Goal: Task Accomplishment & Management: Complete application form

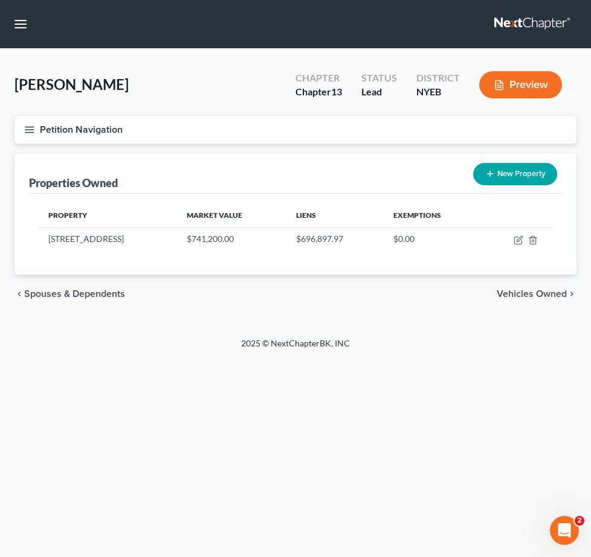
click at [370, 200] on div "Property Market Value Liens Exemptions 113-25 197th Street $741,200.00 $696,897…" at bounding box center [295, 234] width 533 height 81
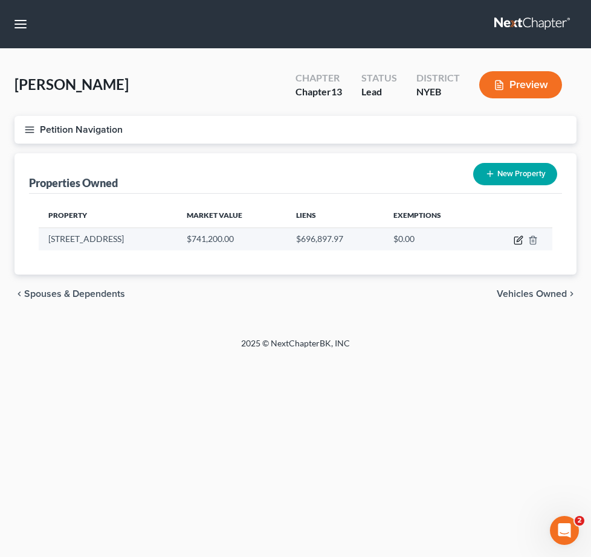
click at [521, 239] on icon "button" at bounding box center [518, 238] width 5 height 5
select select "35"
select select "0"
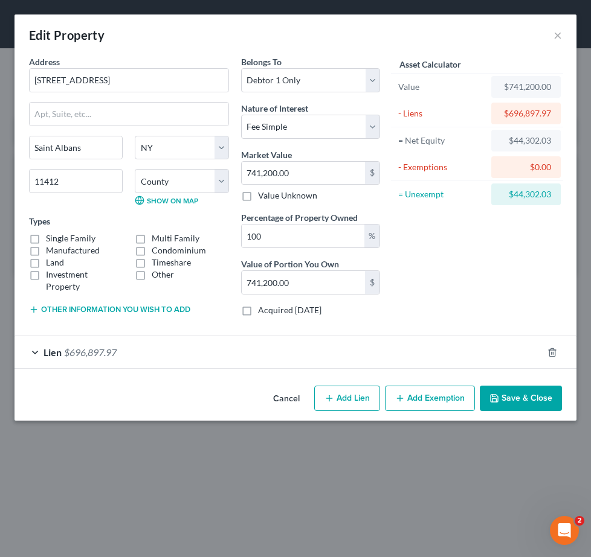
click at [409, 396] on button "Add Exemption" at bounding box center [430, 398] width 90 height 25
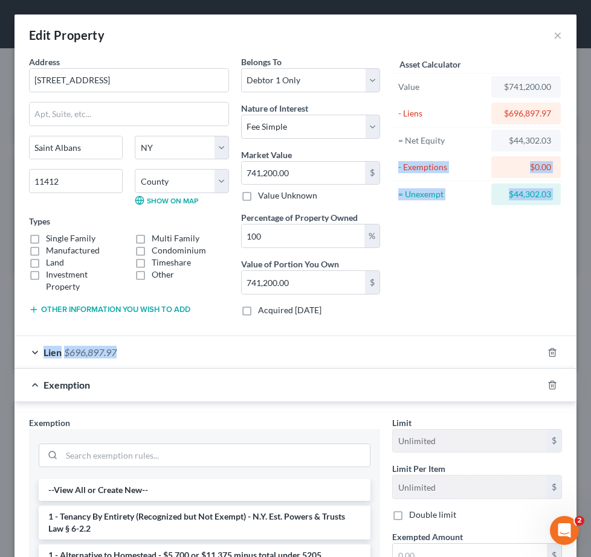
drag, startPoint x: 580, startPoint y: 139, endPoint x: 580, endPoint y: 354, distance: 215.0
click at [580, 354] on div "Edit Property × Address * 113-25 197th Street Saint Albans State AL AK AR AZ CA…" at bounding box center [295, 278] width 591 height 557
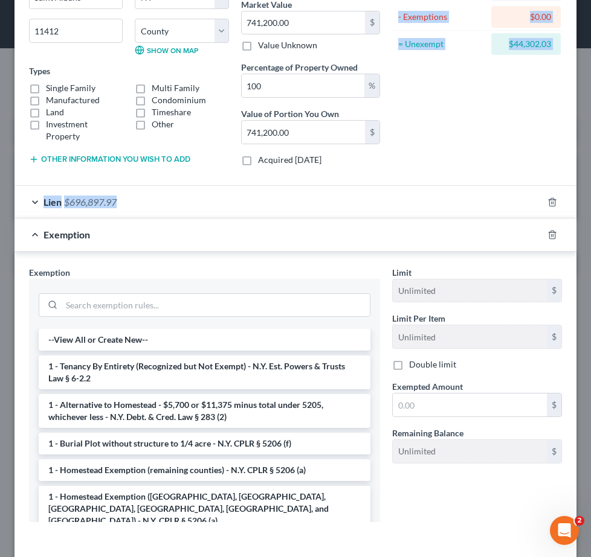
scroll to position [202, 0]
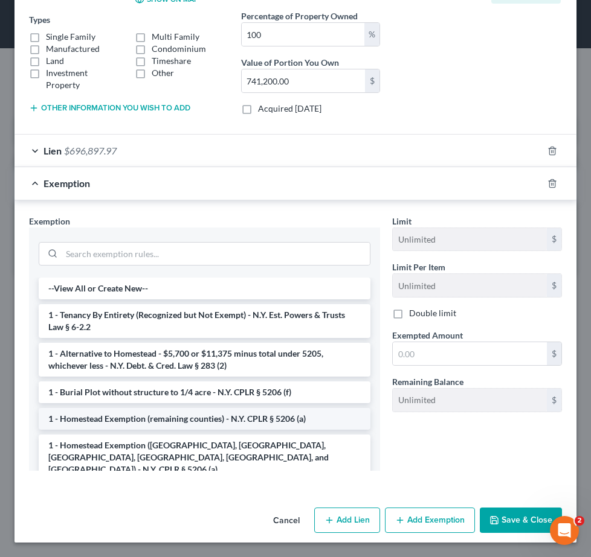
click at [201, 422] on li "1 - Homestead Exemption (remaining counties) - N.Y. CPLR § 5206 (a)" at bounding box center [205, 419] width 332 height 22
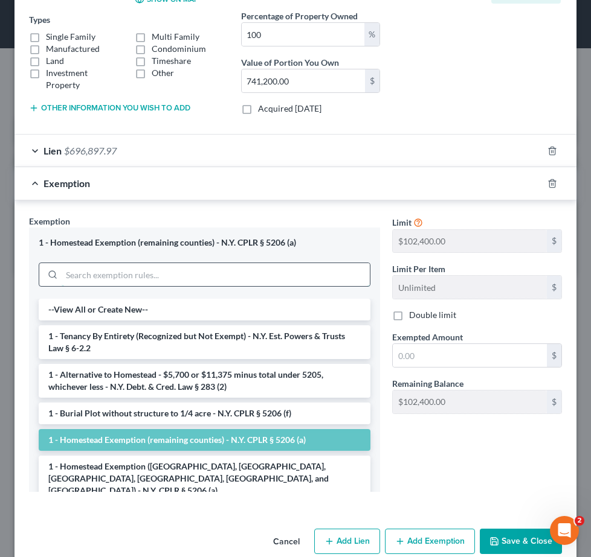
click at [283, 328] on div "1 - Homestead Exemption (remaining counties) - N.Y. CPLR § 5206 (a) --View All …" at bounding box center [204, 360] width 351 height 265
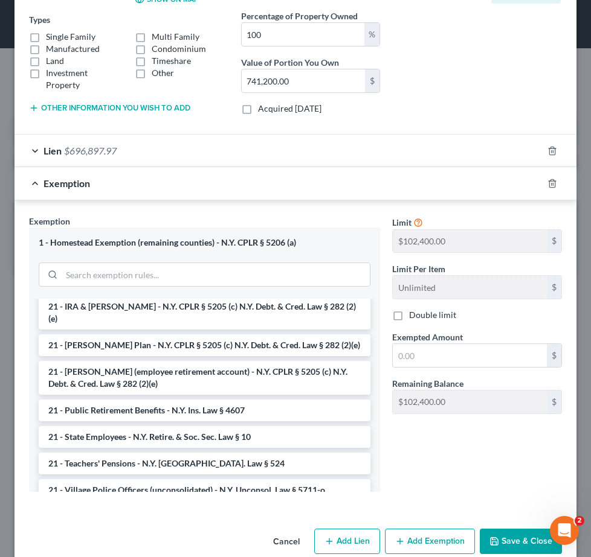
scroll to position [641, 0]
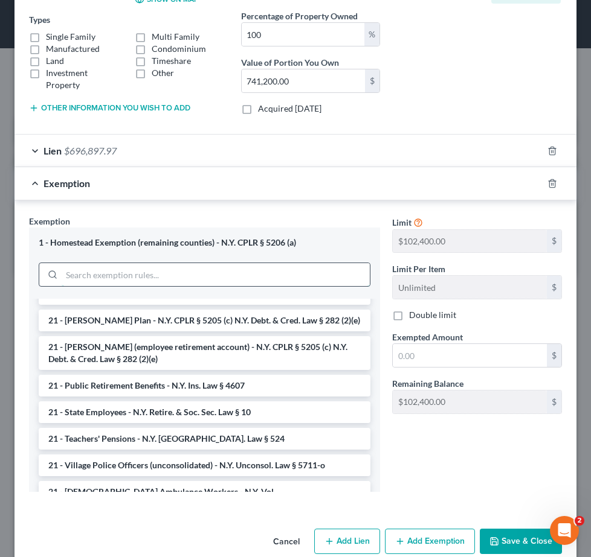
click at [157, 280] on input "search" at bounding box center [216, 274] width 308 height 23
type input "homestead"
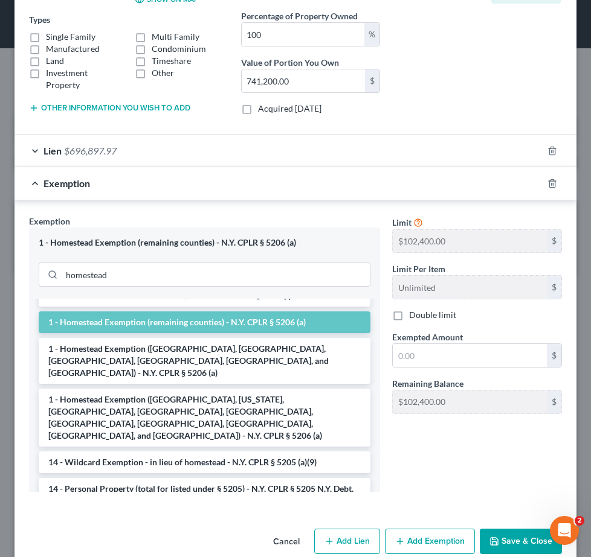
scroll to position [97, 0]
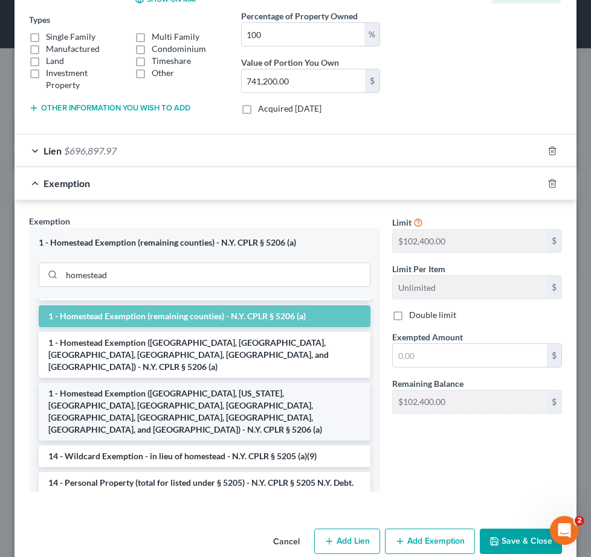
click at [313, 388] on li "1 - Homestead Exemption ([GEOGRAPHIC_DATA], [US_STATE], [GEOGRAPHIC_DATA], [GEO…" at bounding box center [205, 412] width 332 height 58
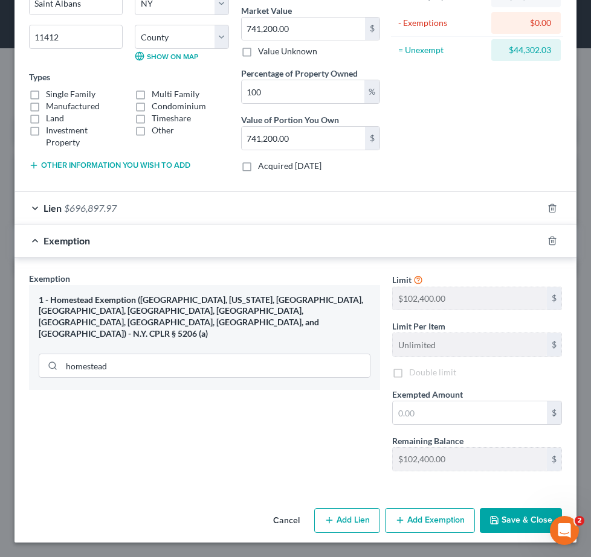
scroll to position [144, 0]
click at [413, 417] on input "text" at bounding box center [470, 413] width 154 height 23
type input "204,825"
click at [511, 516] on button "Save & Close" at bounding box center [520, 520] width 82 height 25
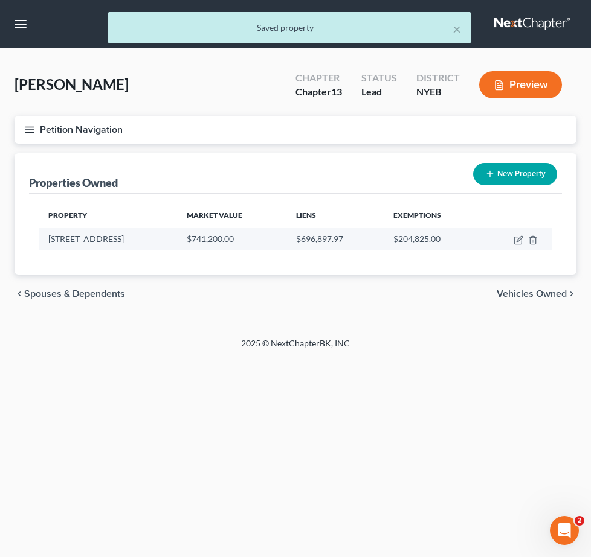
click at [312, 240] on td "$696,897.97" at bounding box center [334, 239] width 97 height 23
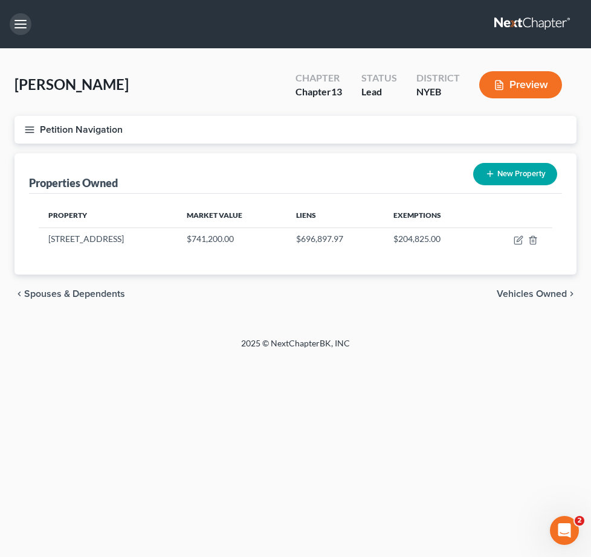
click at [25, 27] on button "button" at bounding box center [21, 24] width 22 height 22
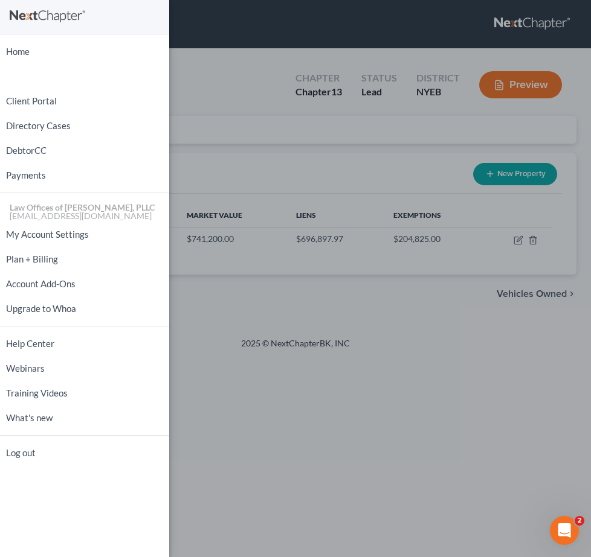
click at [183, 361] on div "Home New Case Client Portal Directory Cases DebtorCC Payments Law Offices of Jj…" at bounding box center [295, 278] width 591 height 557
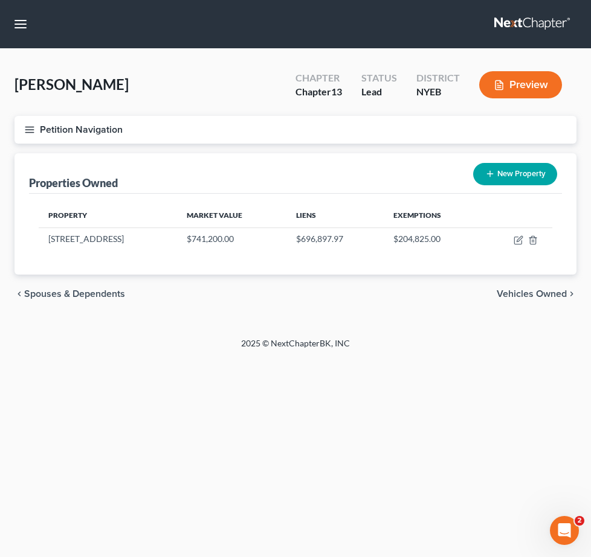
click at [34, 130] on line "button" at bounding box center [29, 130] width 8 height 0
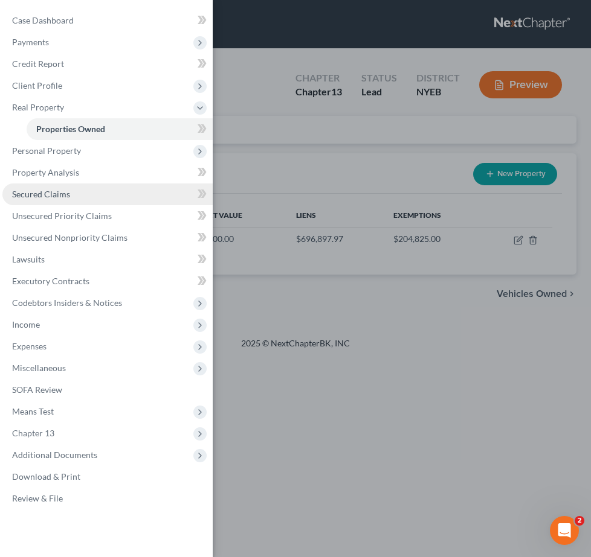
click at [64, 197] on span "Secured Claims" at bounding box center [41, 194] width 58 height 10
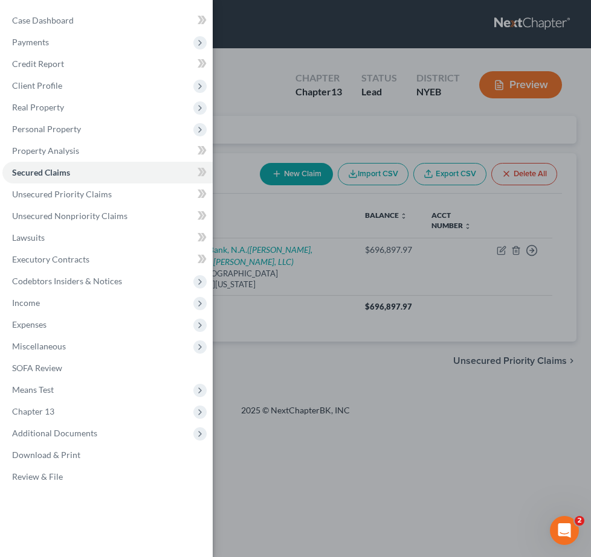
click at [250, 310] on div "Case Dashboard Payments Invoices Payments Payments Credit Report Client Profile" at bounding box center [295, 278] width 591 height 557
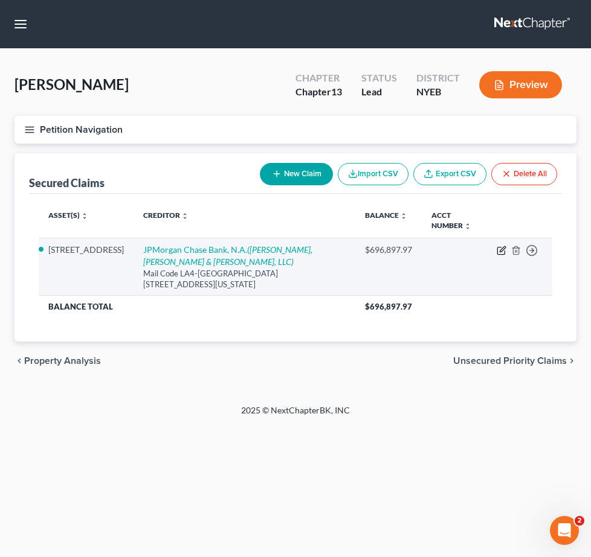
click at [501, 250] on icon "button" at bounding box center [501, 248] width 5 height 5
select select "19"
select select "2"
select select "4"
select select "0"
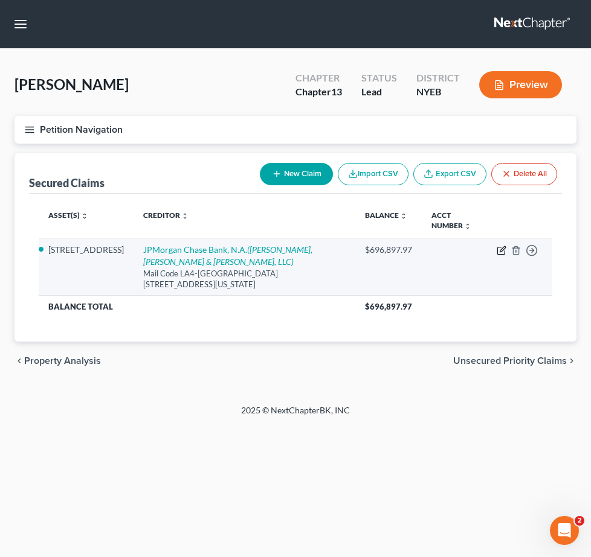
select select "0"
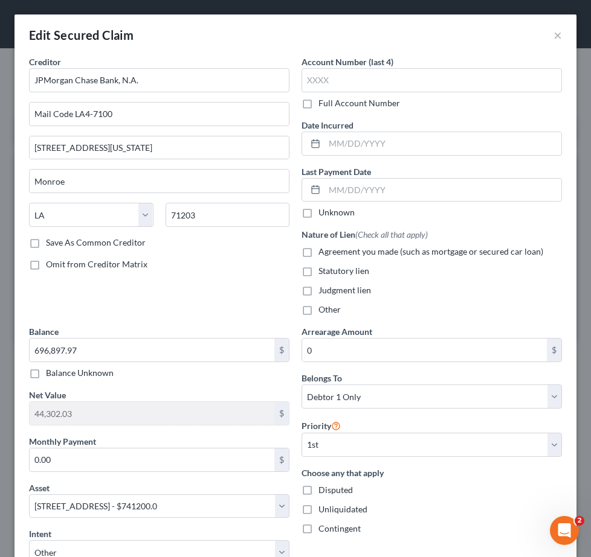
drag, startPoint x: 581, startPoint y: 259, endPoint x: 581, endPoint y: 266, distance: 6.6
click at [581, 266] on div "Edit Secured Claim × Creditor * JPMorgan Chase Bank, N.A. Mail Code LA4-7100 70…" at bounding box center [295, 278] width 591 height 557
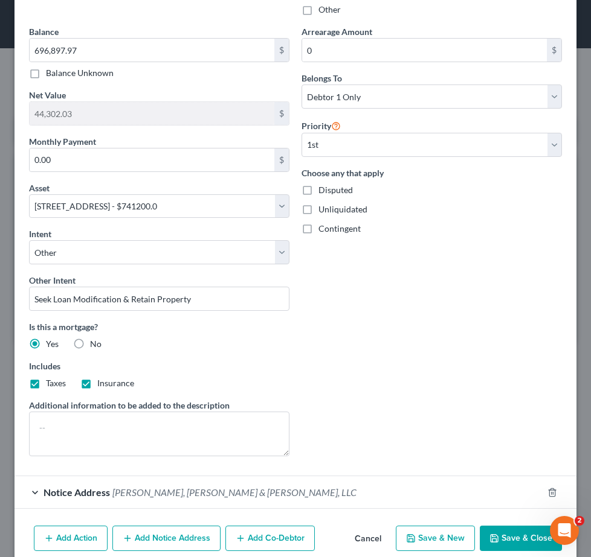
scroll to position [302, 0]
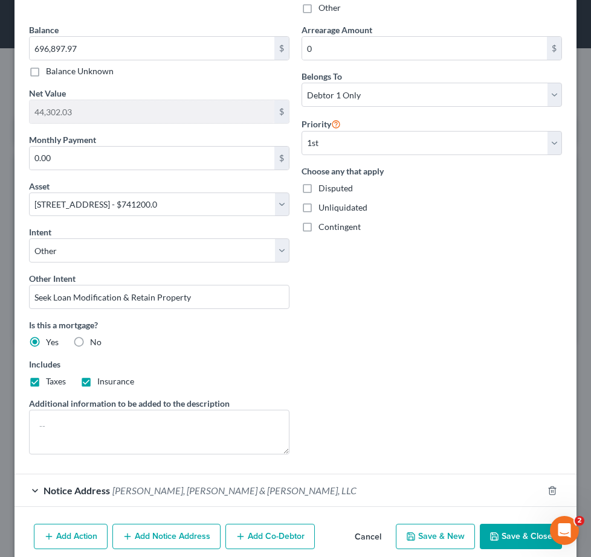
click at [172, 534] on button "Add Notice Address" at bounding box center [166, 536] width 108 height 25
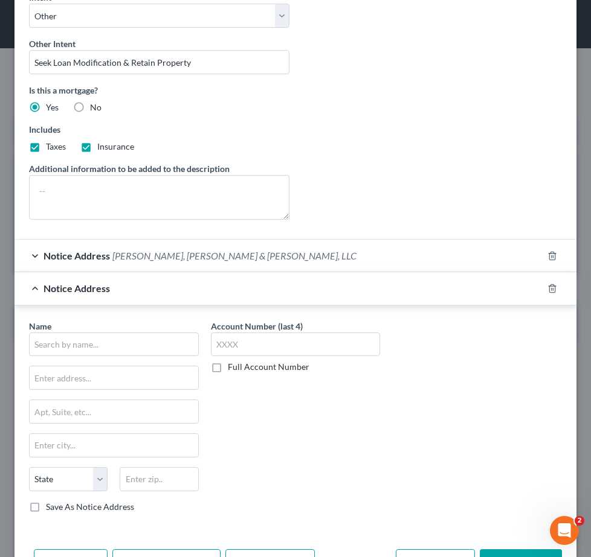
scroll to position [588, 0]
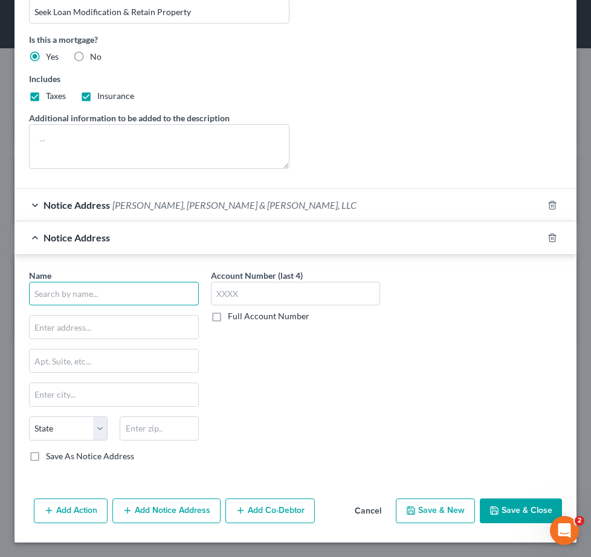
click at [152, 295] on input "text" at bounding box center [114, 294] width 170 height 24
type input "[PERSON_NAME], as Referee"
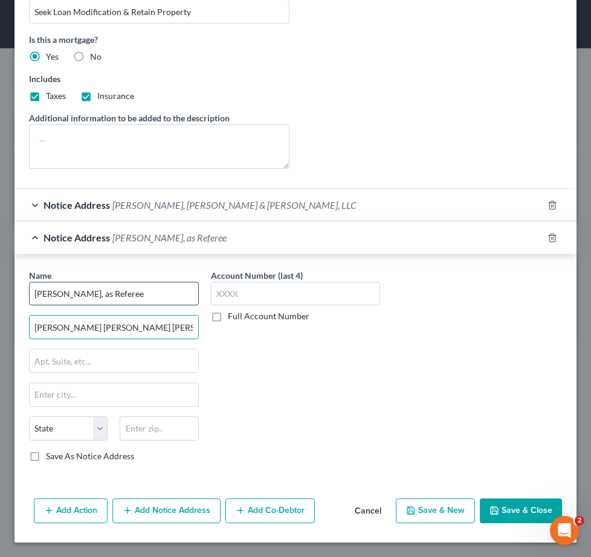
type input "[PERSON_NAME] [PERSON_NAME] [PERSON_NAME], PC"
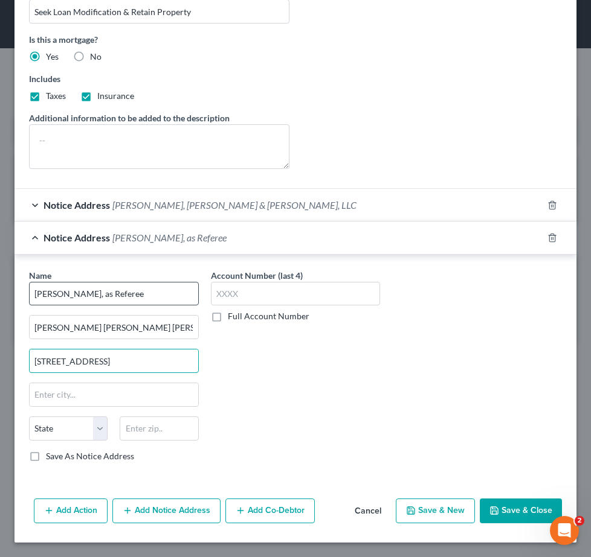
type input "733 Yonkers Ave, Fl 6"
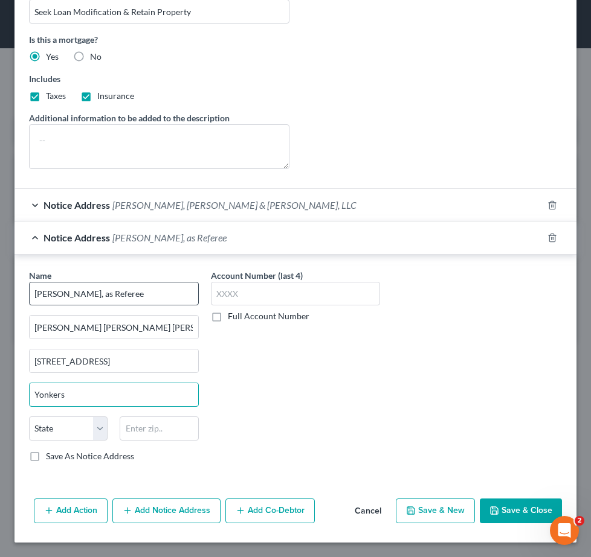
type input "Yonkers"
select select "35"
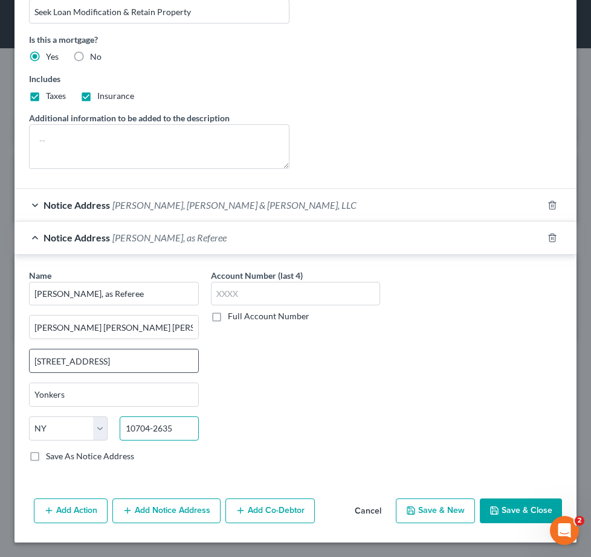
type input "10704-2635"
click at [95, 365] on input "733 Yonkers Ave, Fl 6" at bounding box center [114, 361] width 168 height 23
click at [135, 365] on input "733 Yonkers Avenue, Fl 6" at bounding box center [114, 361] width 168 height 23
type input "[STREET_ADDRESS]"
click at [46, 458] on label "Save As Notice Address" at bounding box center [90, 456] width 88 height 12
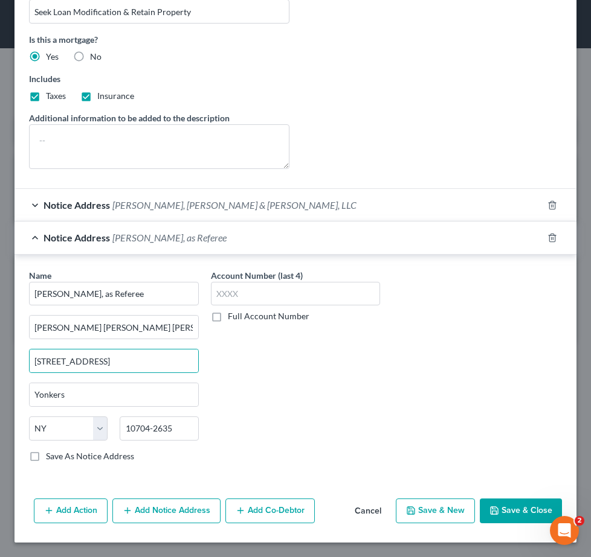
click at [51, 458] on input "Save As Notice Address" at bounding box center [55, 454] width 8 height 8
checkbox input "true"
click at [505, 513] on button "Save & Close" at bounding box center [520, 511] width 82 height 25
select select
checkbox input "false"
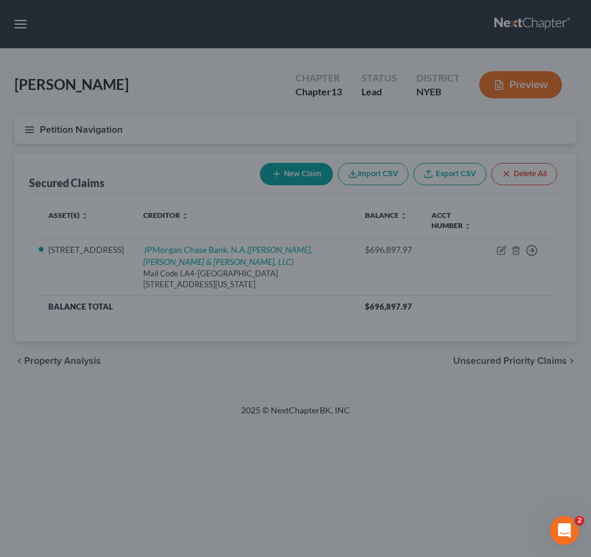
select select "2"
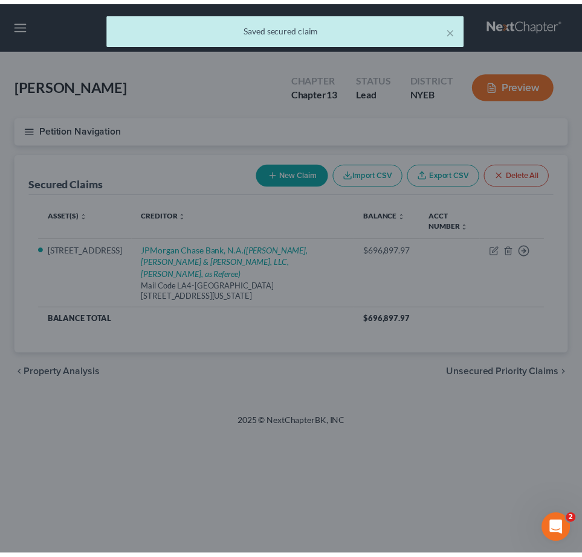
scroll to position [0, 0]
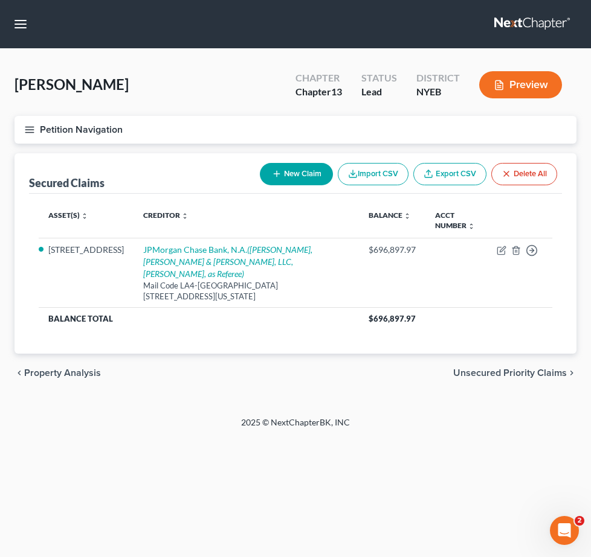
click at [26, 123] on button "Petition Navigation" at bounding box center [295, 130] width 562 height 28
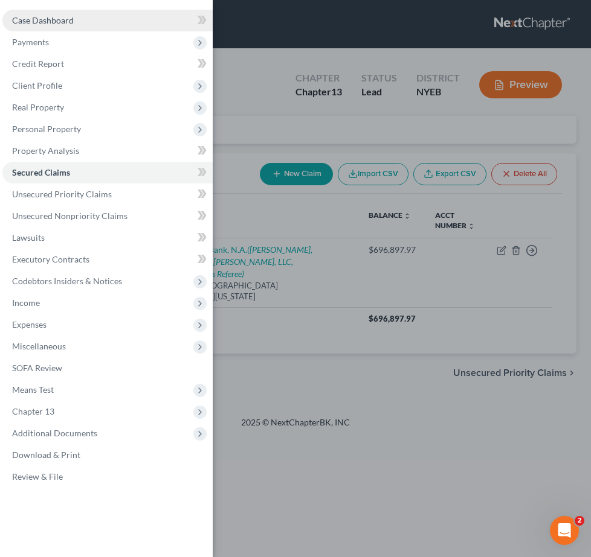
click at [70, 22] on span "Case Dashboard" at bounding box center [43, 20] width 62 height 10
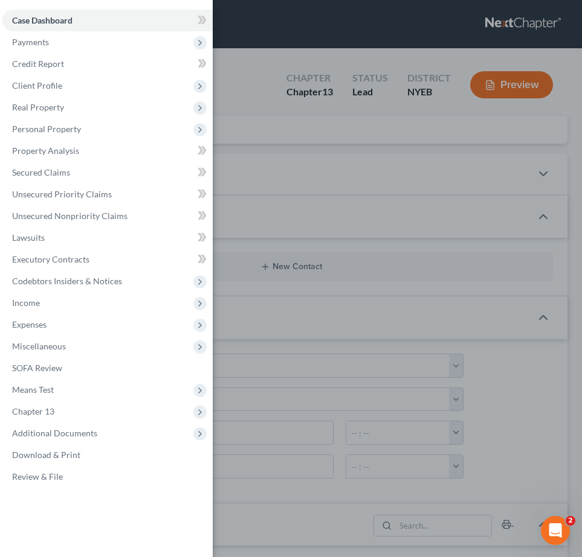
click at [452, 175] on div "Case Dashboard Payments Invoices Payments Payments Credit Report Client Profile" at bounding box center [291, 278] width 582 height 557
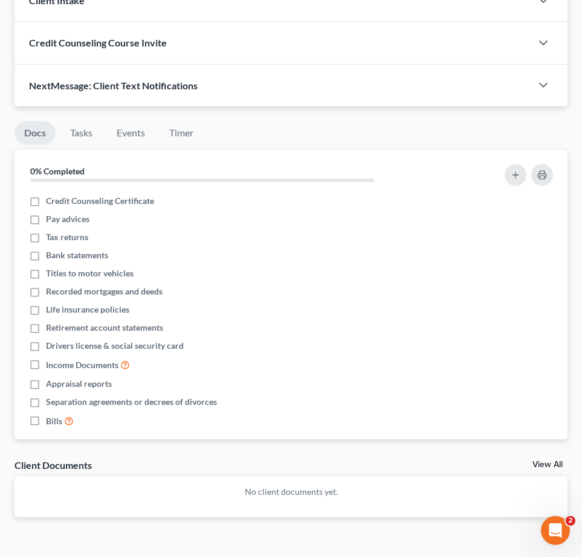
scroll to position [753, 0]
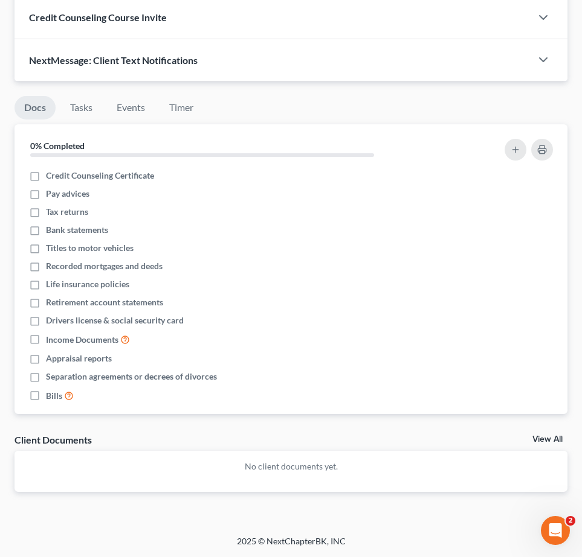
click at [540, 441] on link "View All" at bounding box center [547, 439] width 30 height 8
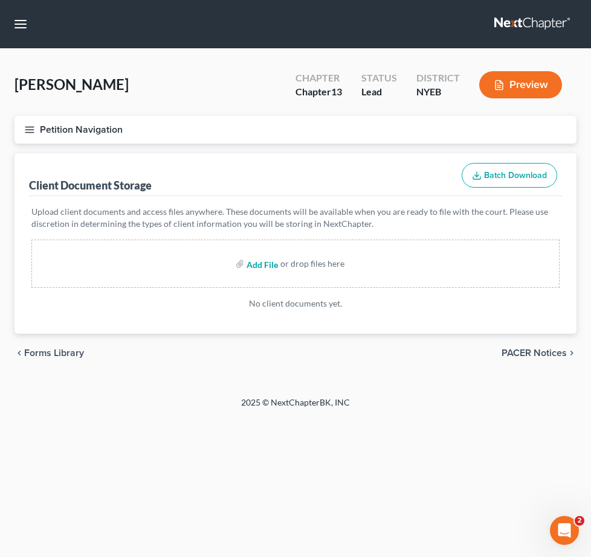
click at [268, 258] on input "file" at bounding box center [260, 264] width 29 height 22
click at [255, 268] on input "file" at bounding box center [260, 264] width 29 height 22
type input "C:\fakepath\Certificate of Credit Counseling - 15725-NYE-CC-039900091.pdf"
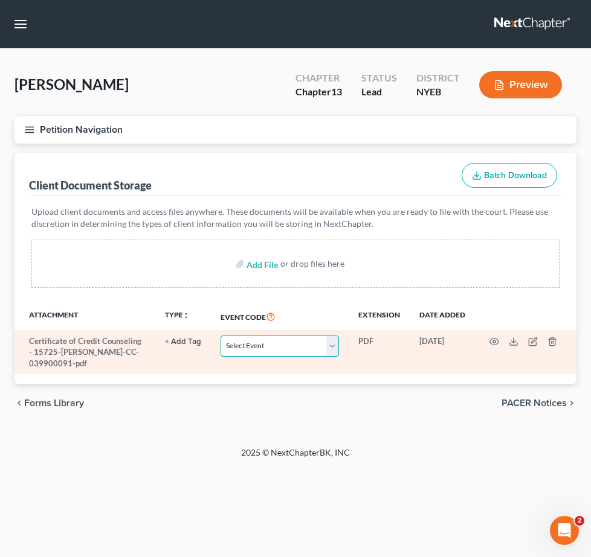
click at [337, 345] on select "Select Event Certificate of Credit Counseling Employee Income Records / Copies …" at bounding box center [279, 346] width 118 height 21
select select "0"
click at [222, 336] on select "Select Event Certificate of Credit Counseling Employee Income Records / Copies …" at bounding box center [279, 346] width 118 height 21
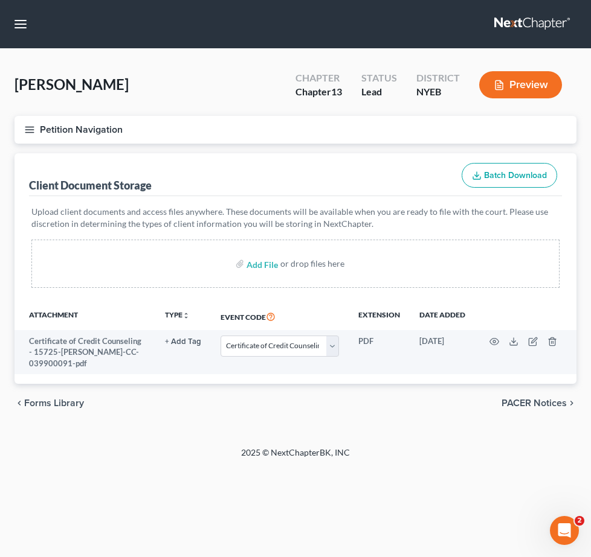
click at [25, 121] on button "Petition Navigation" at bounding box center [295, 130] width 562 height 28
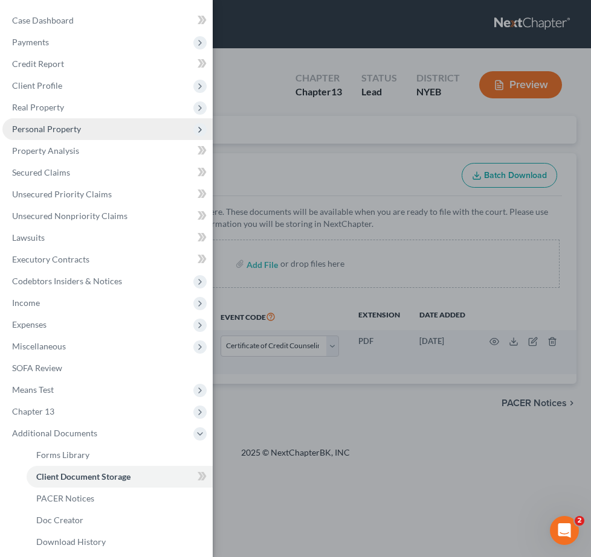
click at [25, 122] on span "Personal Property" at bounding box center [107, 129] width 210 height 22
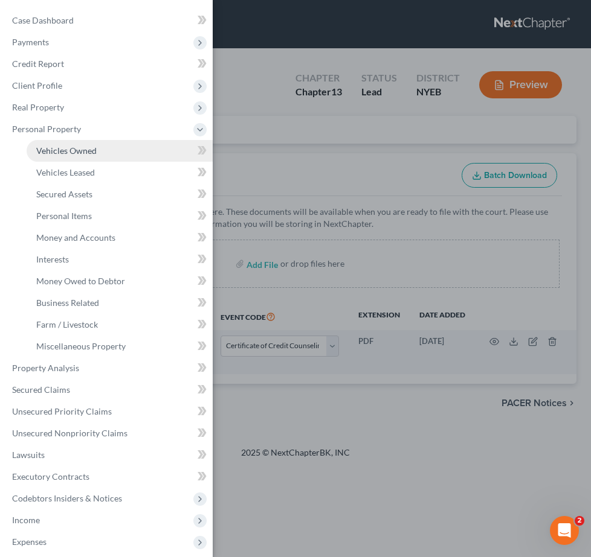
click at [39, 144] on link "Vehicles Owned" at bounding box center [120, 151] width 186 height 22
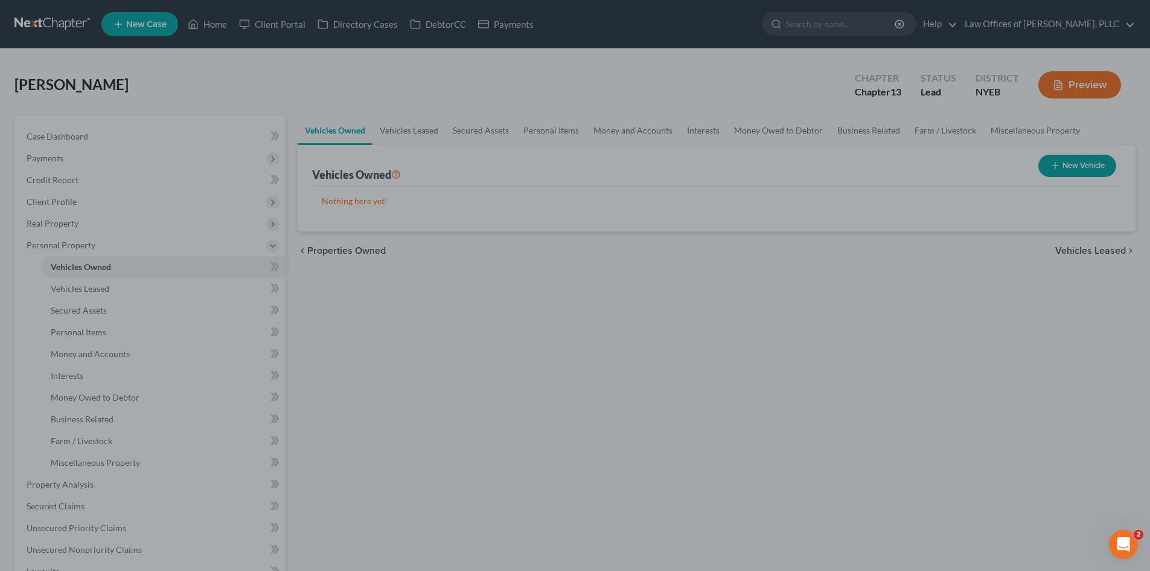
click at [537, 133] on div at bounding box center [575, 285] width 1150 height 571
click at [565, 132] on div at bounding box center [575, 285] width 1150 height 571
click at [597, 98] on div at bounding box center [575, 285] width 1150 height 571
drag, startPoint x: 444, startPoint y: 320, endPoint x: 379, endPoint y: 94, distance: 235.1
click at [379, 94] on div at bounding box center [575, 285] width 1150 height 571
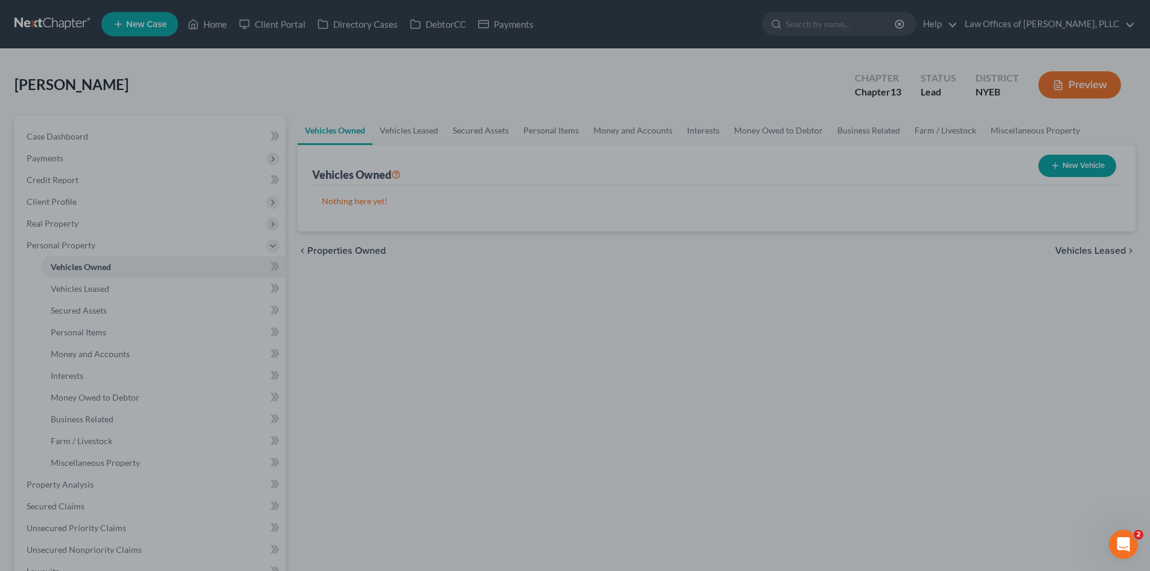
click at [1016, 322] on div at bounding box center [575, 285] width 1150 height 571
click at [225, 97] on div at bounding box center [575, 285] width 1150 height 571
select select "0"
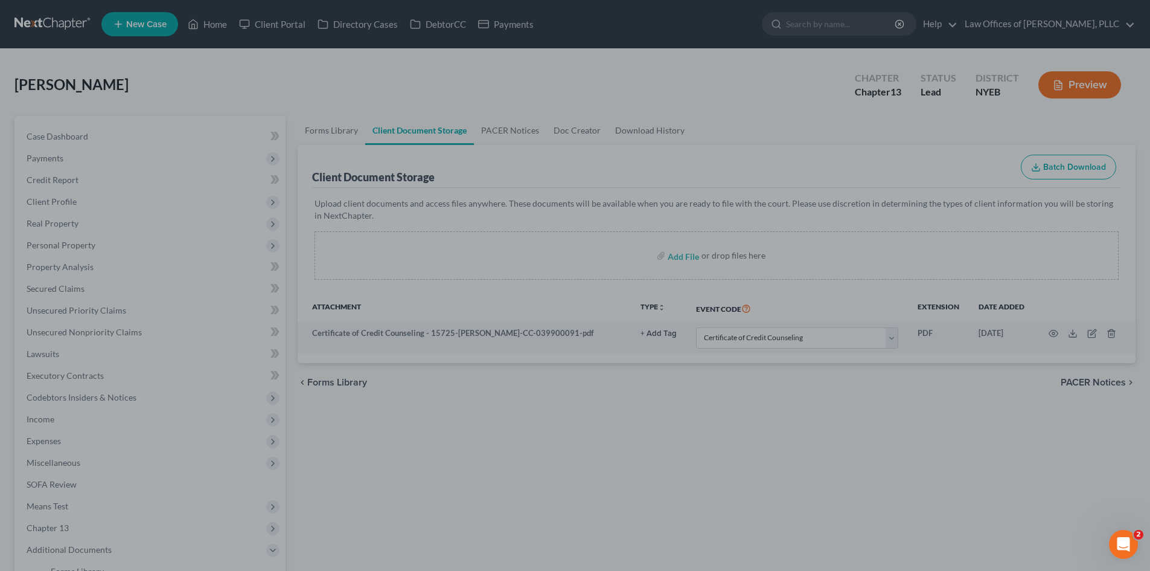
click at [148, 339] on div at bounding box center [575, 285] width 1150 height 571
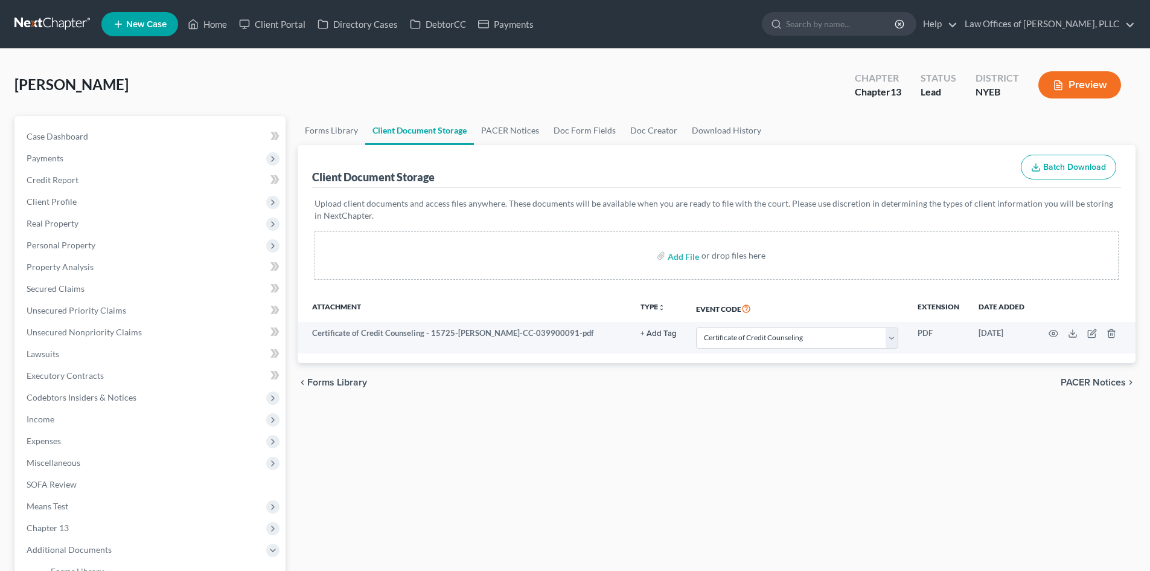
select select "0"
click at [88, 246] on span "Personal Property" at bounding box center [61, 245] width 69 height 10
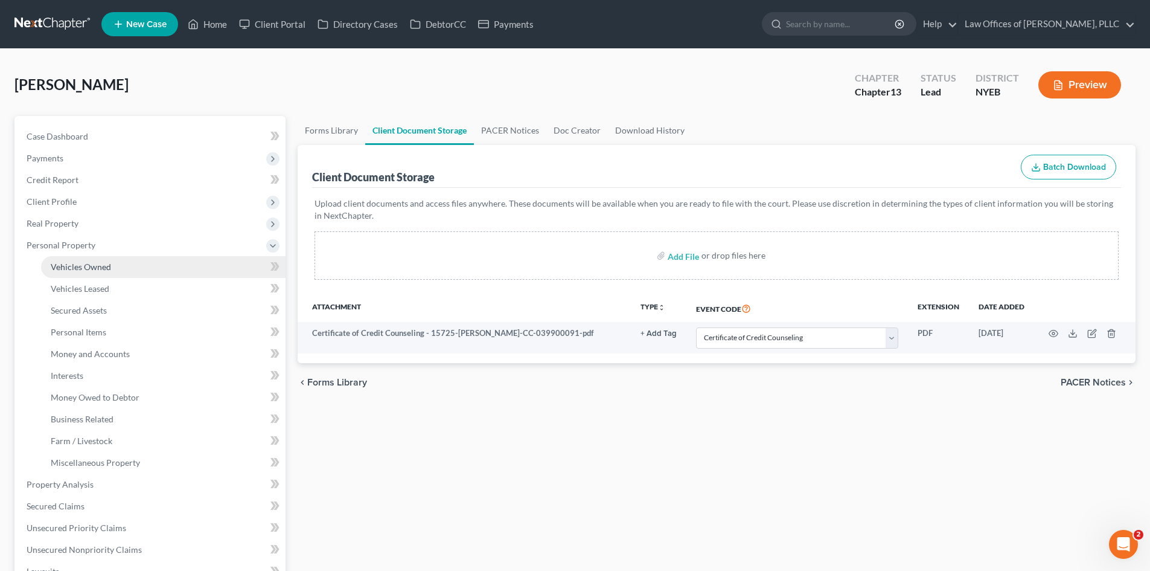
click at [95, 272] on link "Vehicles Owned" at bounding box center [163, 267] width 245 height 22
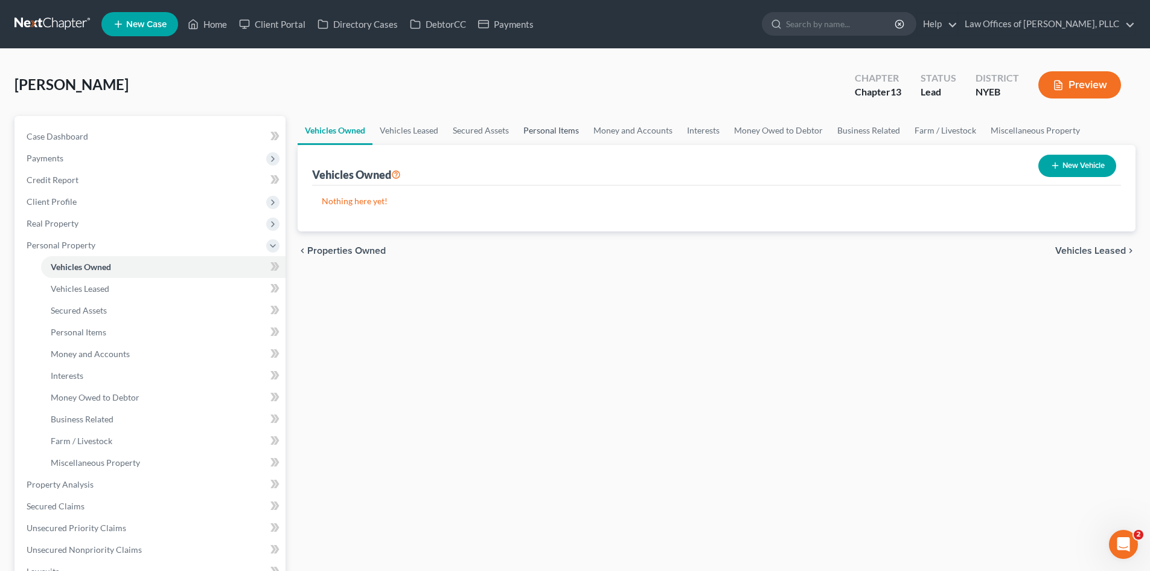
click at [540, 135] on link "Personal Items" at bounding box center [551, 130] width 70 height 29
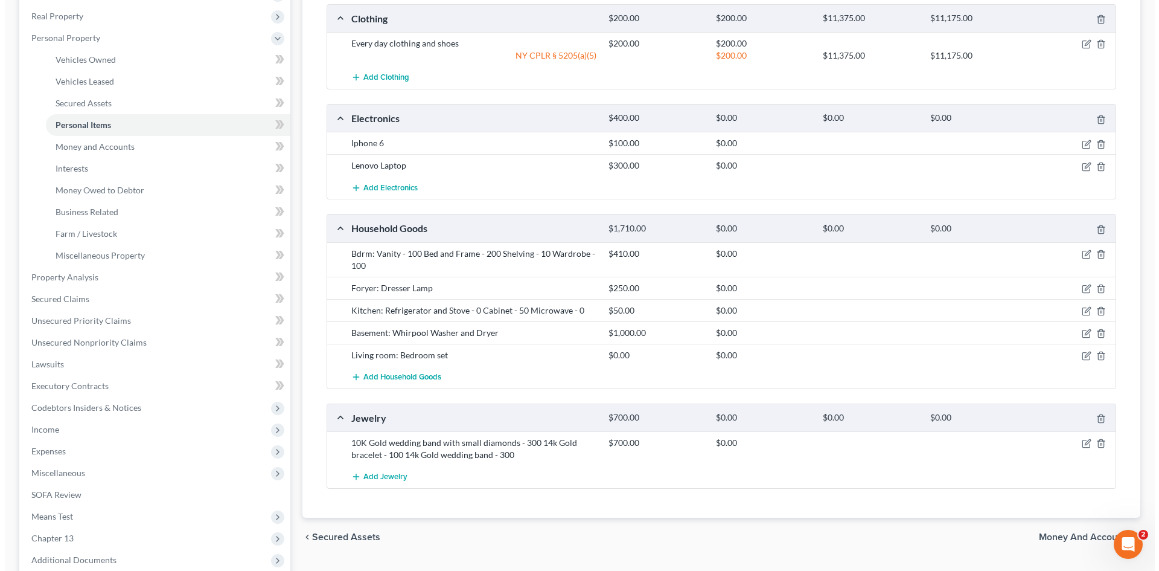
scroll to position [211, 0]
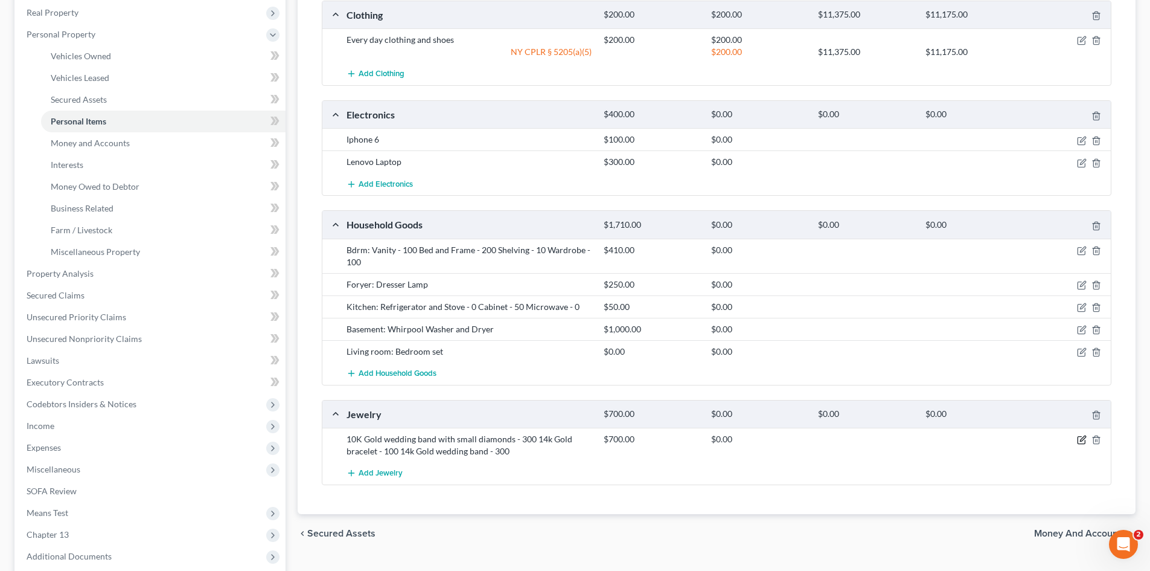
click at [1082, 438] on icon "button" at bounding box center [1082, 440] width 10 height 10
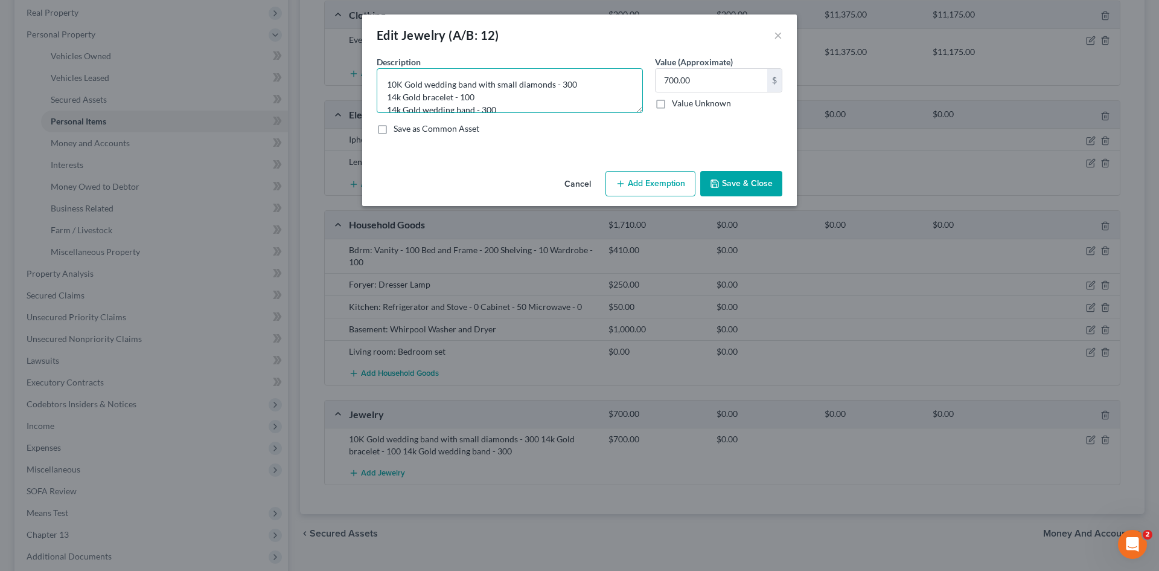
click at [400, 97] on textarea "10K Gold wedding band with small diamonds - 300 14k Gold bracelet - 100 14k Gol…" at bounding box center [510, 90] width 266 height 45
click at [401, 111] on textarea "10K Gold wedding band with small diamonds - 300 14K Gold bracelet - 100 14k Gol…" at bounding box center [510, 90] width 266 height 45
click at [559, 80] on textarea "10K Gold wedding band with small diamonds - 300 14K Gold bracelet - 100 14K Gol…" at bounding box center [510, 90] width 266 height 45
click at [462, 94] on textarea "10K Gold wedding band with small diamonds - $300 14K Gold bracelet - 100 14K Go…" at bounding box center [510, 90] width 266 height 45
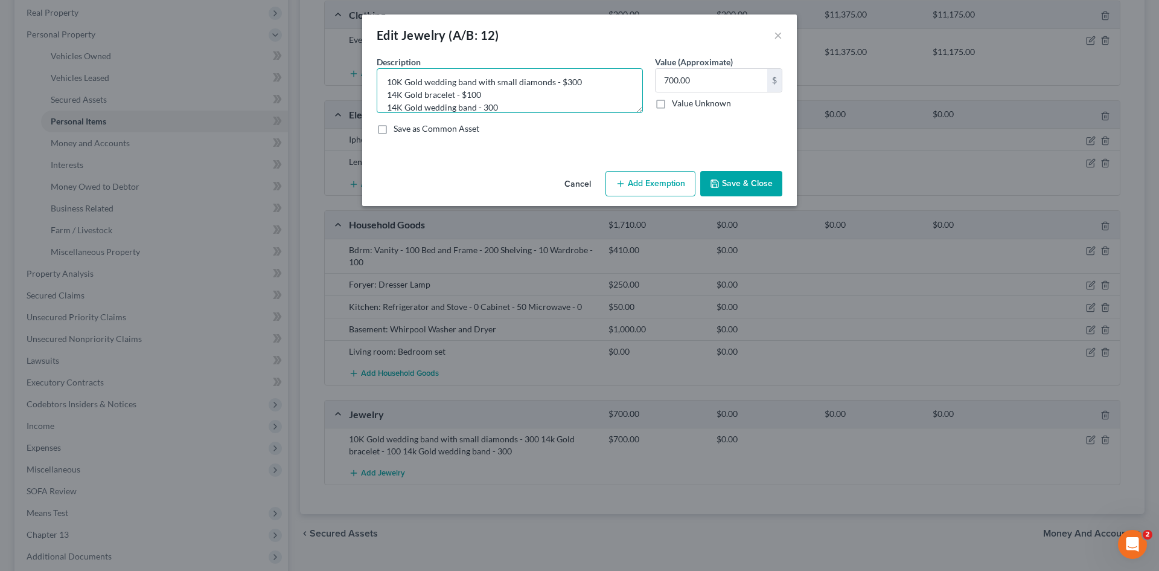
click at [484, 109] on textarea "10K Gold wedding band with small diamonds - $300 14K Gold bracelet - $100 14K G…" at bounding box center [510, 90] width 266 height 45
type textarea "10K Gold wedding band with small diamonds - $300 14K Gold bracelet - $100 14K G…"
click at [664, 79] on input "700.00" at bounding box center [712, 80] width 112 height 23
type input "0"
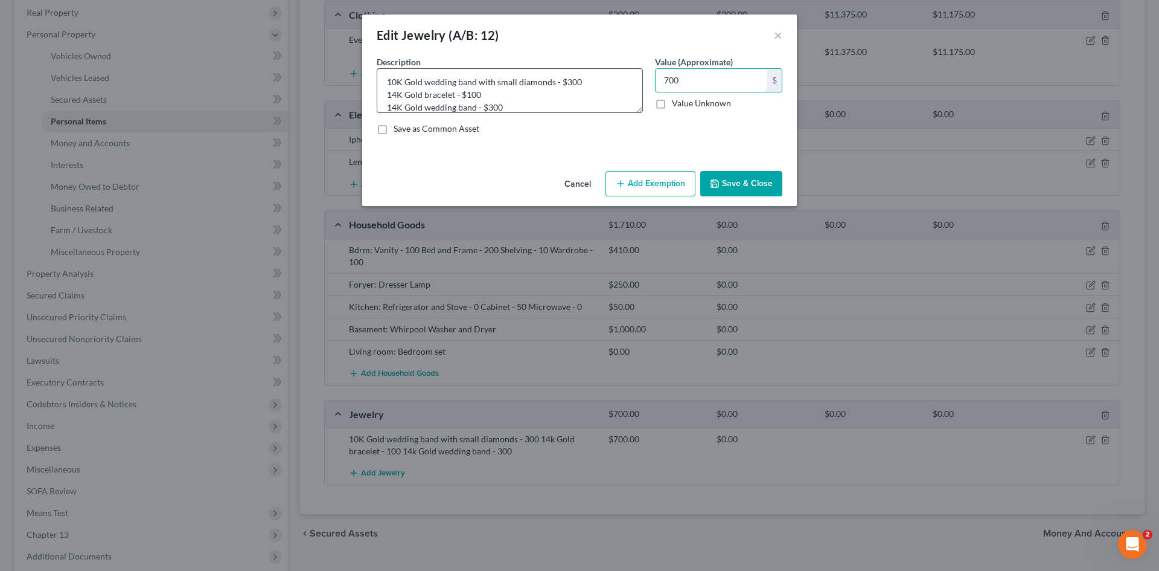
type input "700"
click at [594, 82] on textarea "10K Gold wedding band with small diamonds - $300 14K Gold bracelet - $100 14K G…" at bounding box center [510, 90] width 266 height 45
click at [572, 94] on textarea "10K Gold wedding band with small diamonds - $300; 14K Gold bracelet - $100 14K …" at bounding box center [510, 90] width 266 height 45
click at [592, 82] on textarea "10K Gold wedding band with small diamonds - $300; 14K Gold bracelet - $100; 14K…" at bounding box center [510, 90] width 266 height 45
type textarea "10K Gold wedding band with small diamonds - $300; 14K Gold bracelet - $100; 14K…"
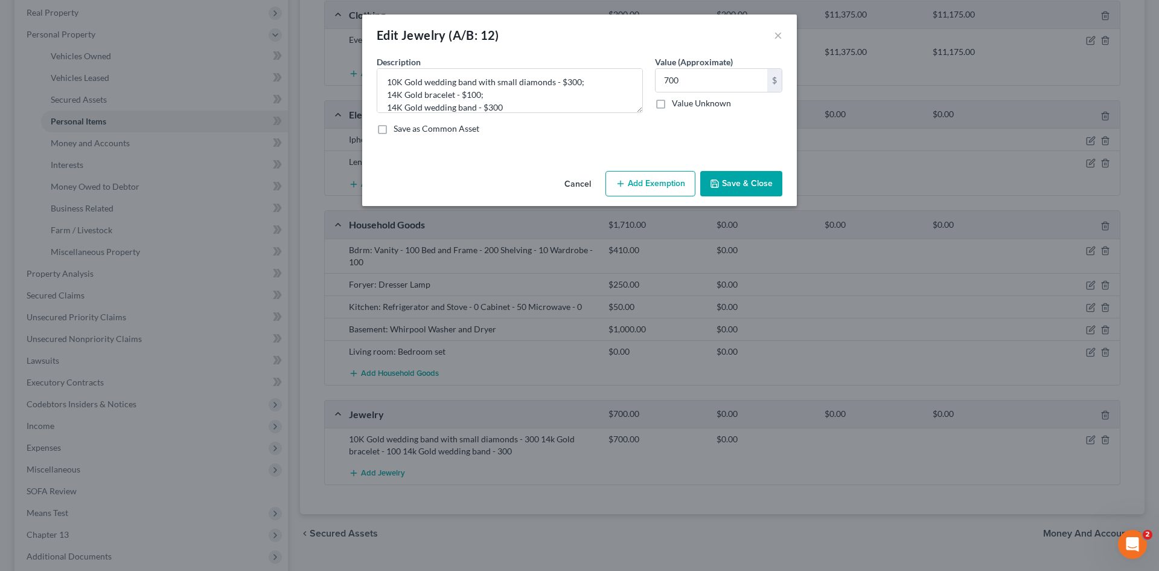
click at [720, 182] on icon "button" at bounding box center [715, 184] width 10 height 10
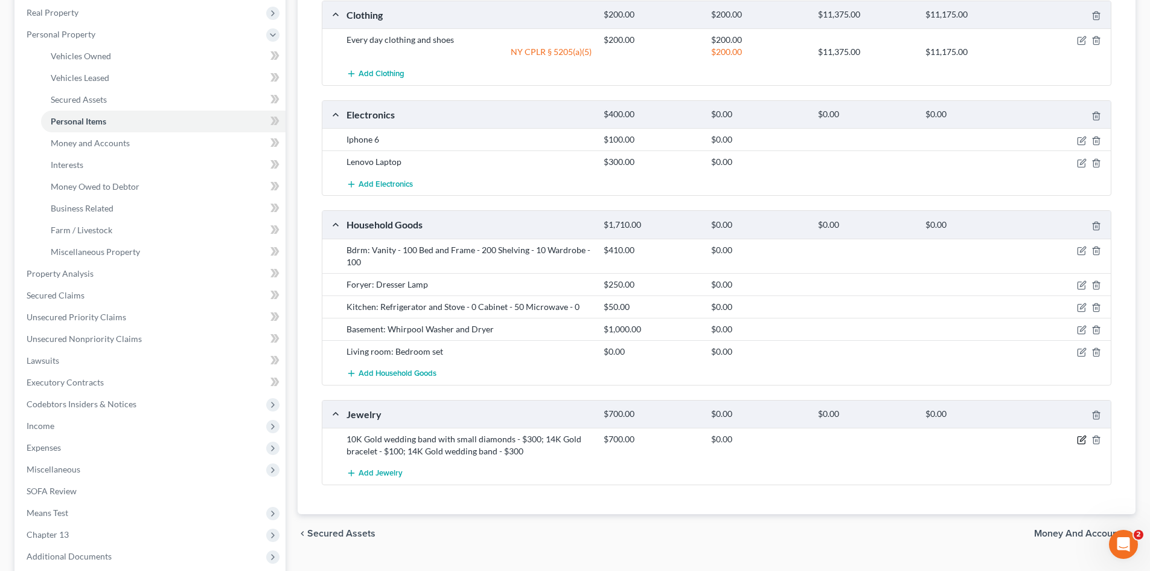
click at [1078, 441] on icon "button" at bounding box center [1081, 440] width 7 height 7
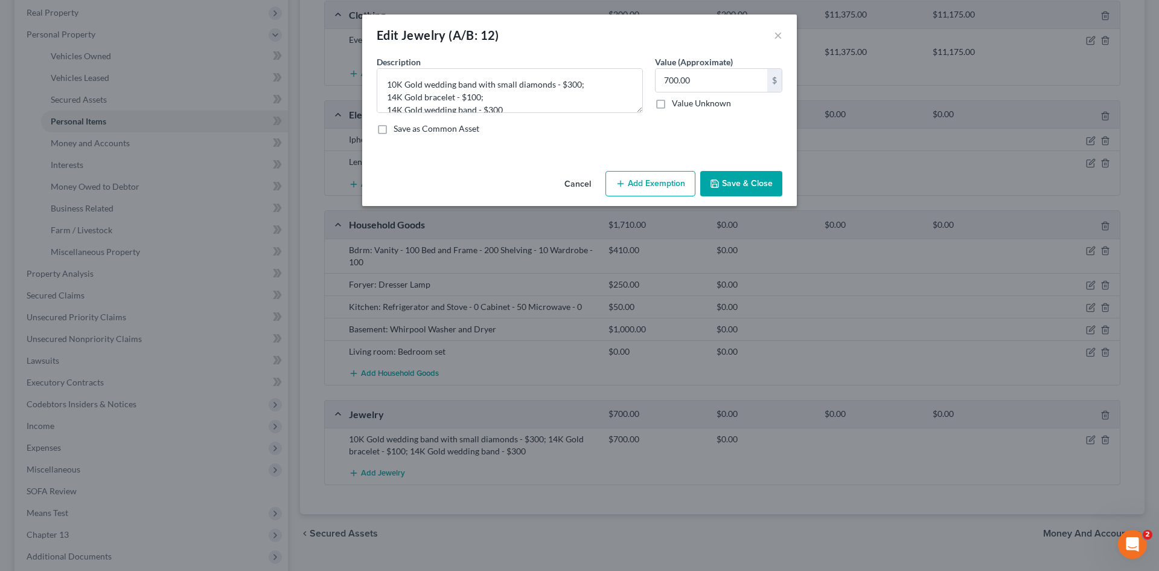
click at [659, 184] on button "Add Exemption" at bounding box center [651, 183] width 90 height 25
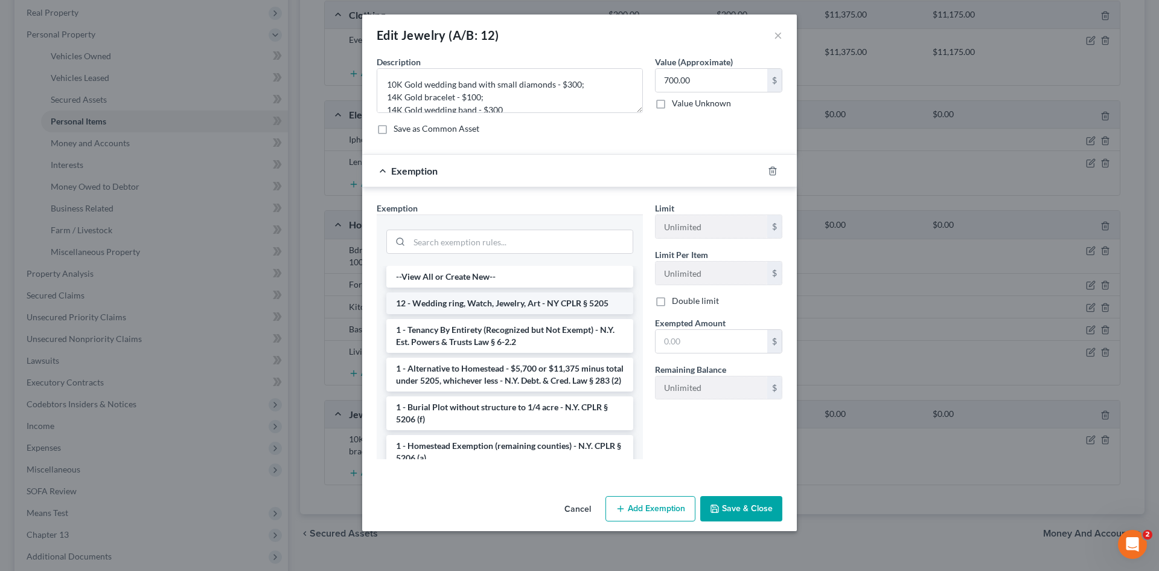
click at [551, 303] on li "12 - Wedding ring, Watch, Jewelry, Art - NY CPLR § 5205" at bounding box center [509, 303] width 247 height 22
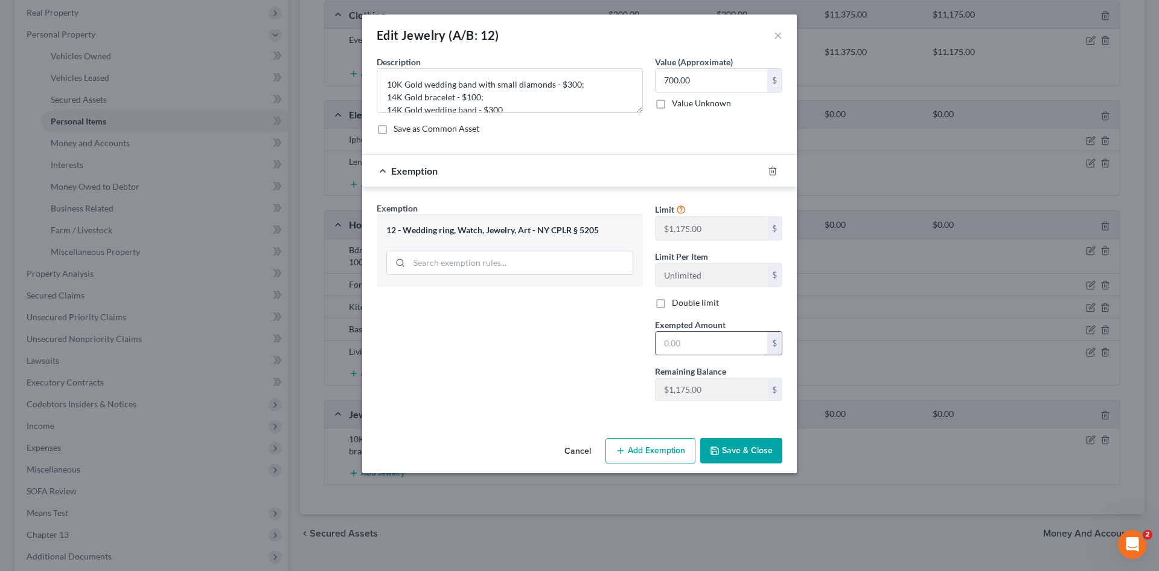
click at [707, 350] on input "text" at bounding box center [712, 343] width 112 height 23
type input "700"
click at [725, 447] on button "Save & Close" at bounding box center [742, 450] width 82 height 25
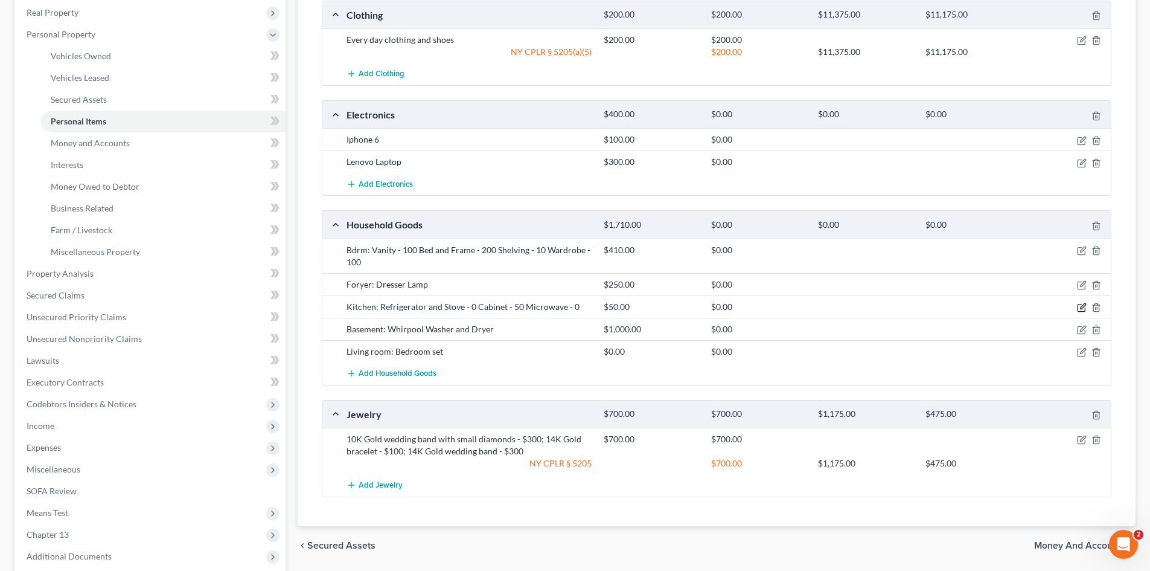
click at [1086, 306] on icon "button" at bounding box center [1082, 308] width 10 height 10
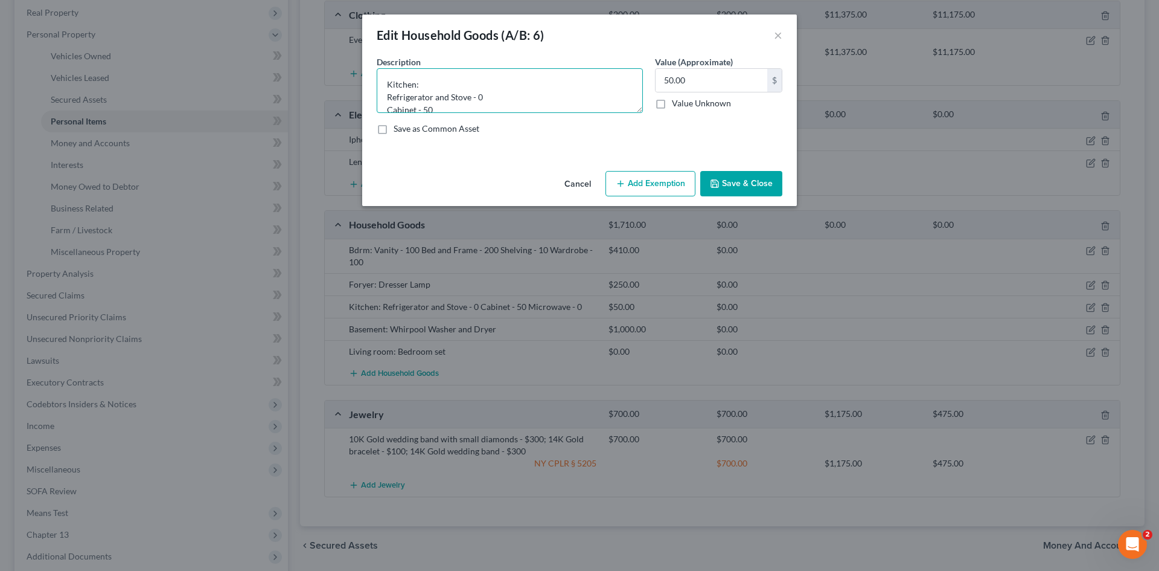
click at [478, 97] on textarea "Kitchen: Refrigerator and Stove - 0 Cabinet - 50 Microwave - 0" at bounding box center [510, 90] width 266 height 45
click at [423, 111] on textarea "Kitchen: Refrigerator and Stove - $0 Cabinet - 50 Microwave - 0" at bounding box center [510, 90] width 266 height 45
click at [424, 109] on textarea "Kitchen: Refrigerator and Stove - $0 Cabinet - 50 Microwave - 0" at bounding box center [510, 90] width 266 height 45
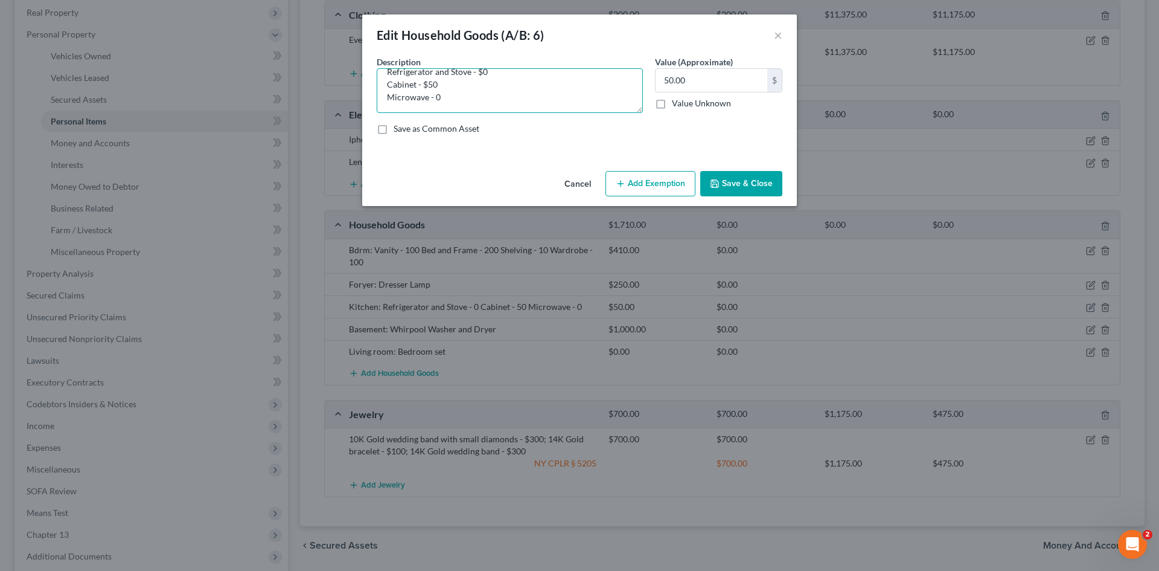
click at [434, 97] on textarea "Kitchen: Refrigerator and Stove - $0 Cabinet - $50 Microwave - 0" at bounding box center [510, 90] width 266 height 45
click at [449, 97] on textarea "Kitchen: Refrigerator and Stove - $0 Cabinet - $50 Microwave - $0" at bounding box center [510, 90] width 266 height 45
click at [481, 74] on textarea "Kitchen: Refrigerator and Stove - $0 Cabinet - $50 Microwave - $75" at bounding box center [510, 90] width 266 height 45
type textarea "Kitchen: Refrigerator and Stove - $150 Cabinet - $50 Microwave - $75"
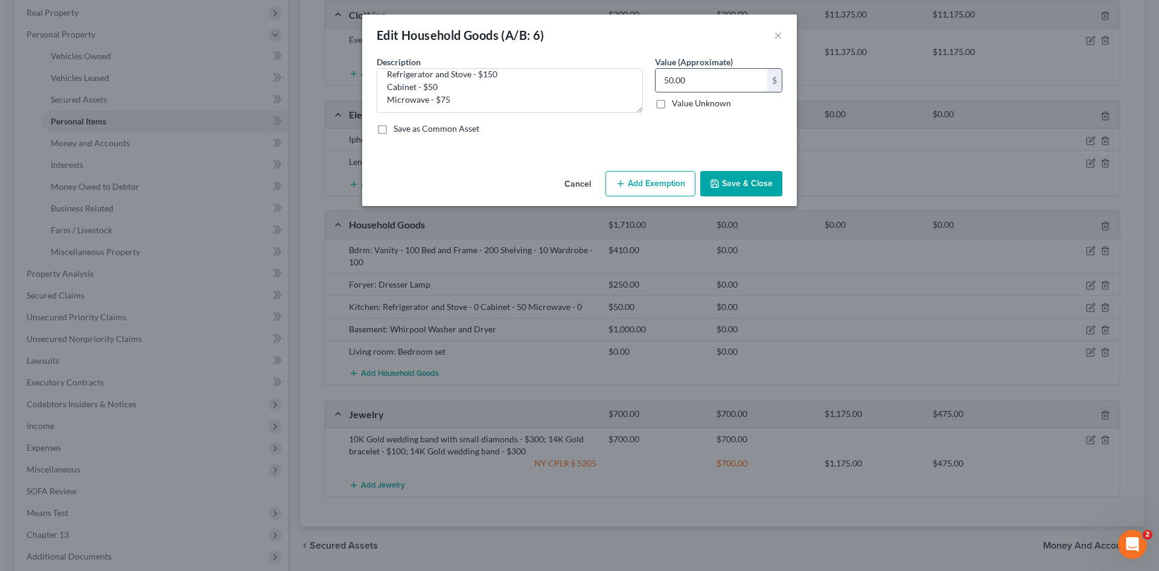
click at [664, 81] on input "50.00" at bounding box center [712, 80] width 112 height 23
type input "275"
click at [525, 80] on textarea "Kitchen: Refrigerator and Stove - $150 Cabinet - $50 Microwave - $75" at bounding box center [510, 90] width 266 height 45
type textarea "Kitchen: Refrigerator and Stove - $150; Cabinet - $50; Microwave - $75"
click at [724, 182] on button "Save & Close" at bounding box center [742, 183] width 82 height 25
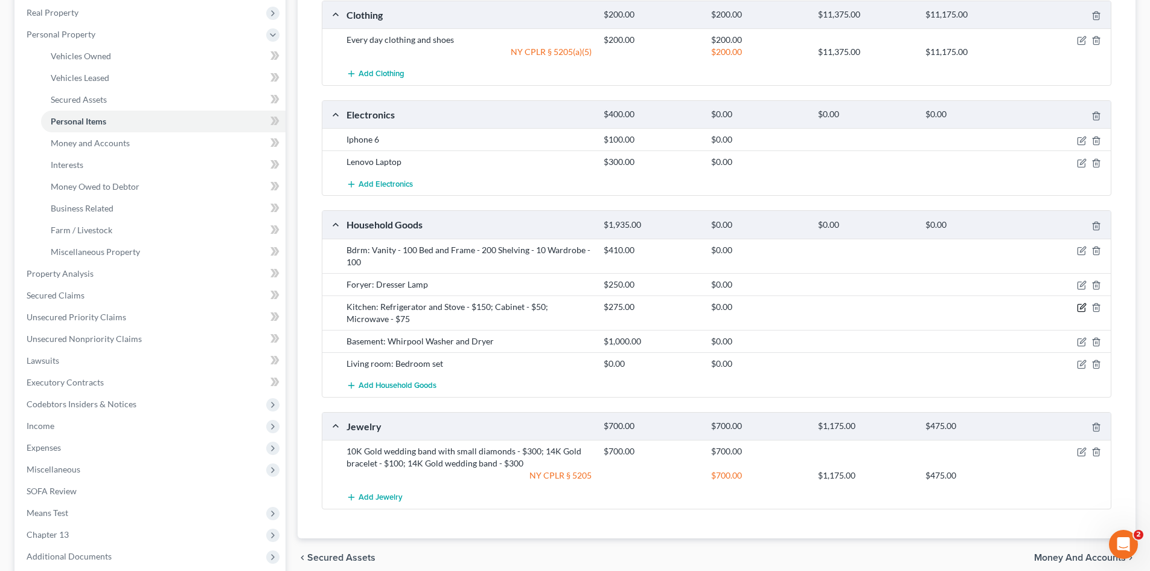
click at [1080, 307] on icon "button" at bounding box center [1082, 308] width 10 height 10
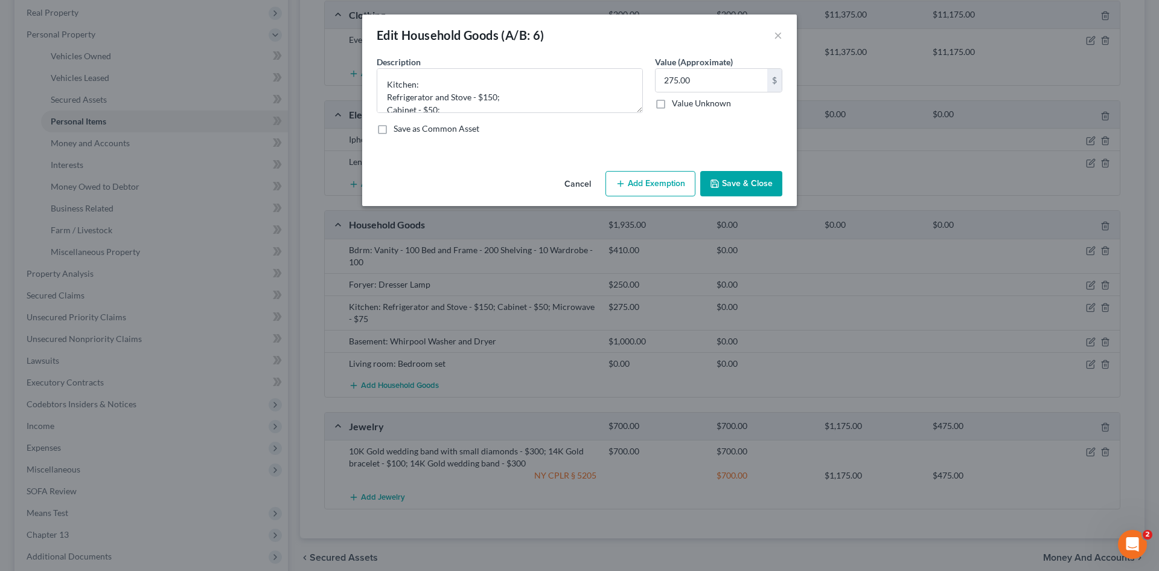
click at [669, 187] on button "Add Exemption" at bounding box center [651, 183] width 90 height 25
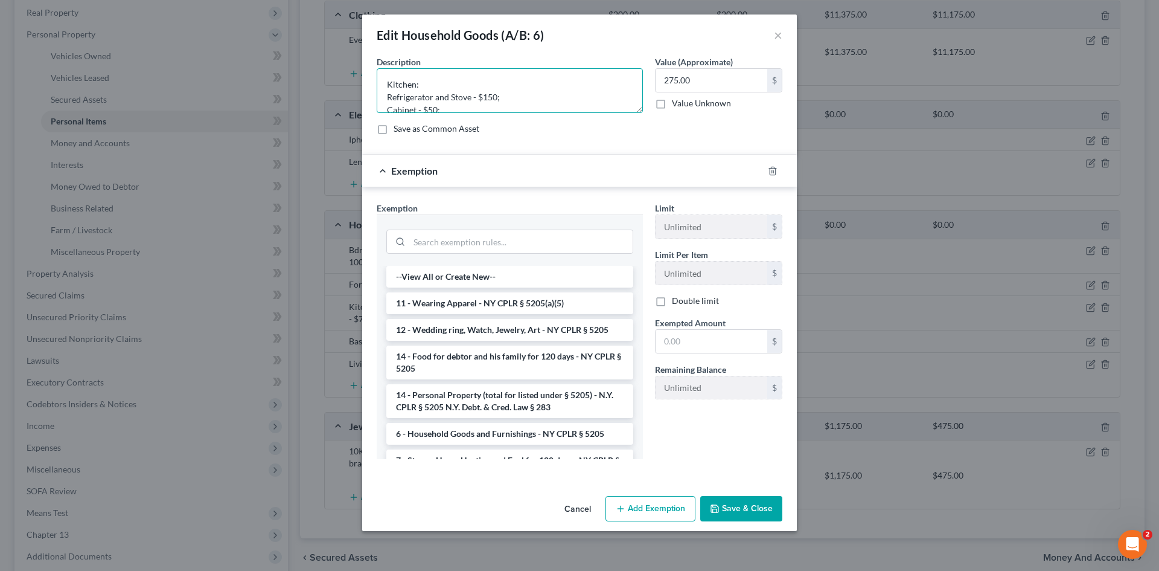
click at [464, 77] on textarea "Kitchen: Refrigerator and Stove - $150; Cabinet - $50; Microwave - $75" at bounding box center [510, 90] width 266 height 45
click at [556, 433] on li "6 - Household Goods and Furnishings - NY CPLR § 5205" at bounding box center [509, 434] width 247 height 22
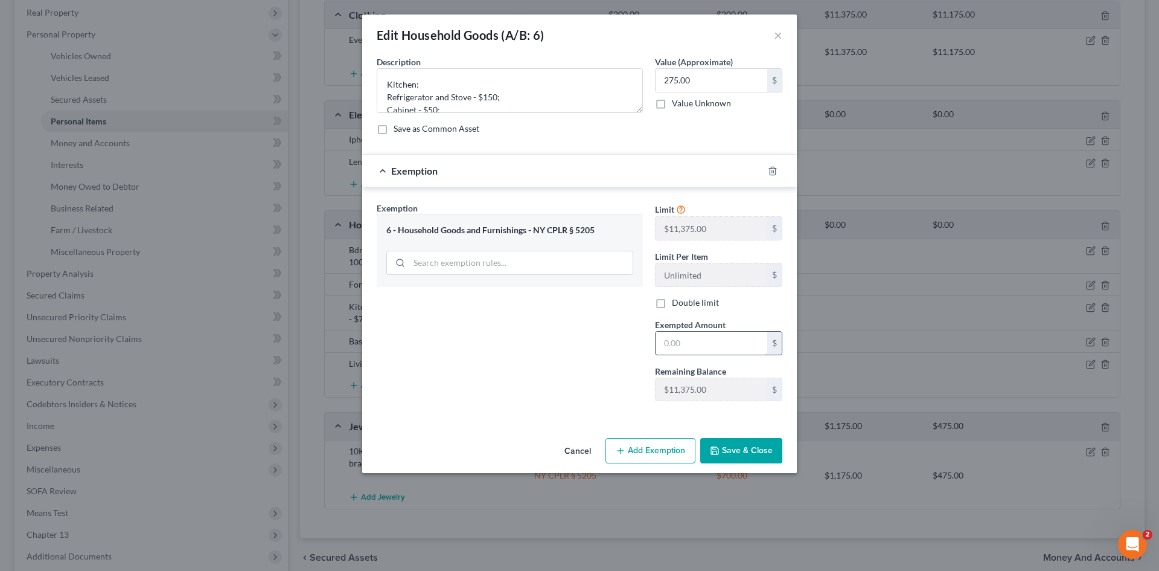
click at [693, 347] on input "text" at bounding box center [712, 343] width 112 height 23
type input "275"
click at [741, 456] on button "Save & Close" at bounding box center [742, 450] width 82 height 25
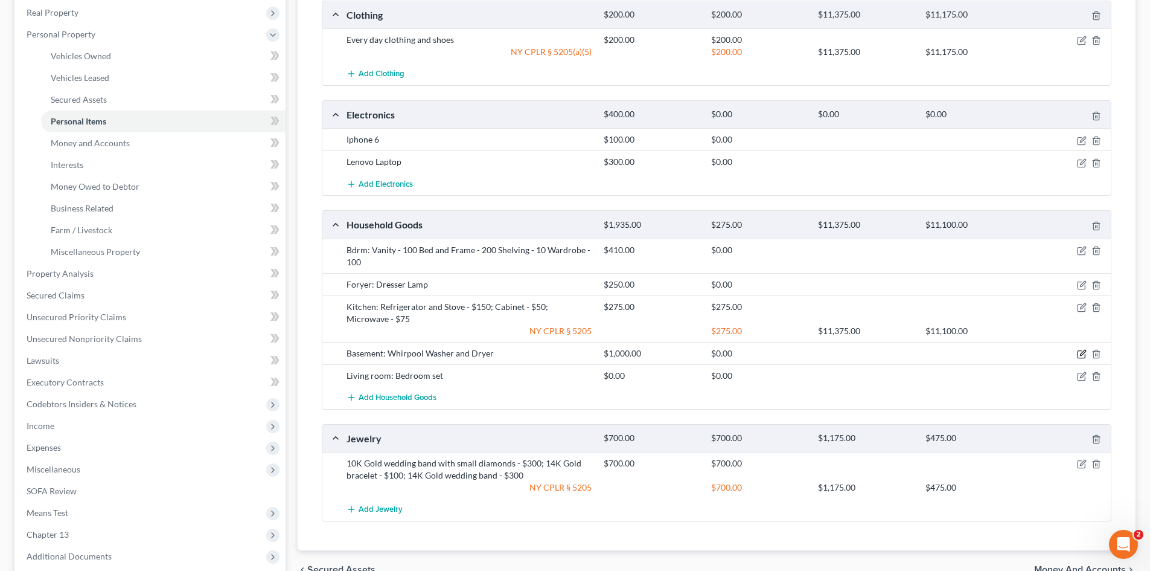
click at [1086, 352] on icon "button" at bounding box center [1082, 354] width 10 height 10
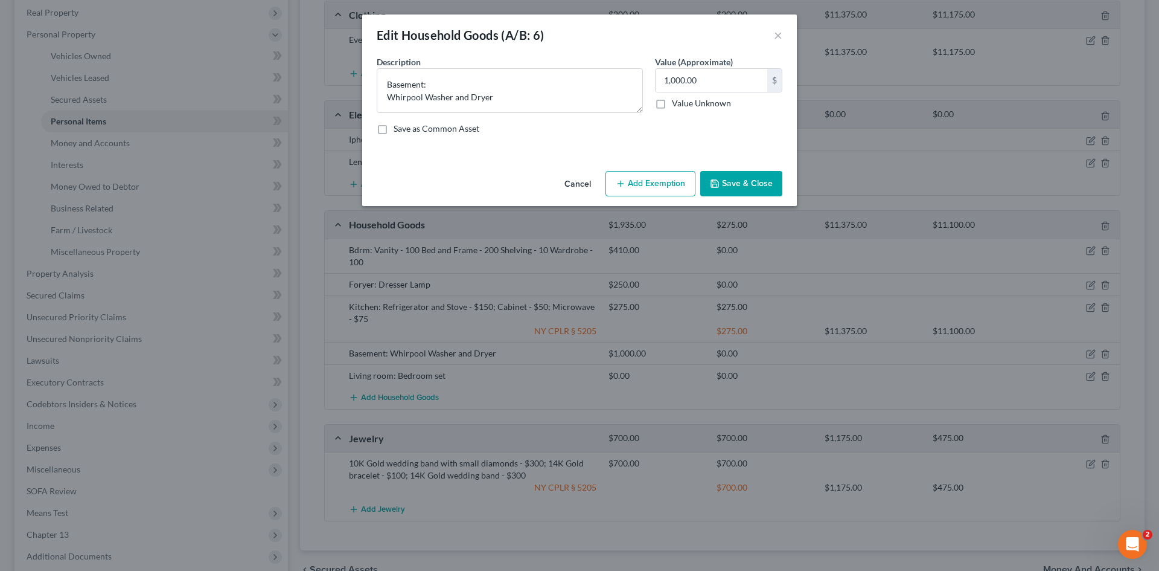
click at [665, 184] on button "Add Exemption" at bounding box center [651, 183] width 90 height 25
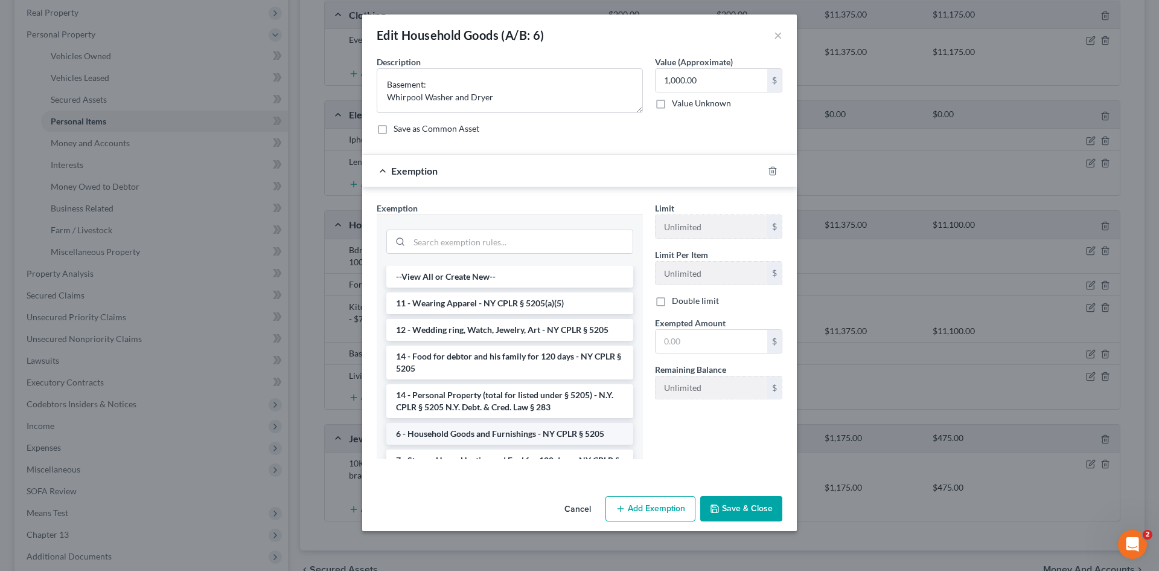
click at [531, 438] on li "6 - Household Goods and Furnishings - NY CPLR § 5205" at bounding box center [509, 434] width 247 height 22
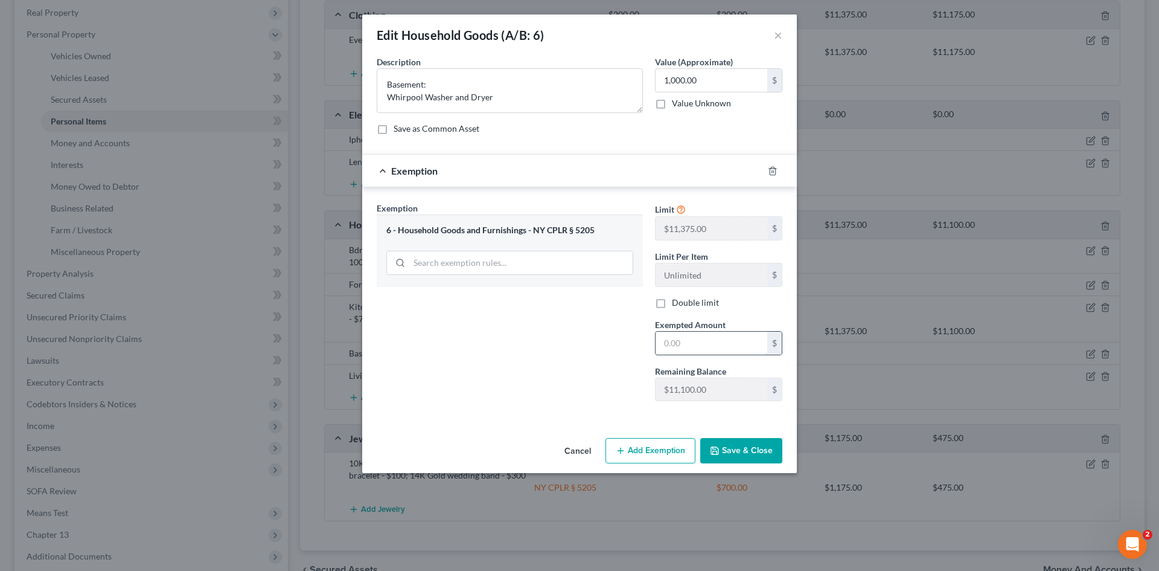
click at [681, 350] on input "text" at bounding box center [712, 343] width 112 height 23
type input "1,000"
click at [740, 451] on button "Save & Close" at bounding box center [742, 450] width 82 height 25
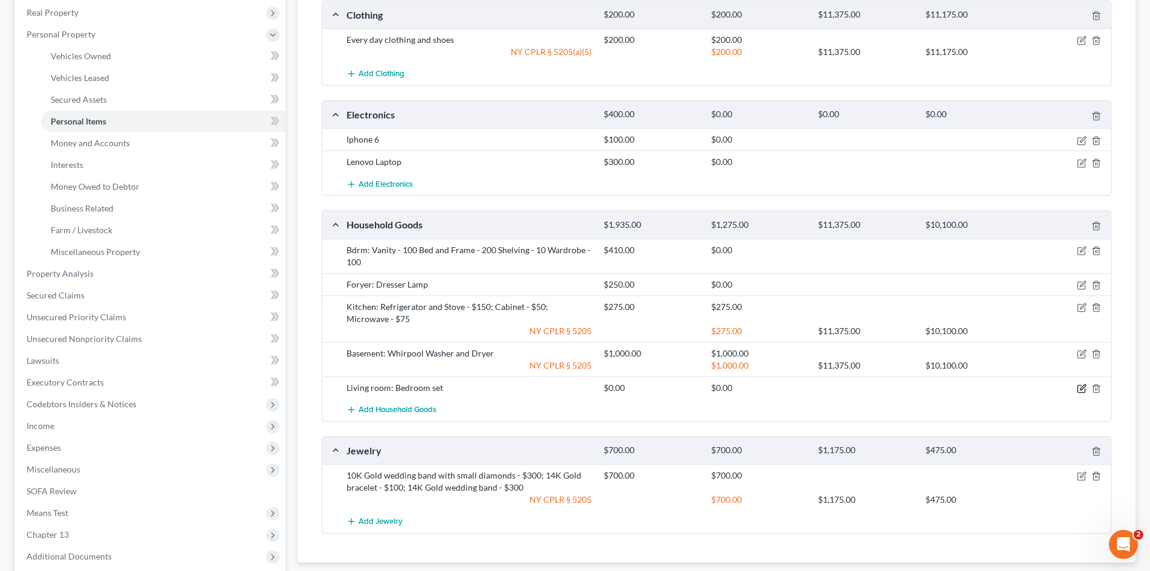
click at [1086, 390] on icon "button" at bounding box center [1082, 388] width 10 height 10
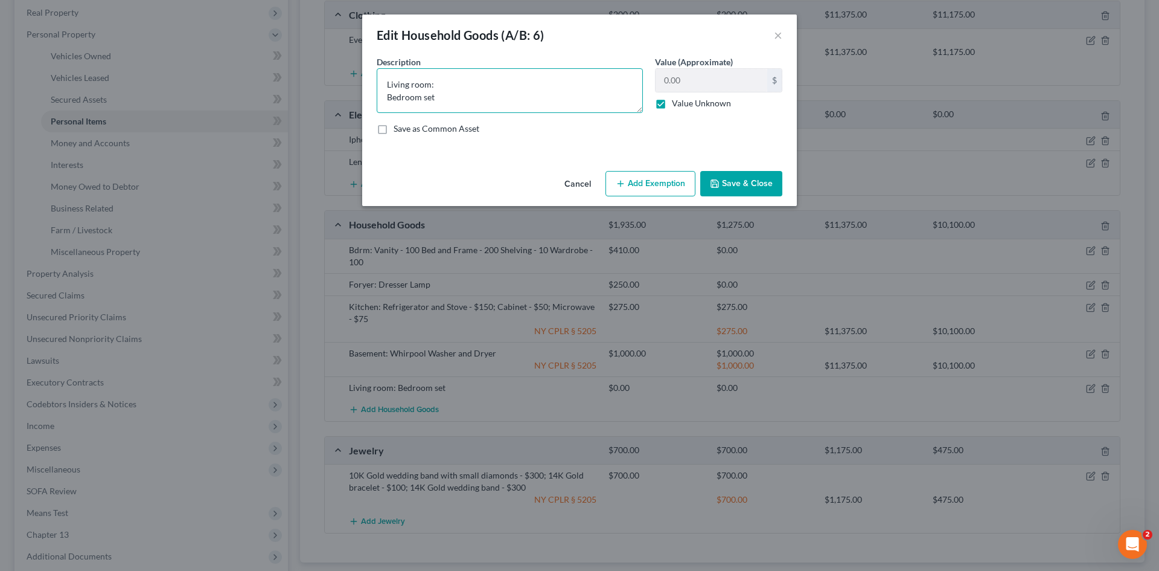
click at [437, 85] on textarea "Living room: Bedroom set" at bounding box center [510, 90] width 266 height 45
drag, startPoint x: 443, startPoint y: 100, endPoint x: 350, endPoint y: 82, distance: 94.7
click at [350, 82] on div "Edit Household Goods (A/B: 6) × An exemption set must first be selected from th…" at bounding box center [579, 285] width 1159 height 571
type textarea "Living Room Set"
click at [672, 104] on label "Value Unknown" at bounding box center [701, 103] width 59 height 12
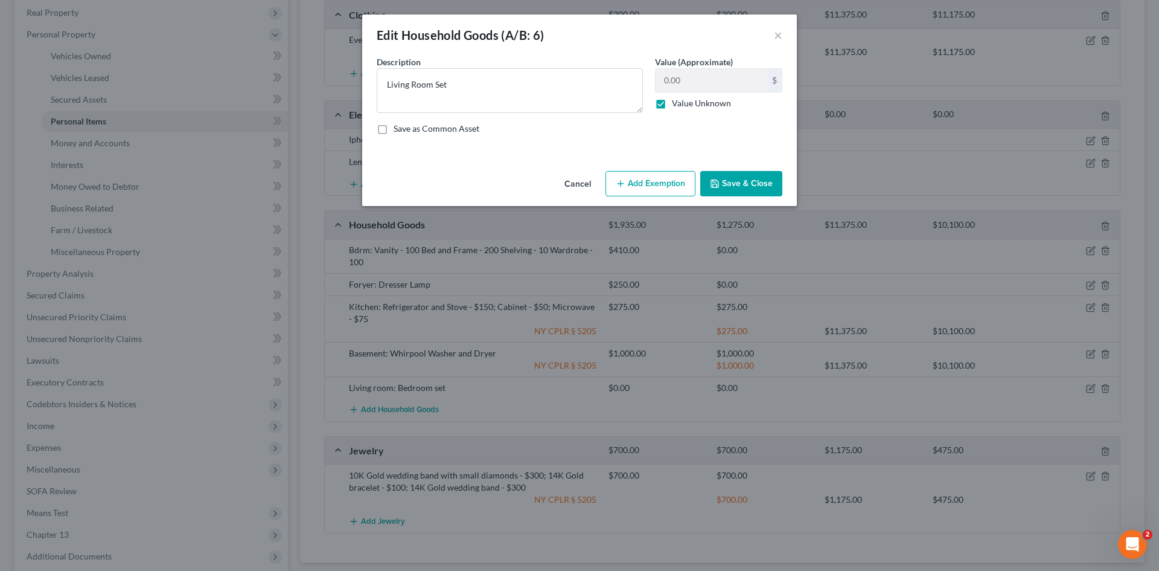
click at [677, 104] on input "Value Unknown" at bounding box center [681, 101] width 8 height 8
checkbox input "false"
type input "375"
click at [655, 189] on button "Add Exemption" at bounding box center [651, 183] width 90 height 25
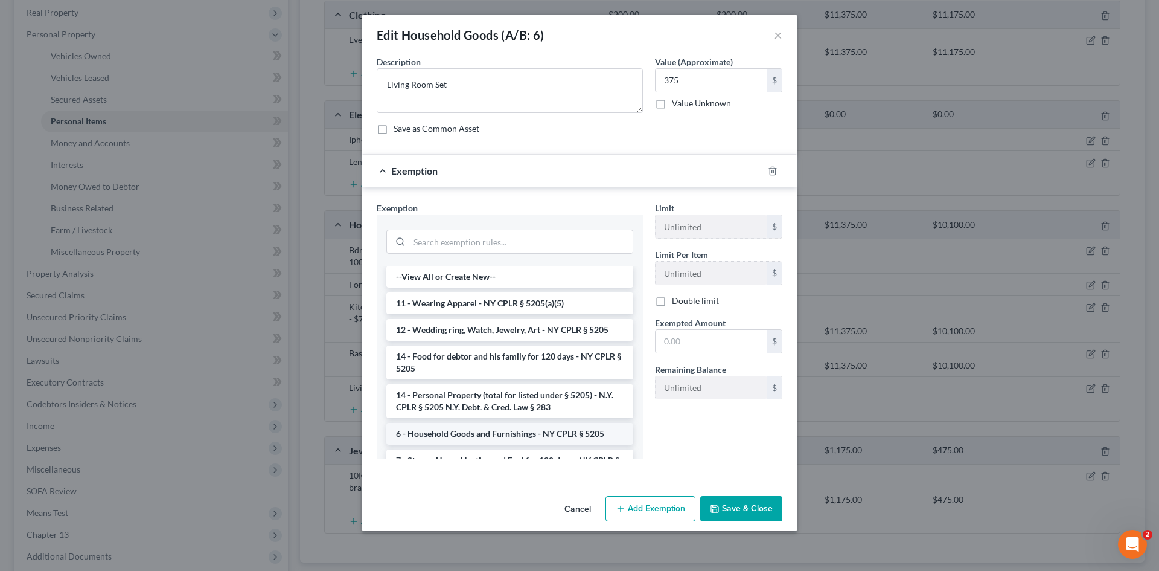
click at [525, 434] on li "6 - Household Goods and Furnishings - NY CPLR § 5205" at bounding box center [509, 434] width 247 height 22
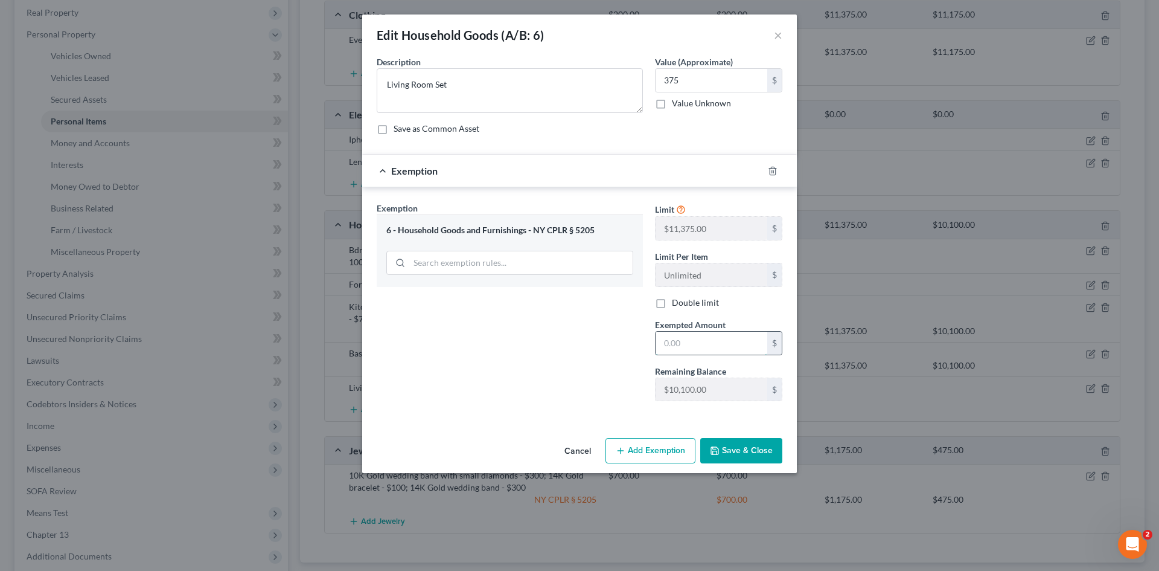
click at [693, 347] on input "text" at bounding box center [712, 343] width 112 height 23
type input "375"
click at [739, 450] on button "Save & Close" at bounding box center [742, 450] width 82 height 25
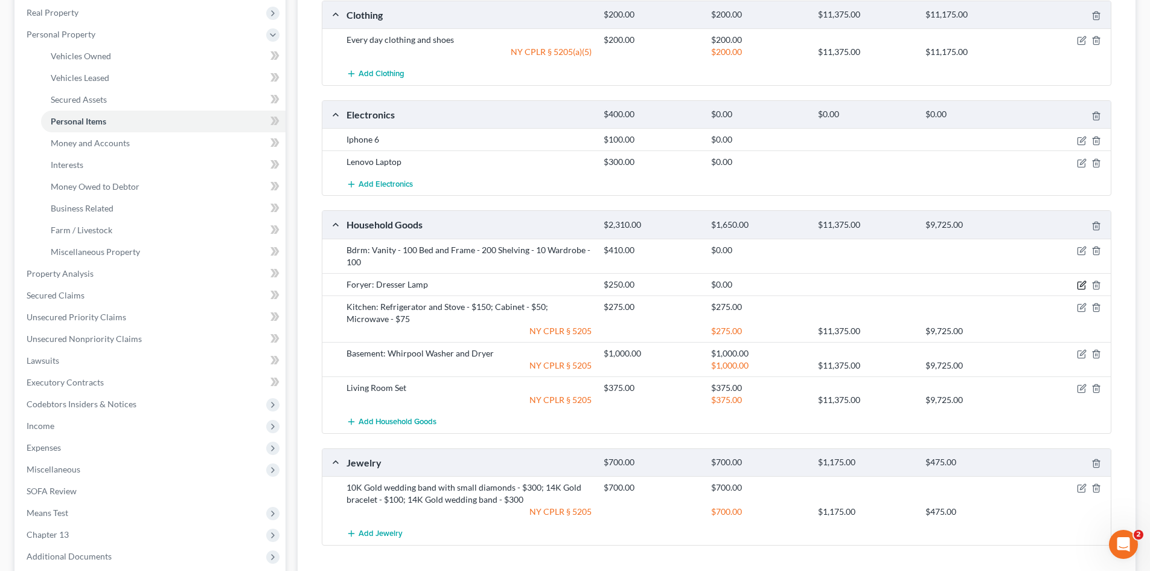
click at [1083, 284] on icon "button" at bounding box center [1082, 285] width 10 height 10
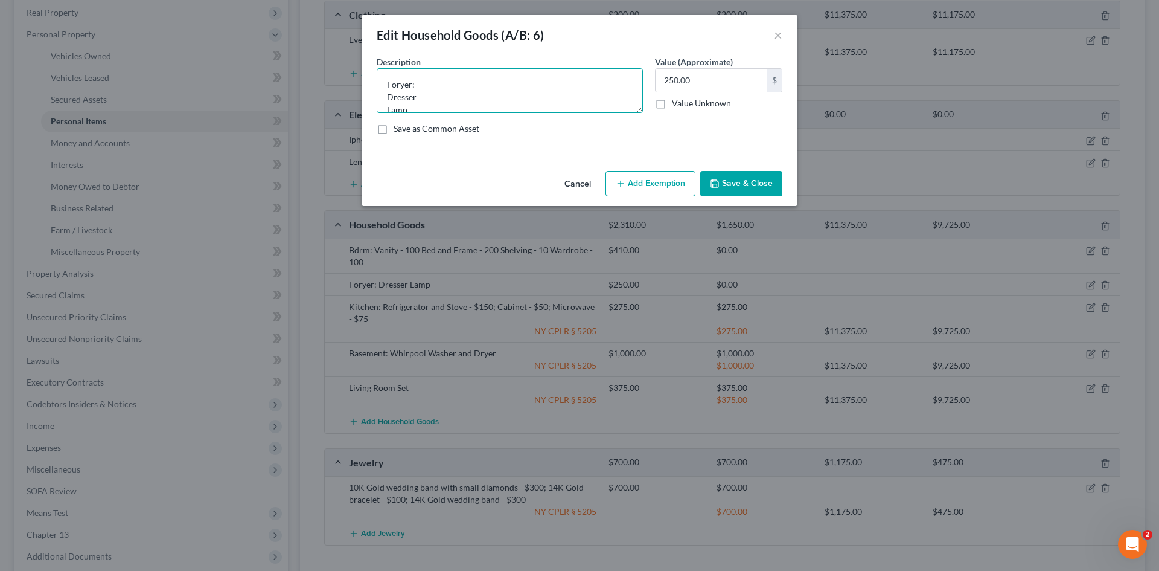
click at [401, 86] on textarea "Foryer: Dresser Lamp" at bounding box center [510, 90] width 266 height 45
click at [424, 87] on textarea "Foyer: Dresser Lamp" at bounding box center [510, 90] width 266 height 45
click at [455, 87] on textarea "Foyer: Dresser Lamp" at bounding box center [510, 90] width 266 height 45
type textarea "Foyer: Dresser & Lamp"
click at [650, 181] on button "Add Exemption" at bounding box center [651, 183] width 90 height 25
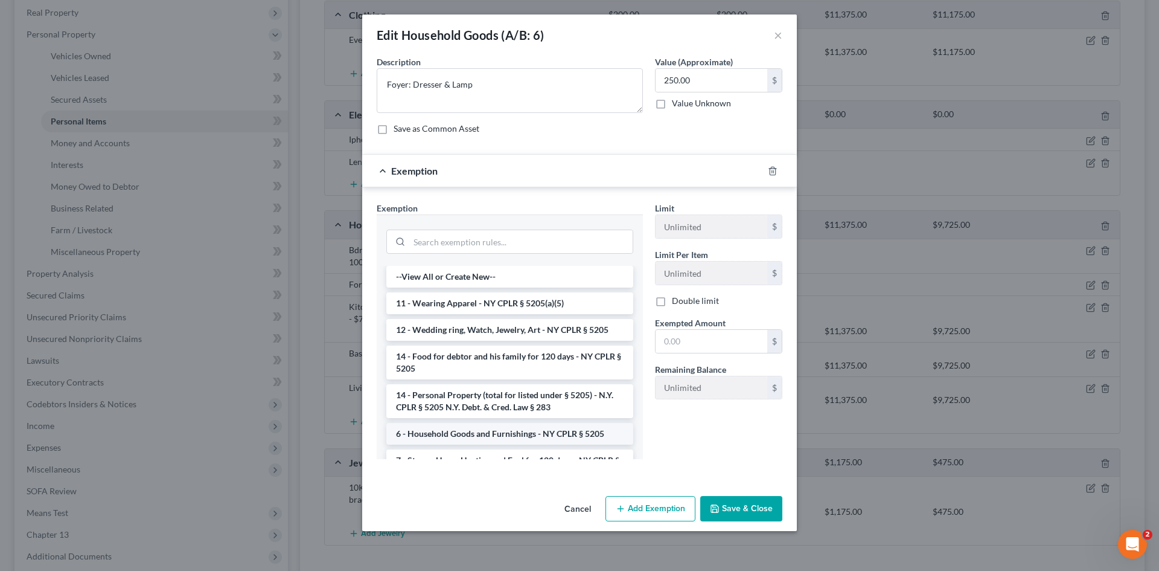
click at [515, 429] on li "6 - Household Goods and Furnishings - NY CPLR § 5205" at bounding box center [509, 434] width 247 height 22
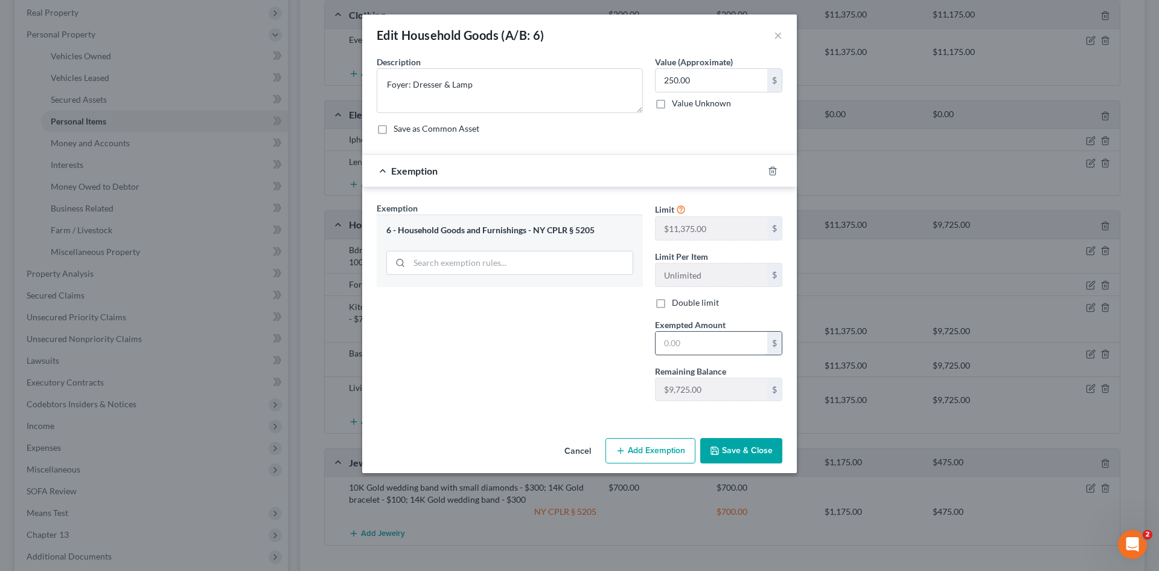
click at [695, 351] on input "text" at bounding box center [712, 343] width 112 height 23
type input "250"
click at [734, 451] on button "Save & Close" at bounding box center [742, 450] width 82 height 25
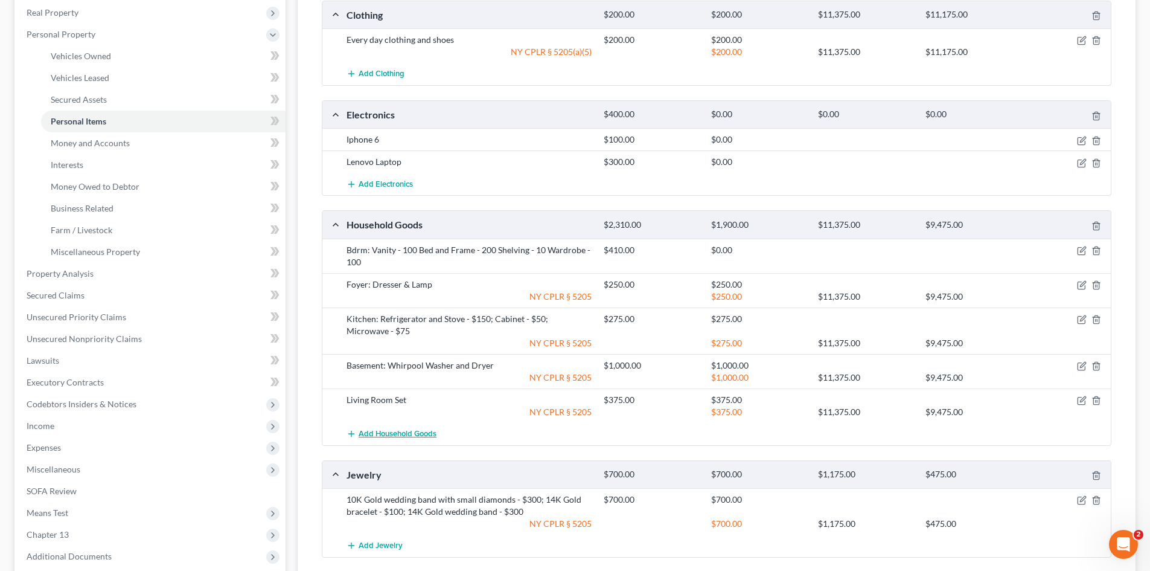
click at [413, 430] on span "Add Household Goods" at bounding box center [398, 434] width 78 height 10
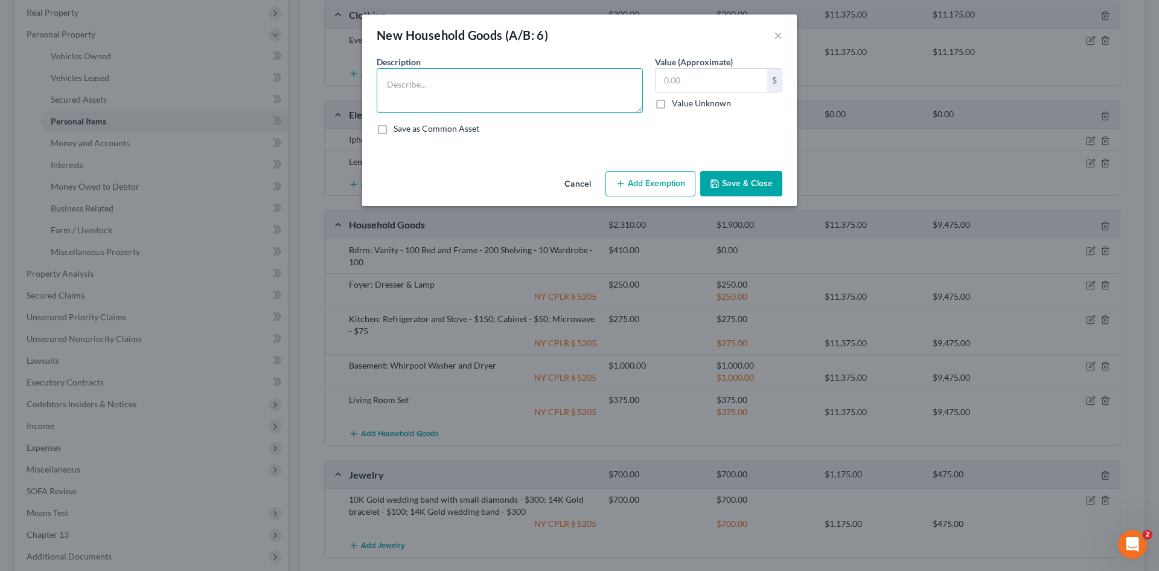
click at [461, 94] on textarea at bounding box center [510, 90] width 266 height 45
type textarea "Bedroom Set"
type input "250"
click at [660, 187] on button "Add Exemption" at bounding box center [651, 183] width 90 height 25
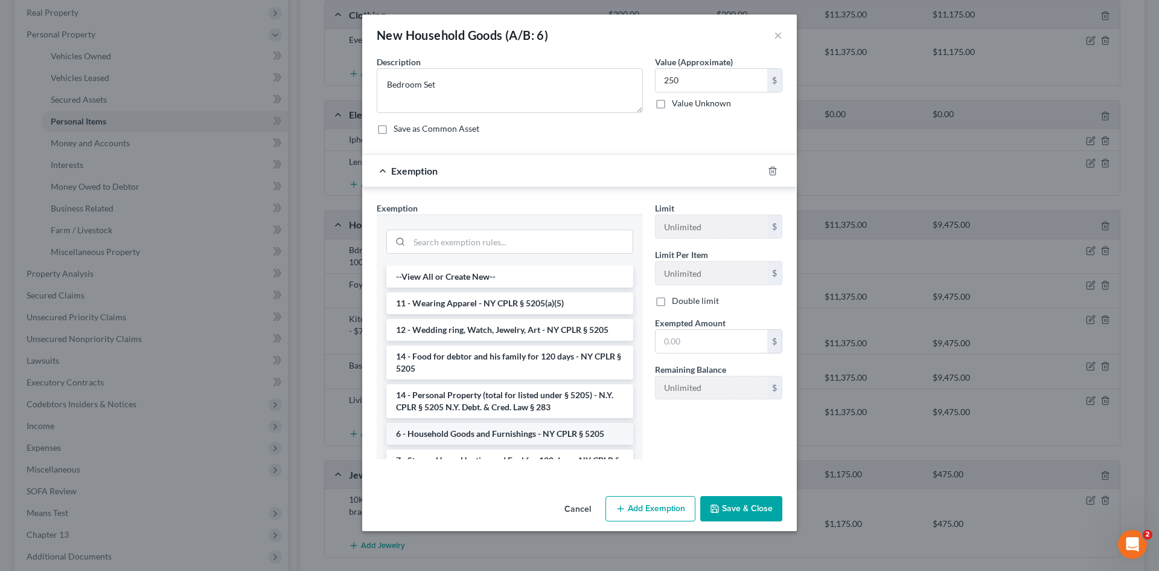
click at [515, 431] on li "6 - Household Goods and Furnishings - NY CPLR § 5205" at bounding box center [509, 434] width 247 height 22
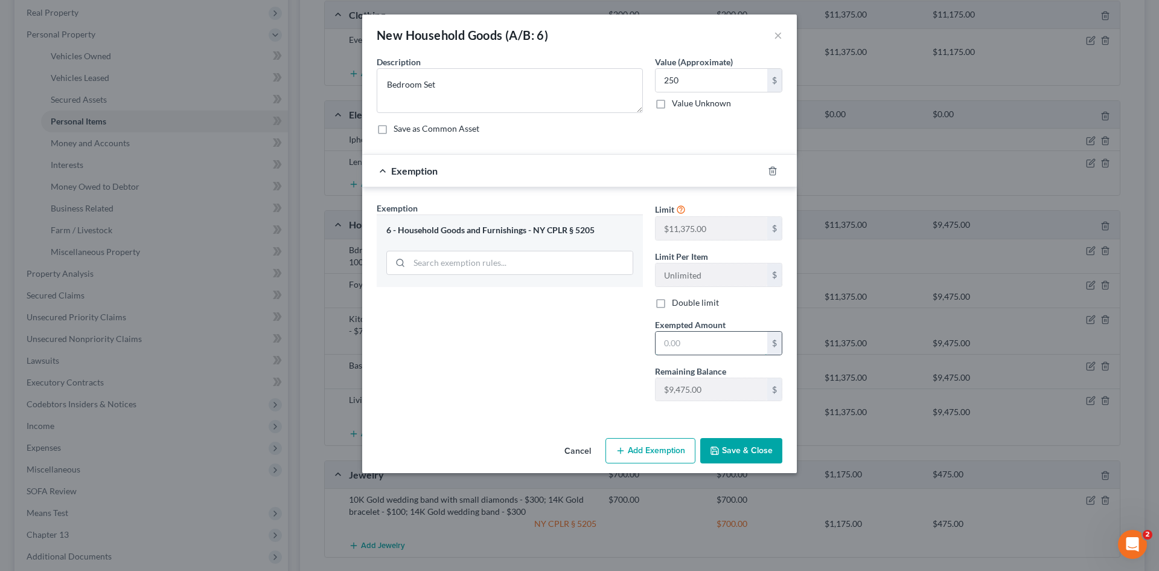
click at [691, 343] on input "text" at bounding box center [712, 343] width 112 height 23
type input "250"
click at [664, 449] on button "Add Exemption" at bounding box center [651, 450] width 90 height 25
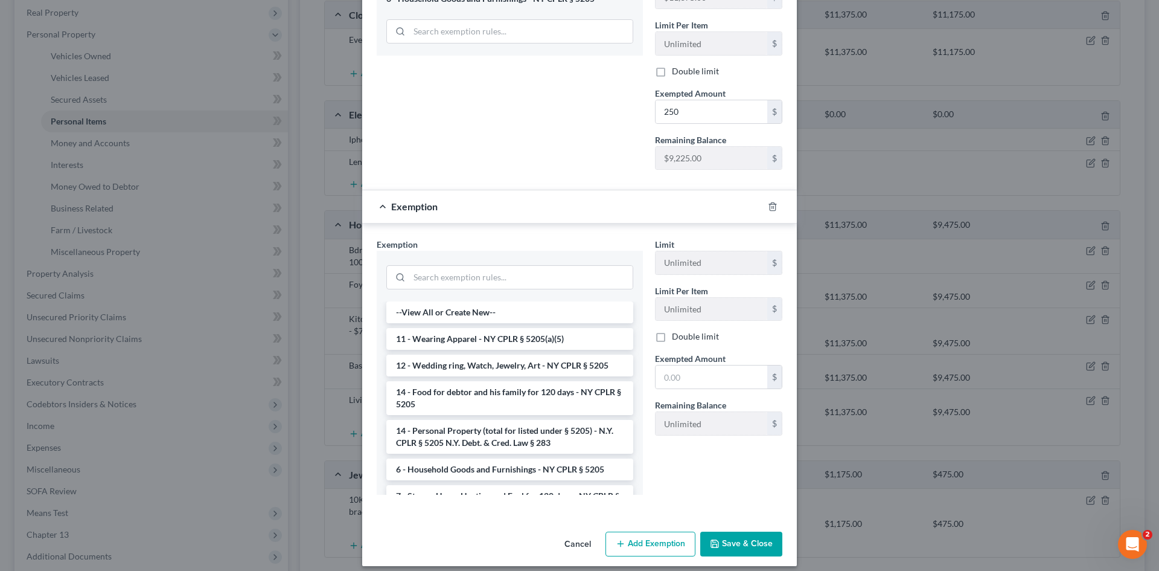
scroll to position [241, 0]
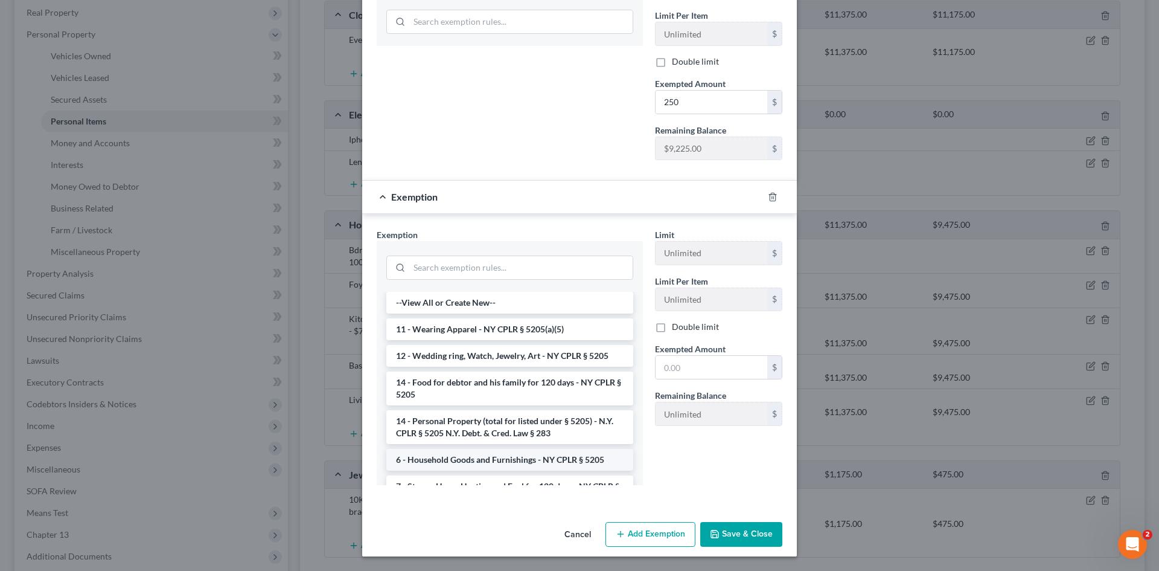
click at [432, 463] on li "6 - Household Goods and Furnishings - NY CPLR § 5205" at bounding box center [509, 460] width 247 height 22
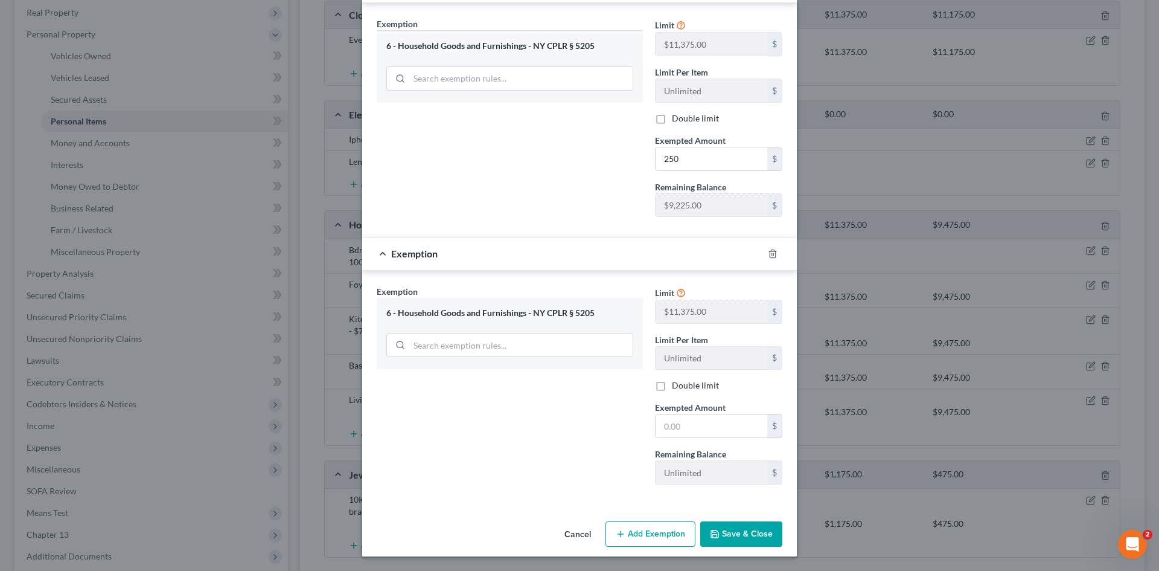
scroll to position [184, 0]
click at [670, 423] on input "text" at bounding box center [712, 425] width 112 height 23
type input "250"
click at [737, 530] on button "Save & Close" at bounding box center [742, 533] width 82 height 25
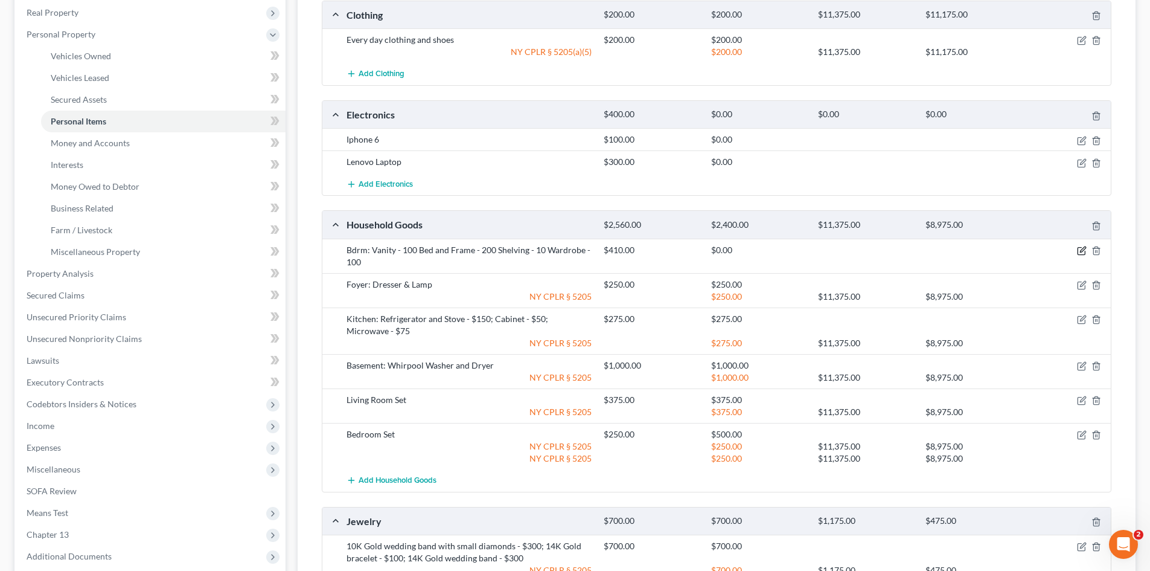
click at [1080, 248] on icon "button" at bounding box center [1082, 251] width 10 height 10
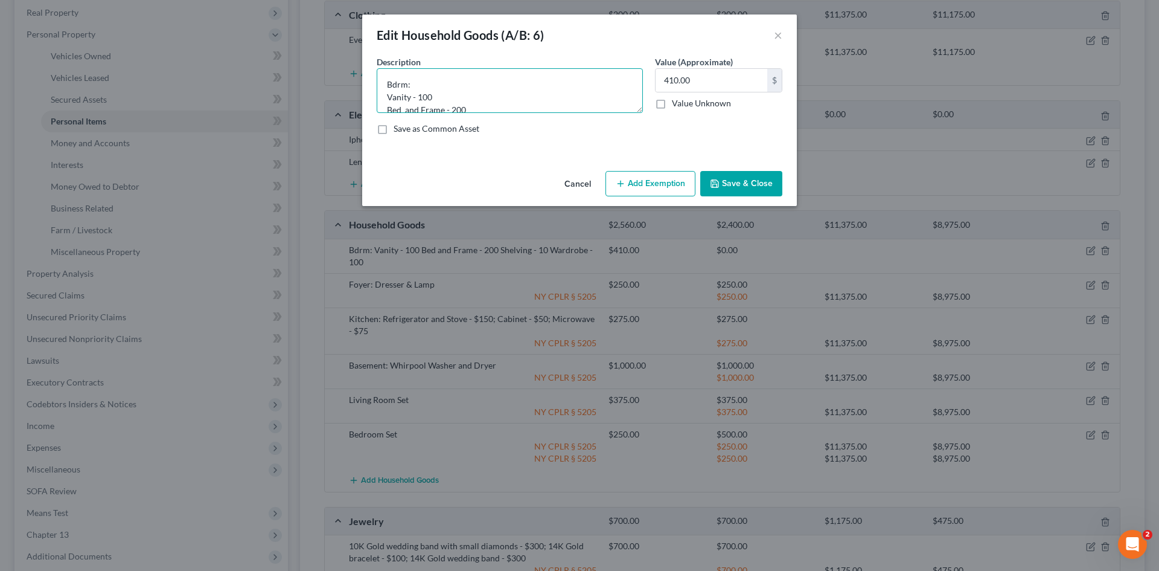
click at [487, 80] on textarea "Bdrm: Vanity - 100 Bed and Frame - 200 Shelving - 10 Wardrobe - 100" at bounding box center [510, 90] width 266 height 45
click at [419, 98] on textarea "Bdrm: Vanity - 100 Bed and Frame - 200 Shelving - 10 Wardrobe - 100" at bounding box center [510, 90] width 266 height 45
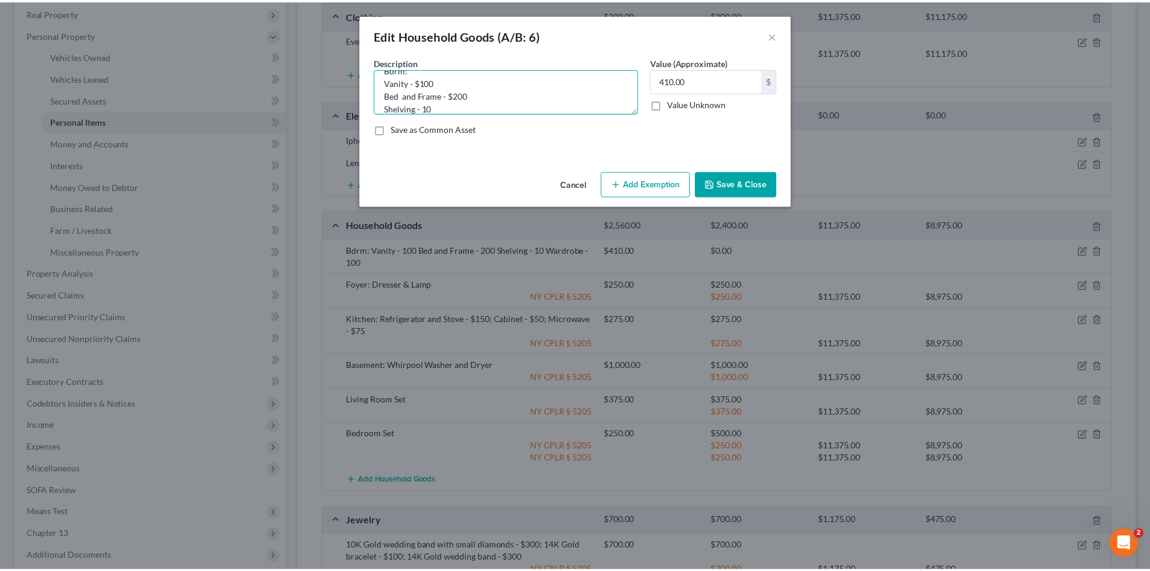
scroll to position [28, 0]
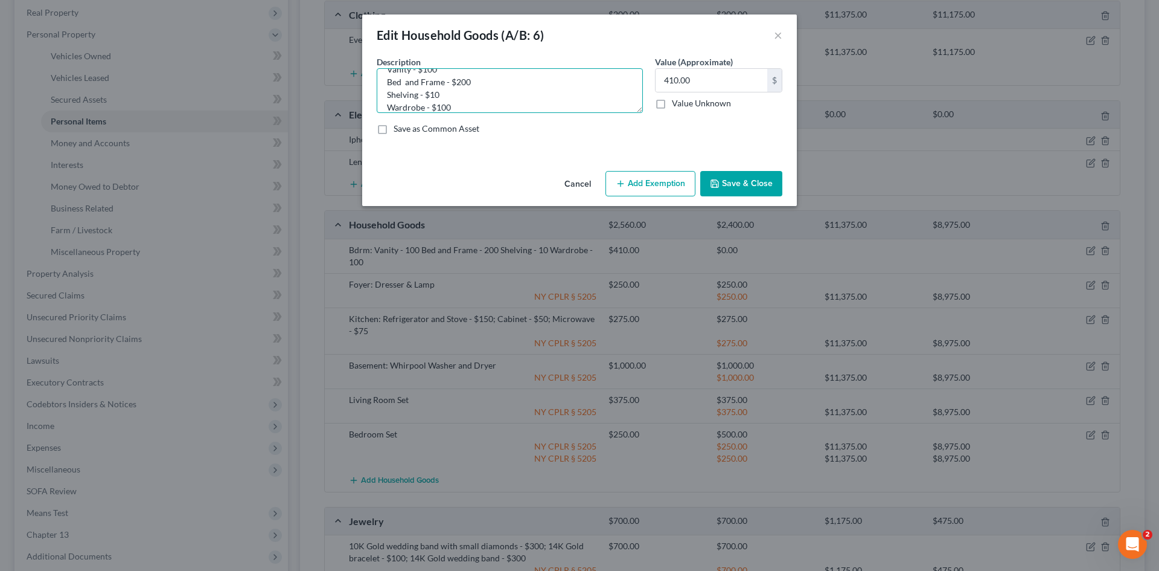
type textarea "Bdrm: Vanity - $100 Bed and Frame - $200 Shelving - $10 Wardrobe - $100"
click at [630, 186] on button "Add Exemption" at bounding box center [651, 183] width 90 height 25
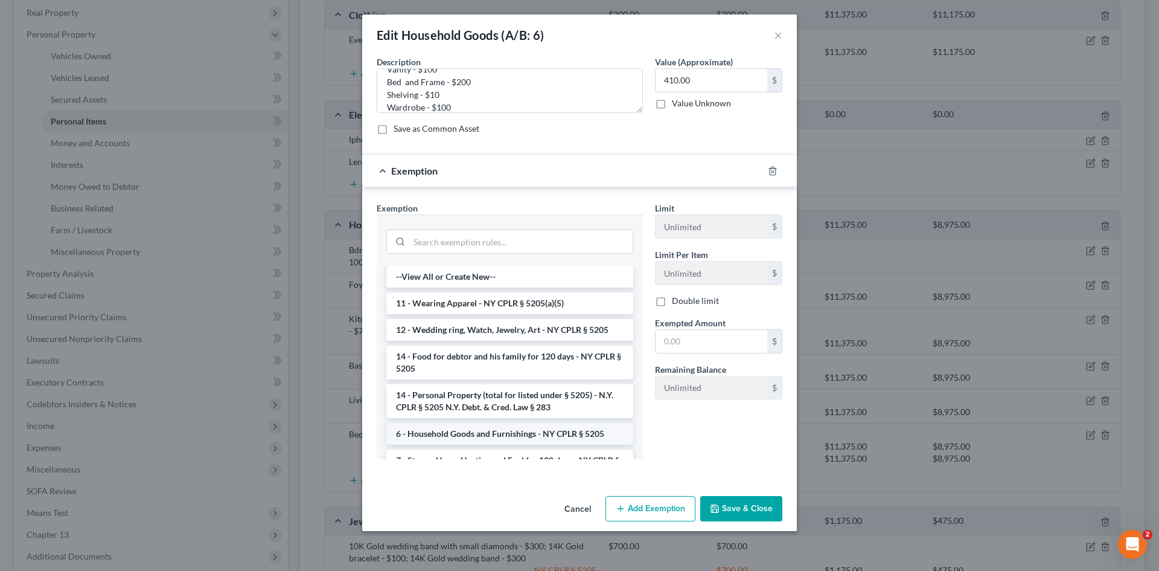
click at [492, 430] on li "6 - Household Goods and Furnishings - NY CPLR § 5205" at bounding box center [509, 434] width 247 height 22
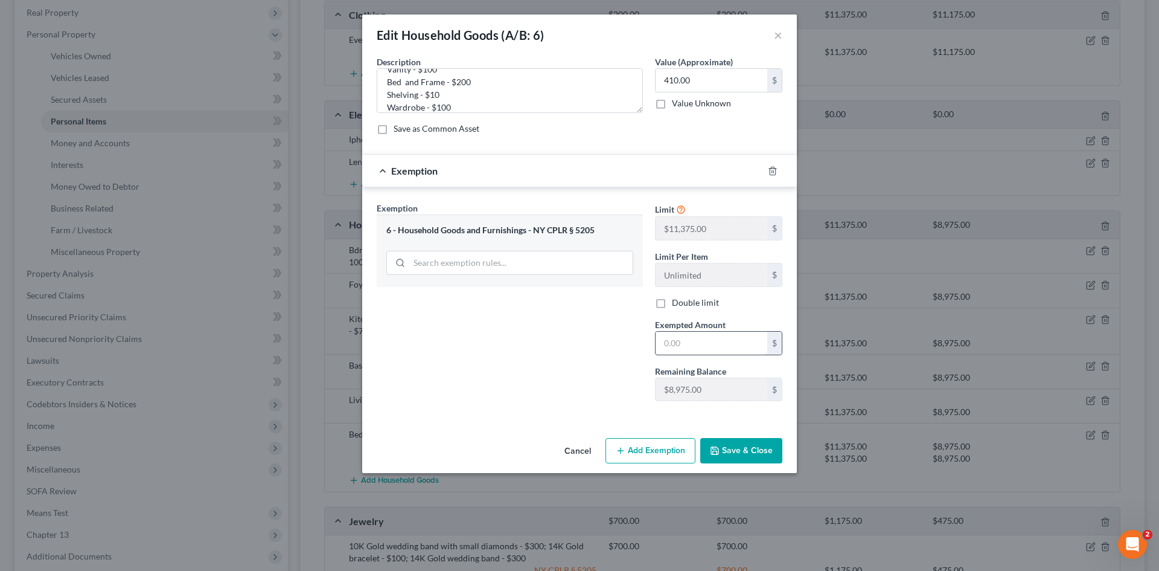
click at [680, 348] on input "text" at bounding box center [712, 343] width 112 height 23
type input "410"
click at [758, 456] on button "Save & Close" at bounding box center [742, 450] width 82 height 25
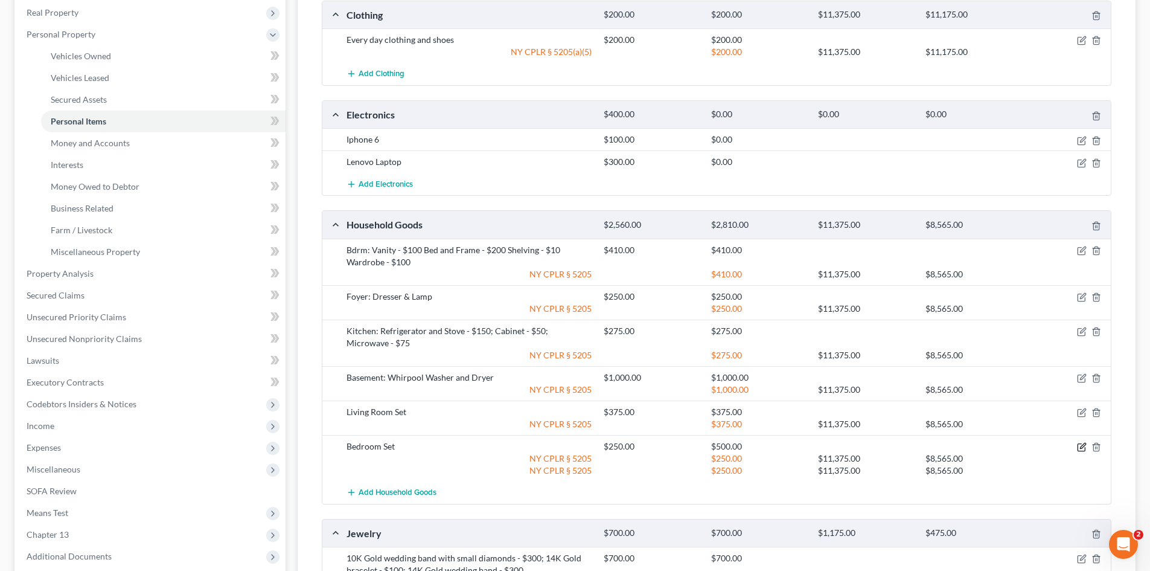
click at [1083, 447] on icon "button" at bounding box center [1082, 445] width 5 height 5
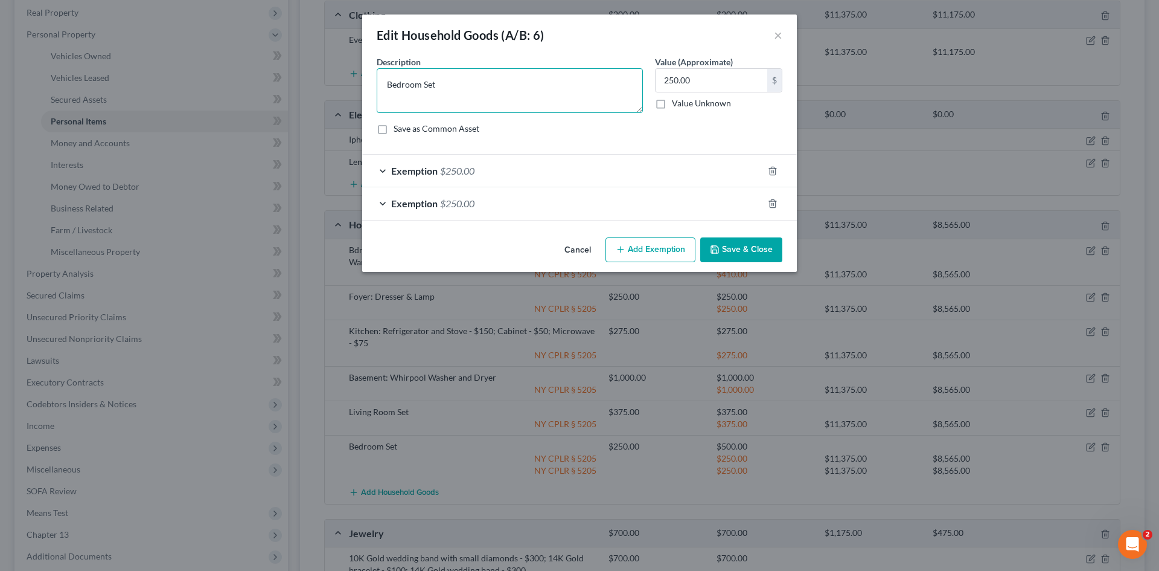
click at [385, 87] on textarea "Bedroom Set" at bounding box center [510, 90] width 266 height 45
type textarea "Second Bedroom Set"
click at [775, 203] on icon "button" at bounding box center [772, 203] width 5 height 8
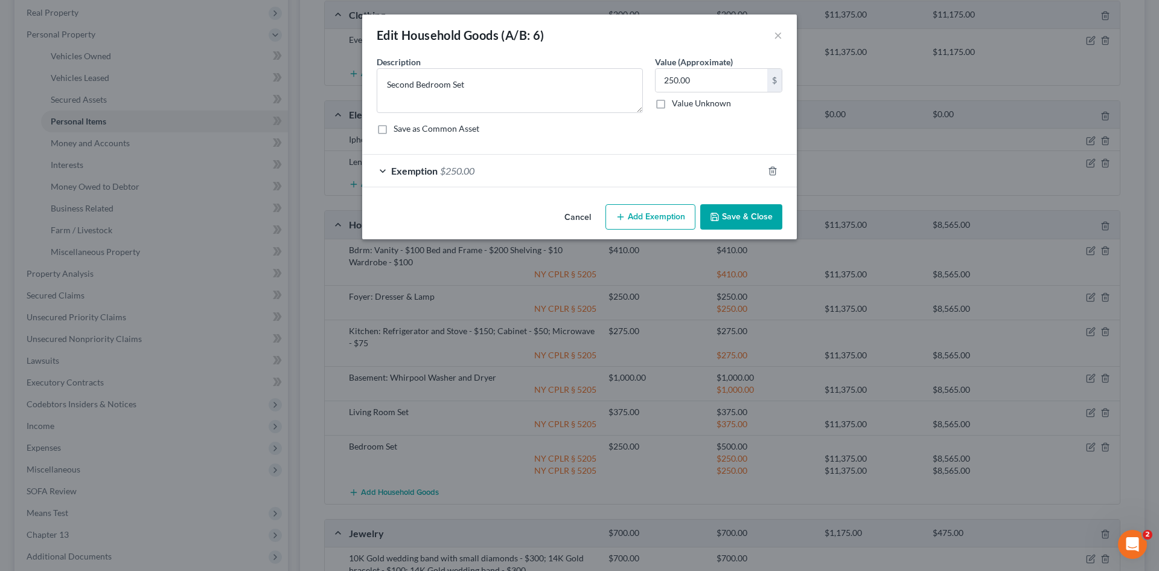
click at [758, 219] on button "Save & Close" at bounding box center [742, 216] width 82 height 25
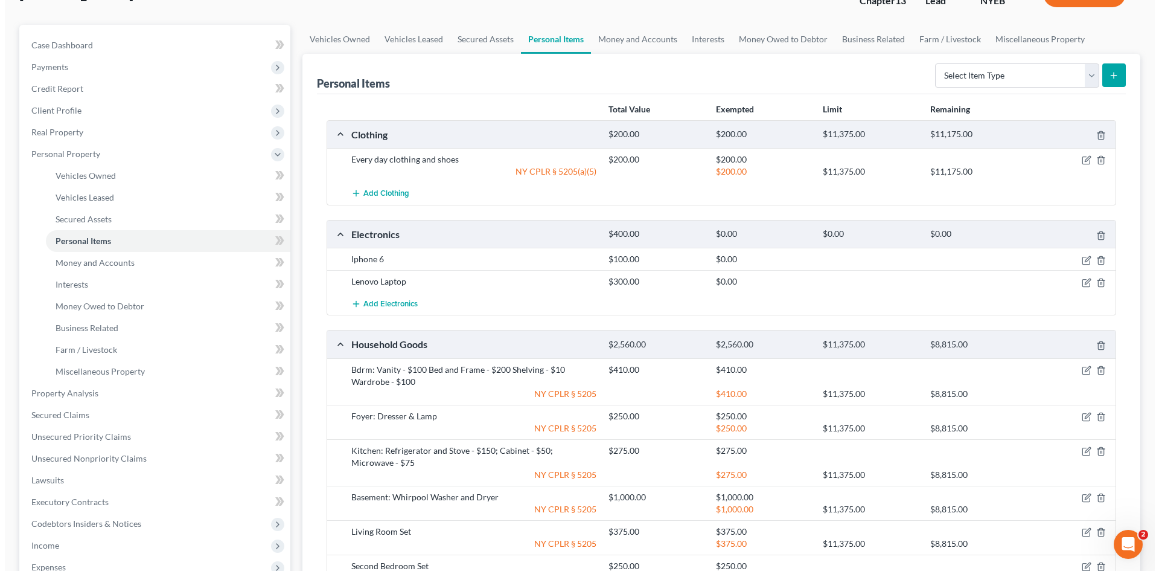
scroll to position [88, 0]
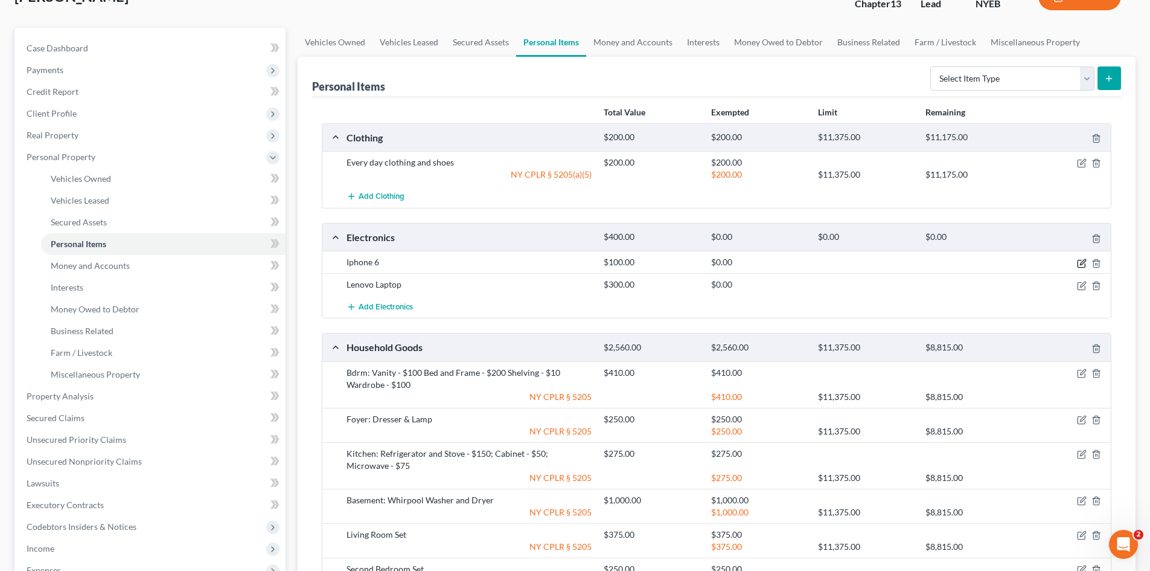
click at [1080, 263] on icon "button" at bounding box center [1082, 263] width 10 height 10
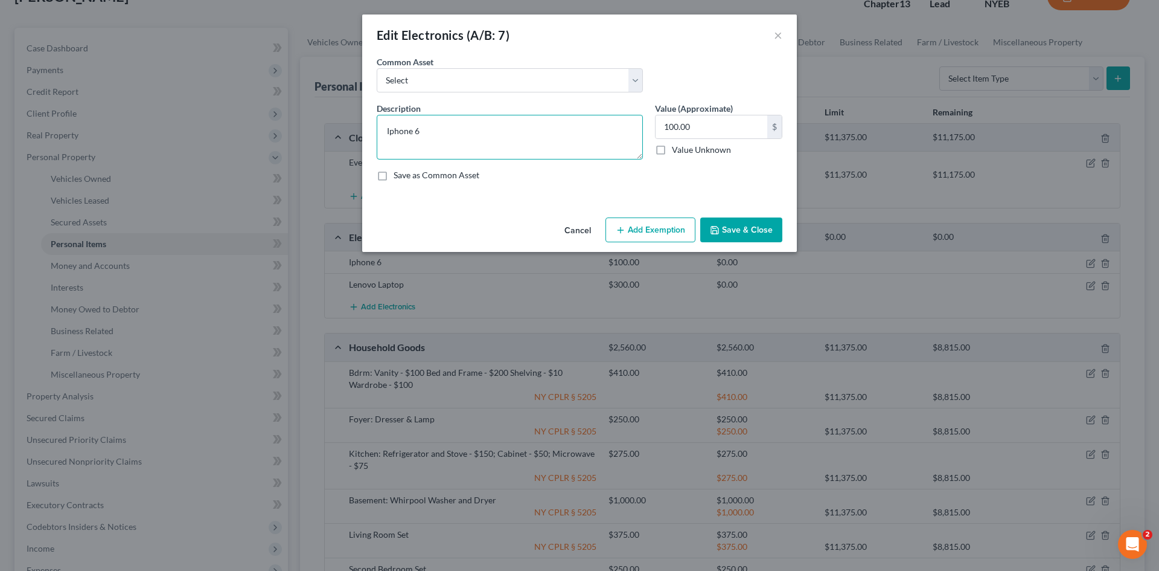
click at [393, 133] on textarea "Iphone 6" at bounding box center [510, 137] width 266 height 45
type textarea "iPhone 6"
click at [635, 225] on button "Add Exemption" at bounding box center [651, 229] width 90 height 25
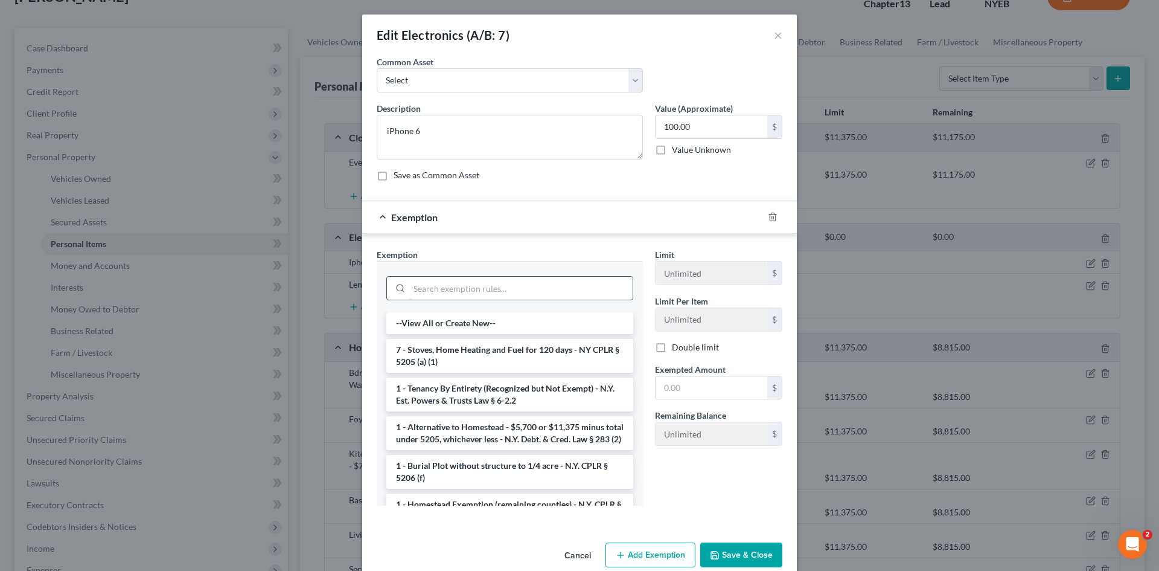
click at [536, 296] on input "search" at bounding box center [520, 288] width 223 height 23
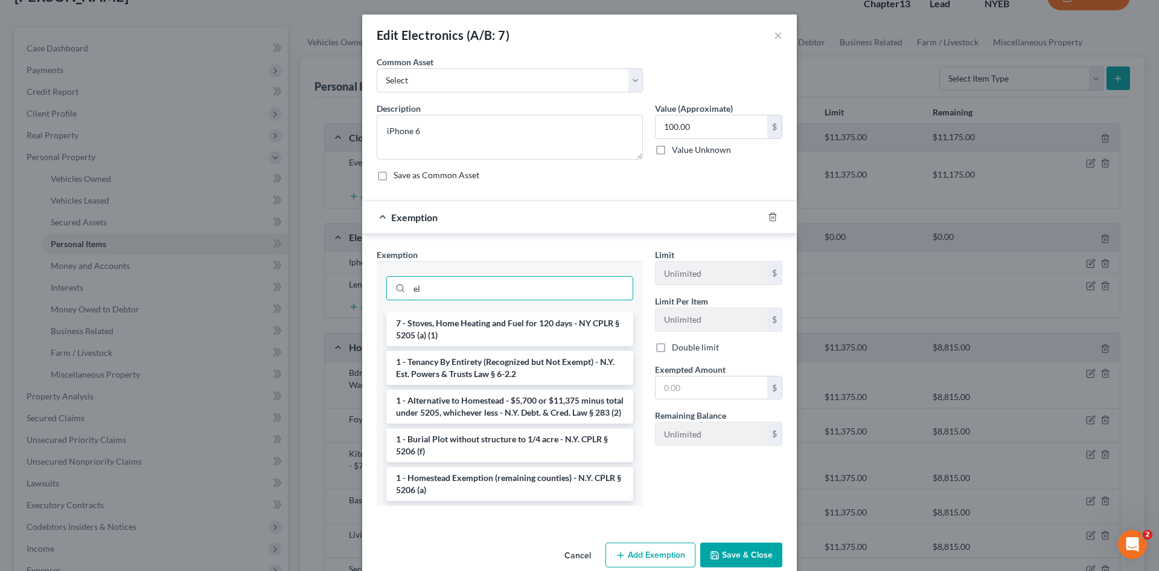
type input "e"
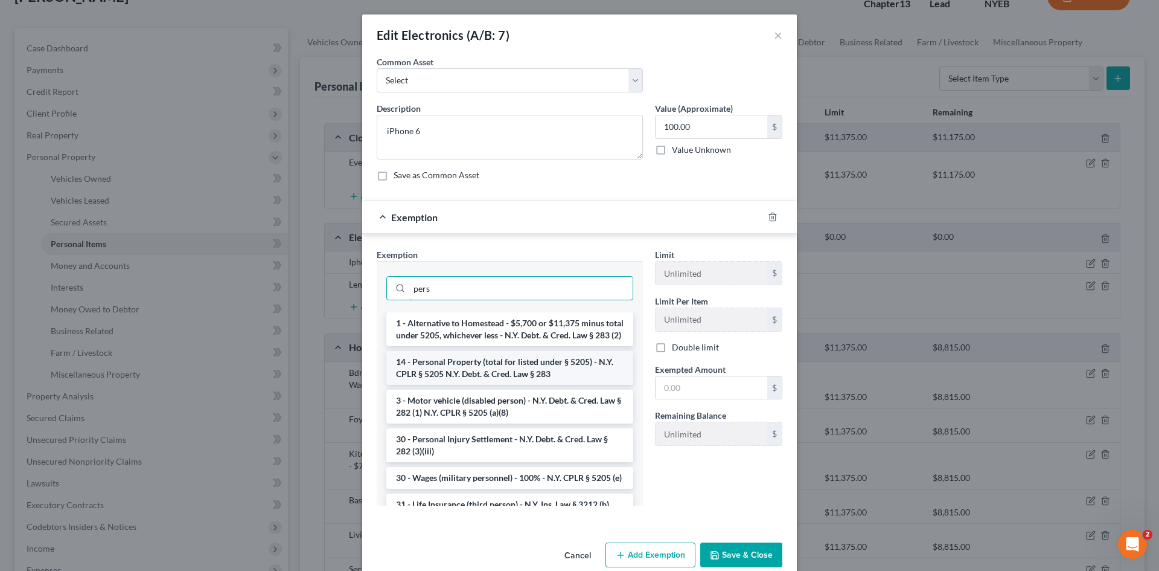
type input "pers"
click at [525, 378] on li "14 - Personal Property (total for listed under § 5205) - N.Y. CPLR § 5205 N.Y. …" at bounding box center [509, 368] width 247 height 34
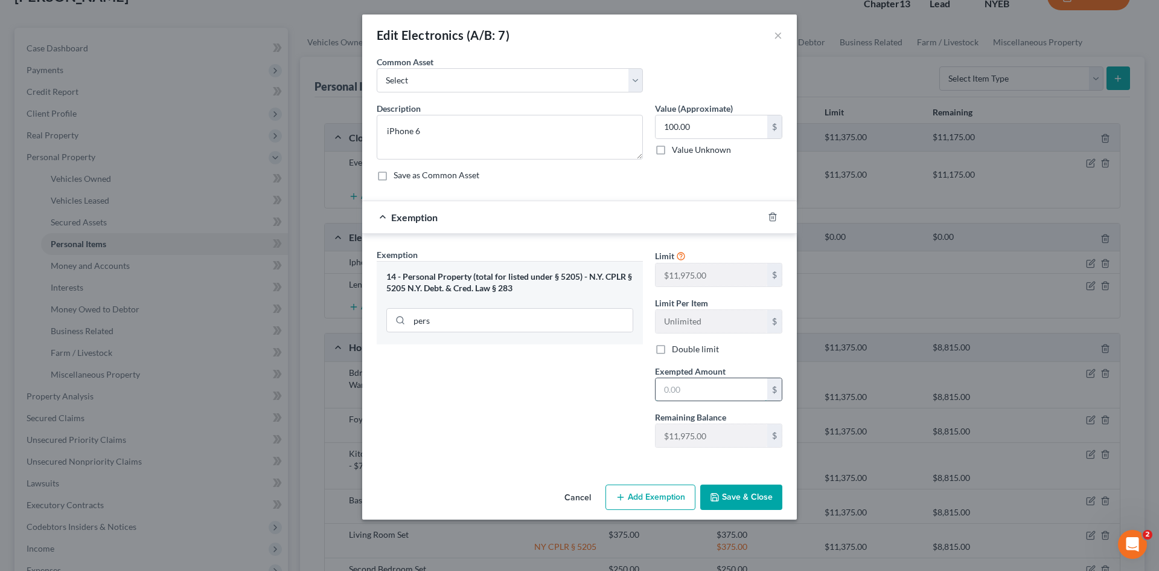
click at [678, 383] on input "text" at bounding box center [712, 389] width 112 height 23
type input "100"
click at [727, 494] on button "Save & Close" at bounding box center [742, 496] width 82 height 25
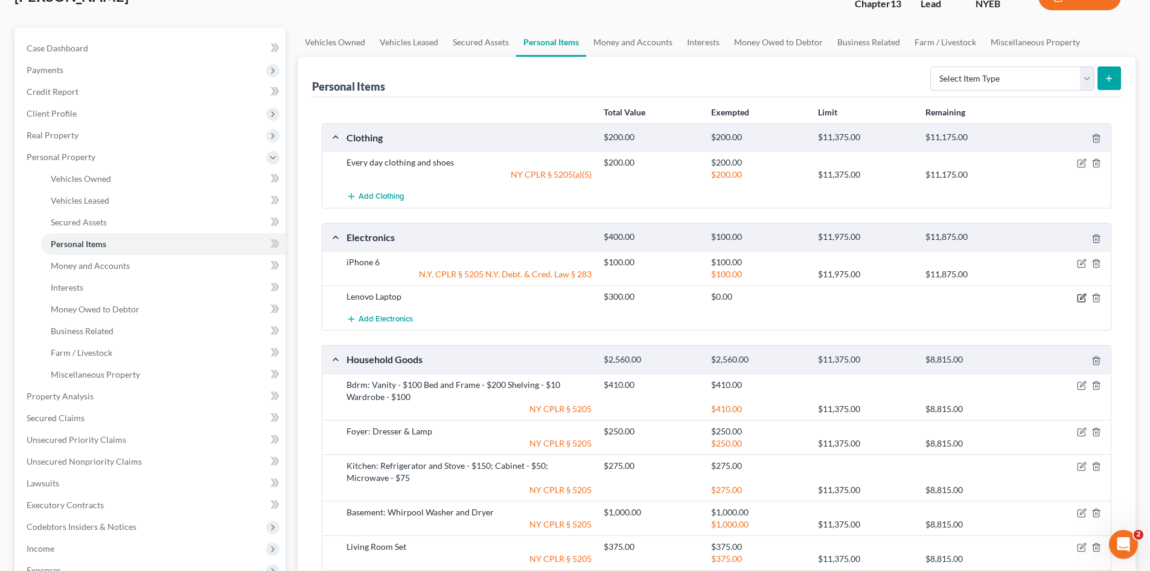
click at [1086, 297] on icon "button" at bounding box center [1082, 298] width 10 height 10
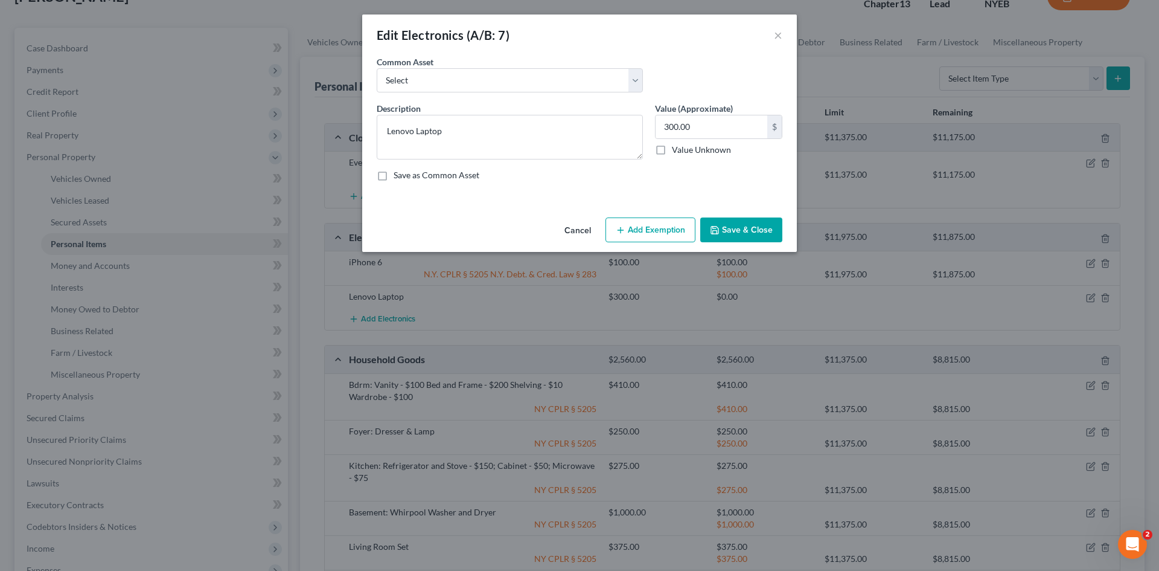
click at [656, 231] on button "Add Exemption" at bounding box center [651, 229] width 90 height 25
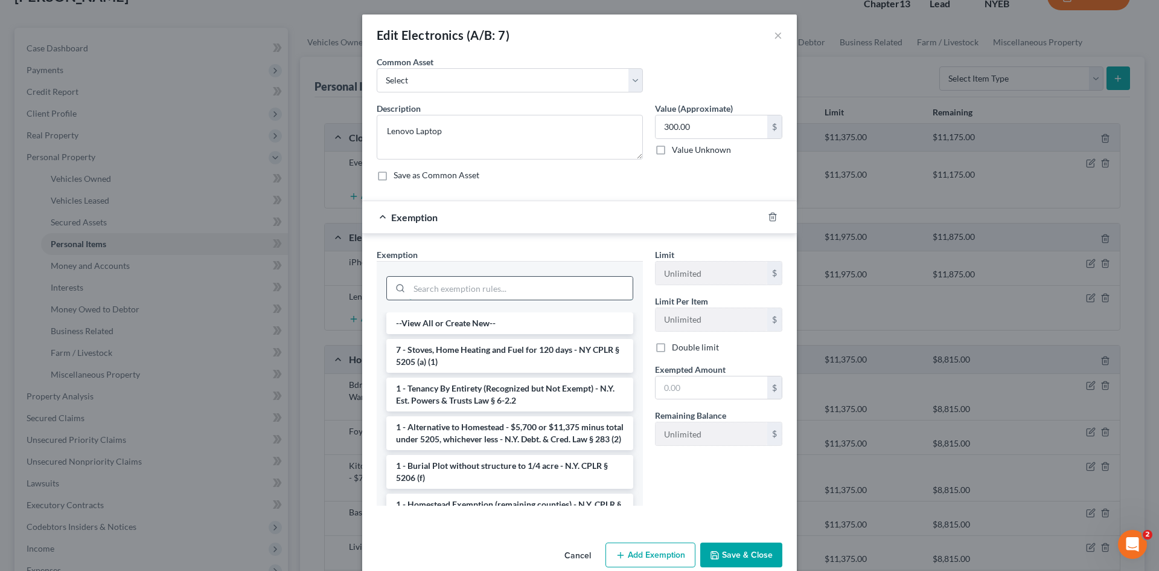
click at [555, 288] on input "search" at bounding box center [520, 288] width 223 height 23
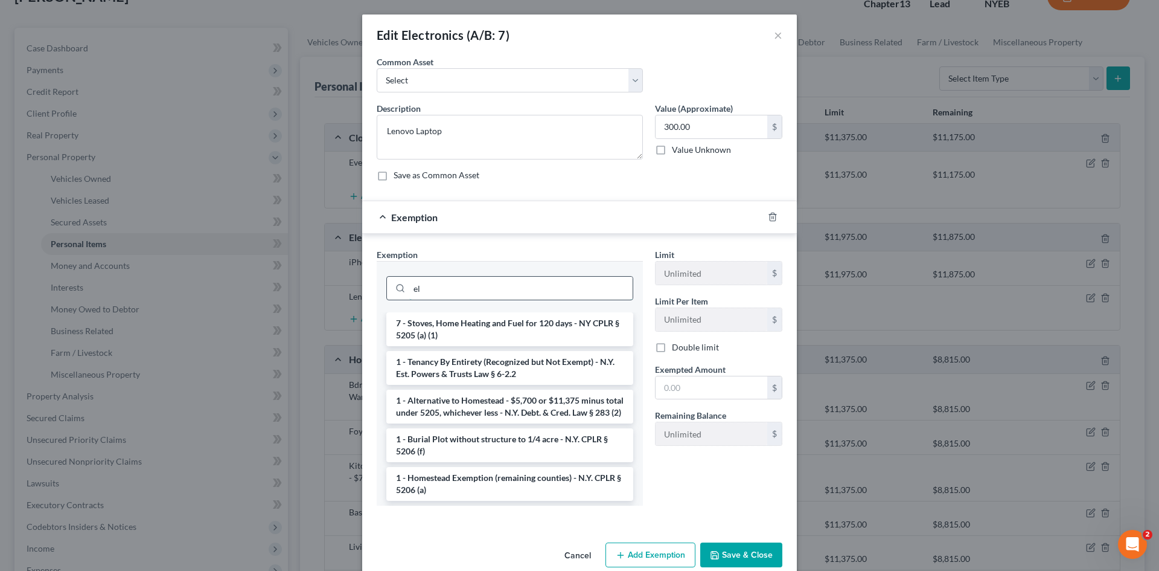
type input "e"
type input "per"
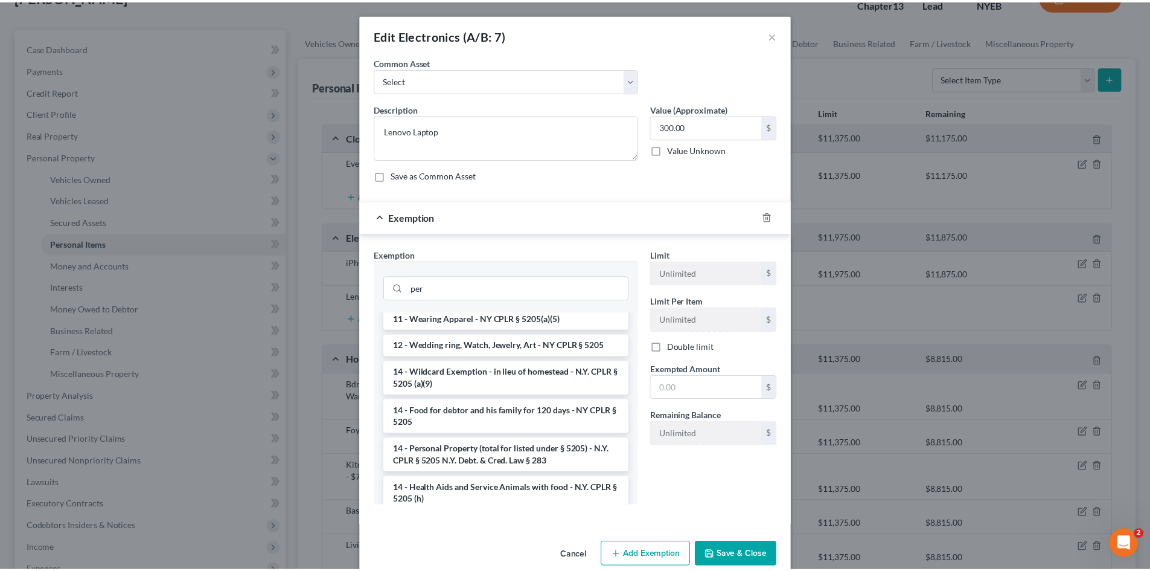
scroll to position [304, 0]
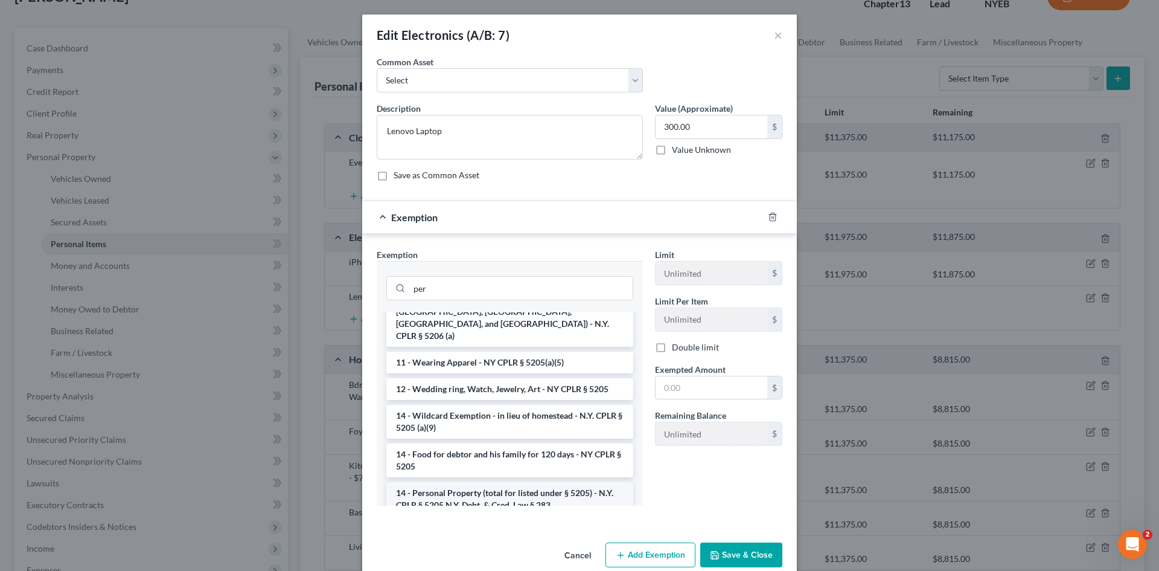
click at [544, 482] on li "14 - Personal Property (total for listed under § 5205) - N.Y. CPLR § 5205 N.Y. …" at bounding box center [509, 499] width 247 height 34
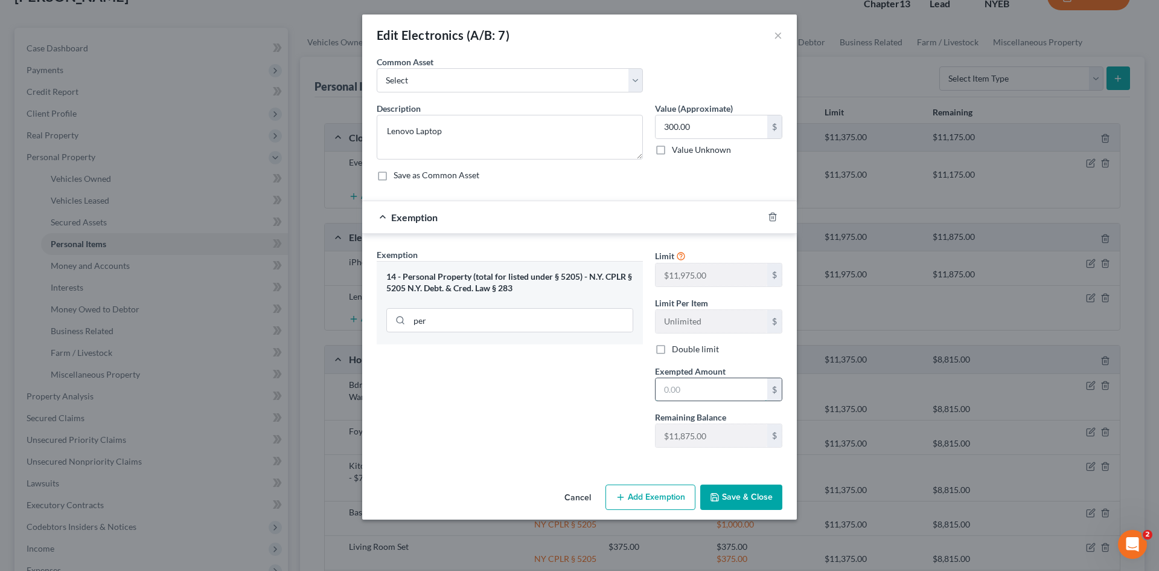
click at [674, 385] on input "text" at bounding box center [712, 389] width 112 height 23
type input "300"
click at [735, 501] on button "Save & Close" at bounding box center [742, 496] width 82 height 25
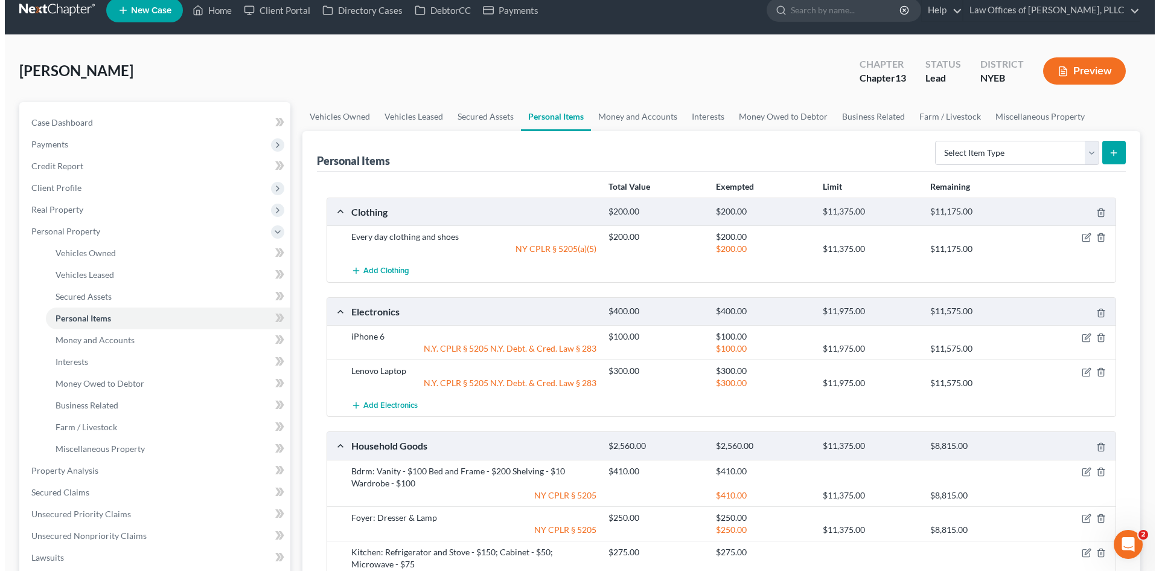
scroll to position [0, 0]
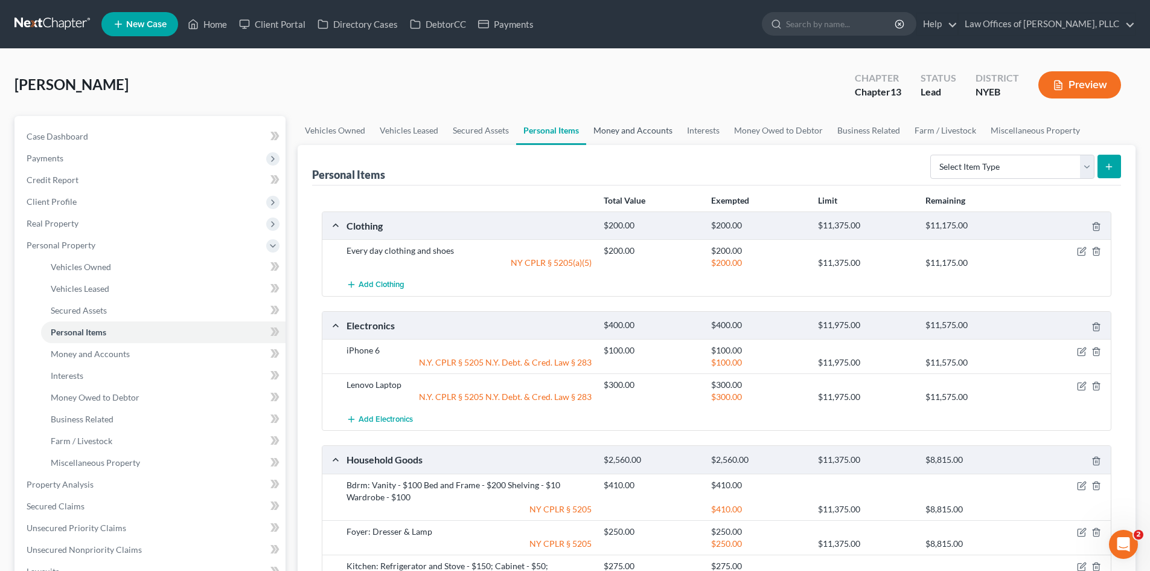
click at [646, 142] on link "Money and Accounts" at bounding box center [633, 130] width 94 height 29
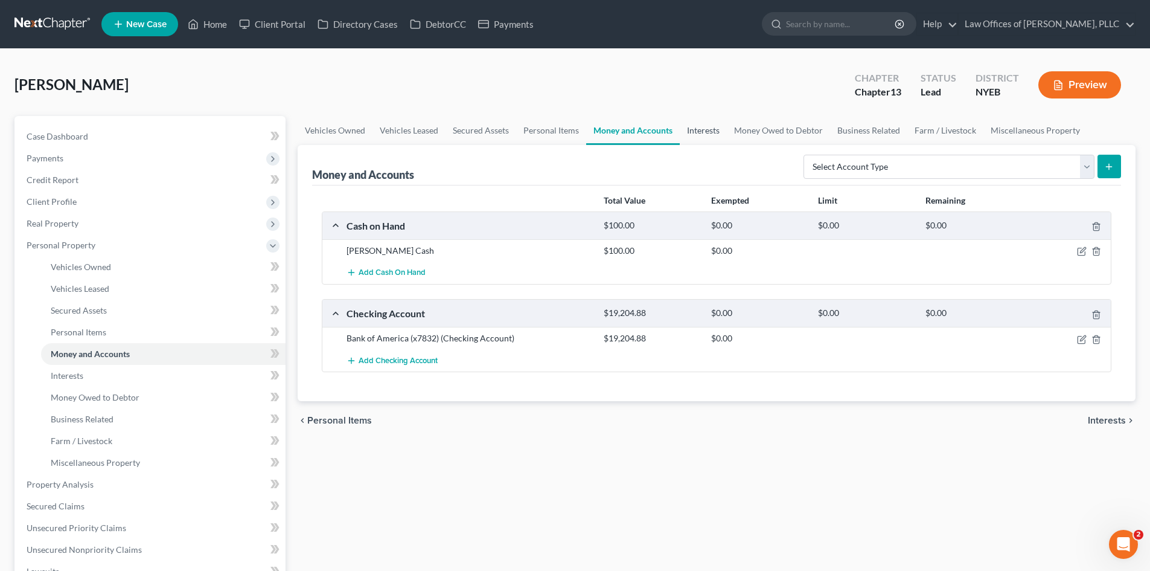
click at [689, 133] on link "Interests" at bounding box center [703, 130] width 47 height 29
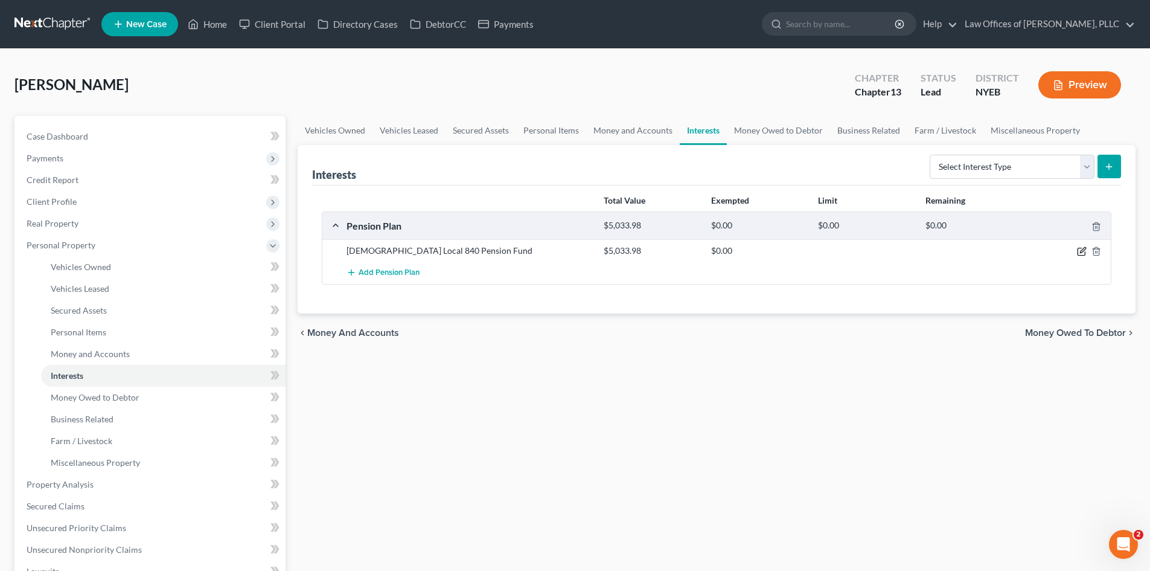
click at [1078, 251] on icon "button" at bounding box center [1081, 251] width 7 height 7
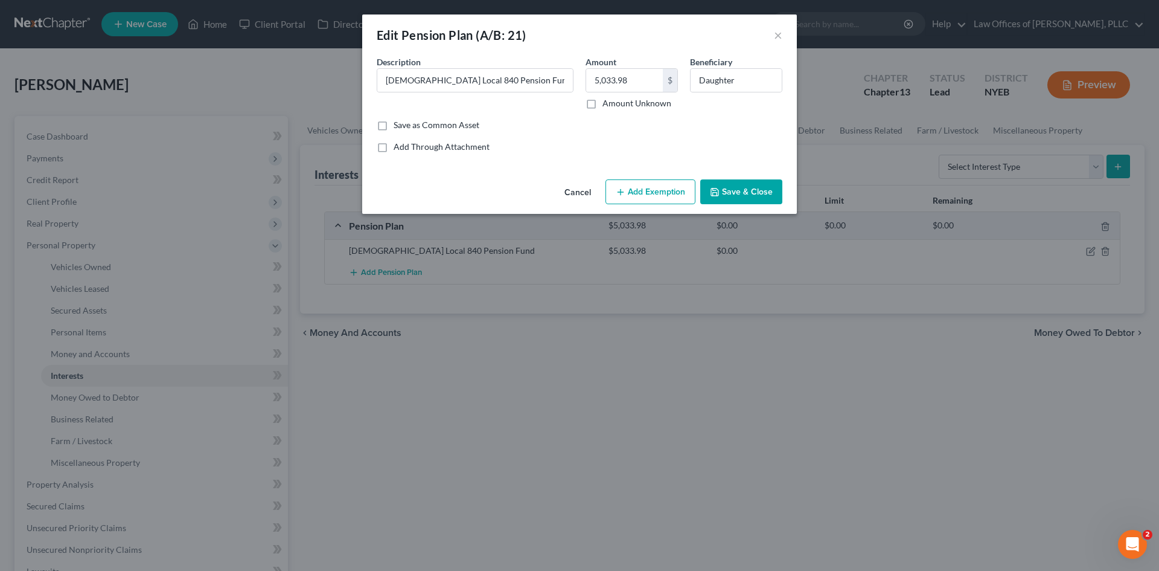
click at [630, 196] on button "Add Exemption" at bounding box center [651, 191] width 90 height 25
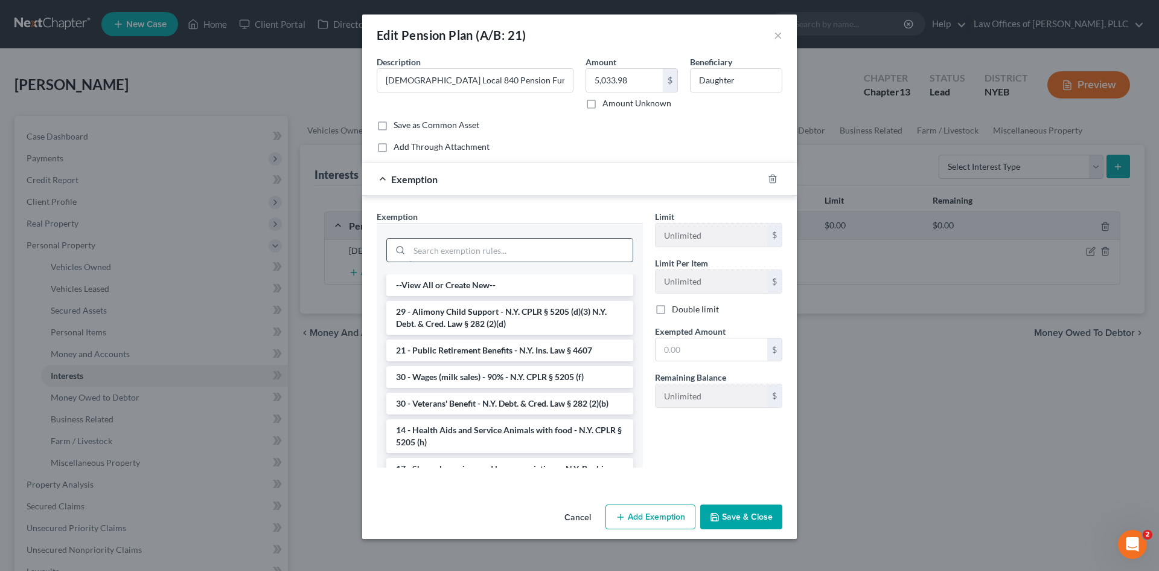
click at [500, 253] on input "search" at bounding box center [520, 250] width 223 height 23
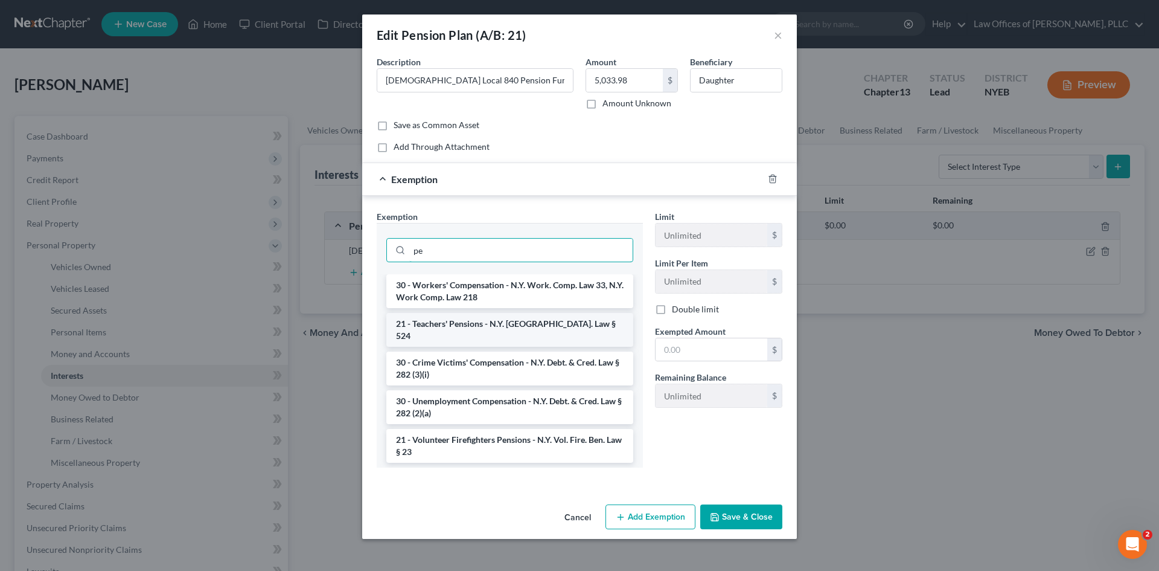
type input "p"
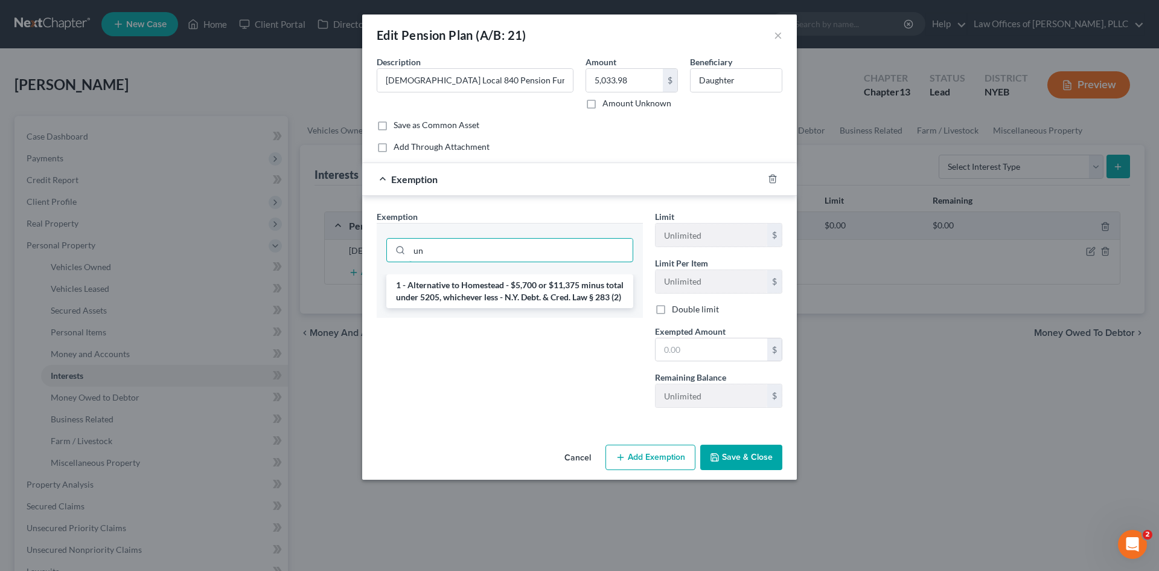
type input "u"
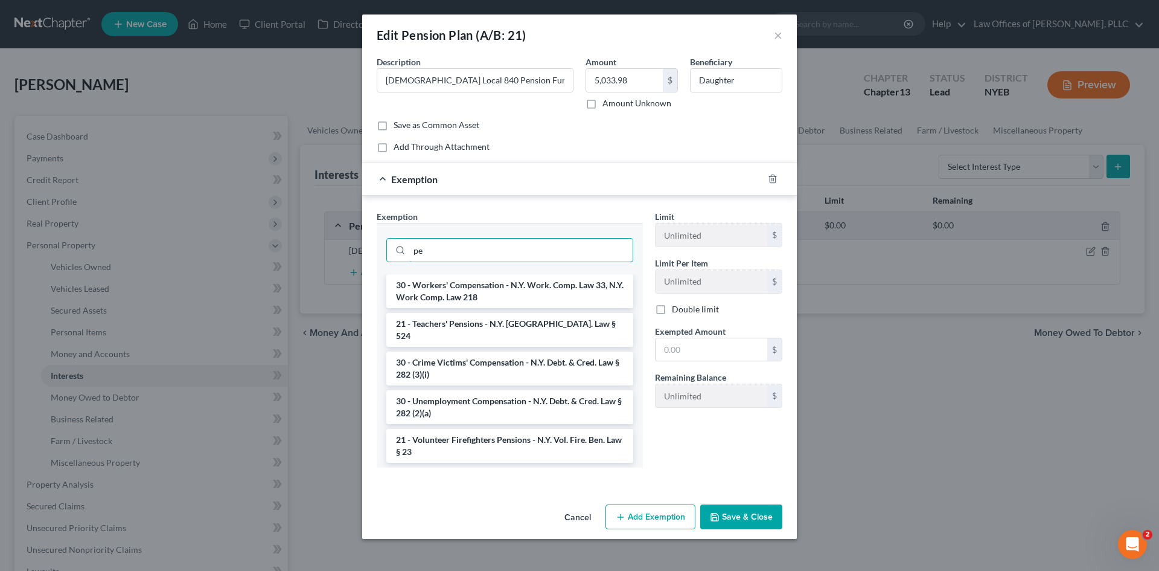
type input "p"
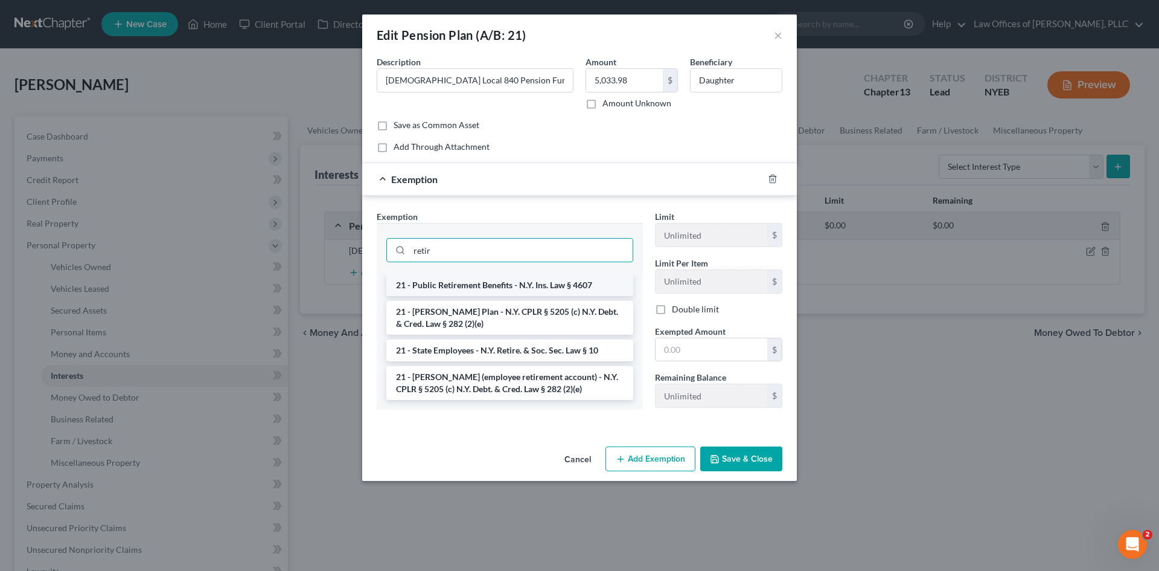
type input "retir"
click at [540, 283] on li "21 - Public Retirement Benefits - N.Y. Ins. Law § 4607" at bounding box center [509, 285] width 247 height 22
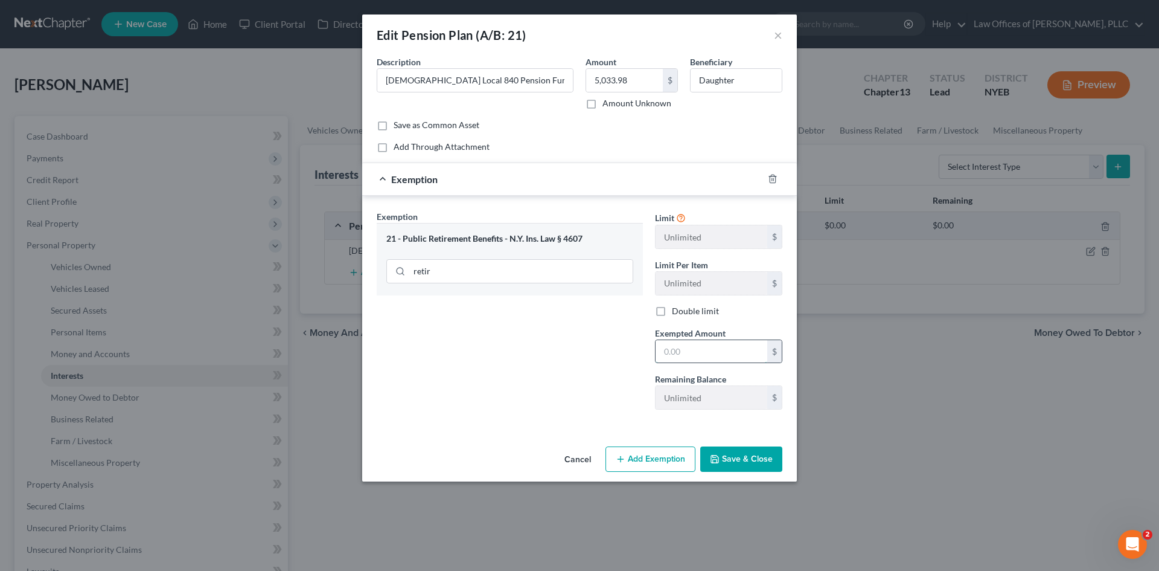
click at [696, 354] on input "text" at bounding box center [712, 351] width 112 height 23
type input "5,033.98"
click at [748, 457] on button "Save & Close" at bounding box center [742, 458] width 82 height 25
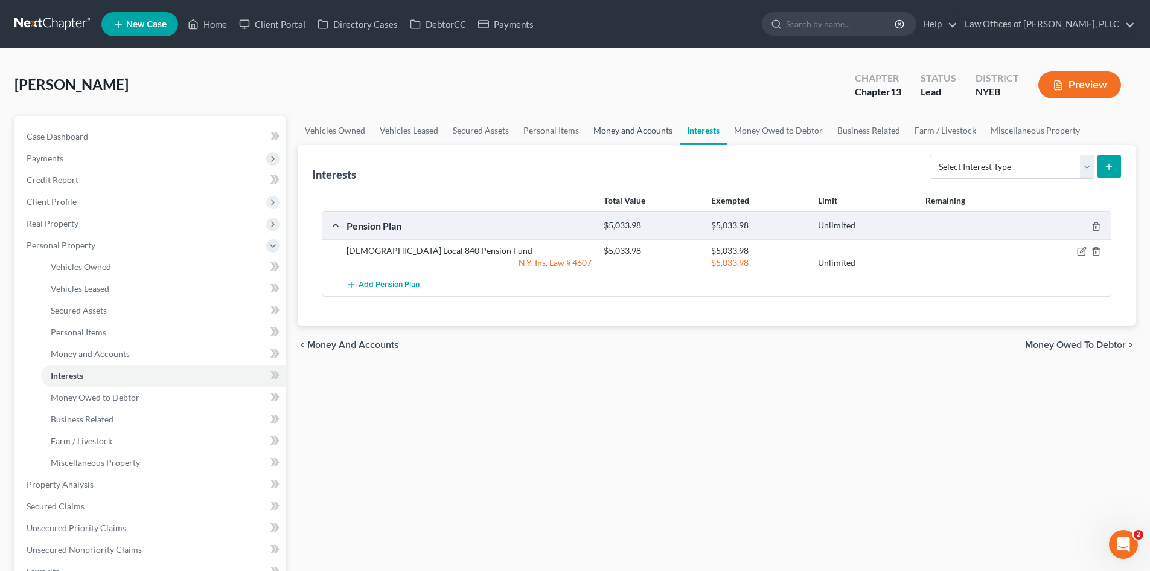
click at [650, 134] on link "Money and Accounts" at bounding box center [633, 130] width 94 height 29
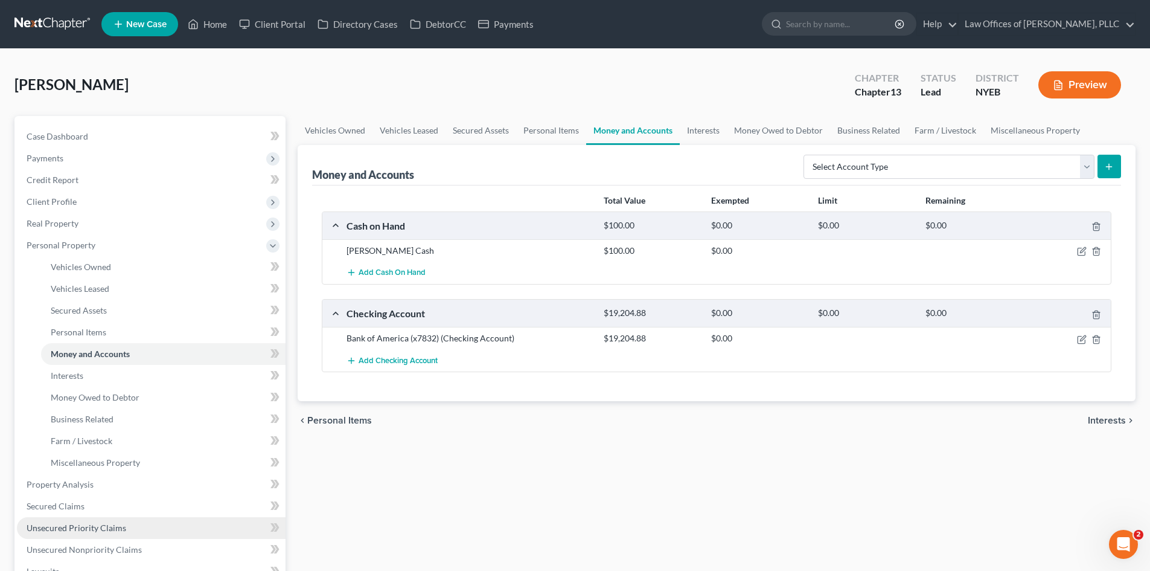
click at [139, 527] on link "Unsecured Priority Claims" at bounding box center [151, 528] width 269 height 22
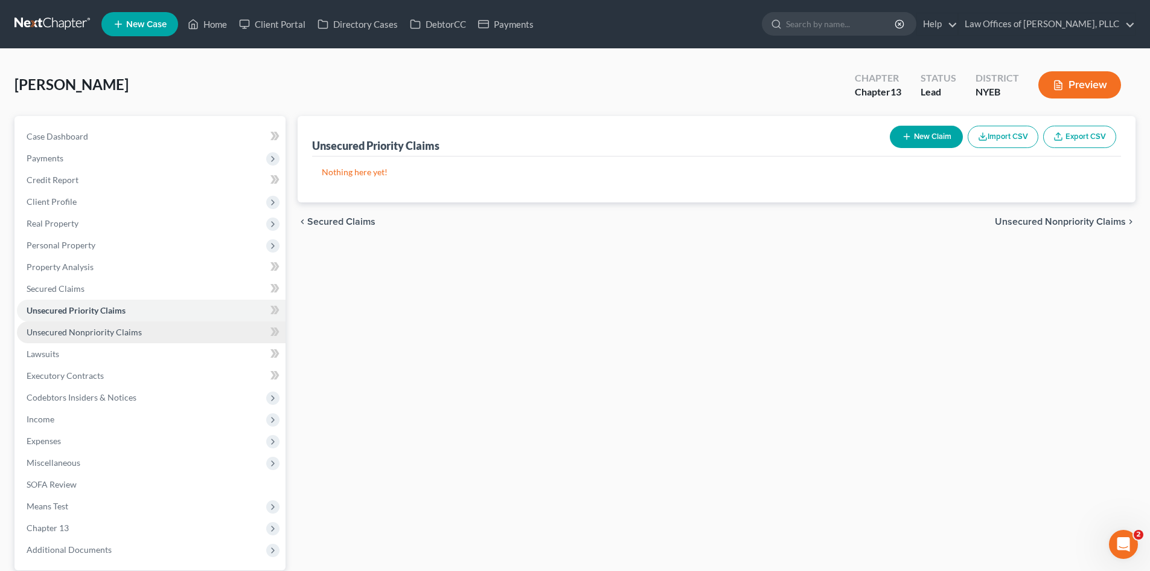
click at [135, 333] on span "Unsecured Nonpriority Claims" at bounding box center [84, 332] width 115 height 10
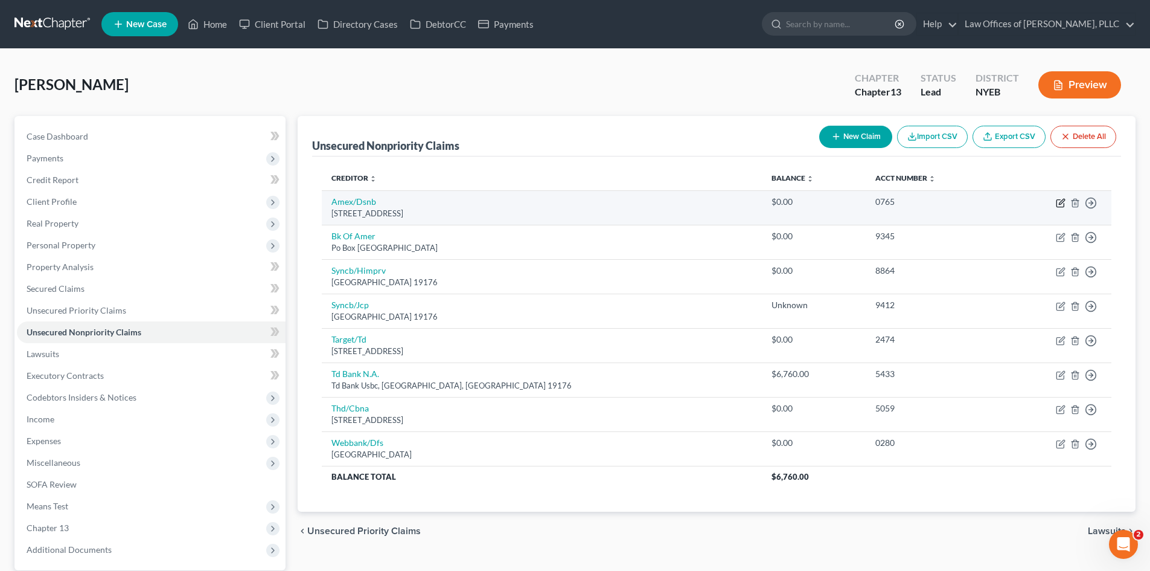
click at [1057, 205] on icon "button" at bounding box center [1060, 203] width 7 height 7
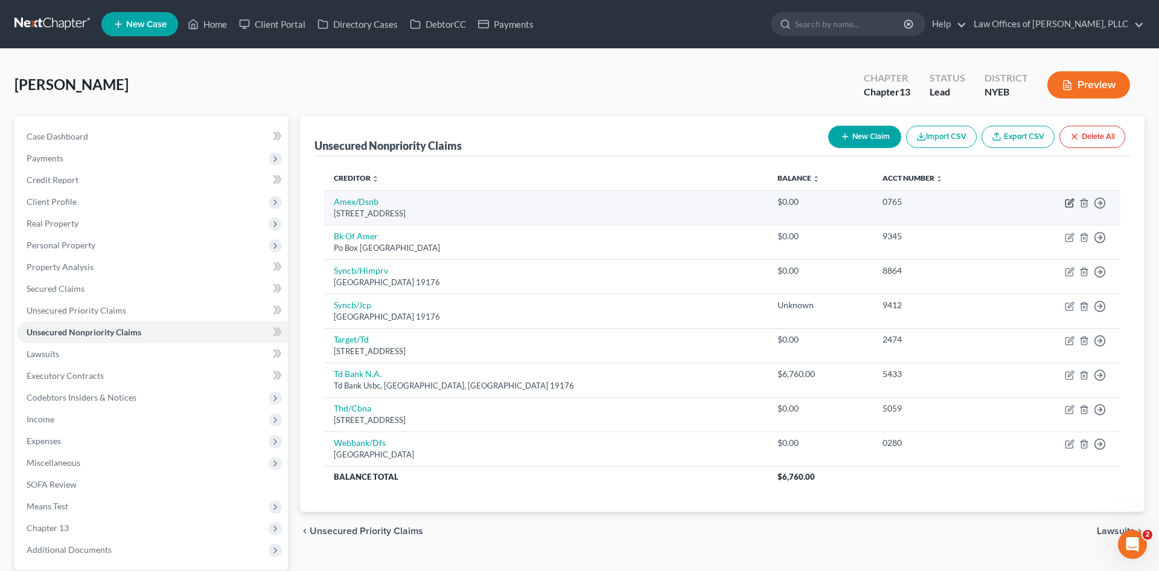
select select "43"
select select "2"
select select "0"
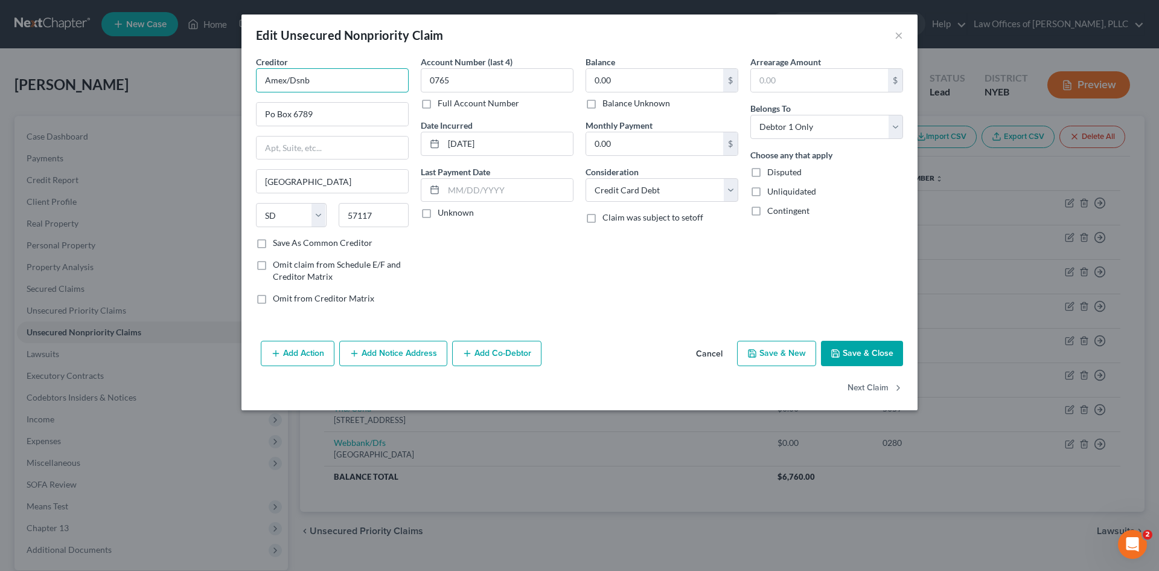
click at [318, 79] on input "Amex/Dsnb" at bounding box center [332, 80] width 153 height 24
click at [273, 80] on input "Amex/Dsnb" at bounding box center [332, 80] width 153 height 24
drag, startPoint x: 324, startPoint y: 85, endPoint x: 251, endPoint y: 79, distance: 73.9
click at [251, 79] on div "Creditor * AMEX/Dsnb Po Box 6789 [GEOGRAPHIC_DATA] [US_STATE][GEOGRAPHIC_DATA] …" at bounding box center [332, 185] width 165 height 258
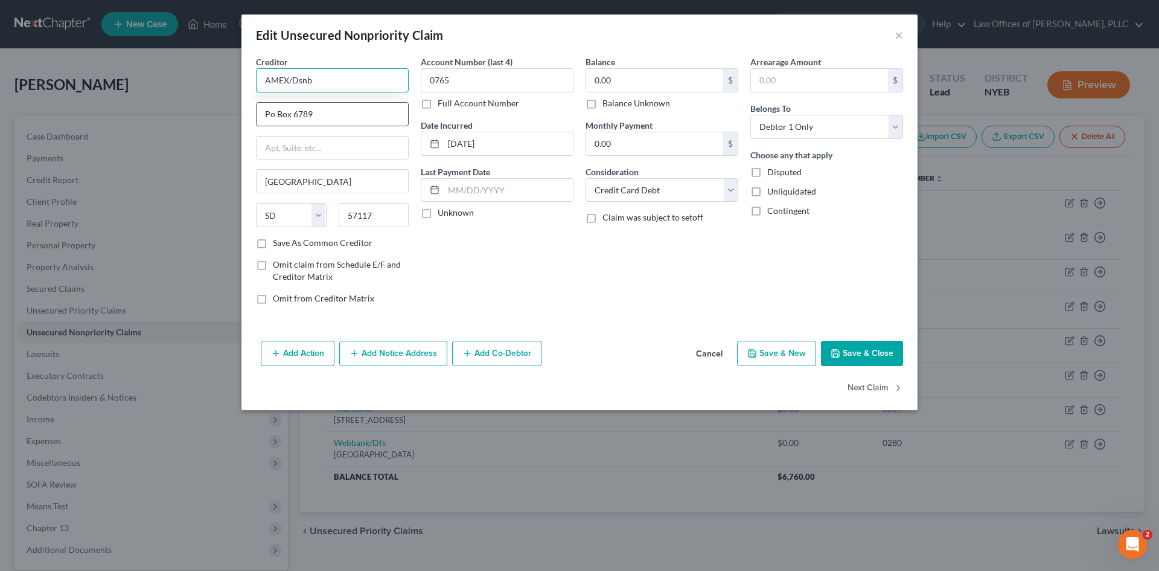
type input "AMEX/Dsnb"
click at [273, 117] on input "Po Box 6789" at bounding box center [333, 114] width 152 height 23
type input "P.O. Box 6789"
click at [847, 346] on button "Save & Close" at bounding box center [862, 353] width 82 height 25
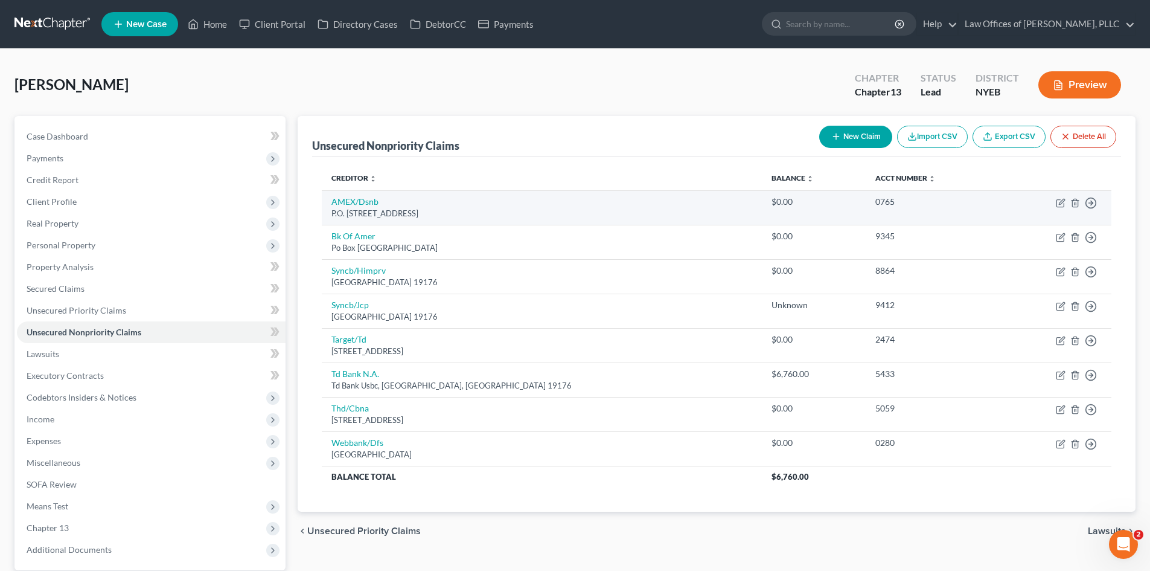
click at [1056, 205] on td "Move to D Move to E Move to G Move to Notice Only" at bounding box center [1056, 207] width 111 height 34
click at [1059, 202] on icon "button" at bounding box center [1061, 203] width 10 height 10
select select "43"
select select "2"
select select "0"
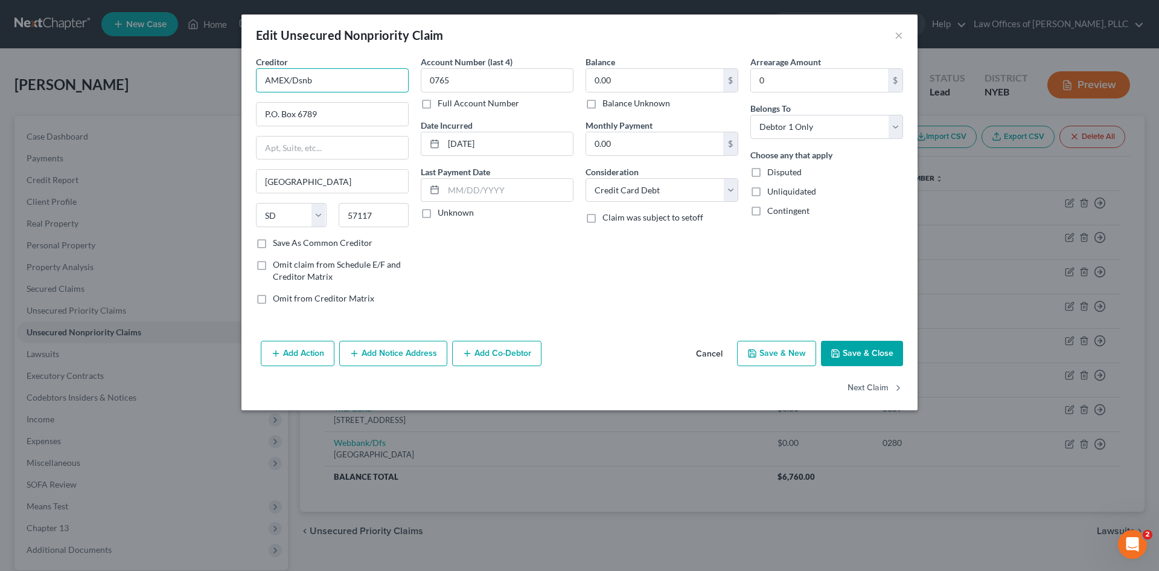
drag, startPoint x: 357, startPoint y: 82, endPoint x: 205, endPoint y: 89, distance: 151.8
click at [205, 89] on div "Edit Unsecured Nonpriority Claim × Creditor * AMEX/Dsnb P.O. [GEOGRAPHIC_DATA] …" at bounding box center [579, 285] width 1159 height 571
paste input "merican Express/Department Stores National Bank"
drag, startPoint x: 270, startPoint y: 80, endPoint x: 213, endPoint y: 82, distance: 57.4
click at [213, 82] on div "Edit Unsecured Nonpriority Claim × Creditor * American Express/Department Store…" at bounding box center [579, 285] width 1159 height 571
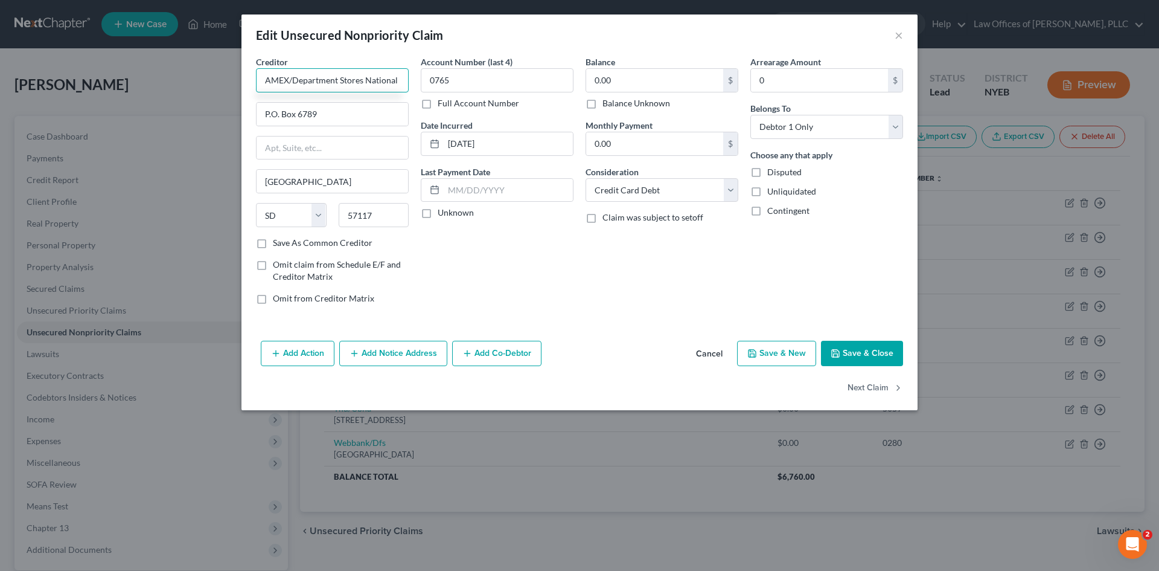
click at [337, 83] on input "AMEX/Department Stores National Bank" at bounding box center [332, 80] width 153 height 24
type input "AMEX/Dept Stores National Bank"
click at [863, 353] on button "Save & Close" at bounding box center [862, 353] width 82 height 25
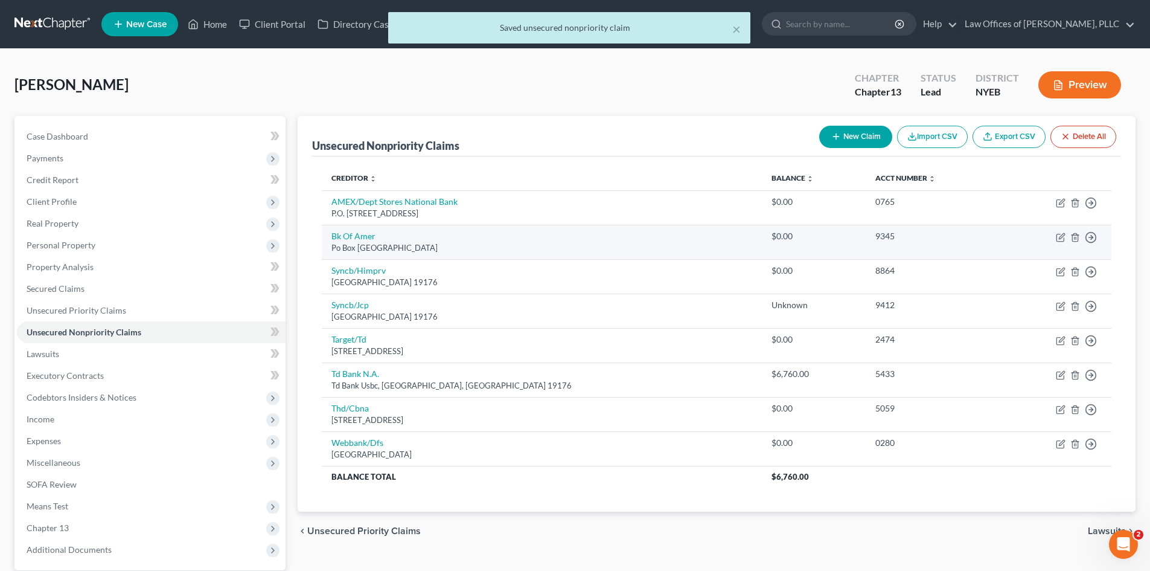
click at [1066, 238] on td "Move to D Move to E Move to G Move to Notice Only" at bounding box center [1056, 242] width 111 height 34
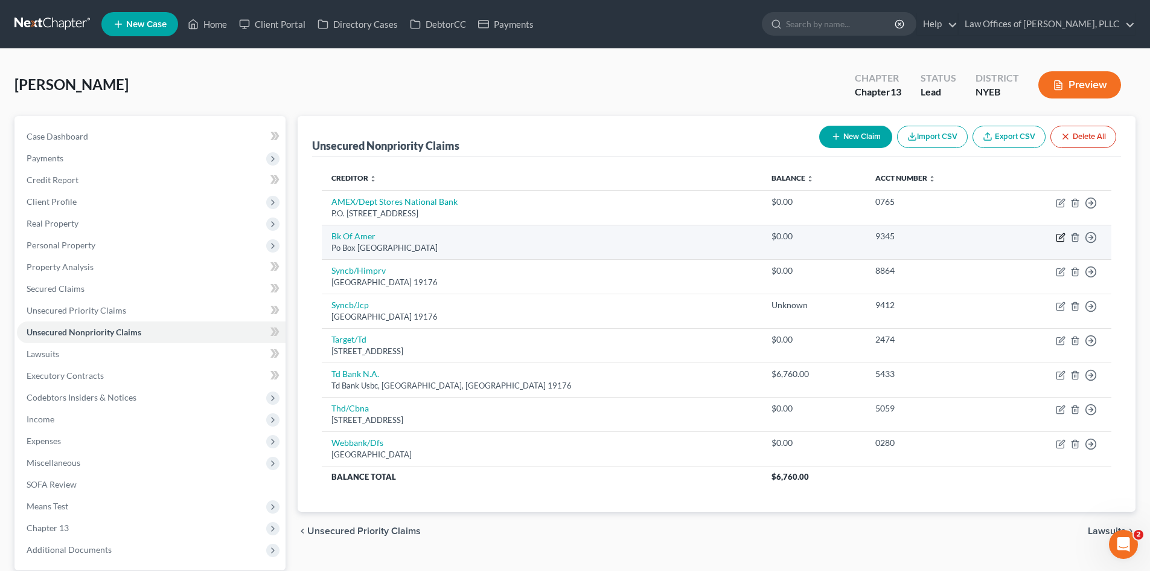
click at [1064, 239] on icon "button" at bounding box center [1060, 237] width 7 height 7
select select "45"
select select "2"
select select "0"
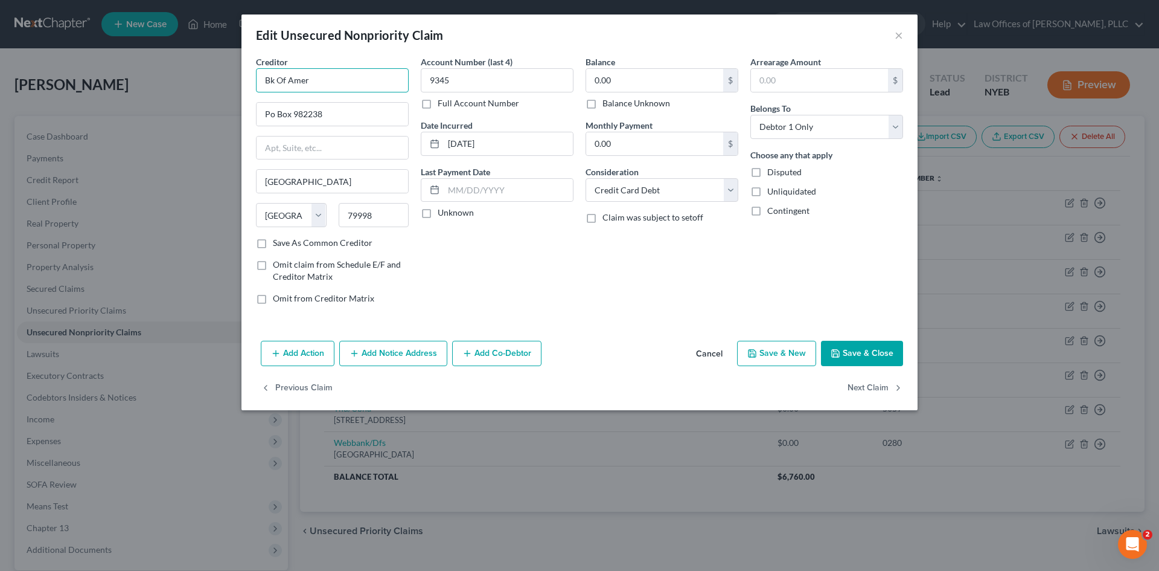
drag, startPoint x: 321, startPoint y: 85, endPoint x: 195, endPoint y: 85, distance: 126.2
click at [195, 85] on div "Edit Unsecured Nonpriority Claim × Creditor * Bk Of [GEOGRAPHIC_DATA] [GEOGRAPH…" at bounding box center [579, 285] width 1159 height 571
type input "Bank of America"
click at [327, 188] on input "[GEOGRAPHIC_DATA]" at bounding box center [333, 181] width 152 height 23
click at [277, 120] on input "Po Box 982238" at bounding box center [333, 114] width 152 height 23
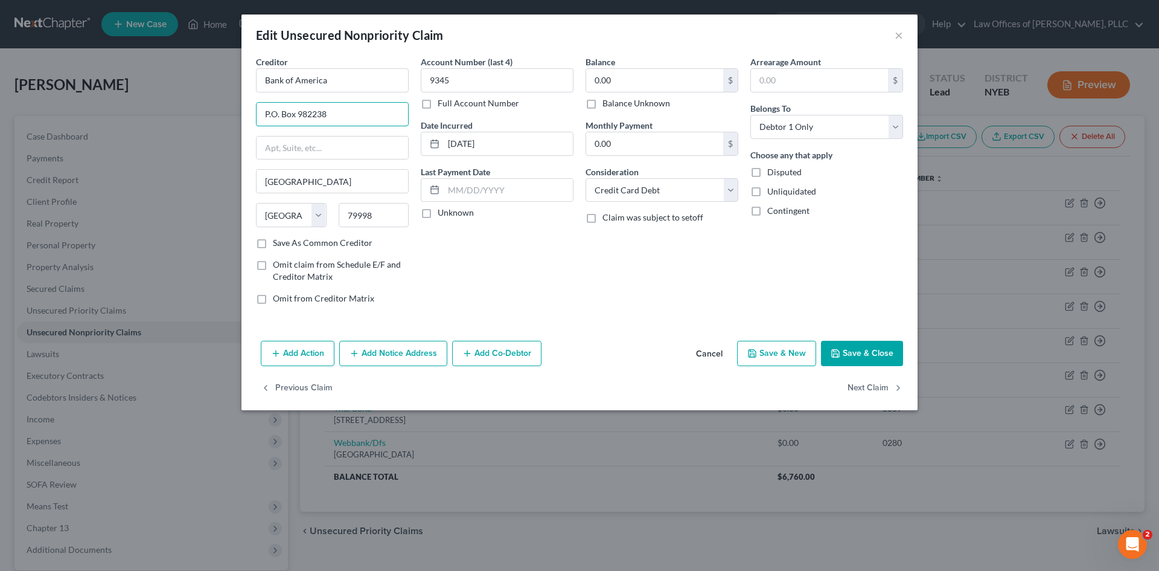
type input "P.O. Box 982238"
click at [851, 351] on button "Save & Close" at bounding box center [862, 353] width 82 height 25
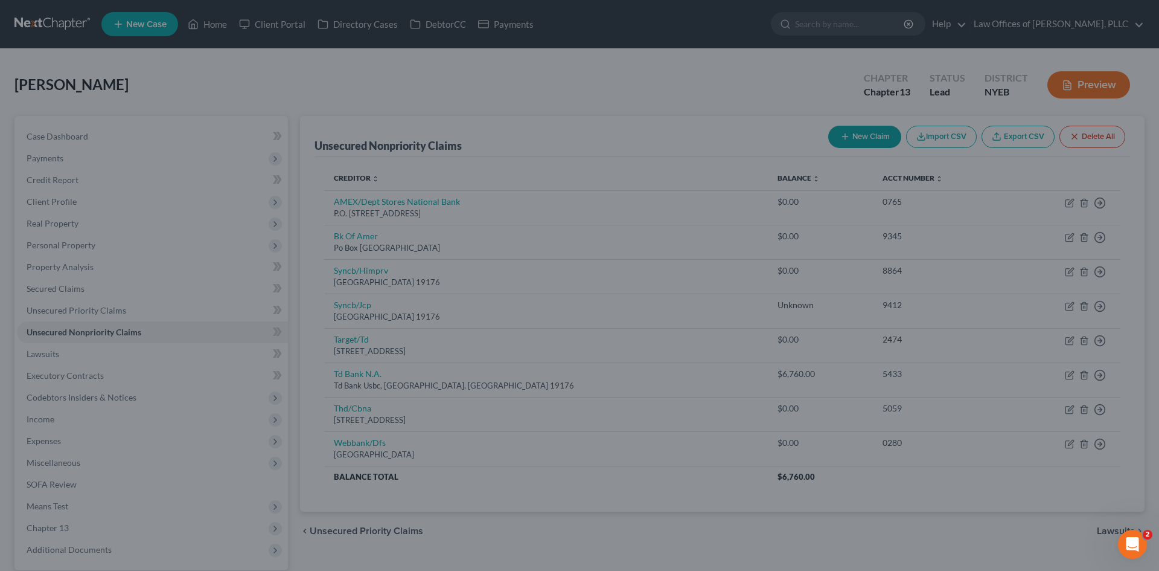
type input "0"
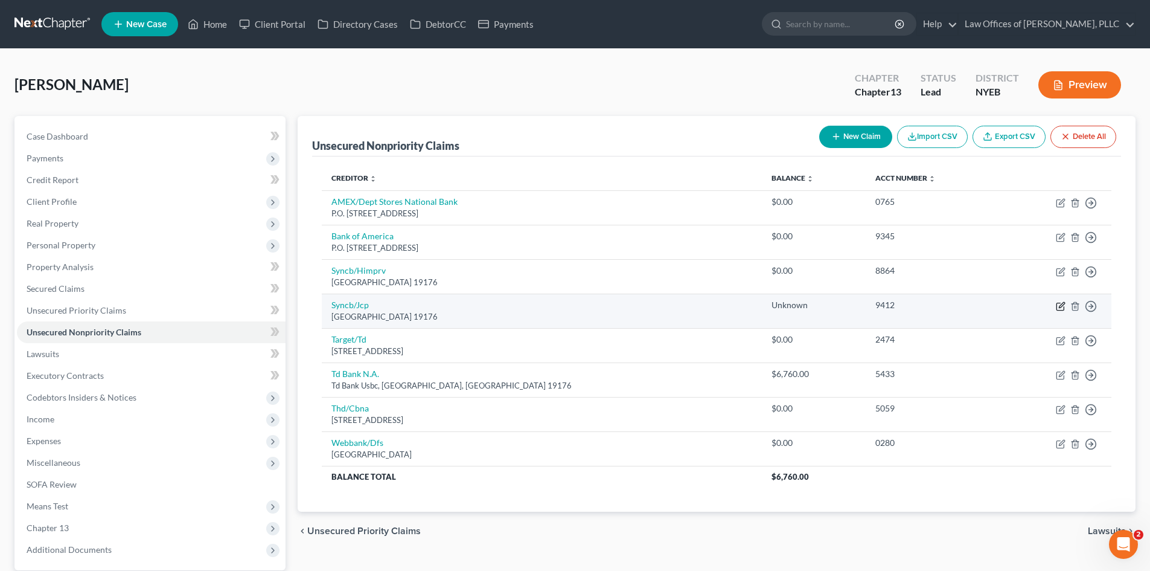
click at [1064, 309] on icon "button" at bounding box center [1060, 306] width 7 height 7
select select "39"
select select "2"
select select "0"
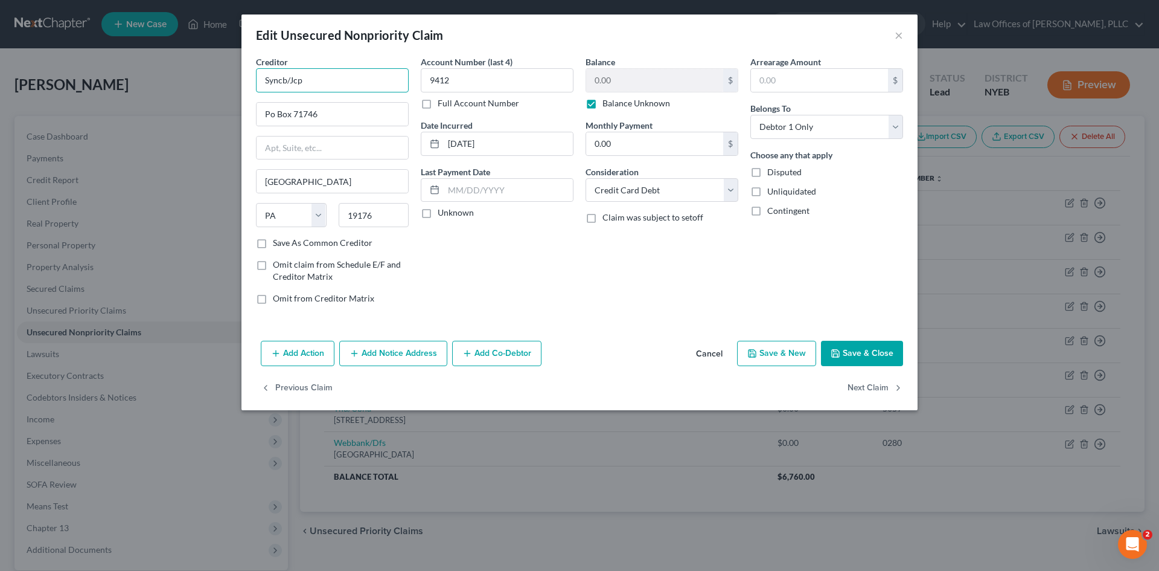
drag, startPoint x: 326, startPoint y: 82, endPoint x: 232, endPoint y: 86, distance: 94.3
click at [232, 86] on div "Edit Unsecured Nonpriority Claim × Creditor * Syncb/Jcp Po Box 71746 [GEOGRAPHI…" at bounding box center [579, 285] width 1159 height 571
type input "Synchrony Bank / [PERSON_NAME]"
click at [275, 121] on input "Po Box 71746" at bounding box center [333, 114] width 152 height 23
type input "P.O. Box 71746"
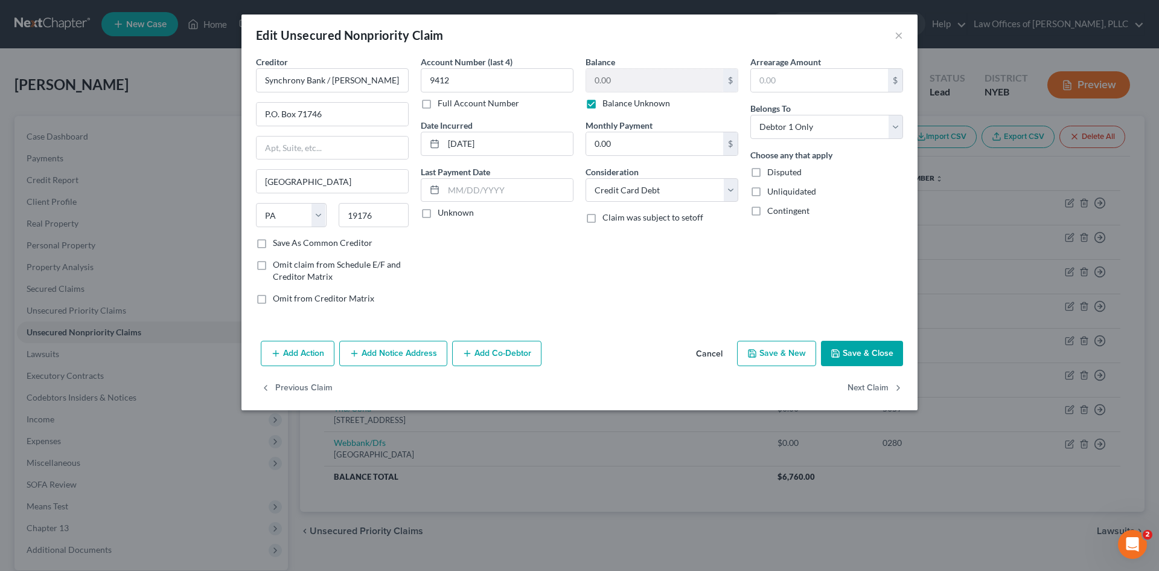
click at [848, 361] on button "Save & Close" at bounding box center [862, 353] width 82 height 25
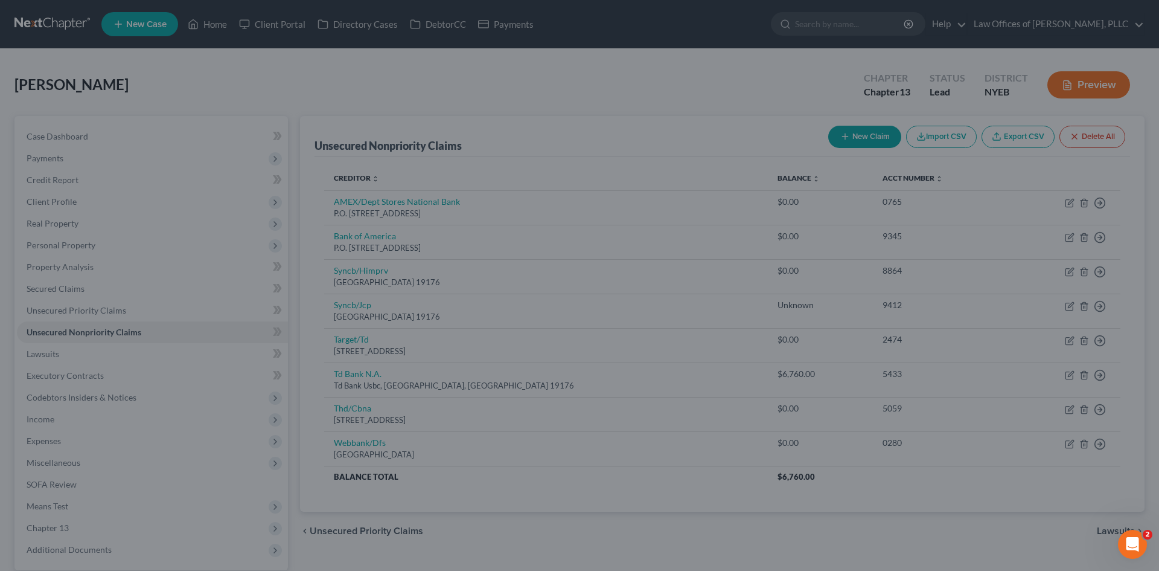
type input "0"
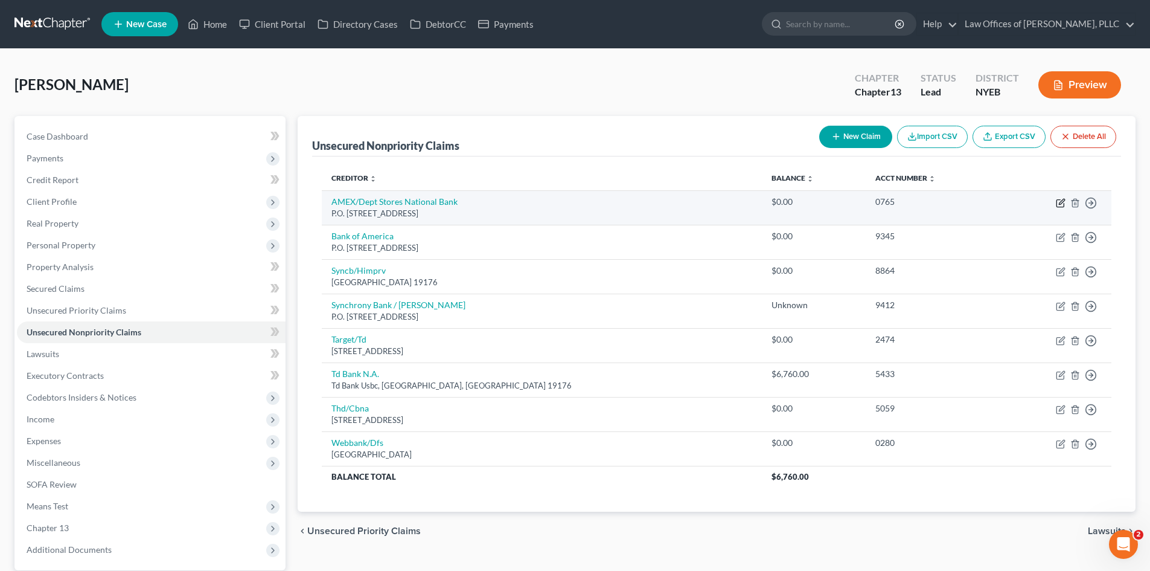
click at [1060, 202] on icon "button" at bounding box center [1061, 201] width 5 height 5
select select "43"
select select "2"
select select "0"
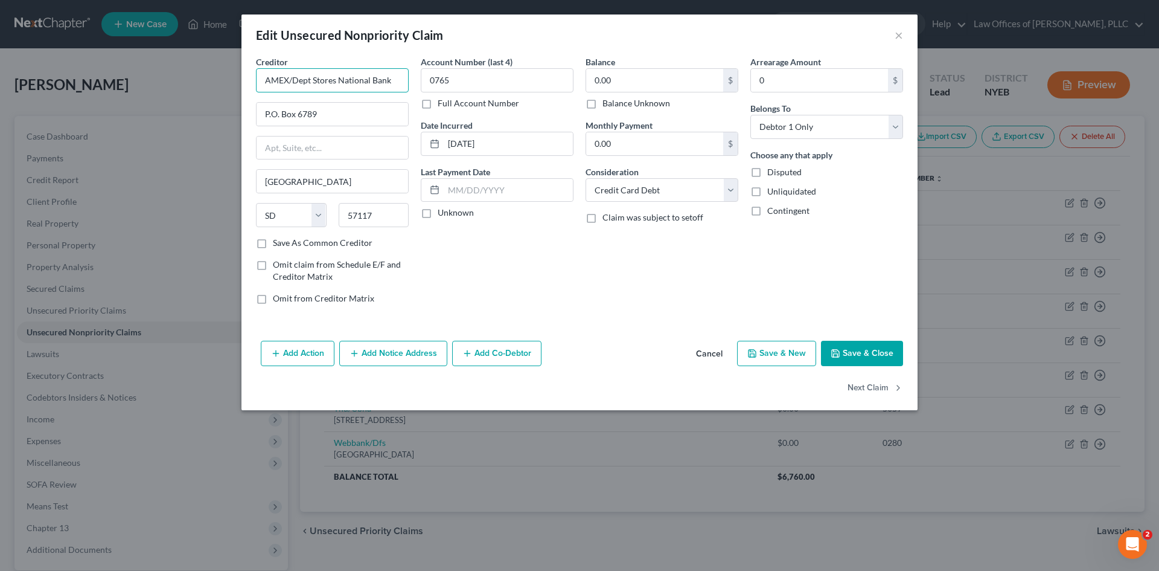
click at [290, 82] on input "AMEX/Dept Stores National Bank" at bounding box center [332, 80] width 153 height 24
type input "AMEX / Dept Stores National Bank"
click at [871, 347] on button "Save & Close" at bounding box center [862, 353] width 82 height 25
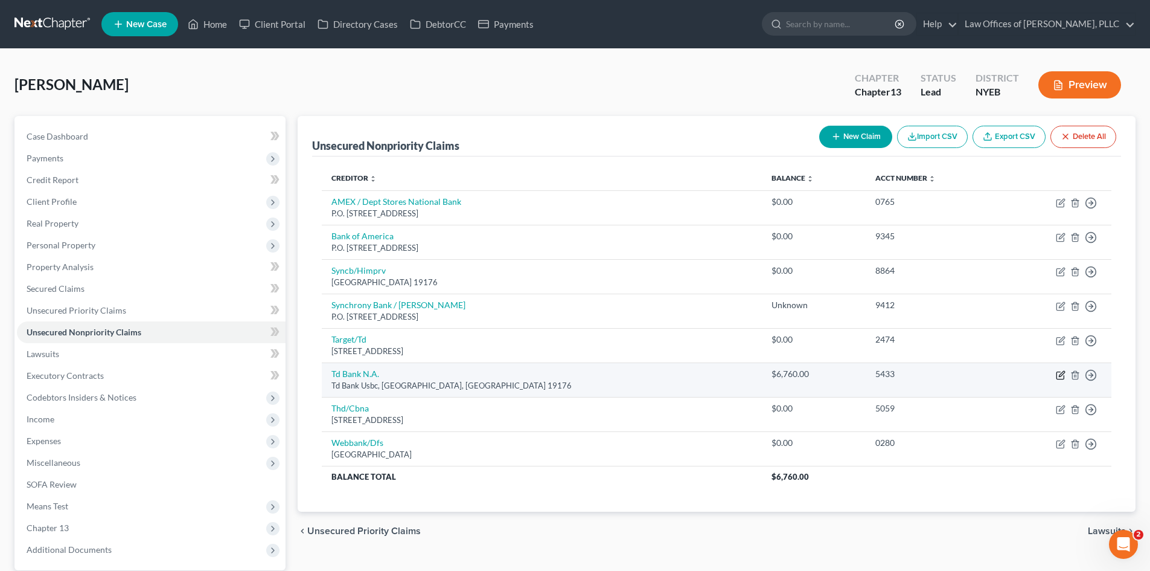
click at [1059, 371] on icon "button" at bounding box center [1061, 375] width 10 height 10
select select "39"
select select "2"
select select "0"
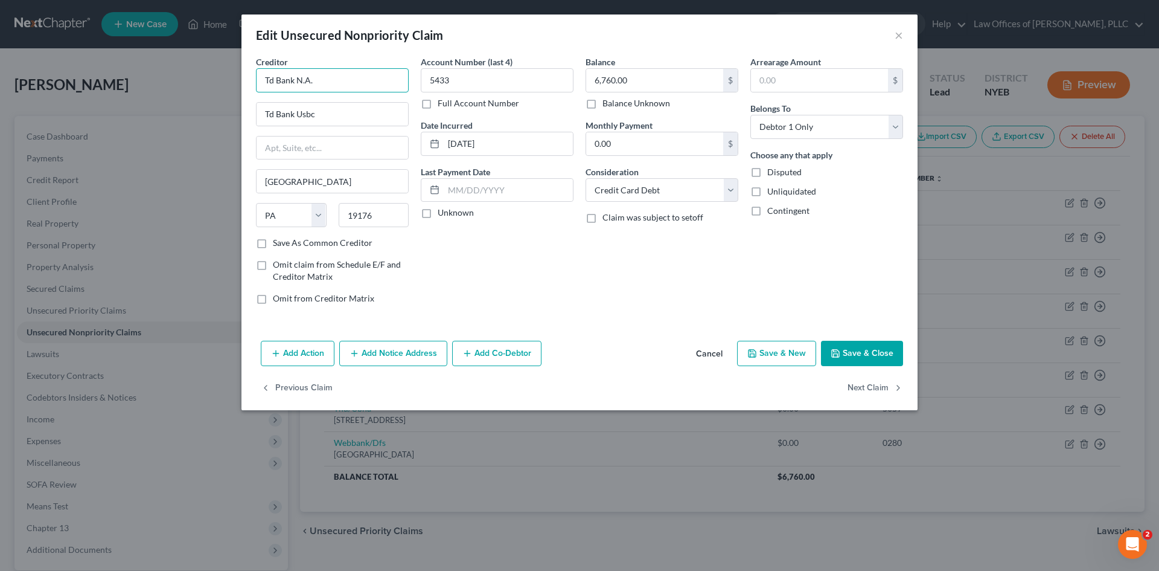
click at [274, 83] on input "Td Bank N.A." at bounding box center [332, 80] width 153 height 24
type input "TD Bank N.A."
click at [274, 111] on input "Td Bank Usbc" at bounding box center [333, 114] width 152 height 23
type input "TD Bank Usbc"
click at [835, 350] on polyline "button" at bounding box center [835, 351] width 3 height 2
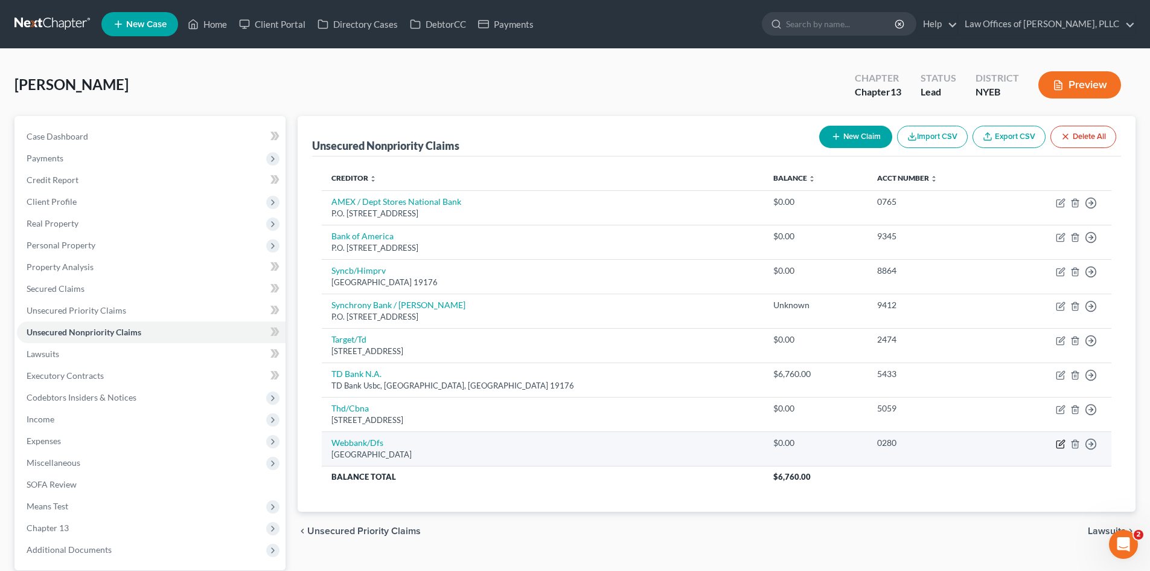
click at [1062, 441] on icon "button" at bounding box center [1061, 442] width 5 height 5
select select "45"
select select "2"
select select "0"
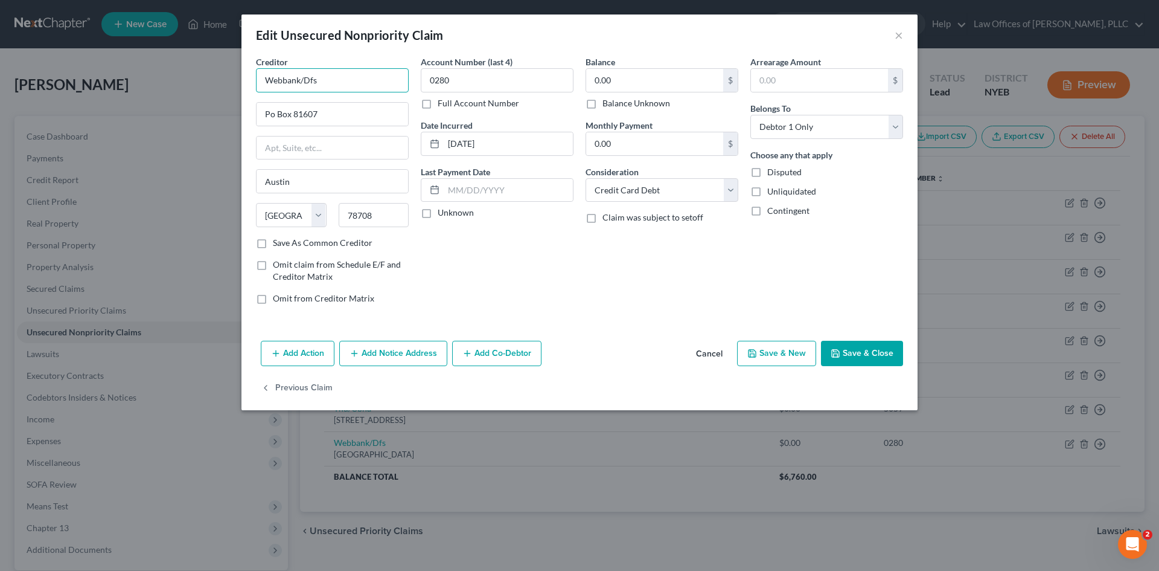
drag, startPoint x: 332, startPoint y: 84, endPoint x: 214, endPoint y: 92, distance: 118.0
click at [214, 92] on div "Edit Unsecured Nonpriority Claim × Creditor * Webbank/Dfs Po Box 81607 [GEOGRAP…" at bounding box center [579, 285] width 1159 height 571
click at [273, 117] on input "Po Box 81607" at bounding box center [333, 114] width 152 height 23
type input "P.O. Box 81607"
click at [858, 345] on button "Save & Close" at bounding box center [862, 353] width 82 height 25
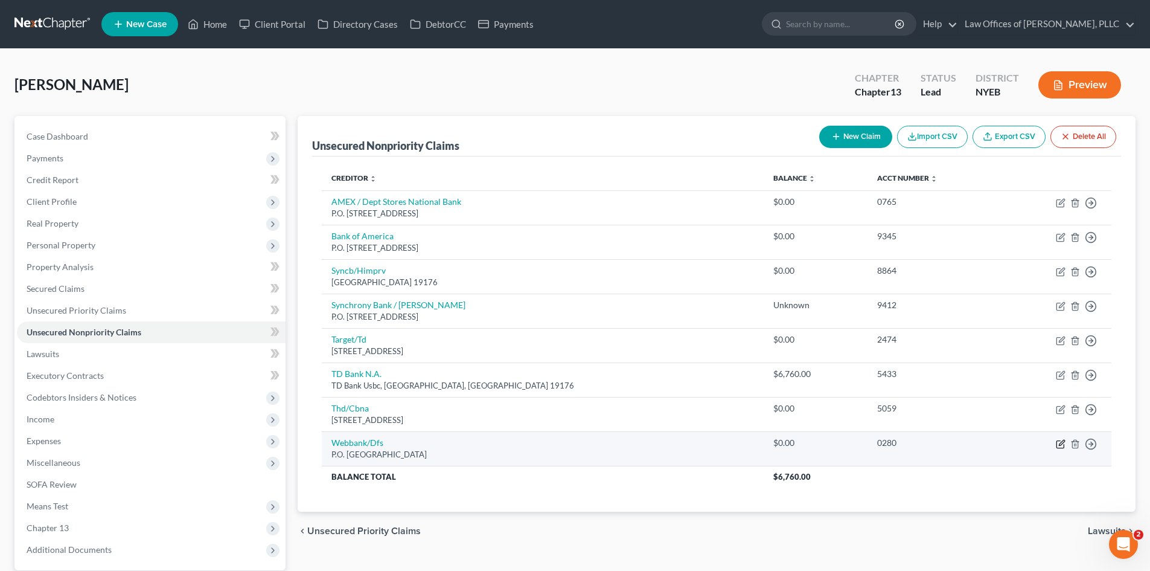
click at [1065, 447] on icon "button" at bounding box center [1061, 444] width 10 height 10
select select "45"
select select "2"
select select "0"
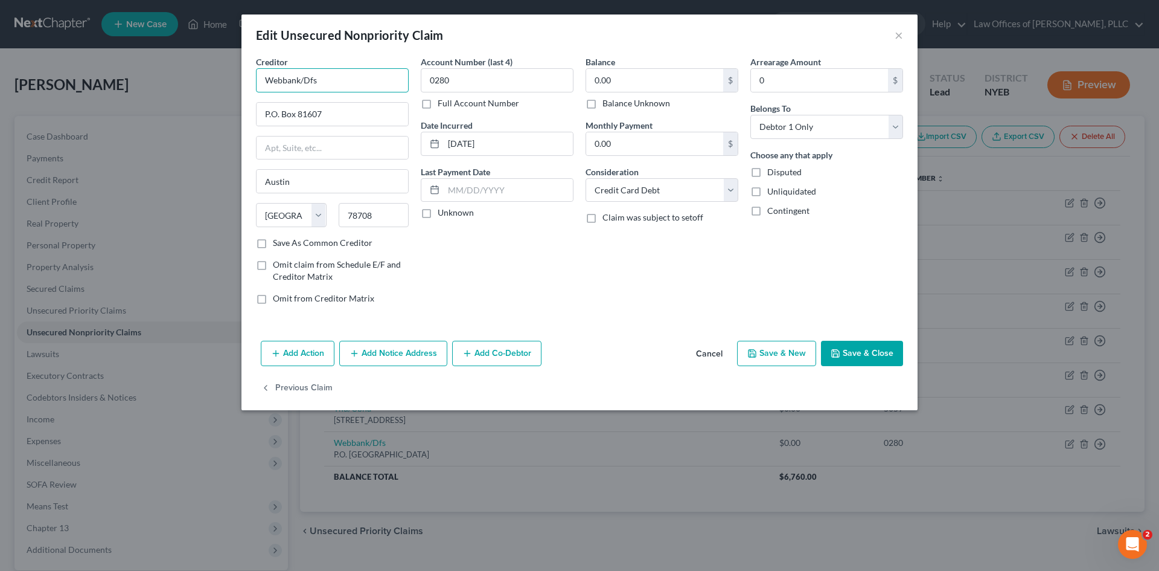
click at [375, 72] on input "Webbank/Dfs" at bounding box center [332, 80] width 153 height 24
click at [289, 79] on input "Webbank/Dell Financial Services" at bounding box center [332, 80] width 153 height 24
type input "WebBank/Dell Financial Services"
click at [880, 353] on button "Save & Close" at bounding box center [862, 353] width 82 height 25
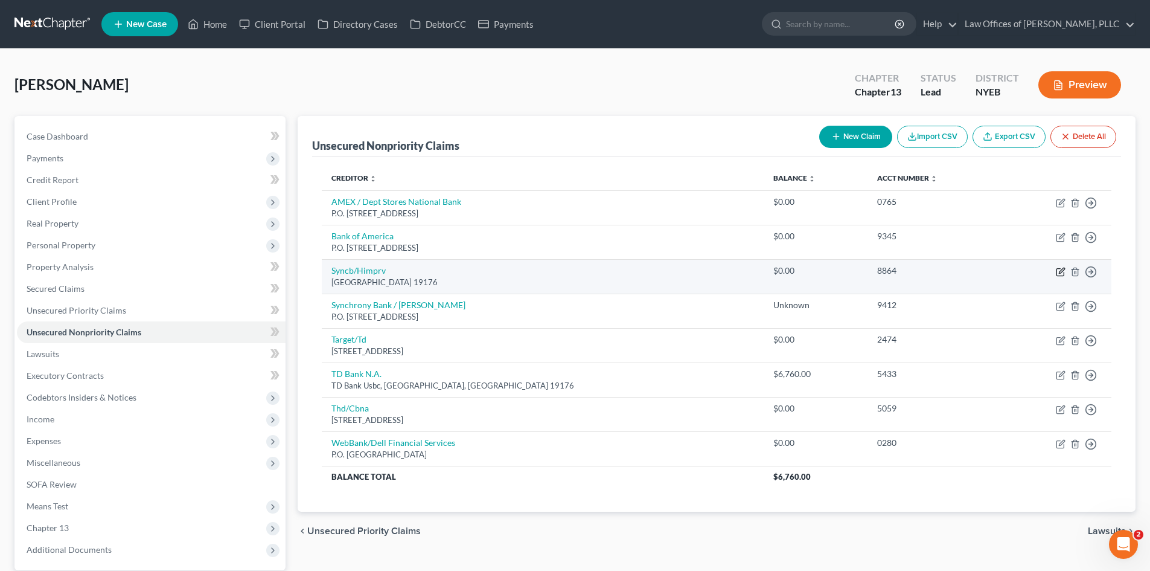
click at [1060, 271] on icon "button" at bounding box center [1061, 270] width 5 height 5
select select "39"
select select "2"
select select "0"
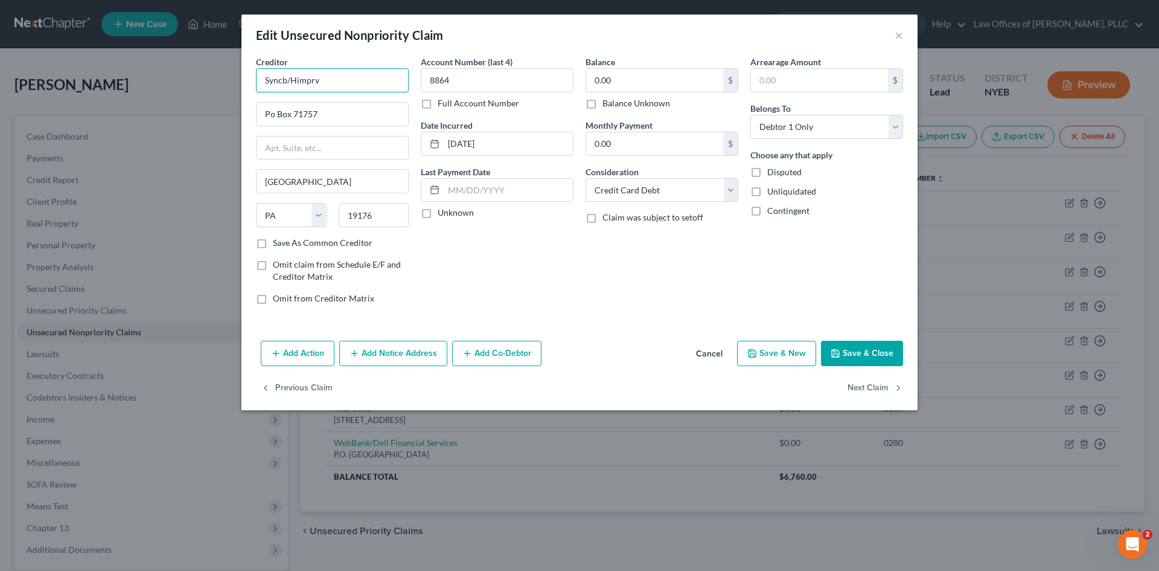
drag, startPoint x: 335, startPoint y: 79, endPoint x: 230, endPoint y: 79, distance: 105.1
click at [230, 79] on div "Edit Unsecured Nonpriority Claim × Creditor * Syncb/Himprv Po Box 71757 [GEOGRA…" at bounding box center [579, 285] width 1159 height 571
click at [274, 119] on input "Po Box 71757" at bounding box center [333, 114] width 152 height 23
type input "P.O. Box 71757"
click at [833, 350] on icon "button" at bounding box center [836, 353] width 10 height 10
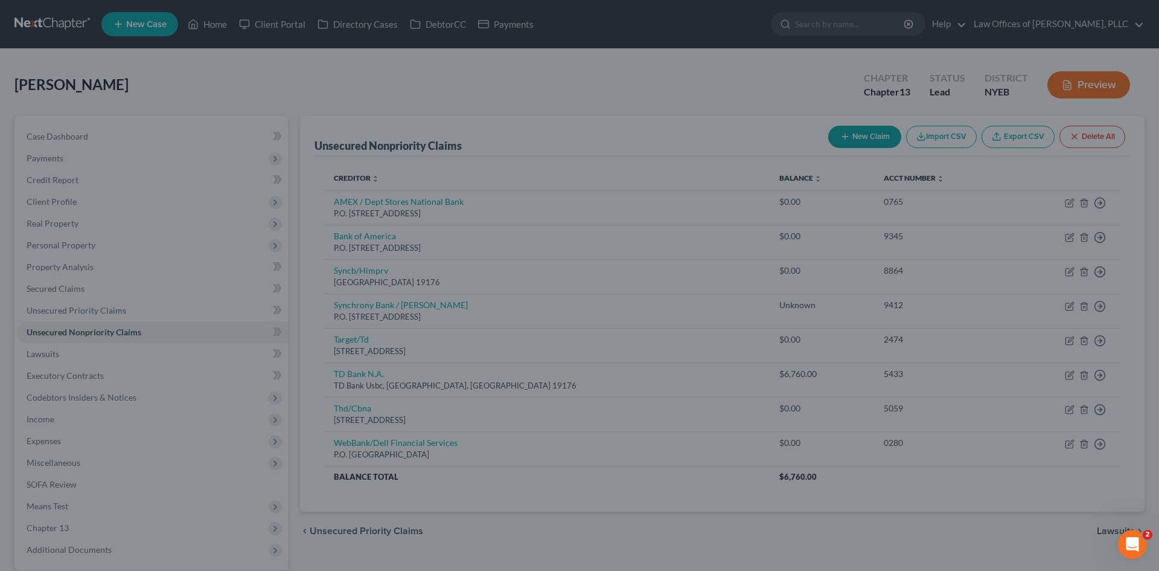
type input "0"
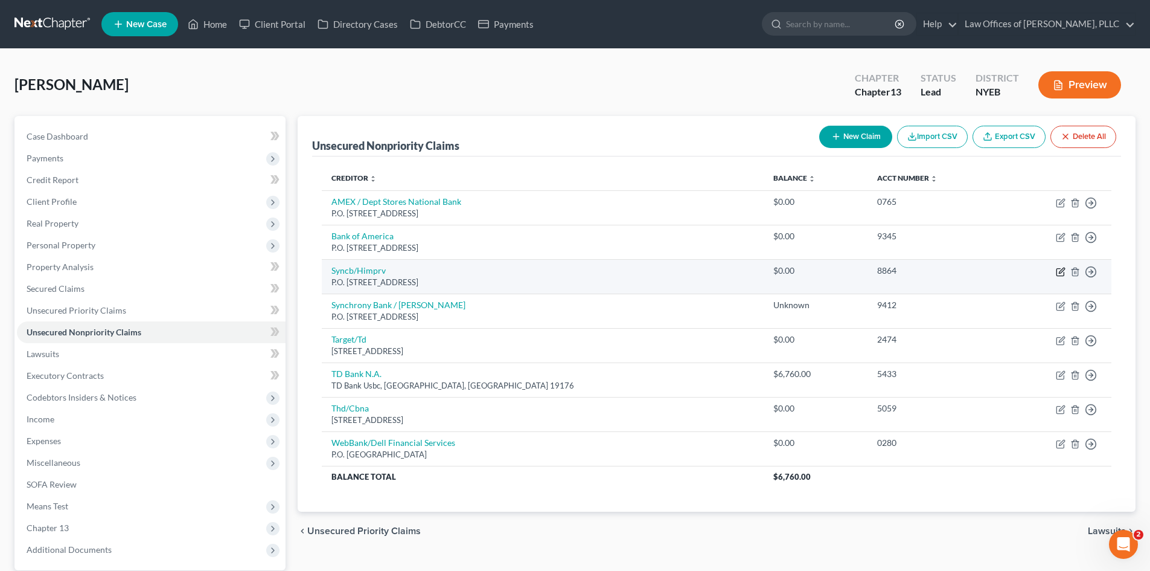
click at [1058, 269] on icon "button" at bounding box center [1061, 272] width 10 height 10
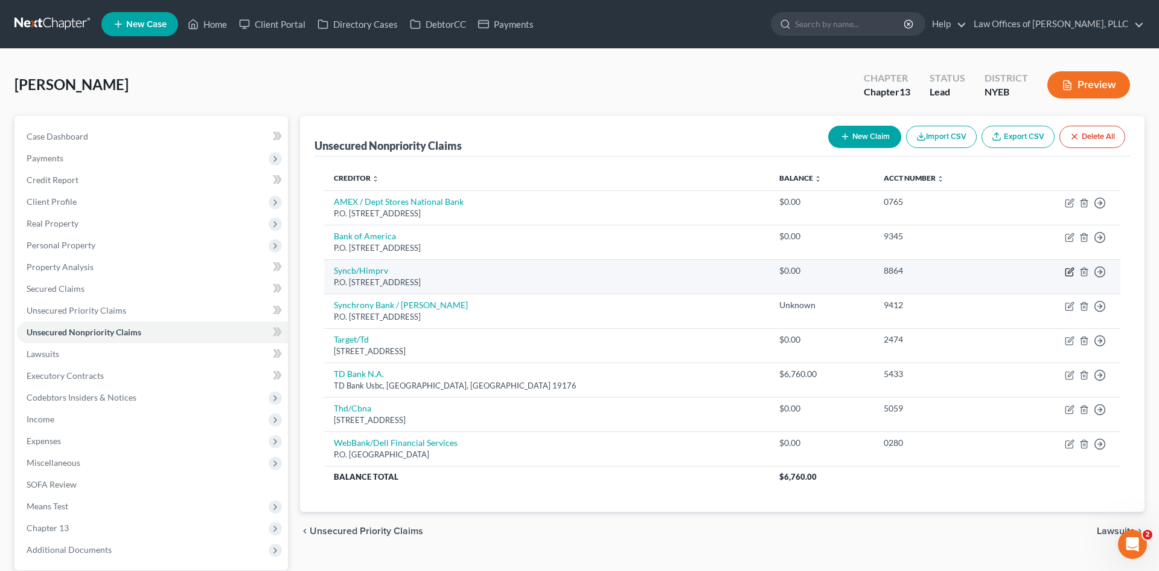
select select "39"
select select "2"
select select "0"
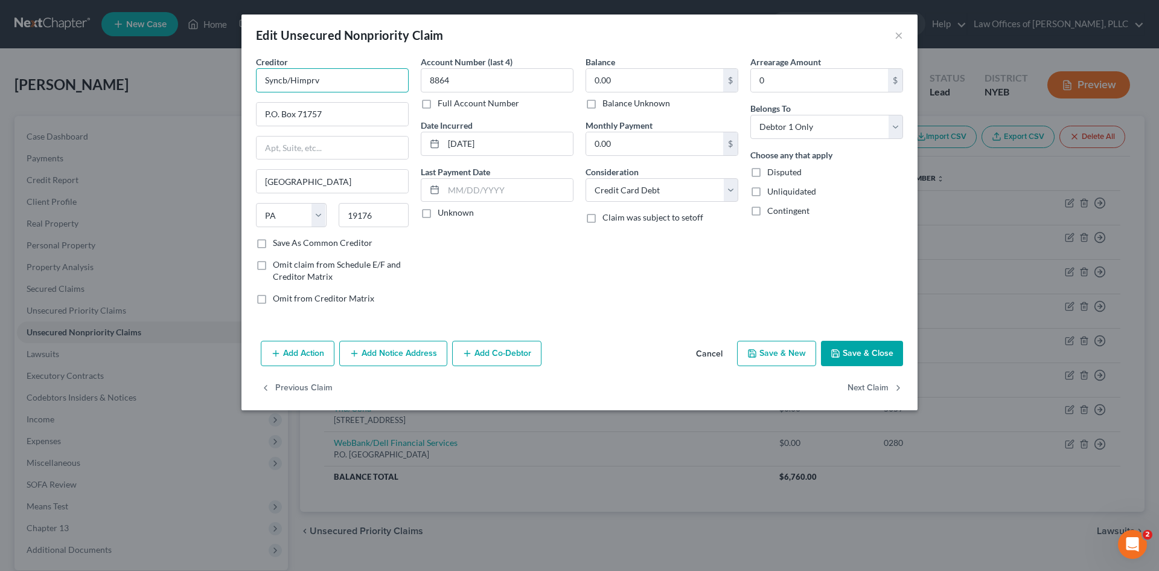
drag, startPoint x: 359, startPoint y: 85, endPoint x: 211, endPoint y: 93, distance: 148.2
click at [211, 93] on div "Edit Unsecured Nonpriority Claim × Creditor * Syncb/Himprv P.O. [GEOGRAPHIC_DAT…" at bounding box center [579, 285] width 1159 height 571
type input "Synchrony Bank / Home Improvement"
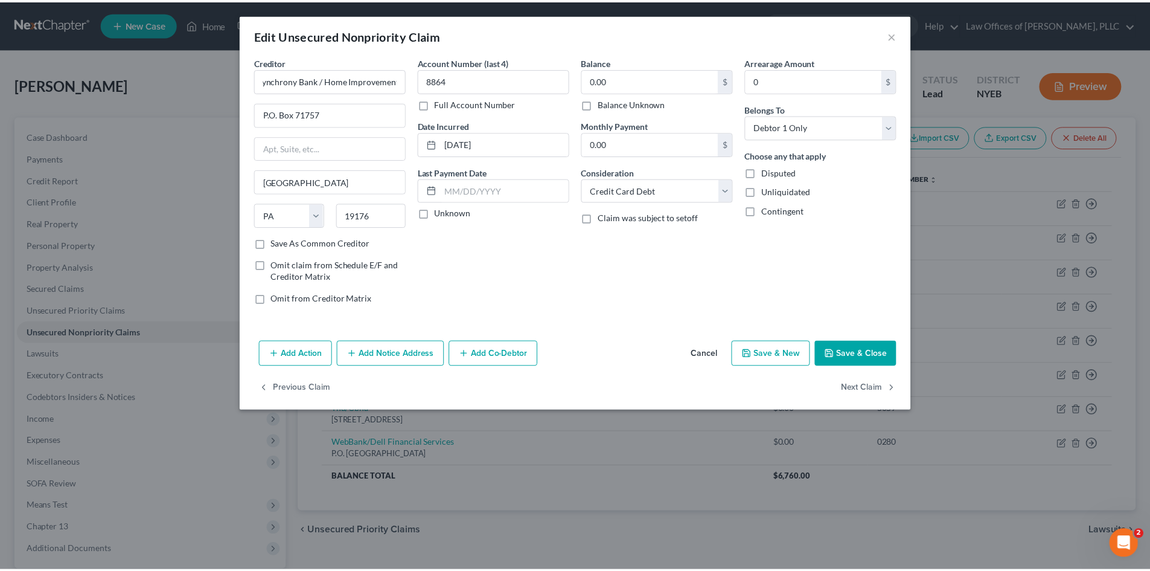
scroll to position [0, 0]
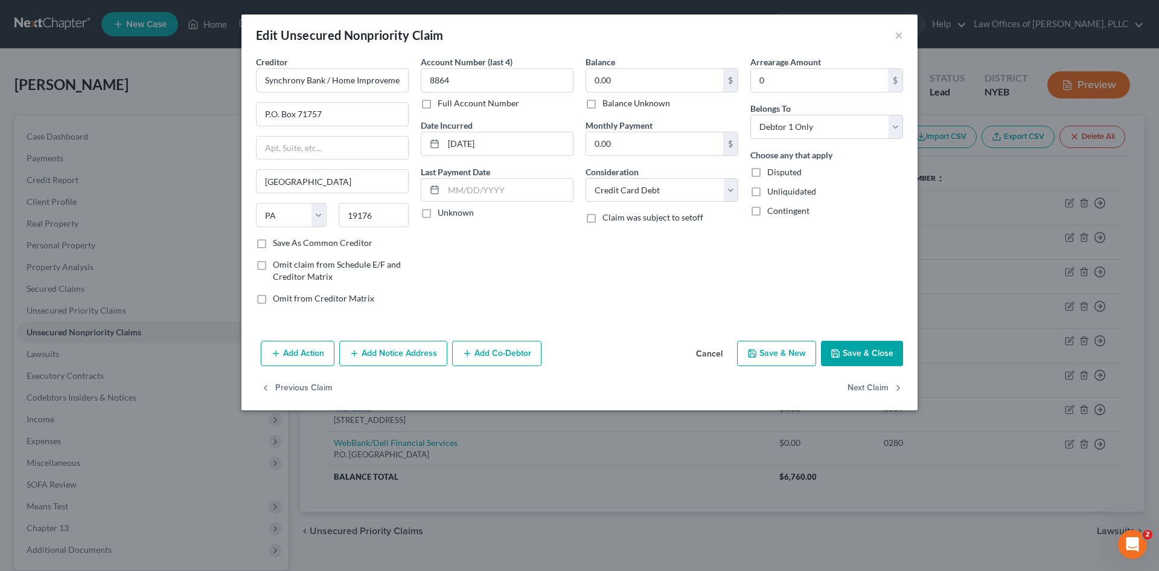
click at [880, 350] on button "Save & Close" at bounding box center [862, 353] width 82 height 25
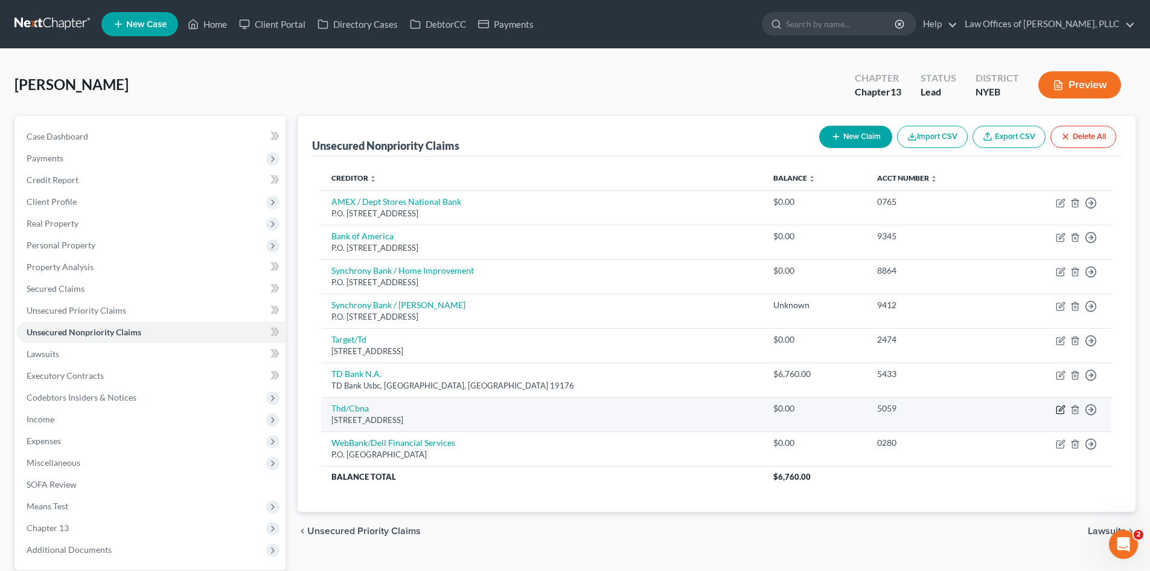
click at [1060, 412] on icon "button" at bounding box center [1061, 410] width 10 height 10
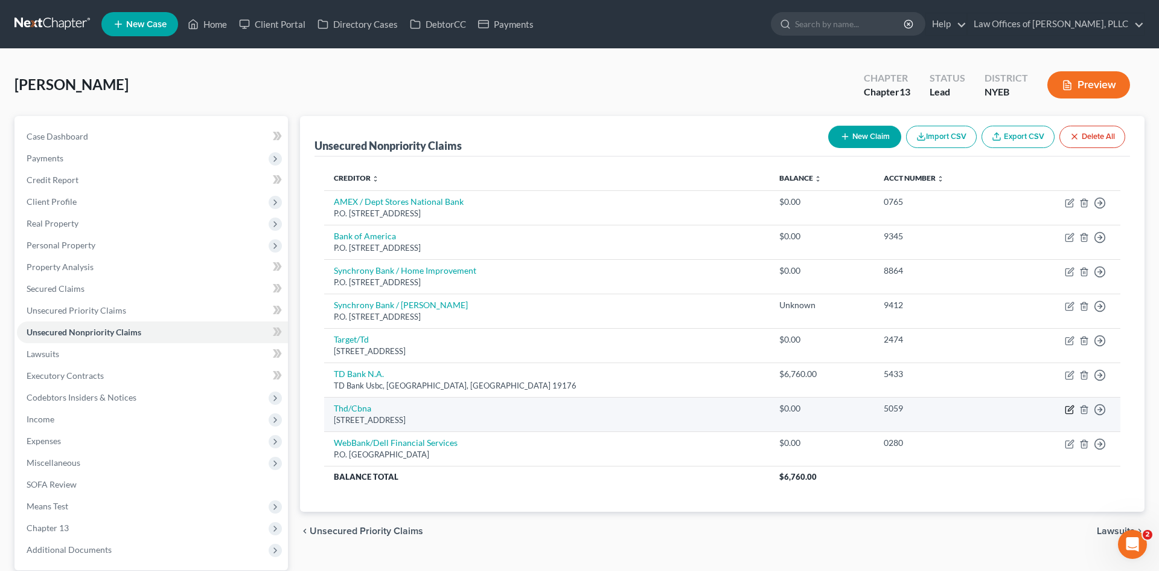
select select "43"
select select "2"
select select "0"
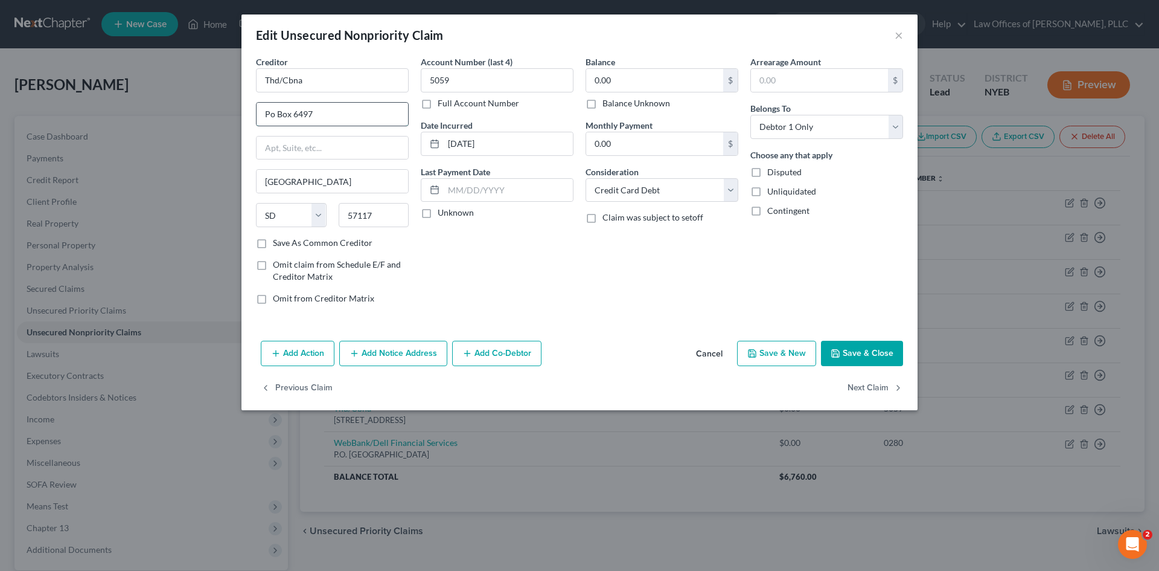
click at [274, 114] on input "Po Box 6497" at bounding box center [333, 114] width 152 height 23
type input "P.O. Box 6497"
drag, startPoint x: 313, startPoint y: 82, endPoint x: 236, endPoint y: 76, distance: 78.1
click at [236, 76] on div "Edit Unsecured Nonpriority Claim × Creditor * Thd/Cbna P.O. [GEOGRAPHIC_DATA] […" at bounding box center [579, 285] width 1159 height 571
click at [334, 83] on input "The HOme Depot ? Citibank, N.A." at bounding box center [332, 80] width 153 height 24
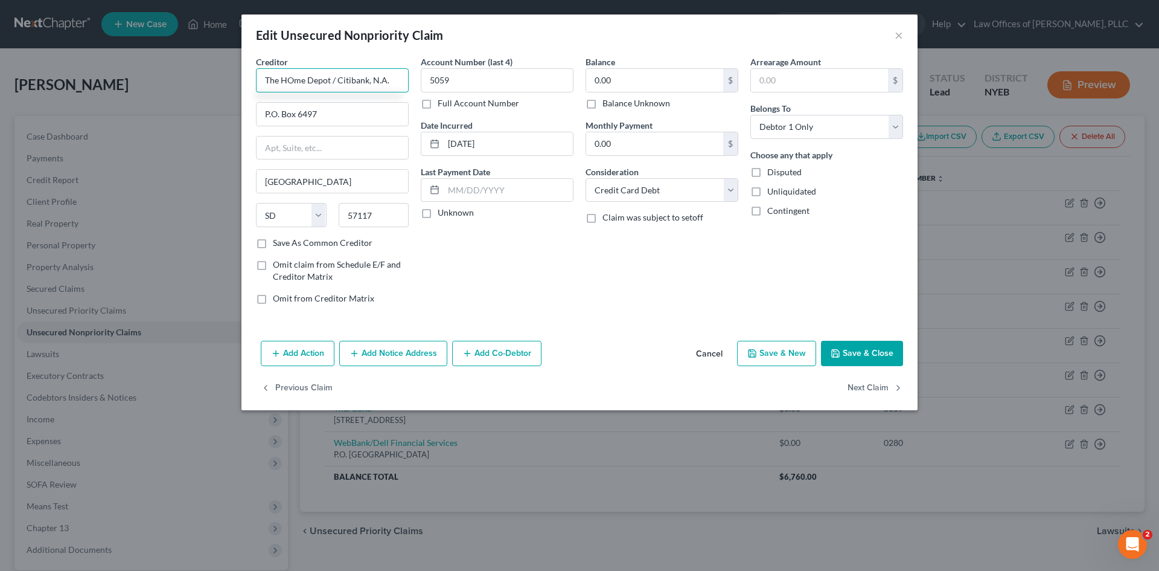
click at [297, 86] on input "The HOme Depot / Citibank, N.A." at bounding box center [332, 80] width 153 height 24
type input "The Home Depot / Citibank, N.A."
click at [302, 142] on input "text" at bounding box center [333, 147] width 152 height 23
paste input "Thd/Cbna"
type input "Thd/Cbna"
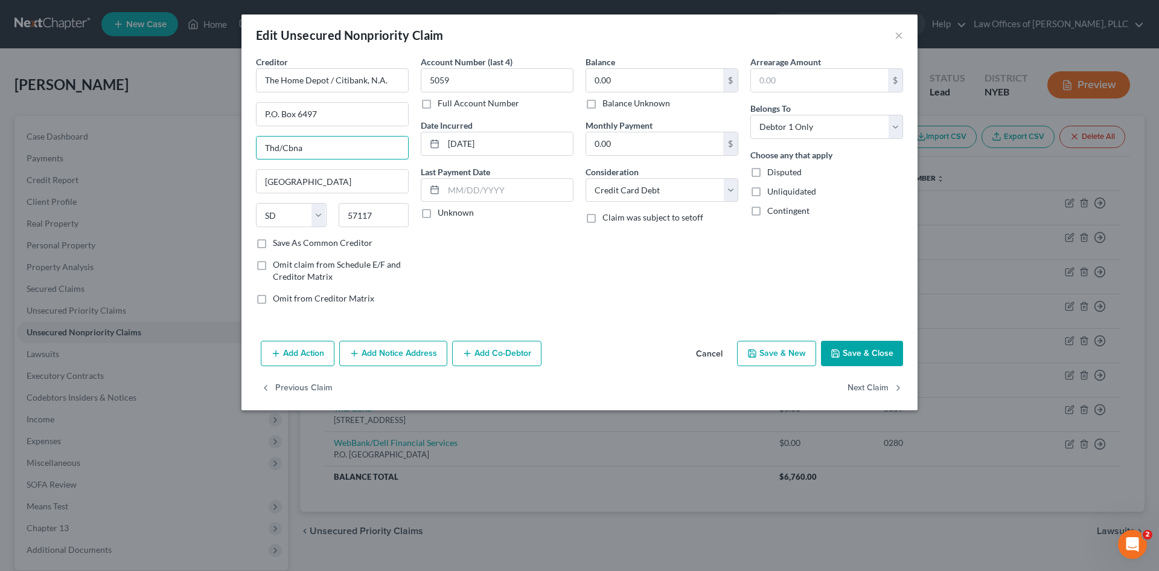
drag, startPoint x: 312, startPoint y: 147, endPoint x: 214, endPoint y: 150, distance: 97.9
click at [214, 150] on div "Edit Unsecured Nonpriority Claim × Creditor * The Home Depot / Citibank, N.A. P…" at bounding box center [579, 285] width 1159 height 571
click at [858, 352] on button "Save & Close" at bounding box center [862, 353] width 82 height 25
type input "0"
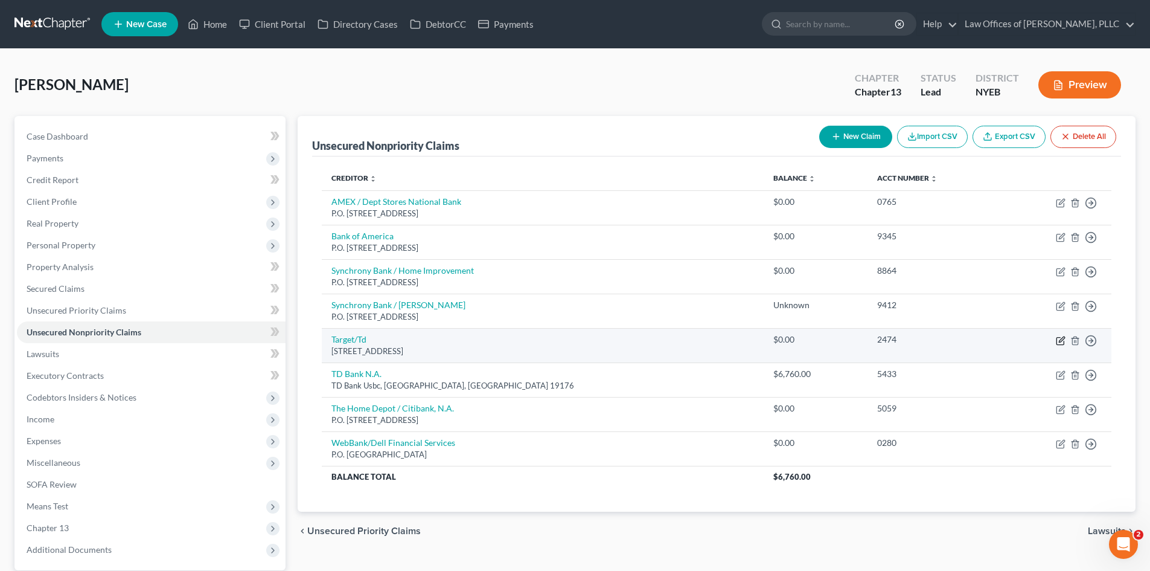
click at [1063, 341] on icon "button" at bounding box center [1061, 341] width 10 height 10
select select "24"
select select "2"
select select "0"
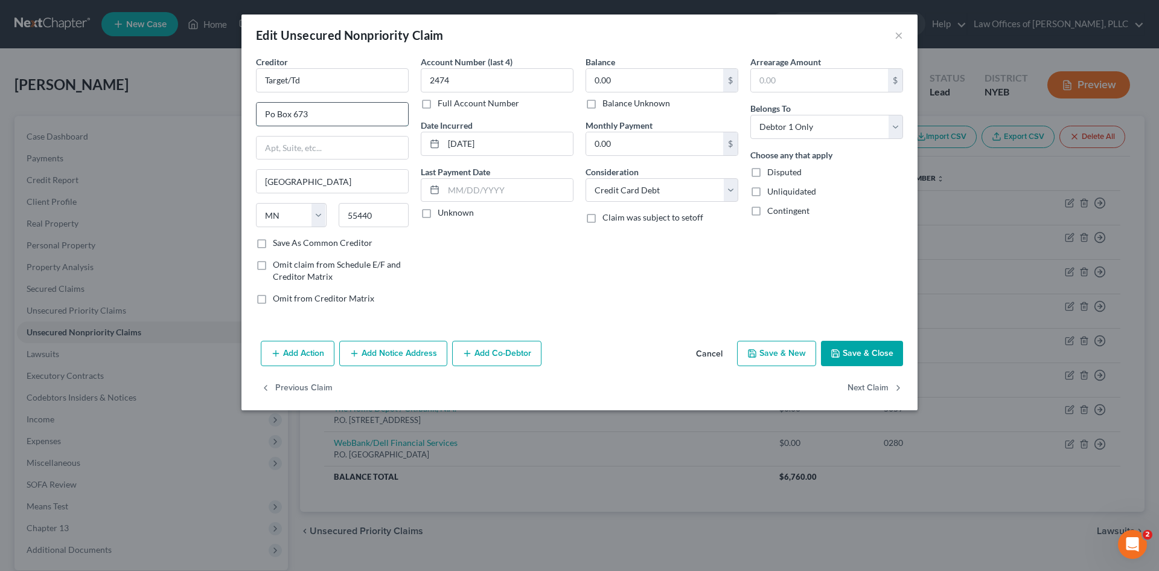
click at [275, 116] on input "Po Box 673" at bounding box center [333, 114] width 152 height 23
type input "P.O. Box 673"
drag, startPoint x: 327, startPoint y: 82, endPoint x: 219, endPoint y: 80, distance: 108.1
click at [219, 80] on div "Edit Unsecured Nonpriority Claim × Creditor * Target/Td P.O. [GEOGRAPHIC_DATA] …" at bounding box center [579, 285] width 1159 height 571
type input "TD Bank / Target"
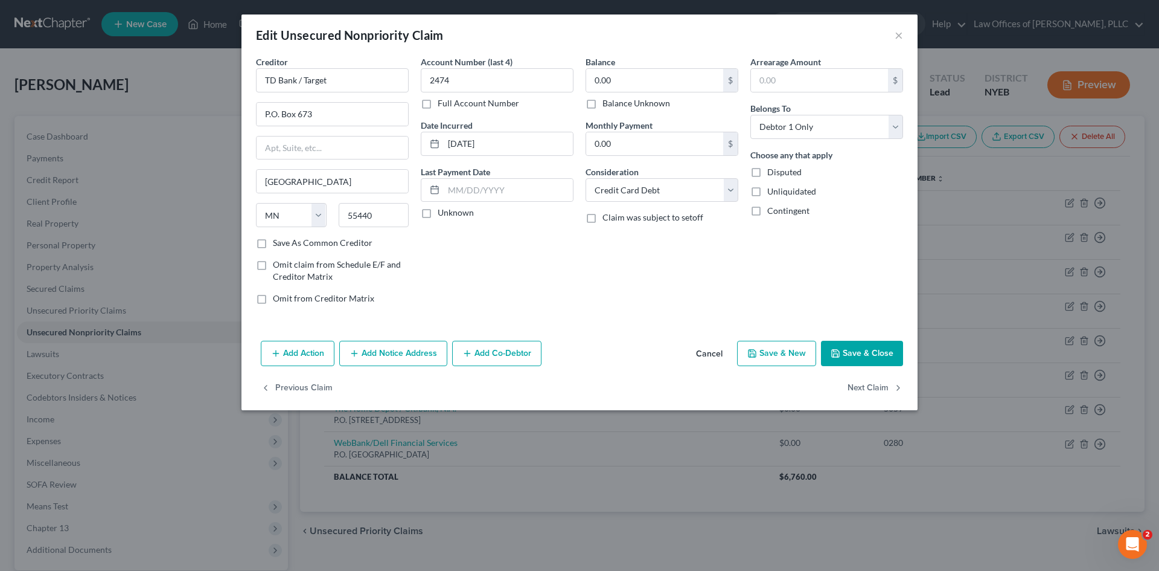
click at [860, 351] on button "Save & Close" at bounding box center [862, 353] width 82 height 25
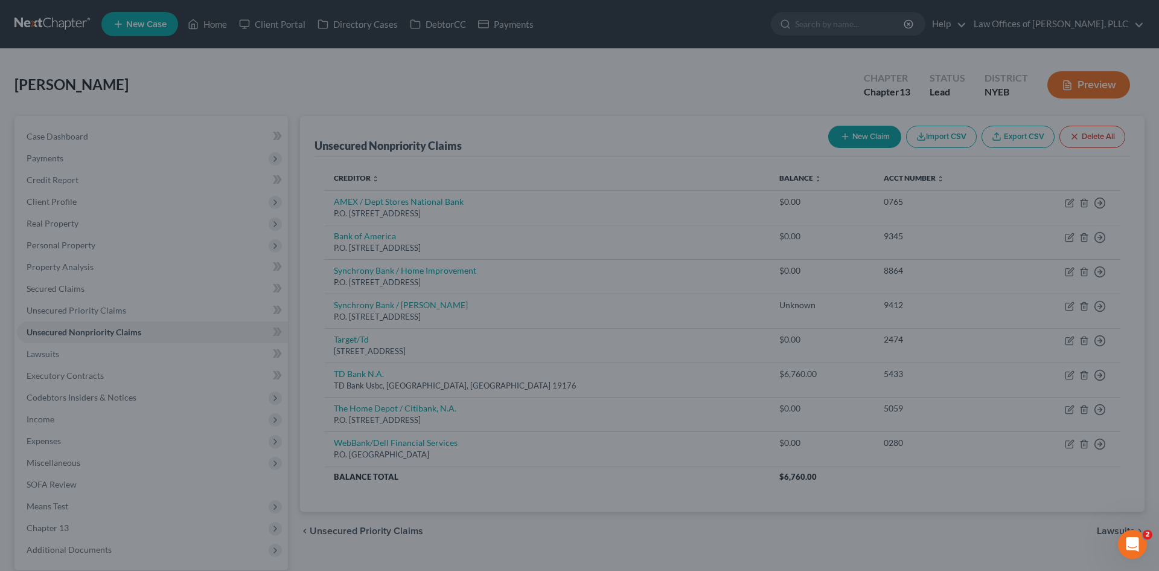
type input "0"
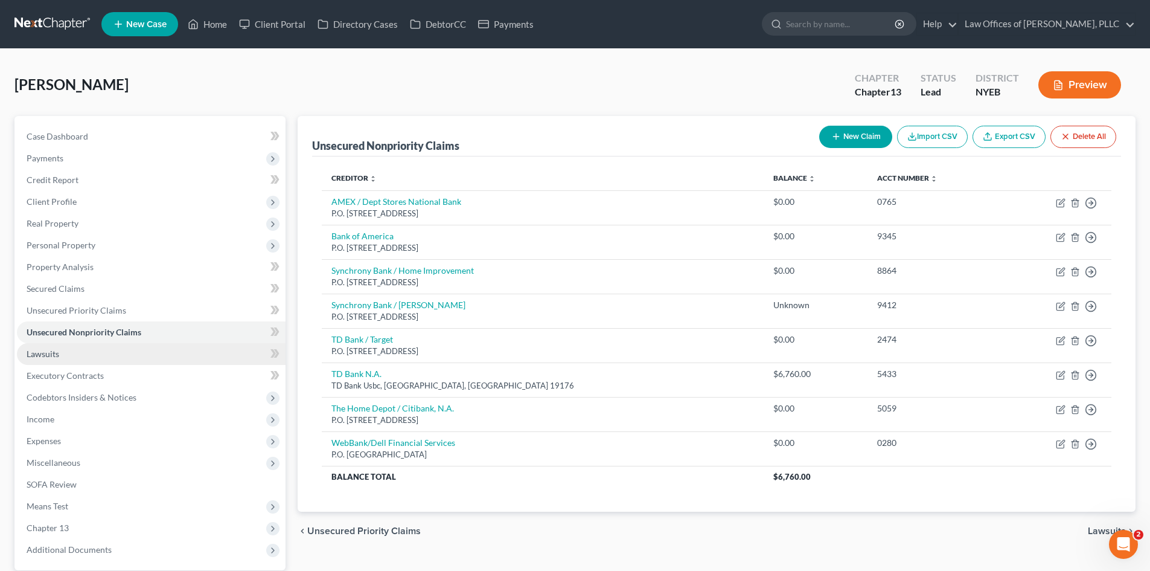
click at [99, 348] on link "Lawsuits" at bounding box center [151, 354] width 269 height 22
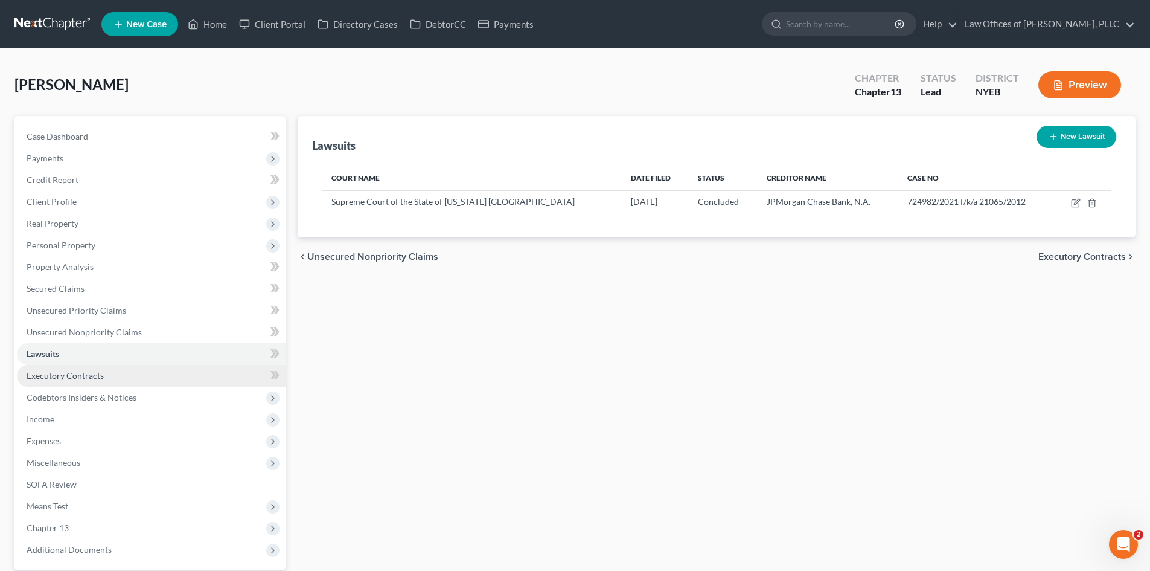
click at [83, 374] on span "Executory Contracts" at bounding box center [65, 375] width 77 height 10
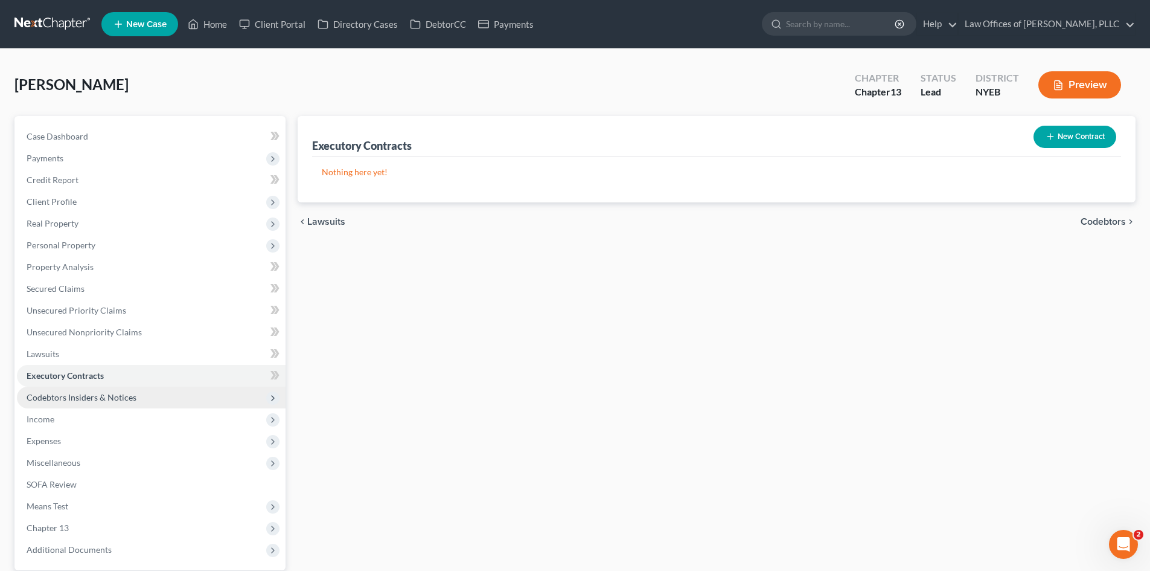
click at [83, 392] on span "Codebtors Insiders & Notices" at bounding box center [82, 397] width 110 height 10
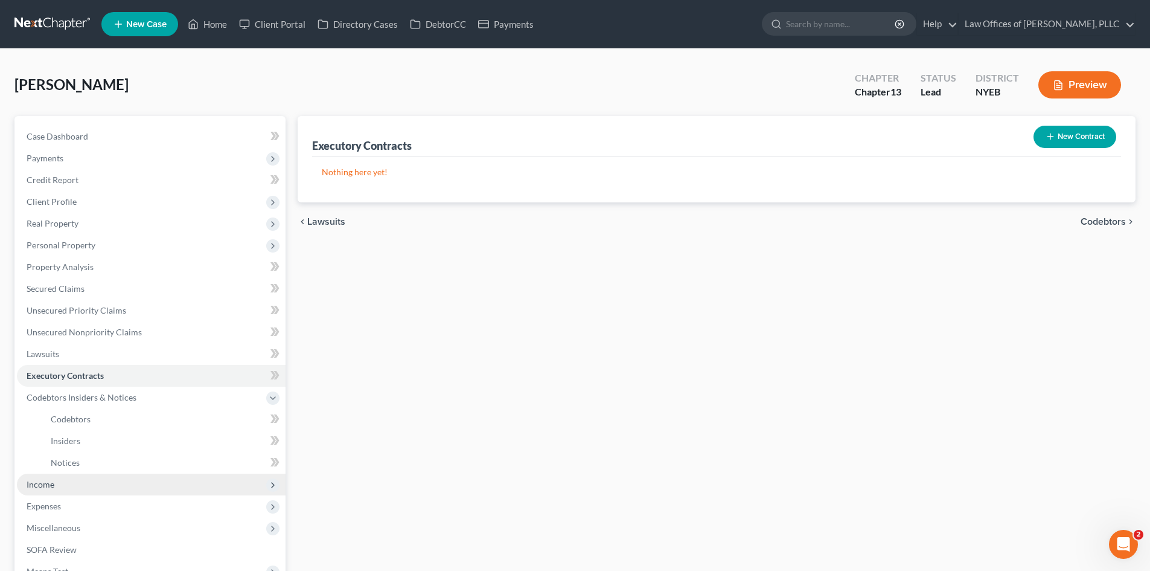
click at [69, 481] on span "Income" at bounding box center [151, 484] width 269 height 22
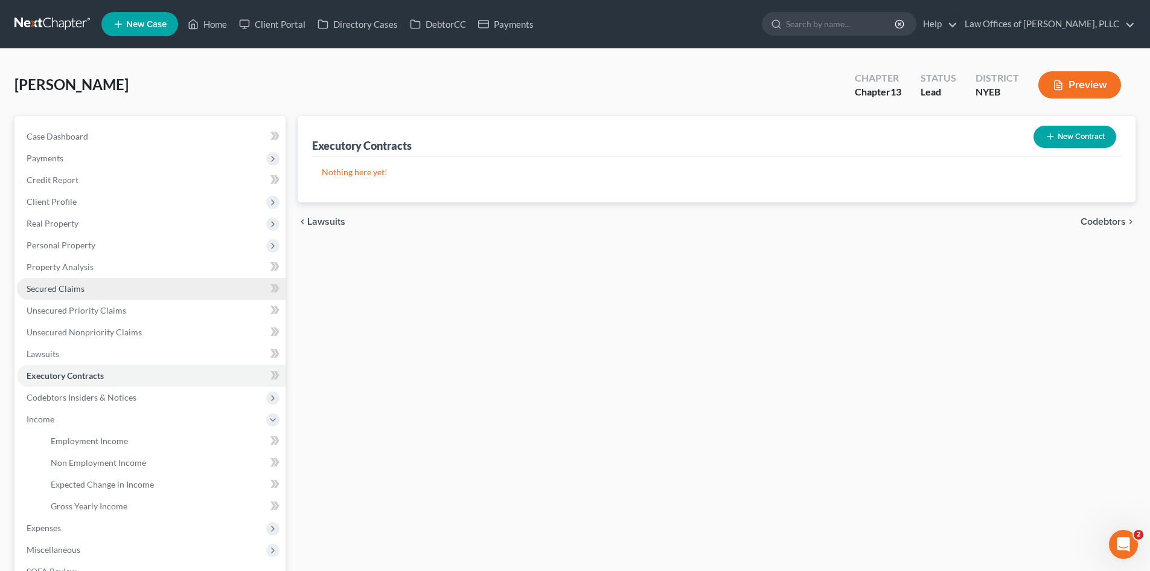
click at [126, 282] on link "Secured Claims" at bounding box center [151, 289] width 269 height 22
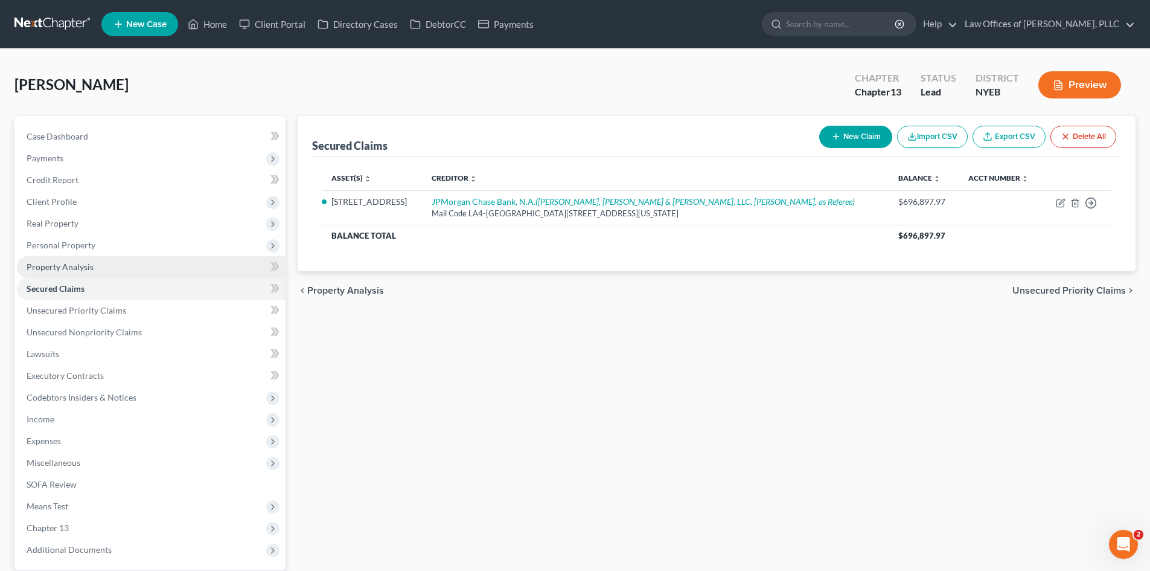
click at [120, 265] on link "Property Analysis" at bounding box center [151, 267] width 269 height 22
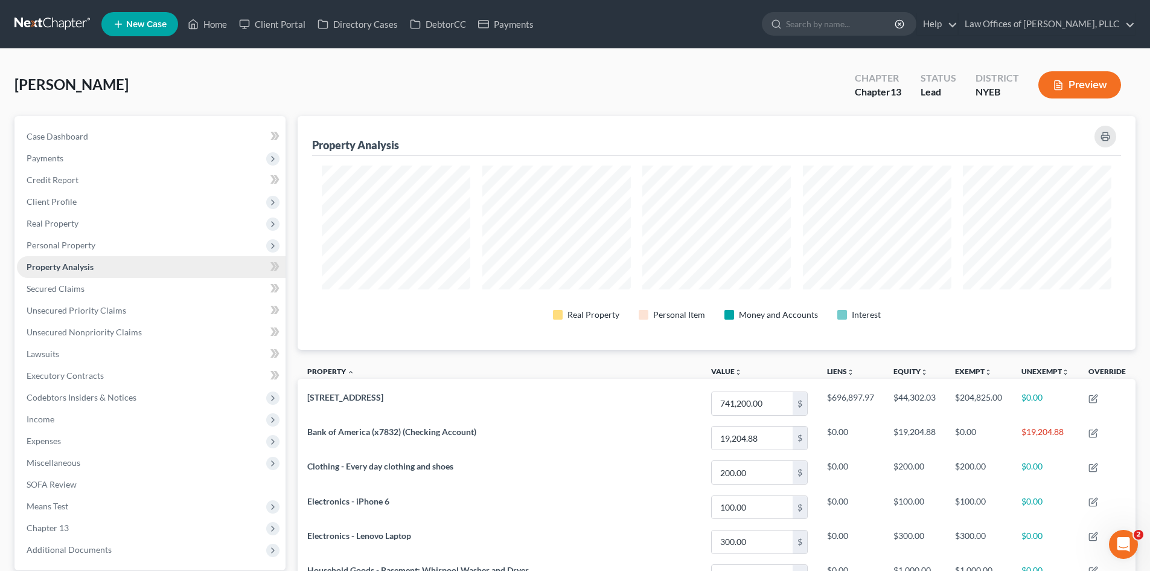
scroll to position [234, 838]
click at [114, 243] on span "Personal Property" at bounding box center [151, 245] width 269 height 22
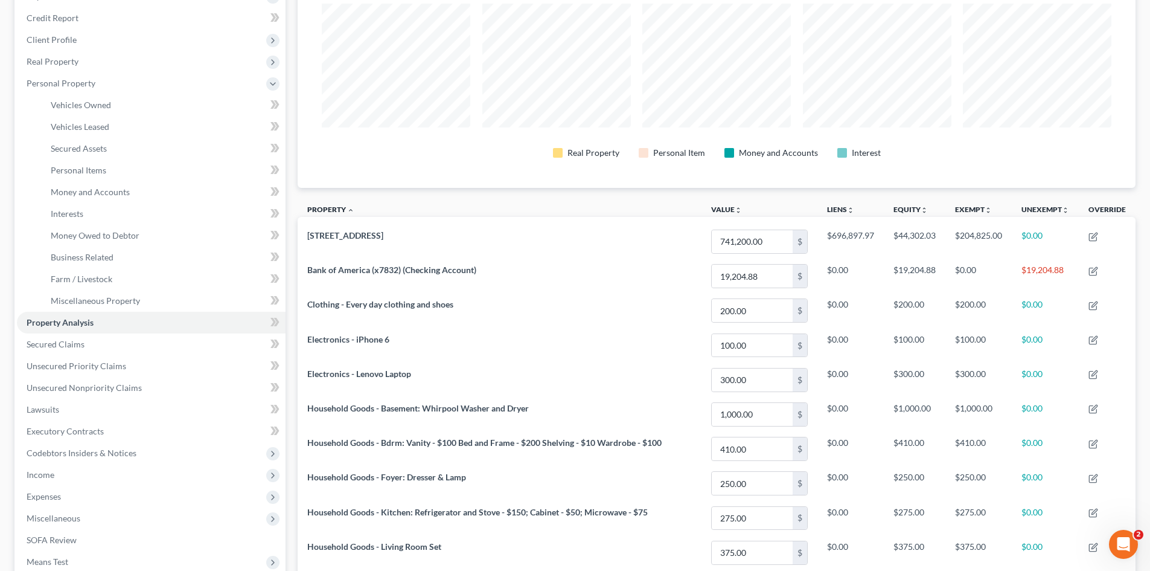
scroll to position [167, 0]
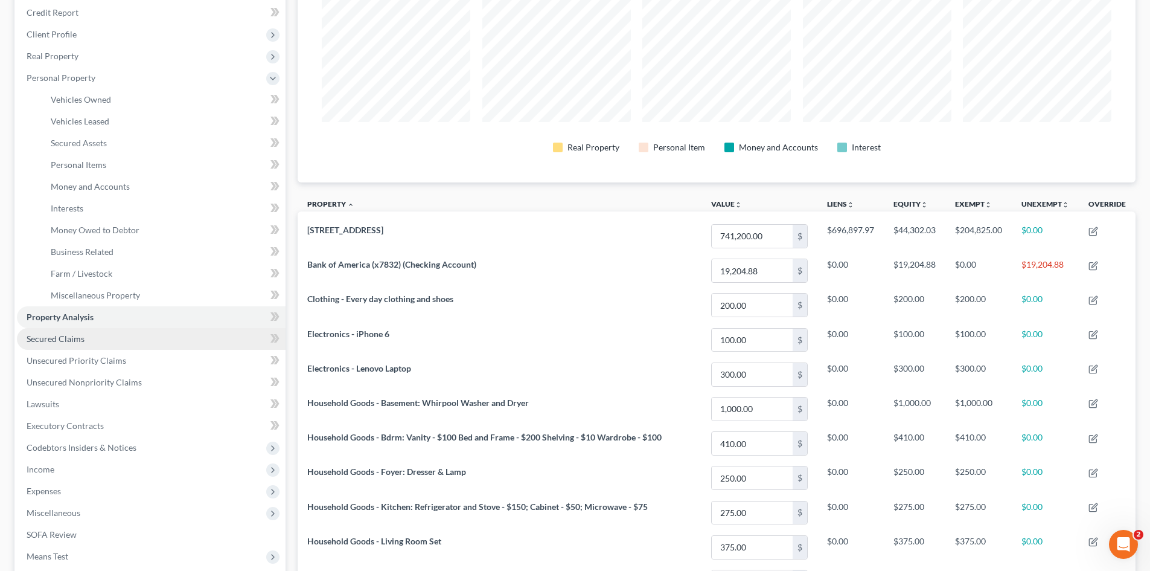
click at [63, 346] on link "Secured Claims" at bounding box center [151, 339] width 269 height 22
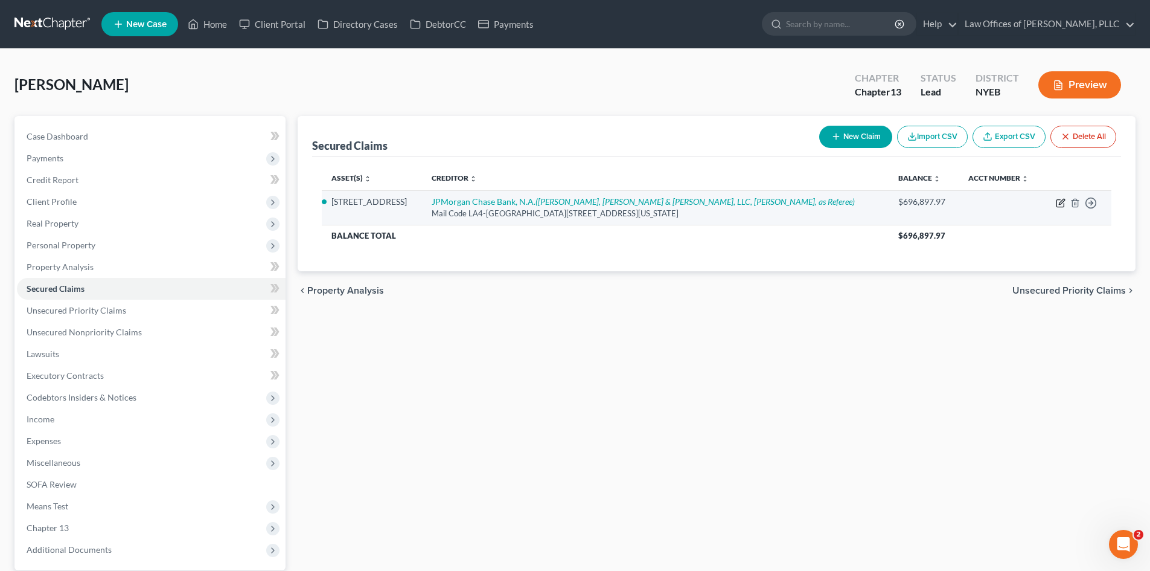
click at [1062, 199] on icon "button" at bounding box center [1061, 203] width 10 height 10
select select "19"
select select "4"
select select "0"
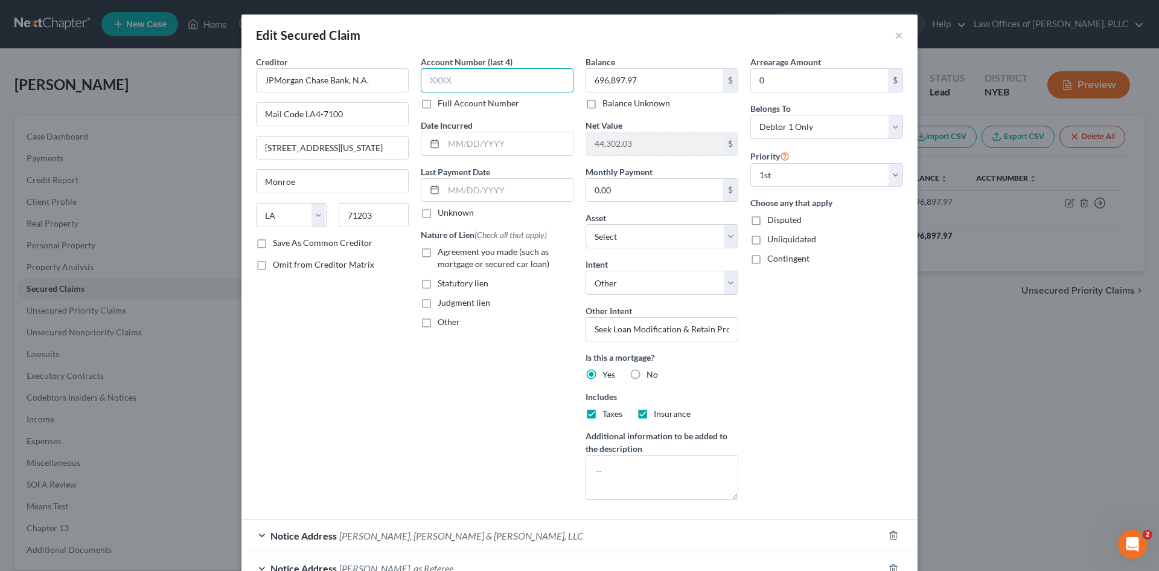
click at [524, 73] on input "text" at bounding box center [497, 80] width 153 height 24
type input "0906"
click at [550, 142] on input "text" at bounding box center [508, 143] width 129 height 23
click at [438, 304] on label "Judgment lien" at bounding box center [464, 303] width 53 height 12
click at [443, 304] on input "Judgment lien" at bounding box center [447, 301] width 8 height 8
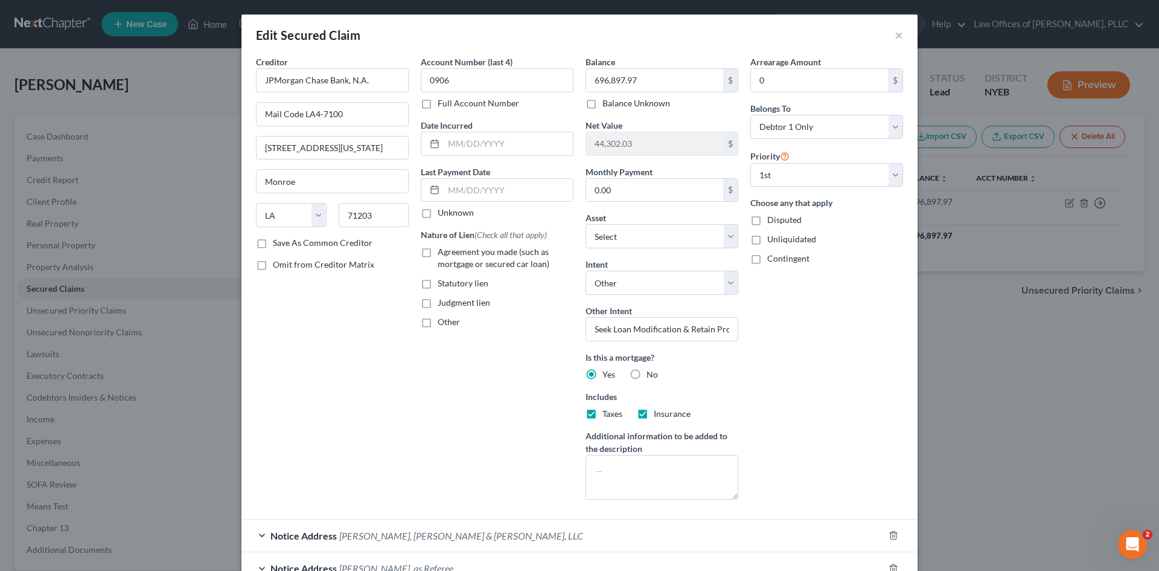
checkbox input "true"
click at [466, 153] on input "text" at bounding box center [508, 143] width 129 height 23
click at [466, 153] on input "[DATE]" at bounding box center [508, 143] width 129 height 23
type input "[DATE]"
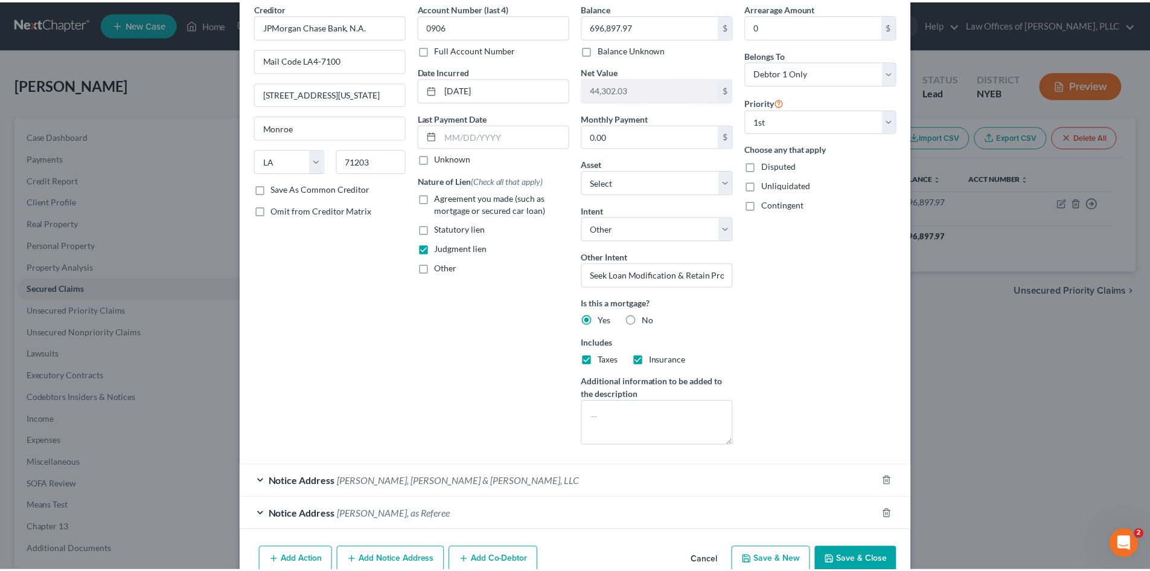
scroll to position [90, 0]
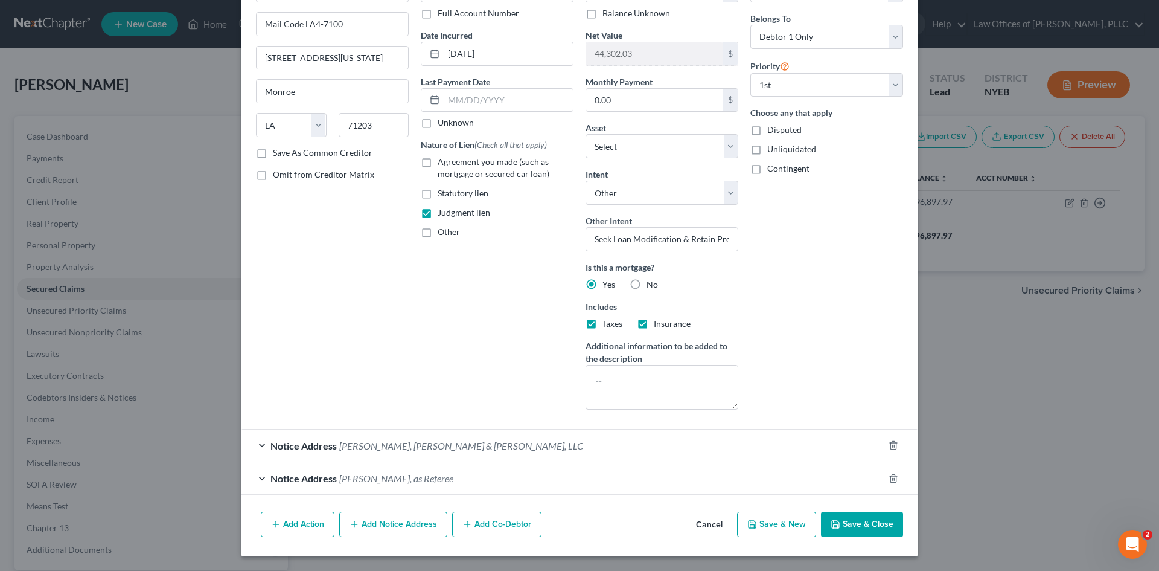
click at [855, 524] on button "Save & Close" at bounding box center [862, 523] width 82 height 25
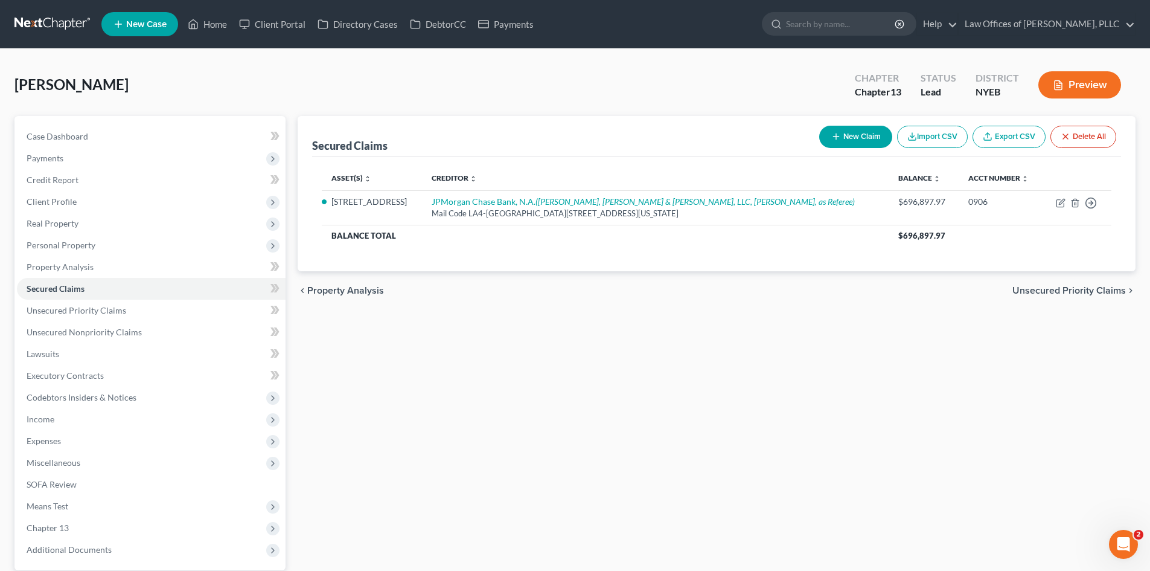
click at [1093, 82] on button "Preview" at bounding box center [1080, 84] width 83 height 27
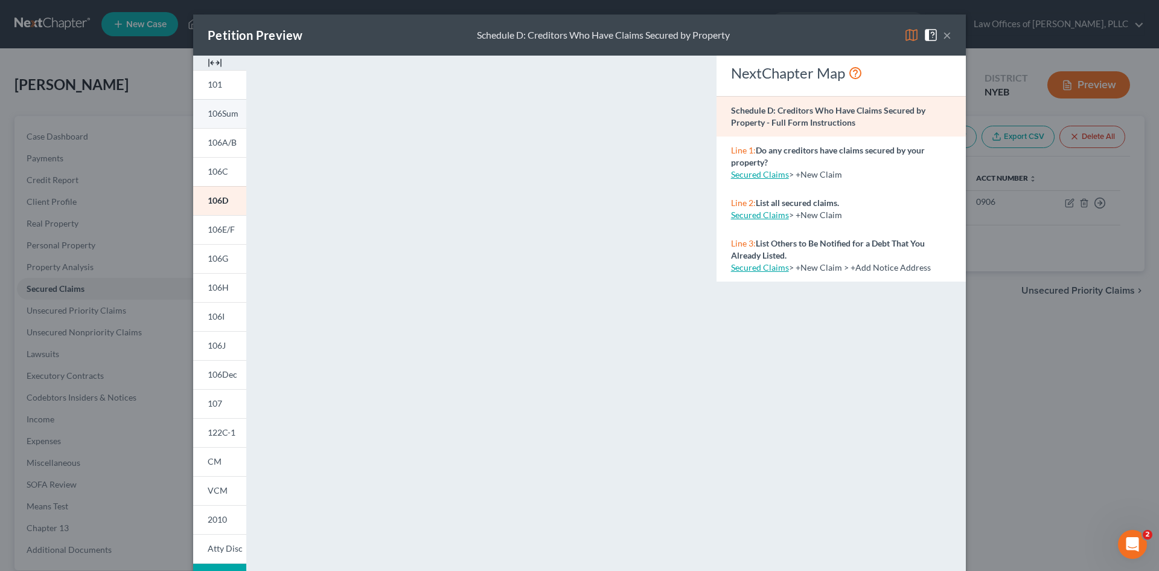
click at [227, 102] on link "106Sum" at bounding box center [219, 113] width 53 height 29
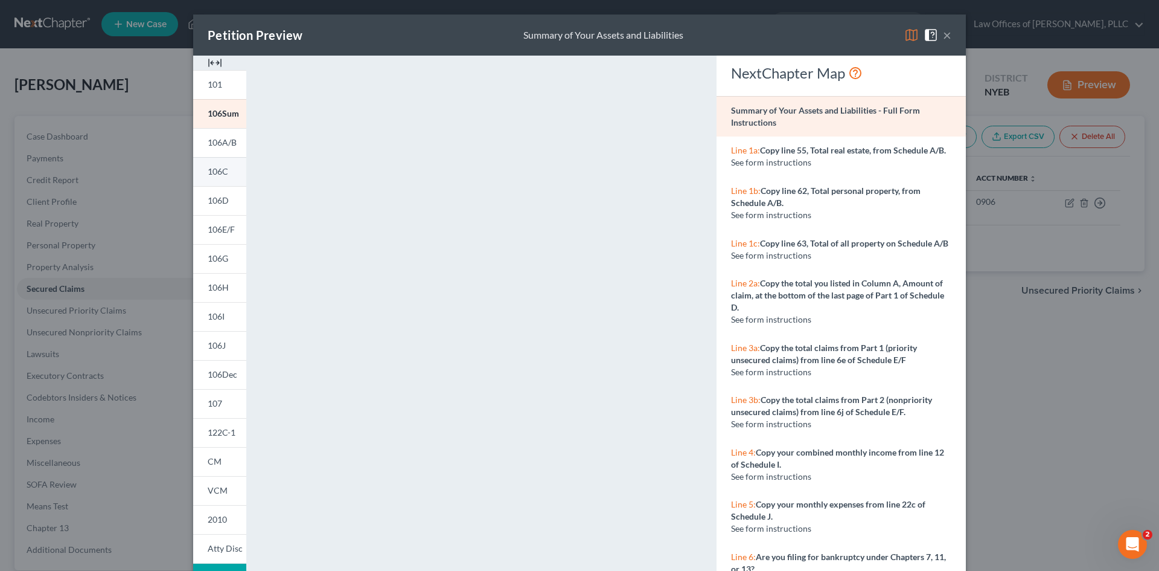
click at [215, 171] on span "106C" at bounding box center [218, 171] width 21 height 10
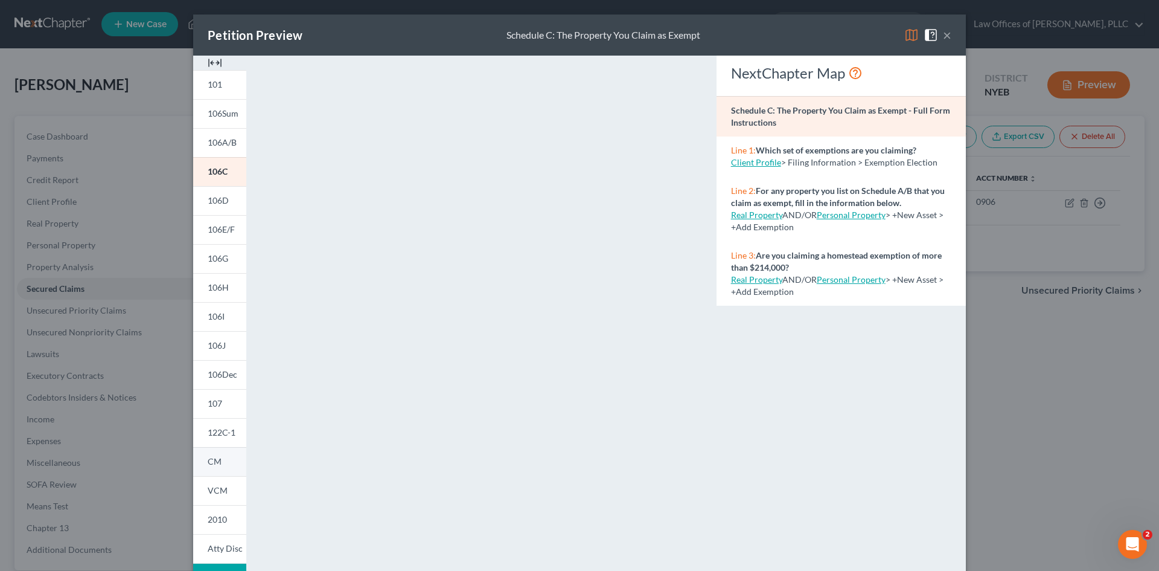
click at [210, 453] on link "CM" at bounding box center [219, 461] width 53 height 29
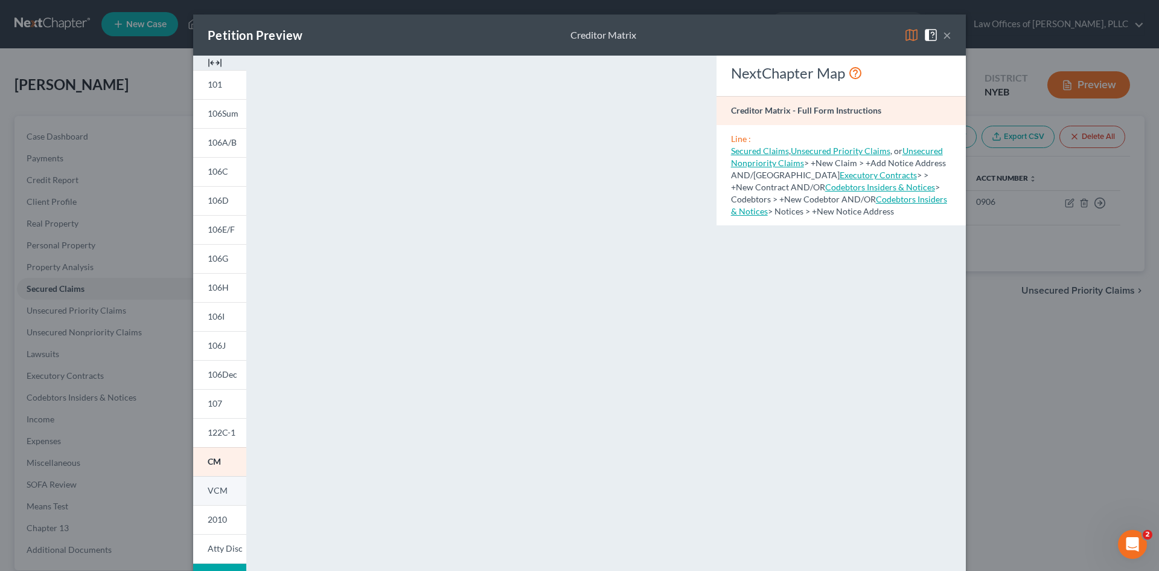
click at [211, 498] on link "VCM" at bounding box center [219, 490] width 53 height 29
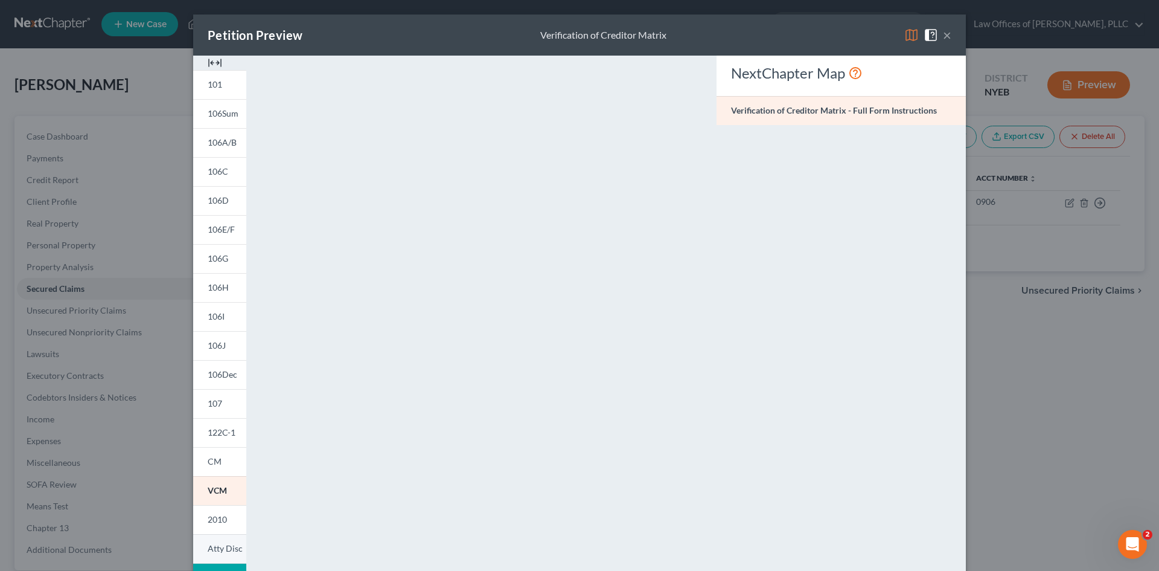
click at [210, 539] on link "Atty Disc" at bounding box center [219, 549] width 53 height 30
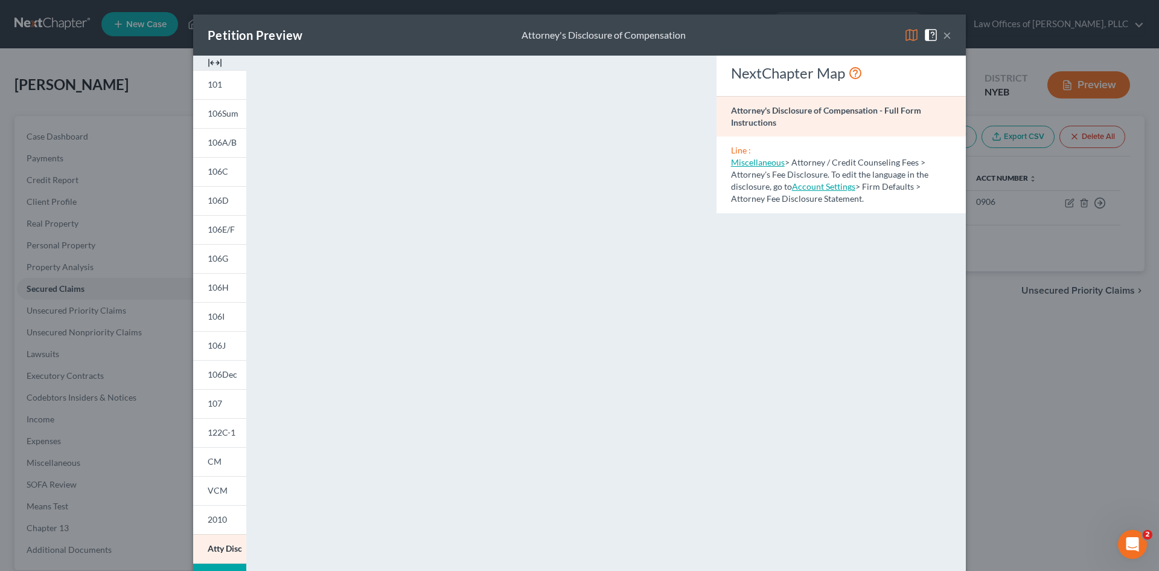
click at [946, 33] on button "×" at bounding box center [947, 35] width 8 height 14
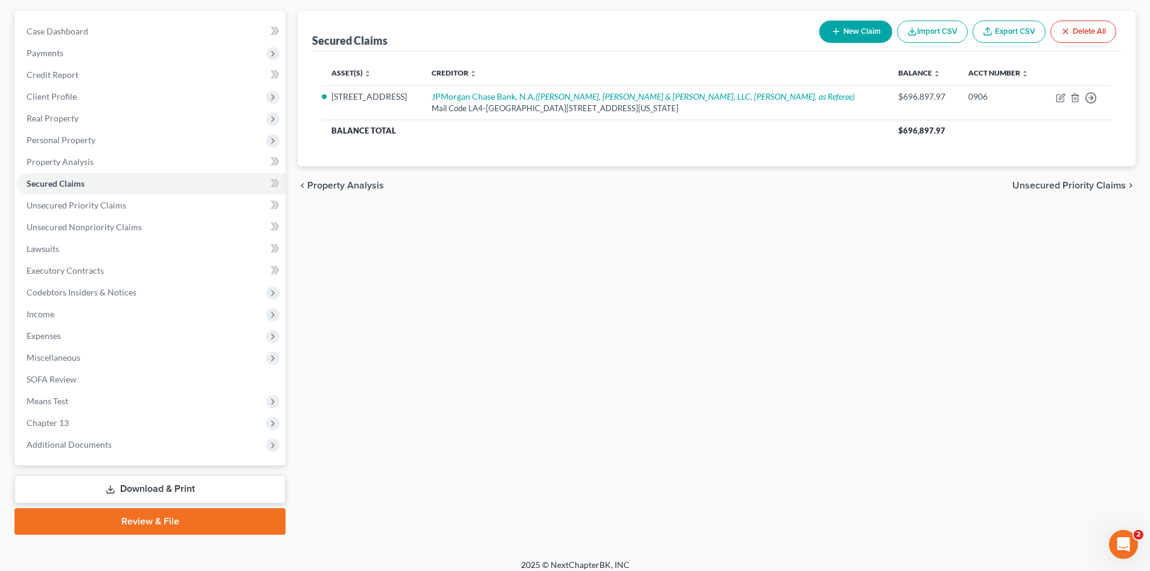
scroll to position [112, 0]
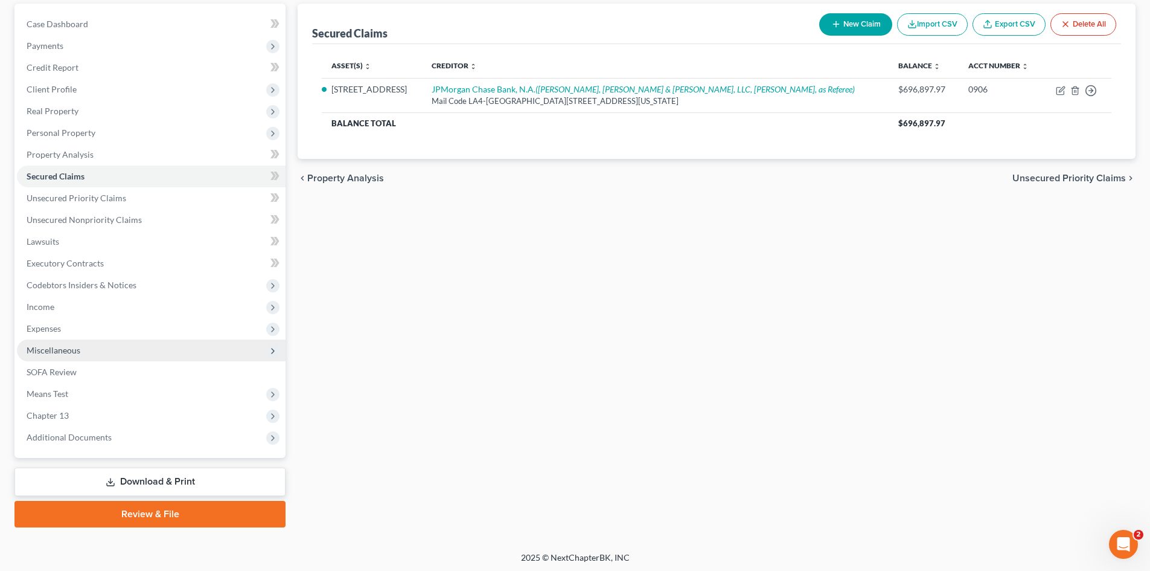
click at [69, 345] on span "Miscellaneous" at bounding box center [54, 350] width 54 height 10
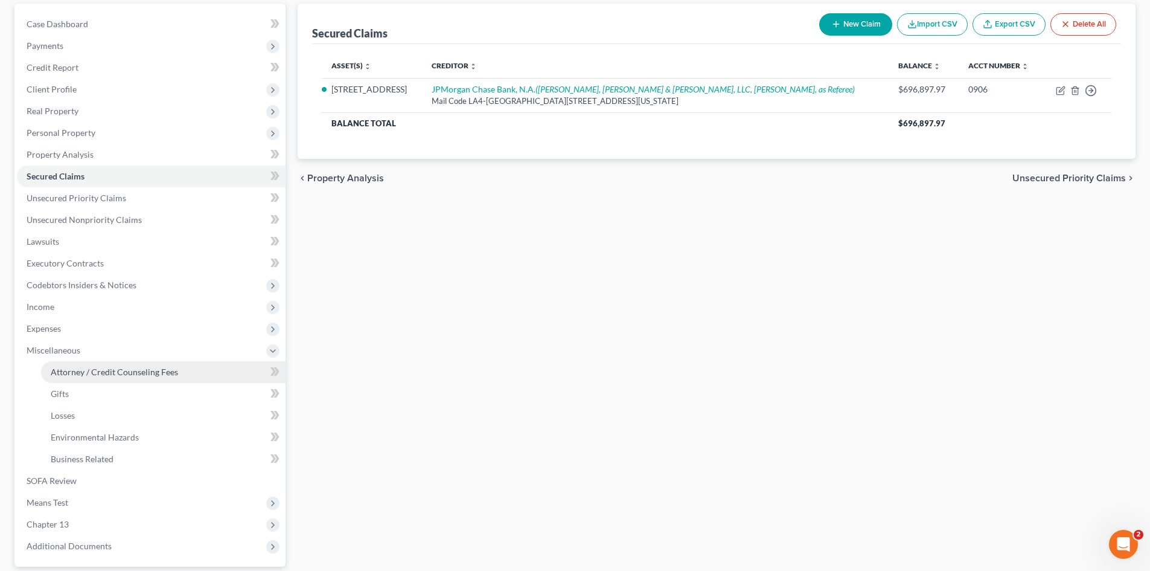
click at [69, 368] on span "Attorney / Credit Counseling Fees" at bounding box center [114, 372] width 127 height 10
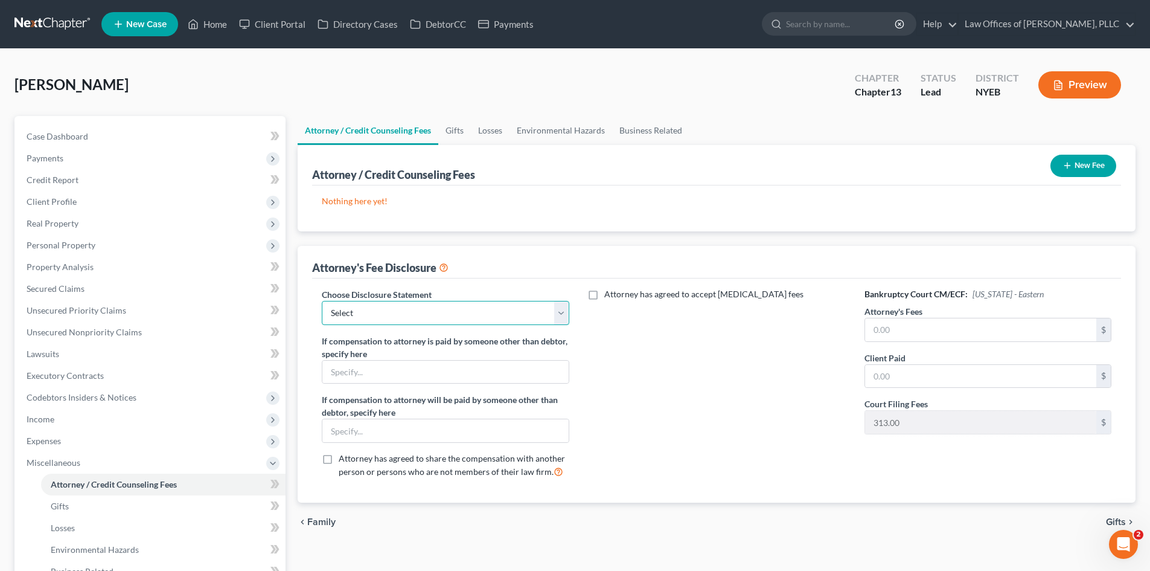
click at [499, 313] on select "Select Attorney Fee Disclosure" at bounding box center [445, 313] width 247 height 24
select select "0"
click at [322, 301] on select "Select Attorney Fee Disclosure" at bounding box center [445, 313] width 247 height 24
click at [892, 330] on input "text" at bounding box center [980, 329] width 231 height 23
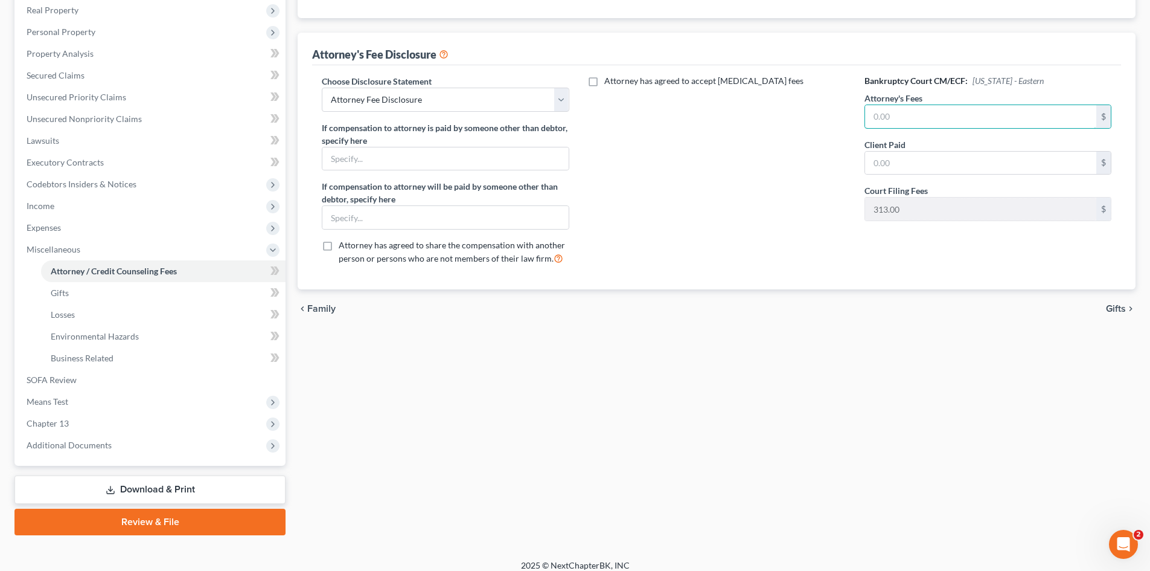
scroll to position [223, 0]
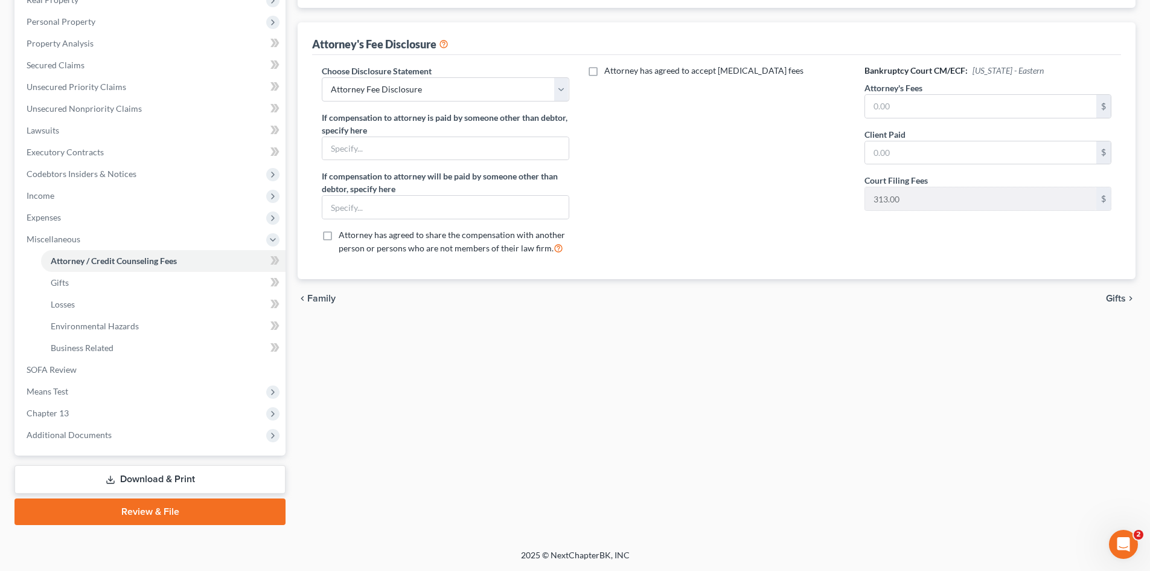
click at [219, 507] on link "Review & File" at bounding box center [149, 511] width 271 height 27
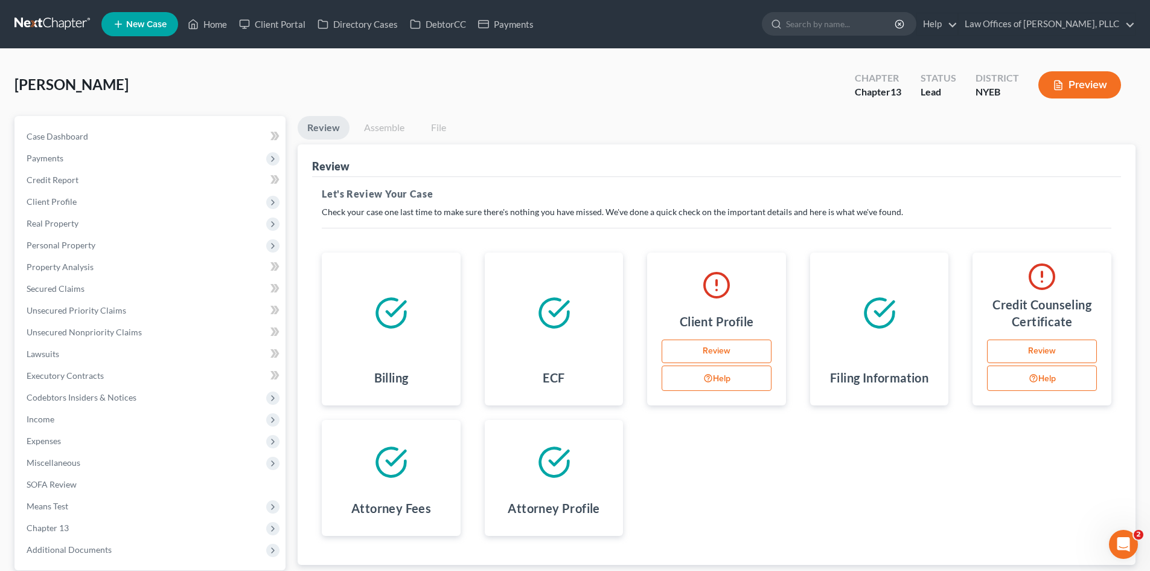
click at [739, 351] on link "Review" at bounding box center [717, 351] width 110 height 24
select select "4"
select select "1"
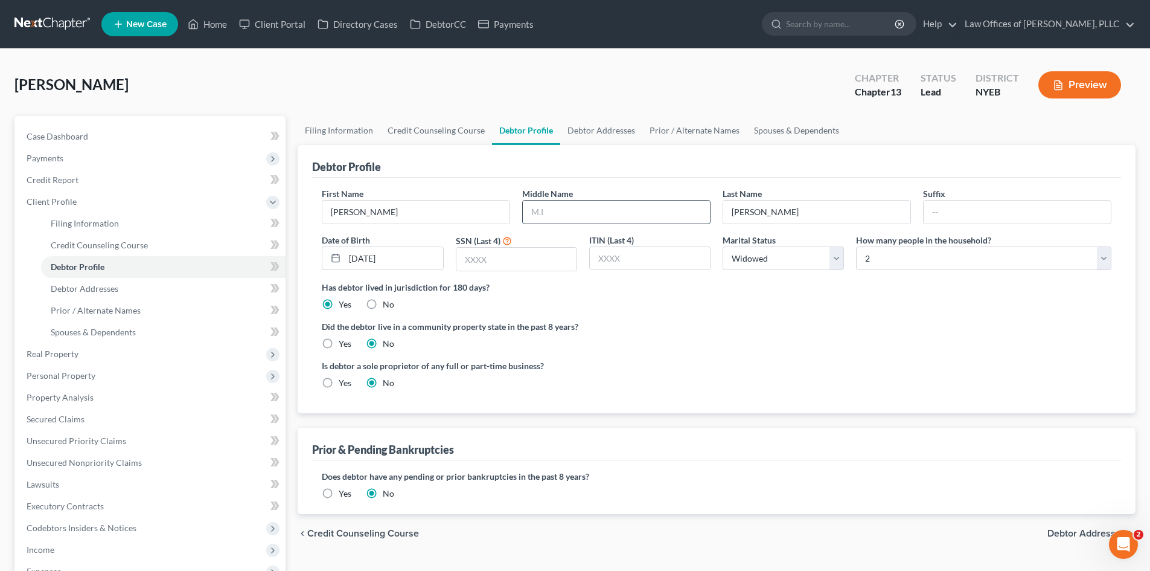
click at [565, 208] on input "text" at bounding box center [616, 211] width 187 height 23
click at [670, 132] on link "Prior / Alternate Names" at bounding box center [695, 130] width 104 height 29
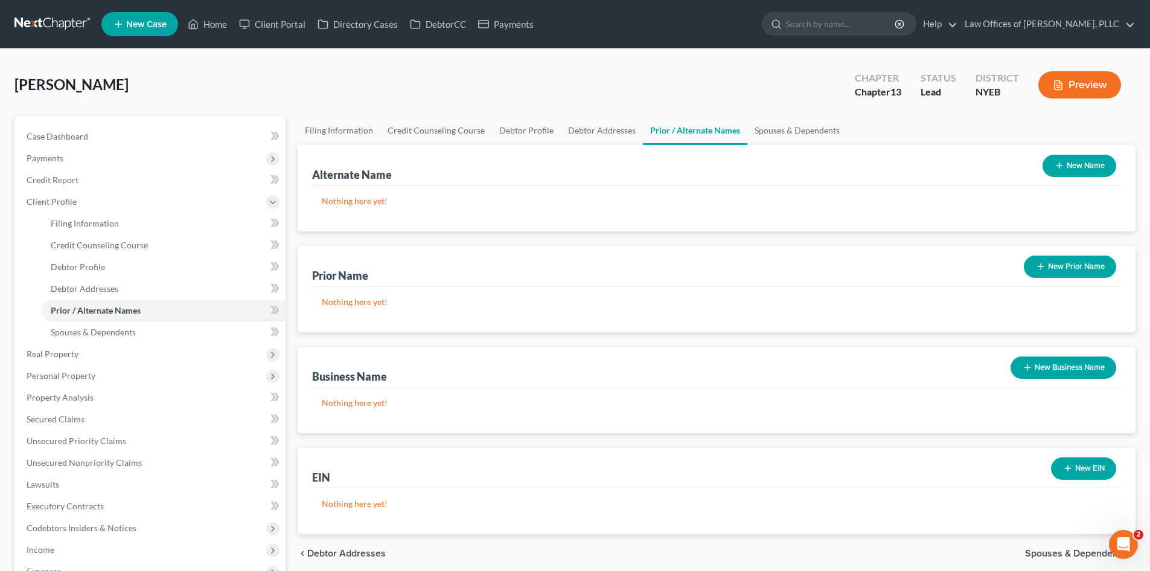
click at [1086, 164] on button "New Name" at bounding box center [1080, 166] width 74 height 22
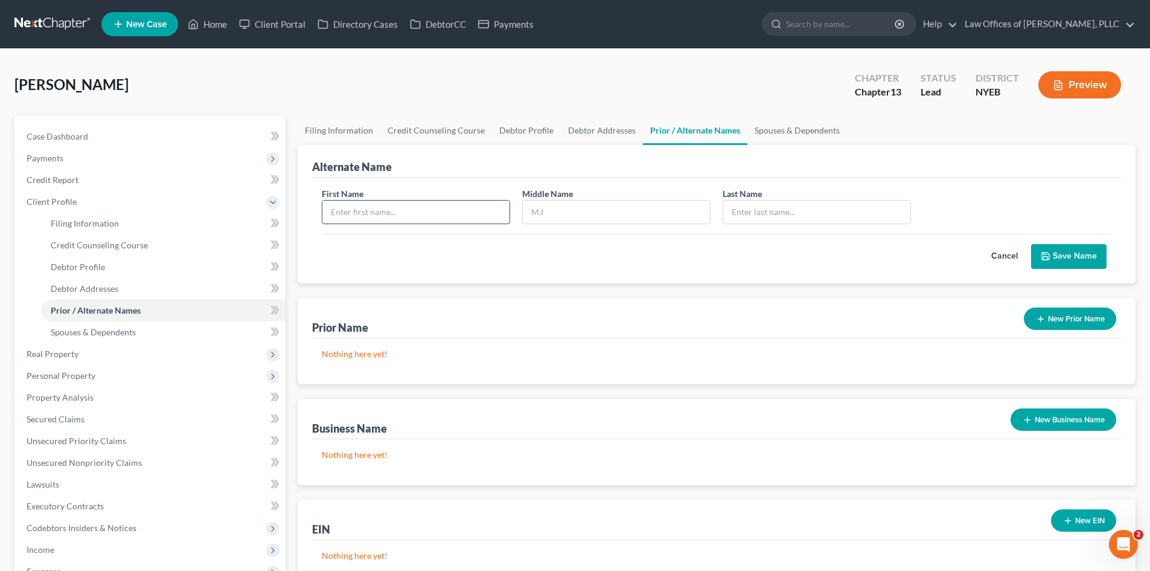
click at [493, 206] on input "text" at bounding box center [415, 211] width 187 height 23
type input "[PERSON_NAME]"
type input "M."
type input "[PERSON_NAME]"
click at [1059, 258] on button "Save Name" at bounding box center [1068, 256] width 75 height 25
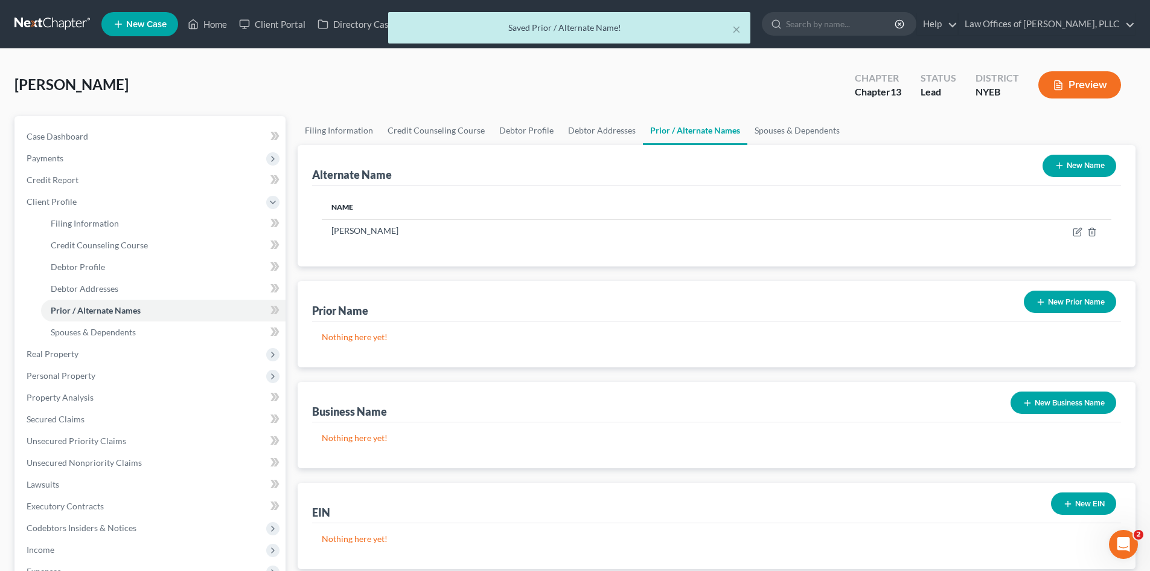
click at [1076, 169] on button "New Name" at bounding box center [1080, 166] width 74 height 22
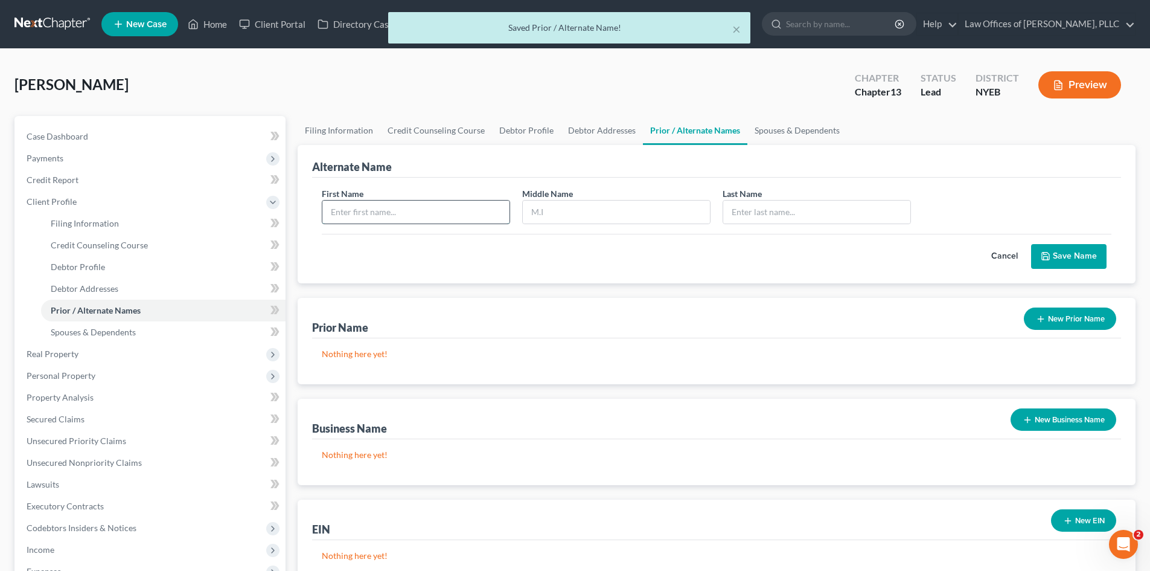
click at [447, 217] on input "text" at bounding box center [415, 211] width 187 height 23
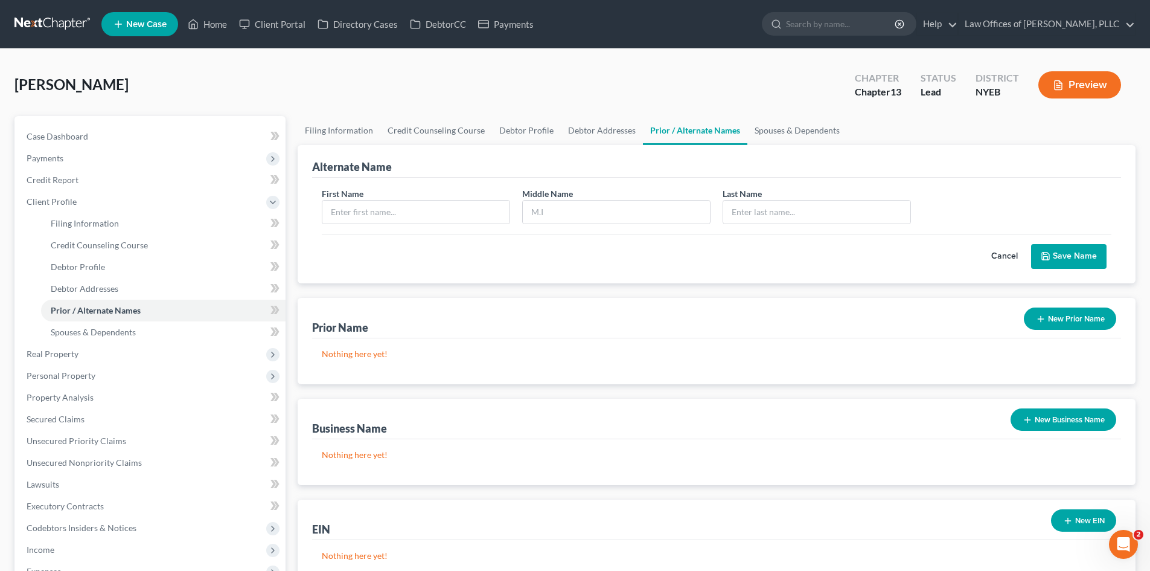
drag, startPoint x: 1065, startPoint y: 322, endPoint x: 1076, endPoint y: 318, distance: 11.5
click at [1076, 318] on button "New Prior Name" at bounding box center [1070, 318] width 92 height 22
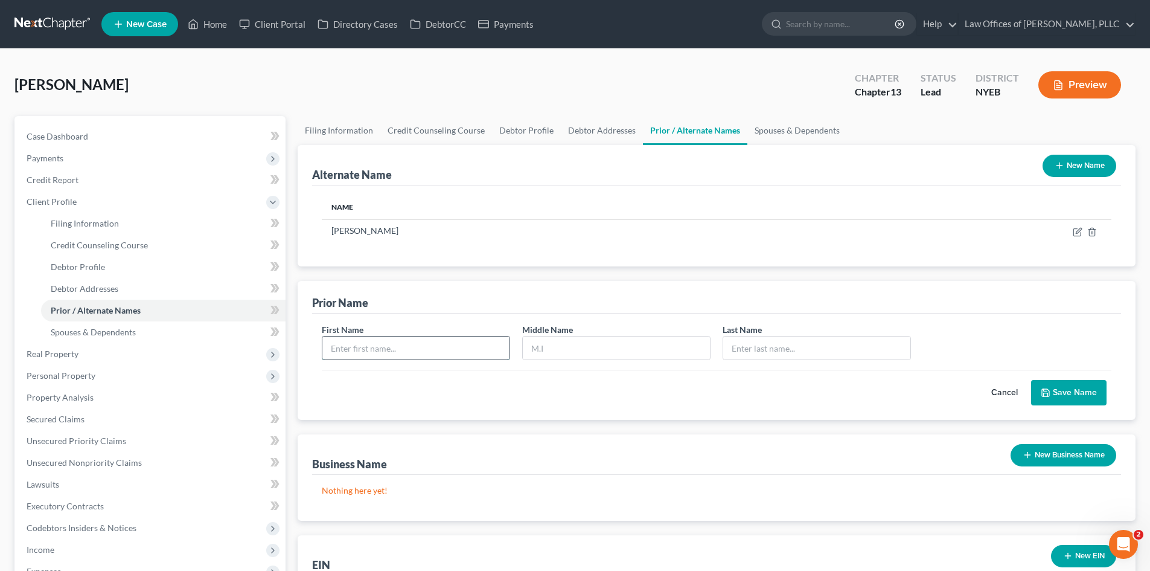
click at [461, 344] on input "text" at bounding box center [415, 347] width 187 height 23
type input "[PERSON_NAME]"
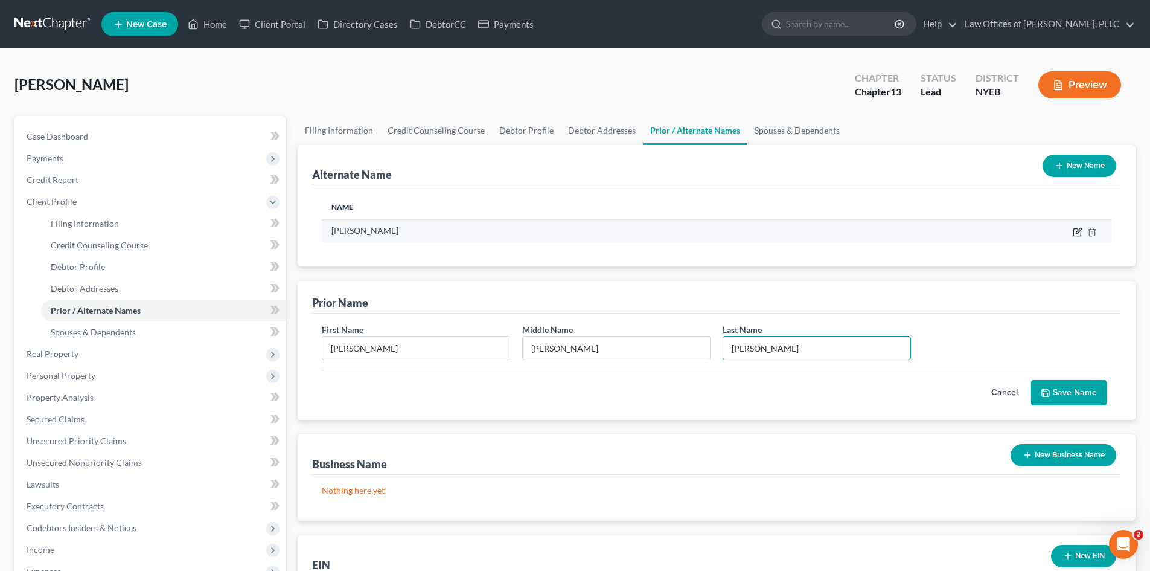
type input "[PERSON_NAME]"
click at [1079, 229] on icon at bounding box center [1078, 230] width 5 height 5
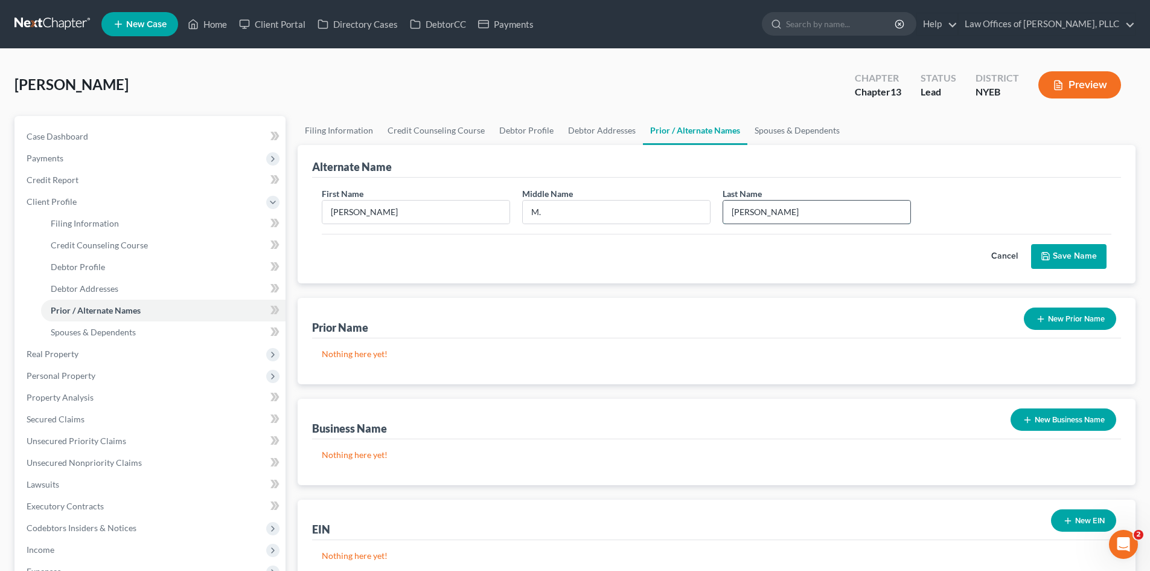
drag, startPoint x: 795, startPoint y: 217, endPoint x: 723, endPoint y: 211, distance: 71.5
click at [723, 211] on input "[PERSON_NAME]" at bounding box center [816, 211] width 187 height 23
type input "[PERSON_NAME]"
click at [611, 214] on input "M." at bounding box center [616, 211] width 187 height 23
type input "[PERSON_NAME]"
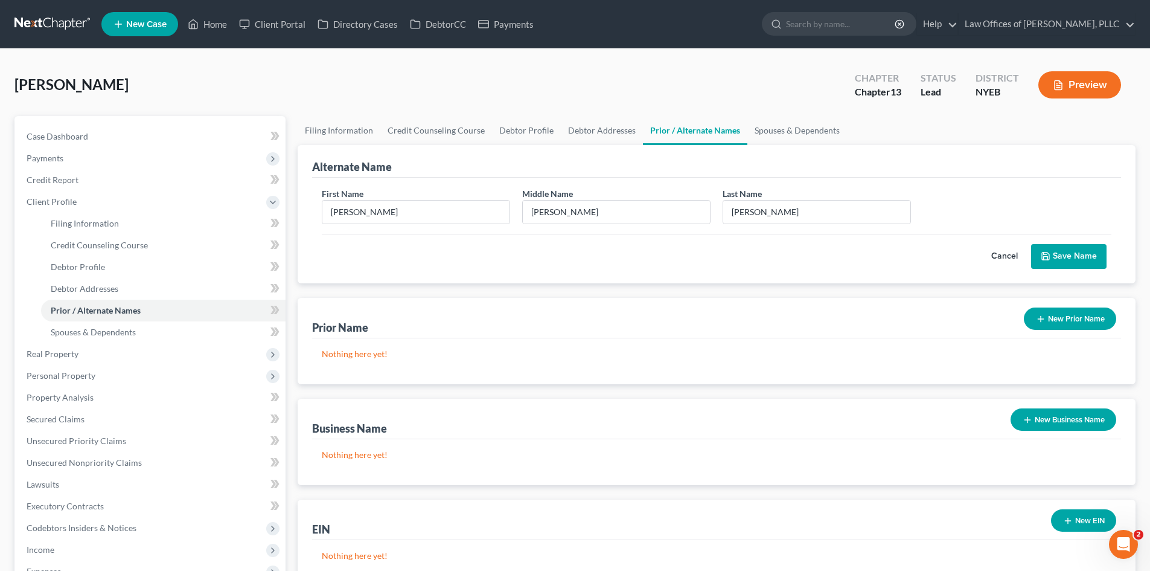
click at [1059, 257] on button "Save Name" at bounding box center [1068, 256] width 75 height 25
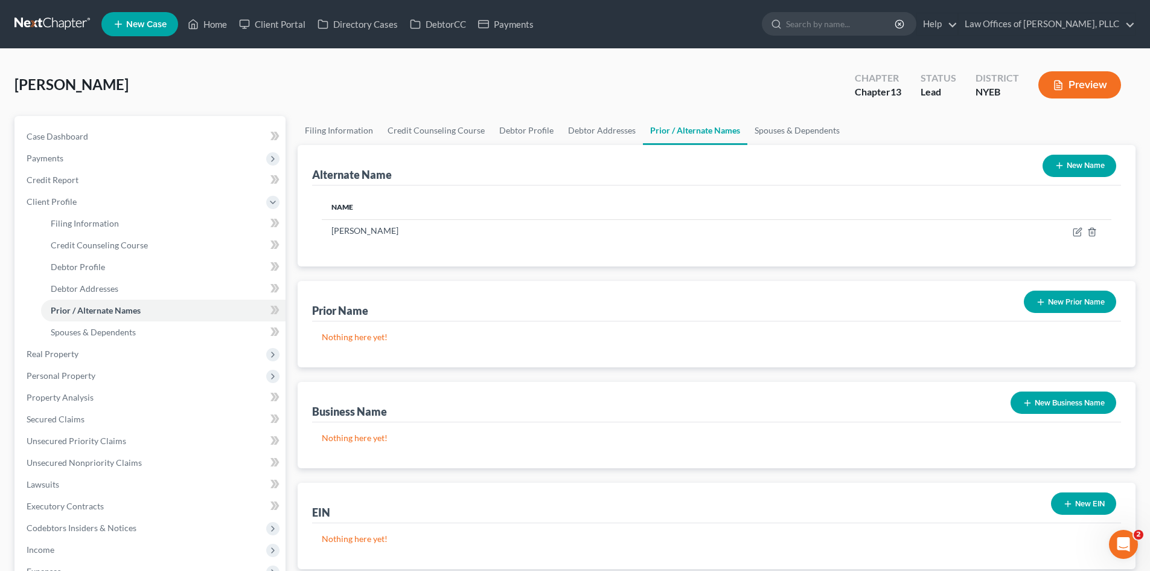
click at [1047, 300] on button "New Prior Name" at bounding box center [1070, 301] width 92 height 22
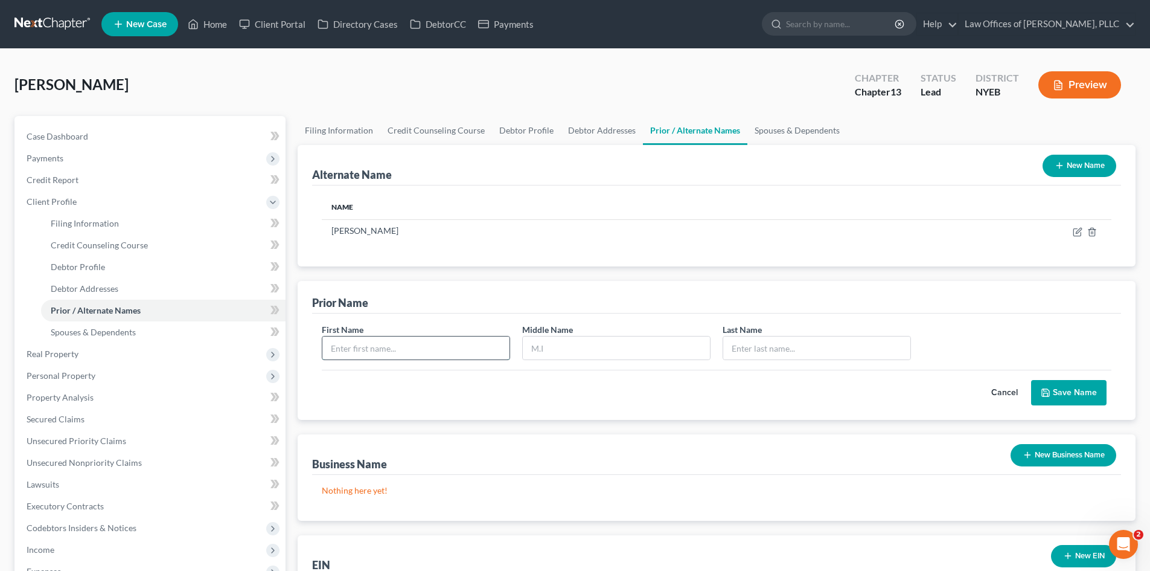
click at [423, 356] on input "text" at bounding box center [415, 347] width 187 height 23
type input "[PERSON_NAME]"
click at [1078, 386] on button "Save Name" at bounding box center [1068, 392] width 75 height 25
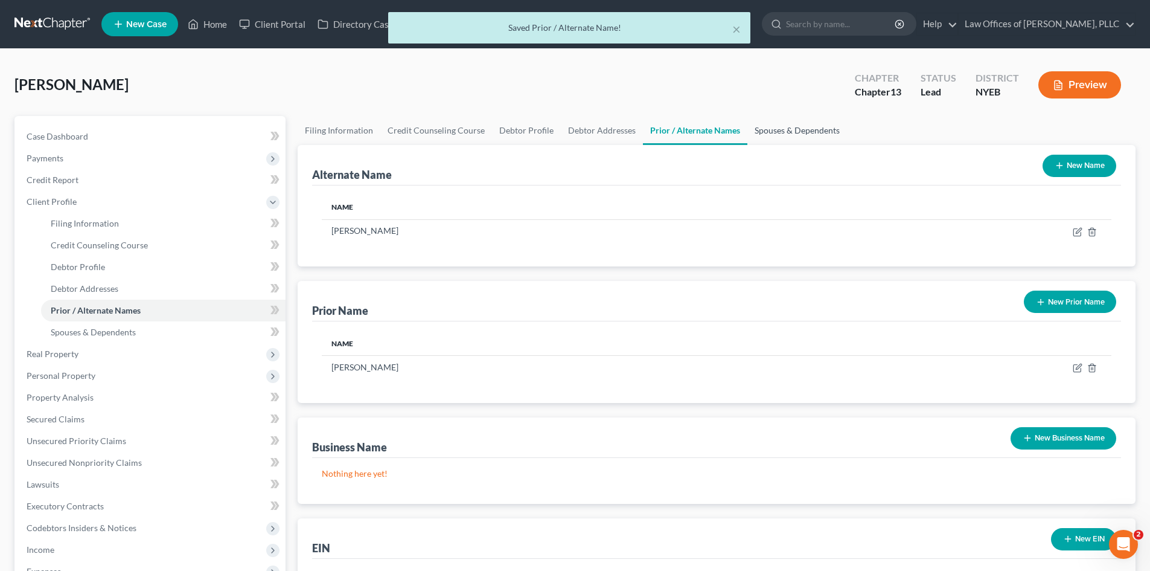
click at [800, 135] on link "Spouses & Dependents" at bounding box center [798, 130] width 100 height 29
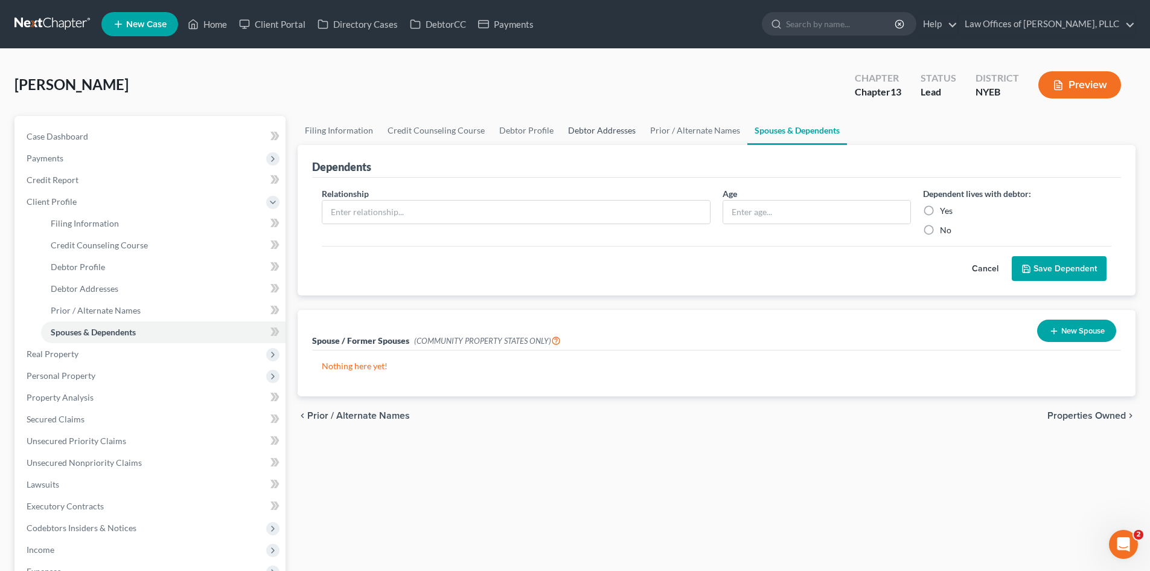
click at [577, 133] on link "Debtor Addresses" at bounding box center [602, 130] width 82 height 29
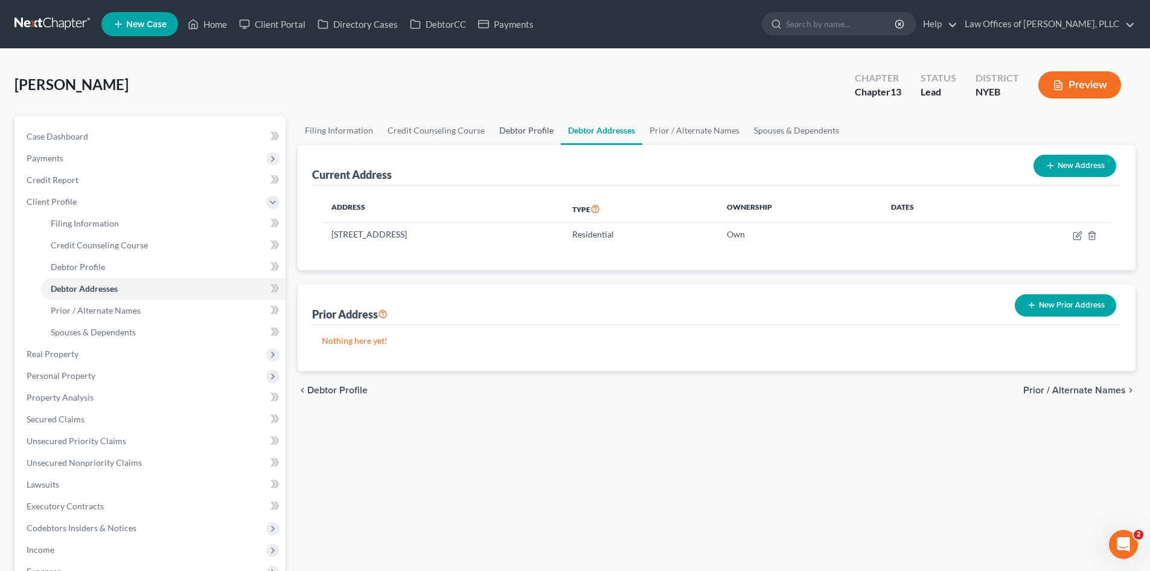
click at [522, 130] on link "Debtor Profile" at bounding box center [526, 130] width 69 height 29
select select "4"
select select "1"
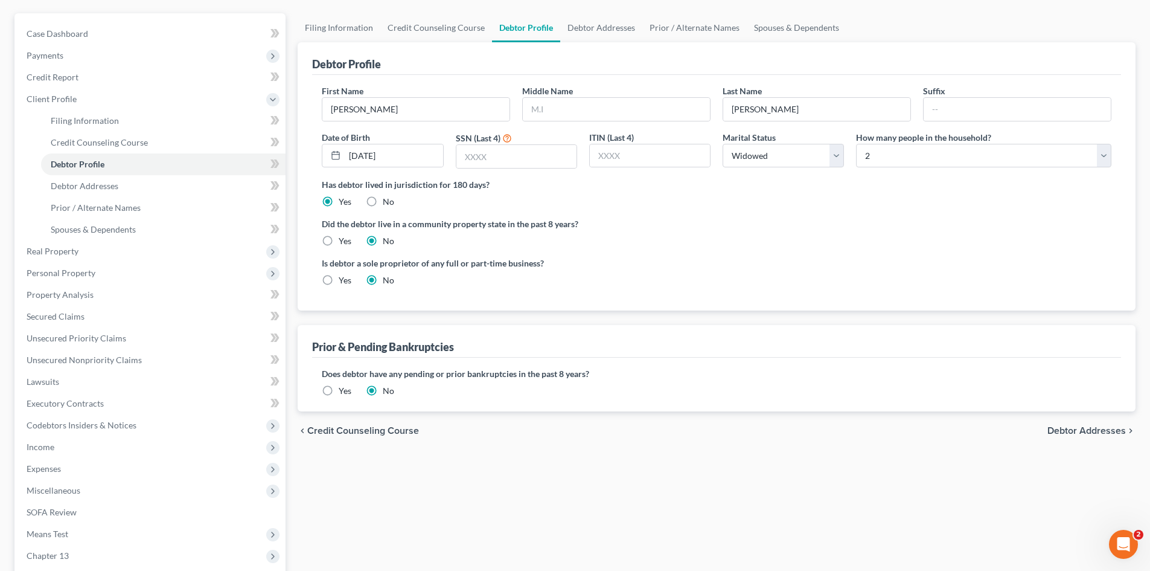
scroll to position [95, 0]
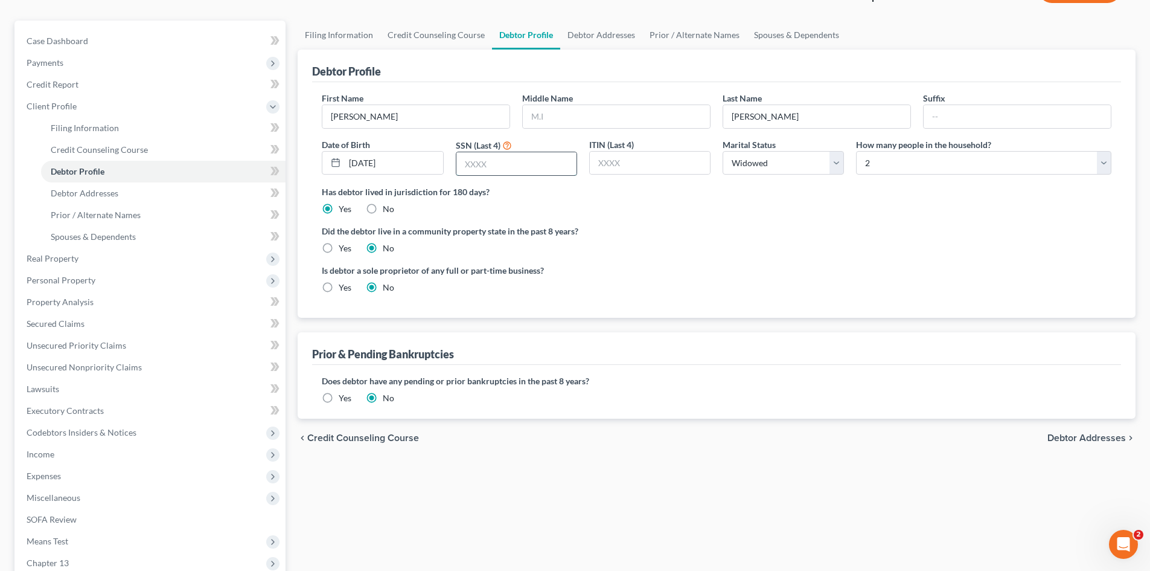
click at [507, 173] on input "text" at bounding box center [517, 163] width 120 height 23
type input "7778"
click at [1024, 165] on select "Select 1 2 3 4 5 6 7 8 9 10 11 12 13 14 15 16 17 18 19 20" at bounding box center [983, 163] width 255 height 24
select select "0"
click at [856, 151] on select "Select 1 2 3 4 5 6 7 8 9 10 11 12 13 14 15 16 17 18 19 20" at bounding box center [983, 163] width 255 height 24
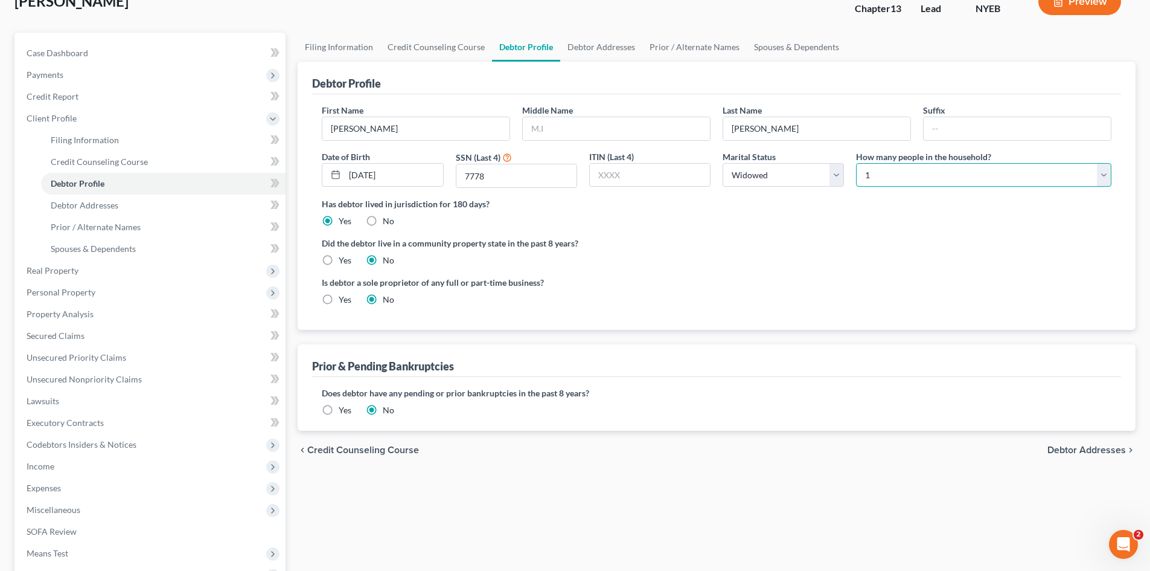
scroll to position [81, 0]
click at [363, 451] on span "Credit Counseling Course" at bounding box center [363, 452] width 112 height 10
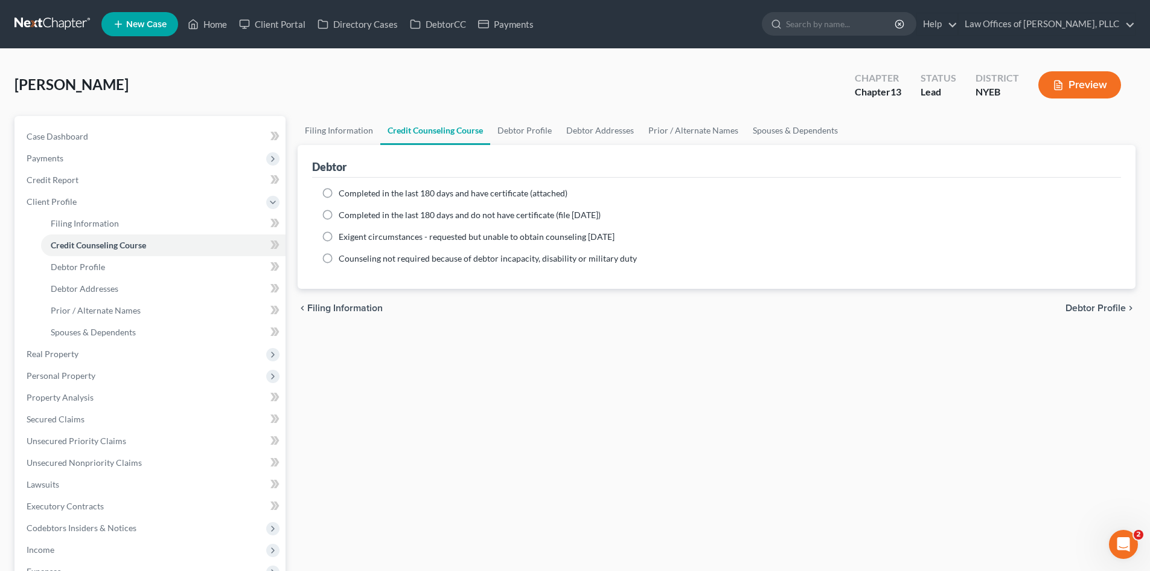
click at [339, 191] on label "Completed in the last 180 days and have certificate (attached)" at bounding box center [453, 193] width 229 height 12
click at [344, 191] on input "Completed in the last 180 days and have certificate (attached)" at bounding box center [348, 191] width 8 height 8
radio input "true"
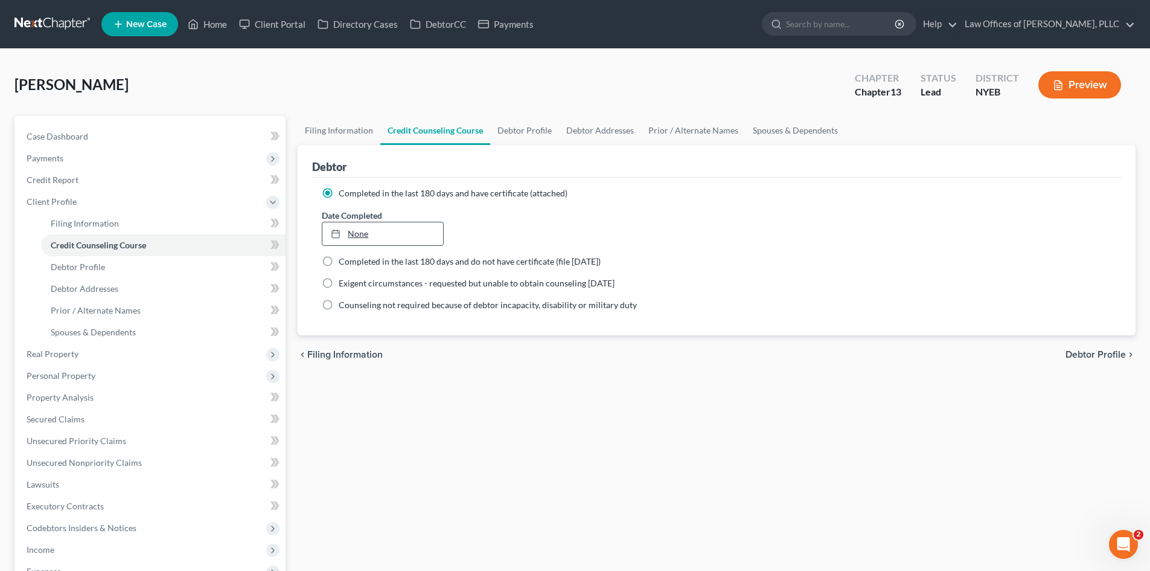
type input "9/18/2025"
click at [376, 237] on link "9/18/2025" at bounding box center [382, 233] width 120 height 23
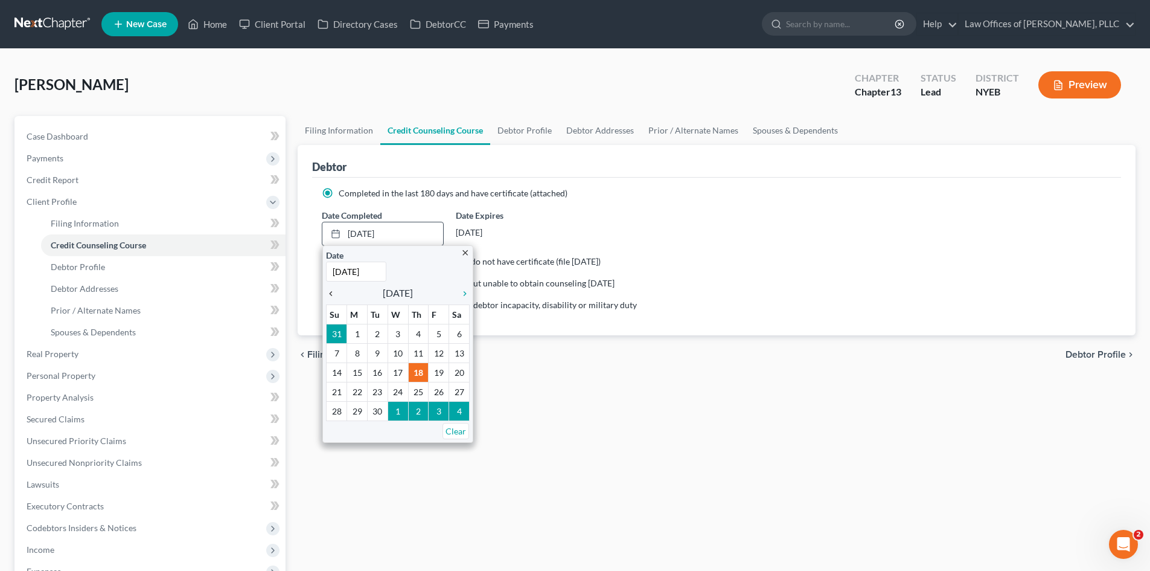
click at [333, 293] on icon "chevron_left" at bounding box center [334, 294] width 16 height 10
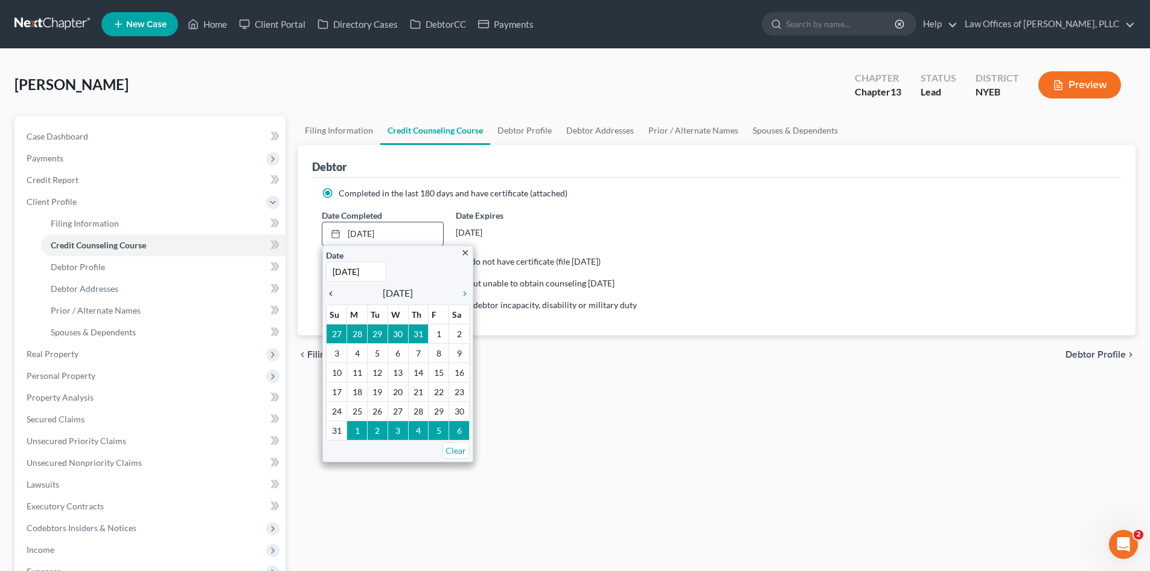
click at [333, 293] on icon "chevron_left" at bounding box center [334, 294] width 16 height 10
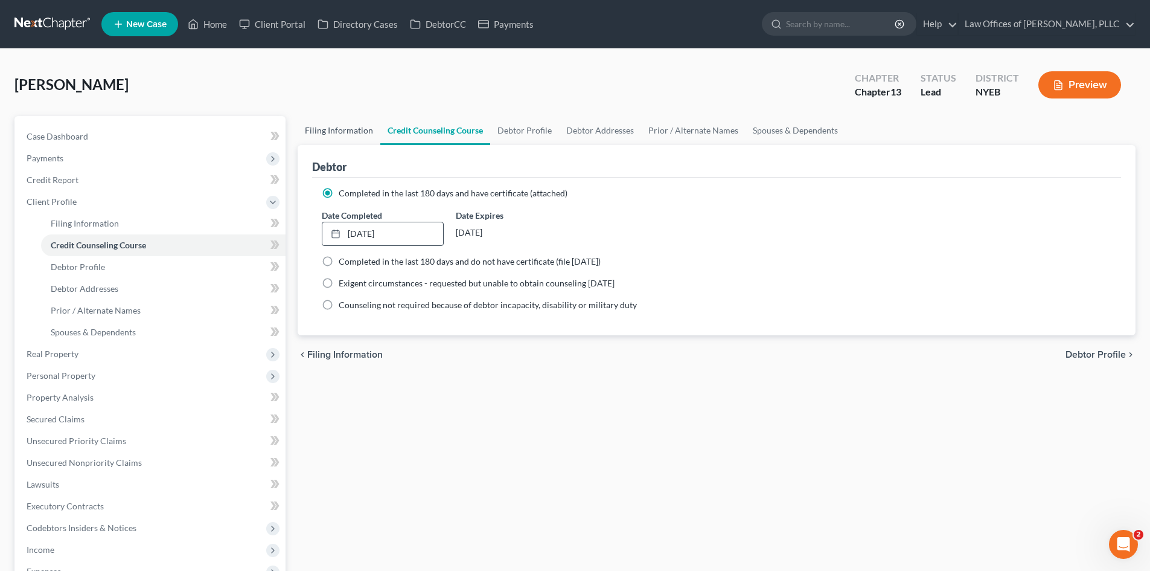
click at [348, 131] on link "Filing Information" at bounding box center [339, 130] width 83 height 29
select select "1"
select select "0"
select select "3"
select select "35"
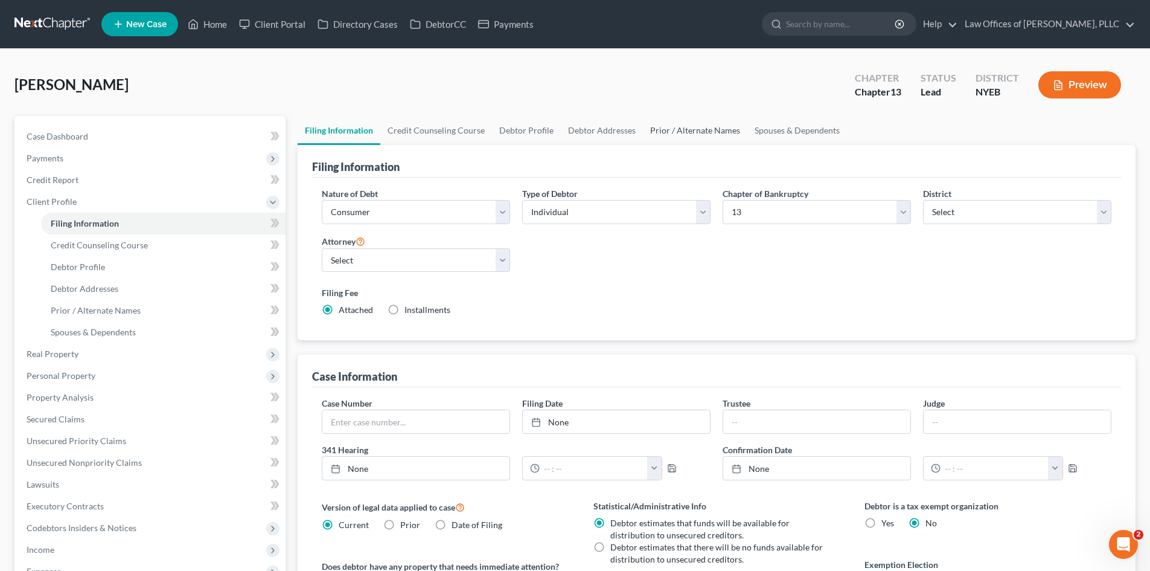
click at [670, 133] on link "Prior / Alternate Names" at bounding box center [695, 130] width 104 height 29
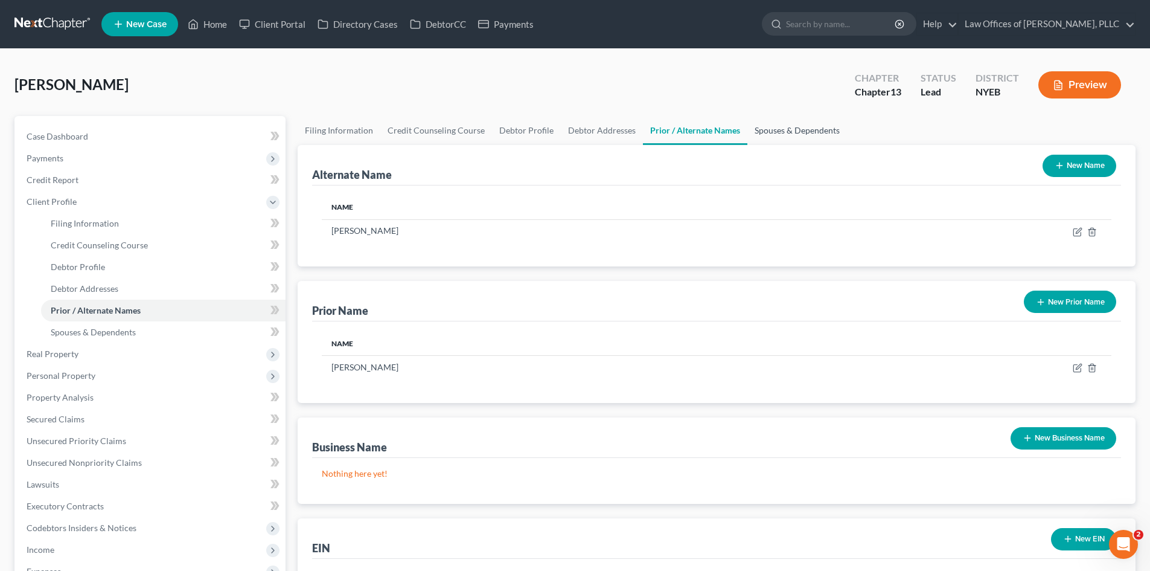
click at [770, 132] on link "Spouses & Dependents" at bounding box center [798, 130] width 100 height 29
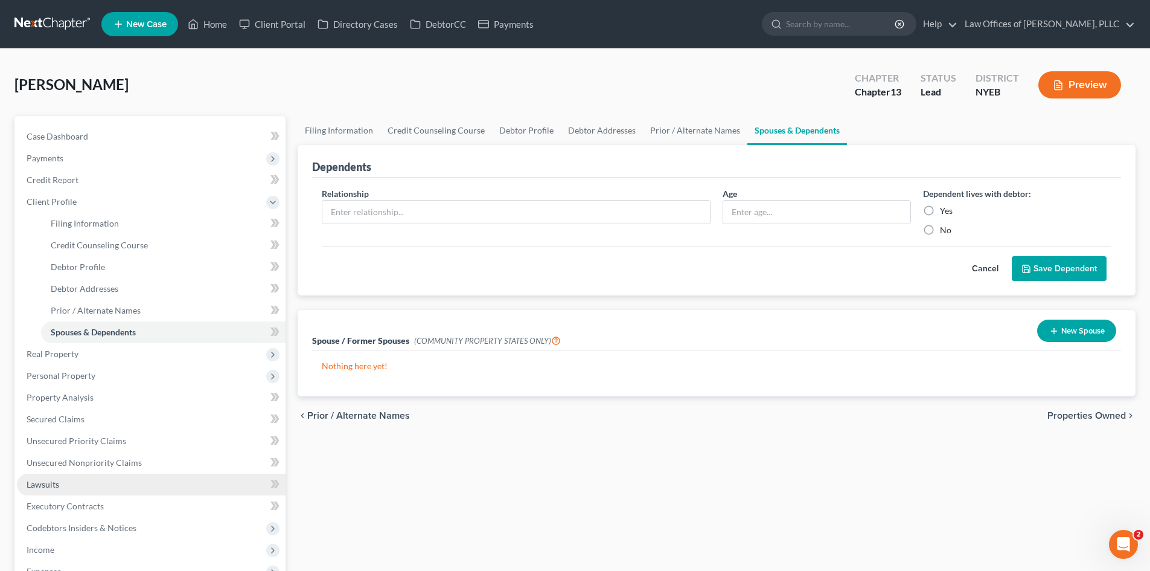
click at [87, 493] on link "Lawsuits" at bounding box center [151, 484] width 269 height 22
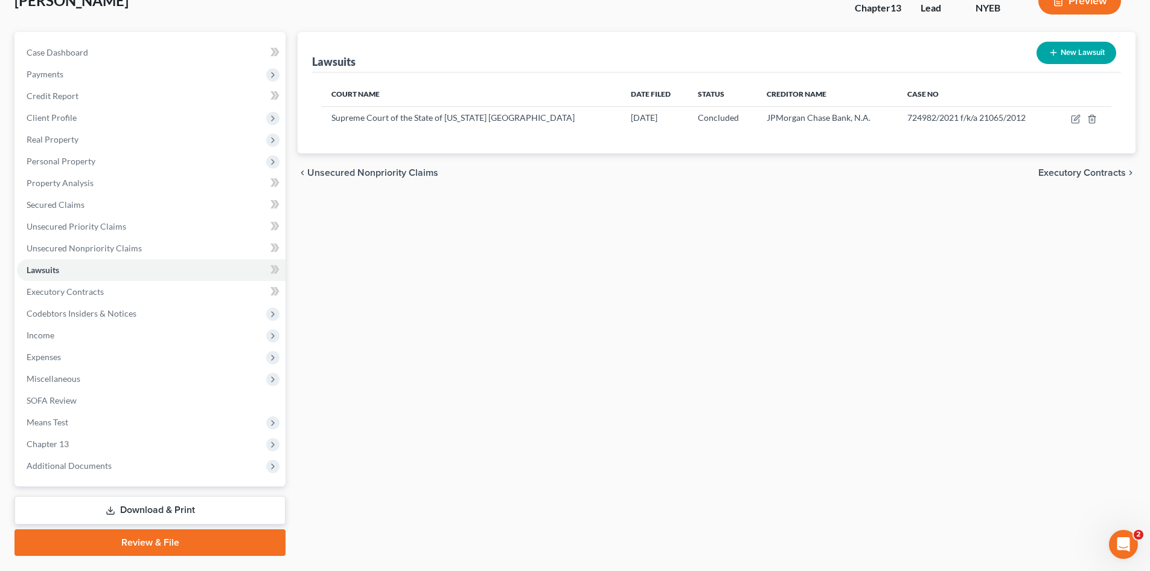
scroll to position [86, 0]
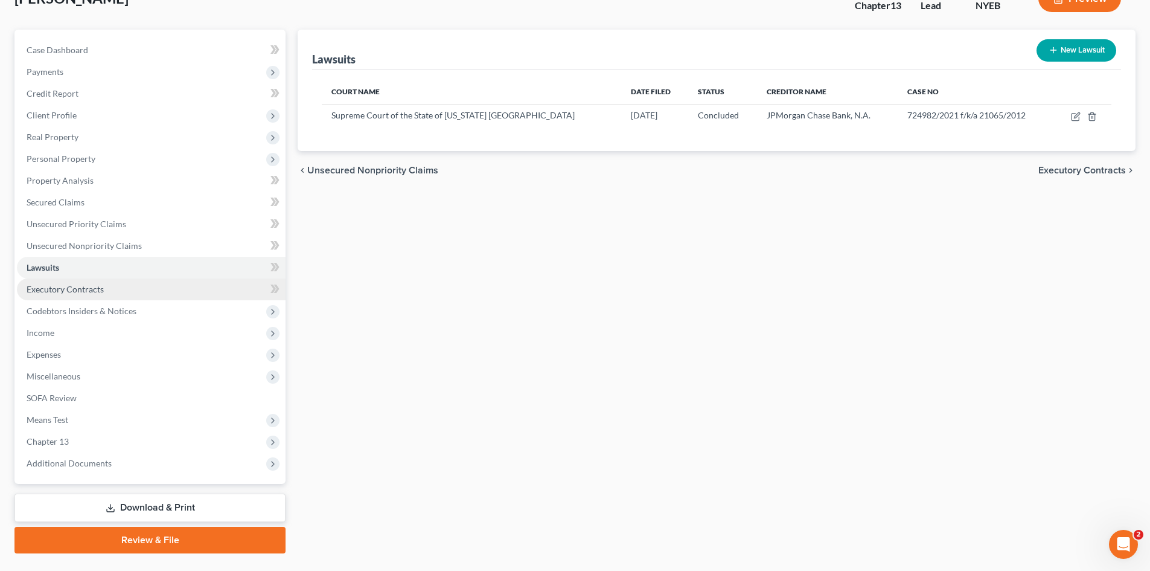
click at [47, 288] on span "Executory Contracts" at bounding box center [65, 289] width 77 height 10
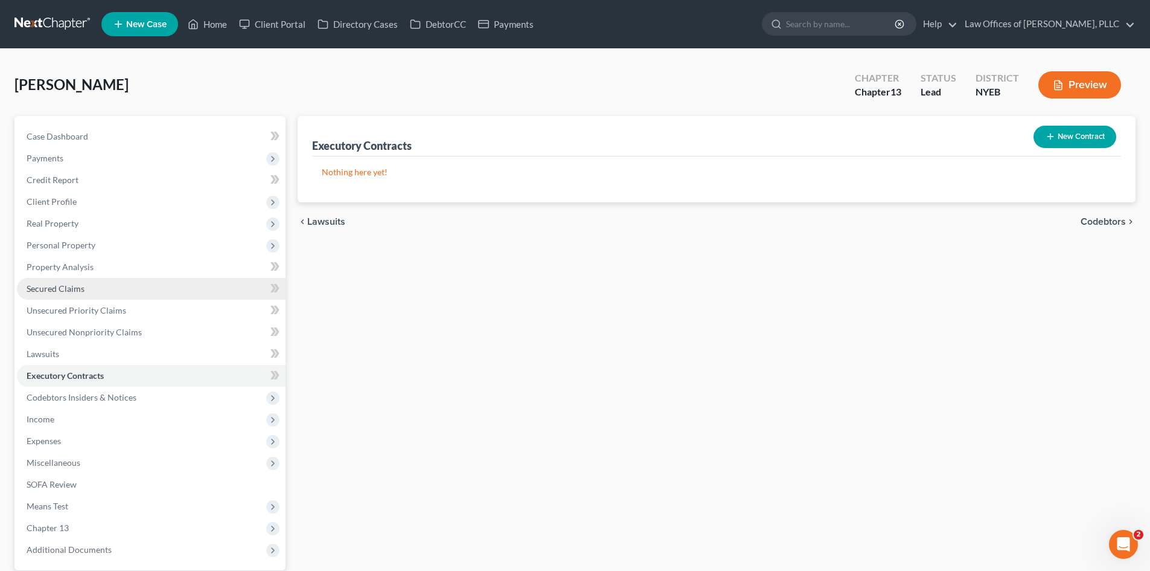
click at [60, 282] on link "Secured Claims" at bounding box center [151, 289] width 269 height 22
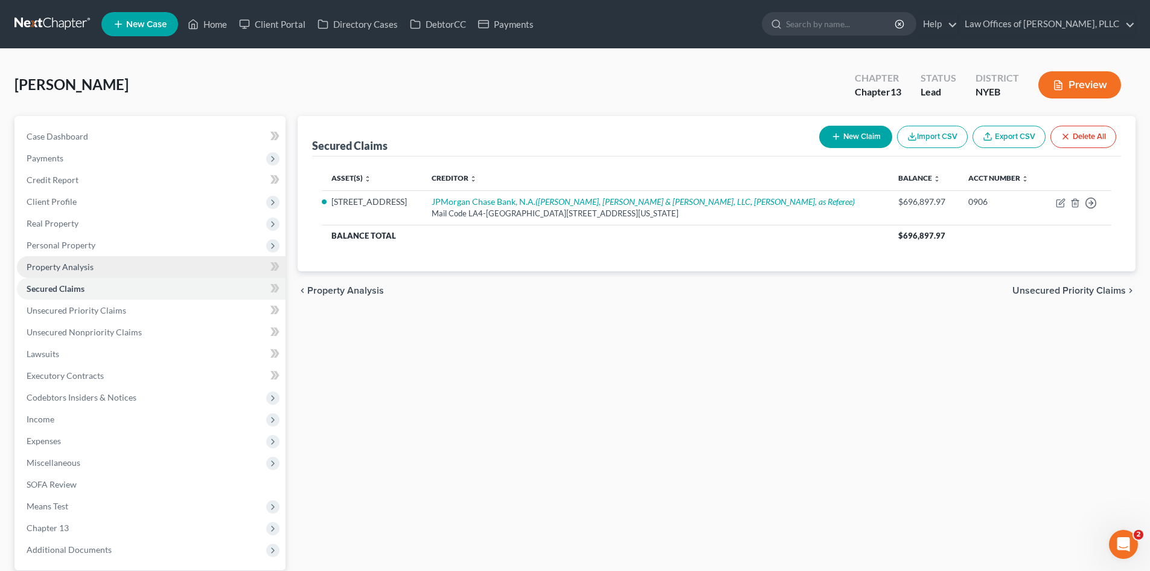
click at [69, 269] on span "Property Analysis" at bounding box center [60, 266] width 67 height 10
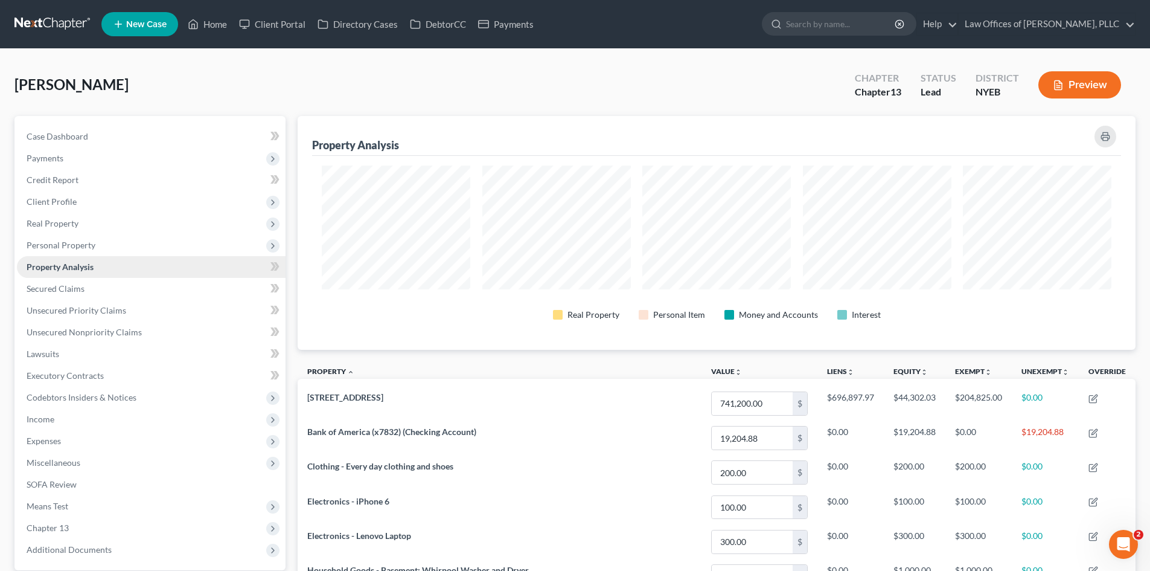
scroll to position [234, 838]
click at [77, 245] on span "Personal Property" at bounding box center [61, 245] width 69 height 10
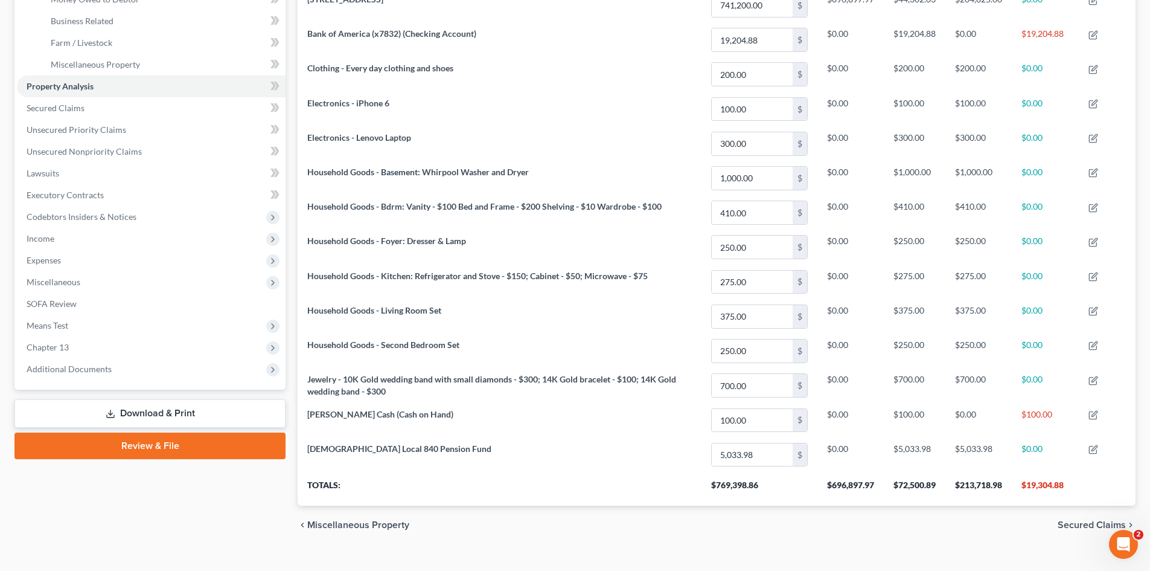
scroll to position [417, 0]
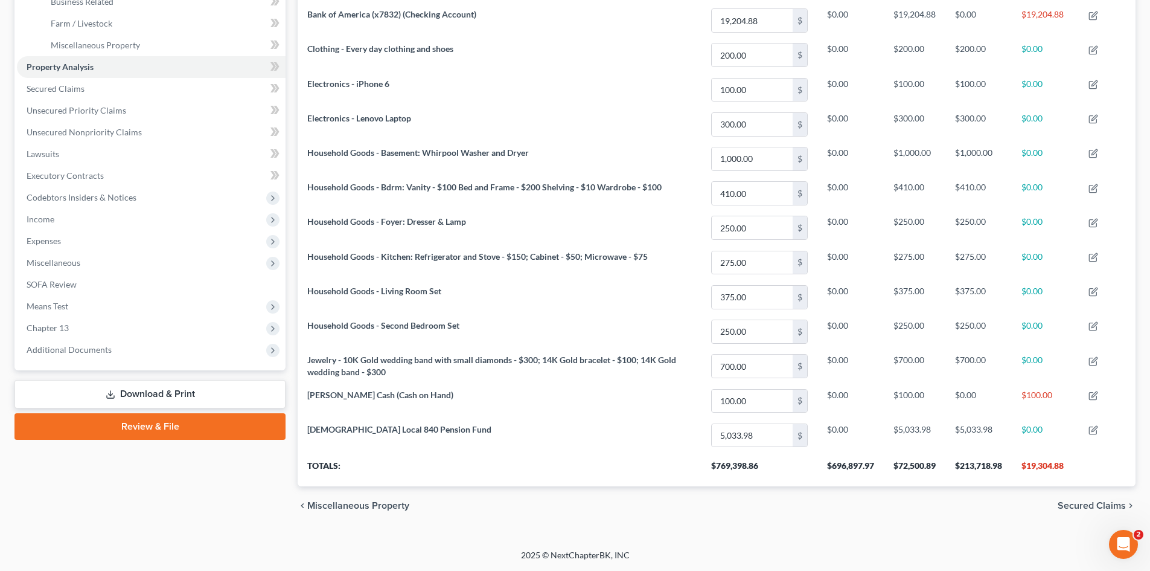
click at [133, 432] on link "Review & File" at bounding box center [149, 426] width 271 height 27
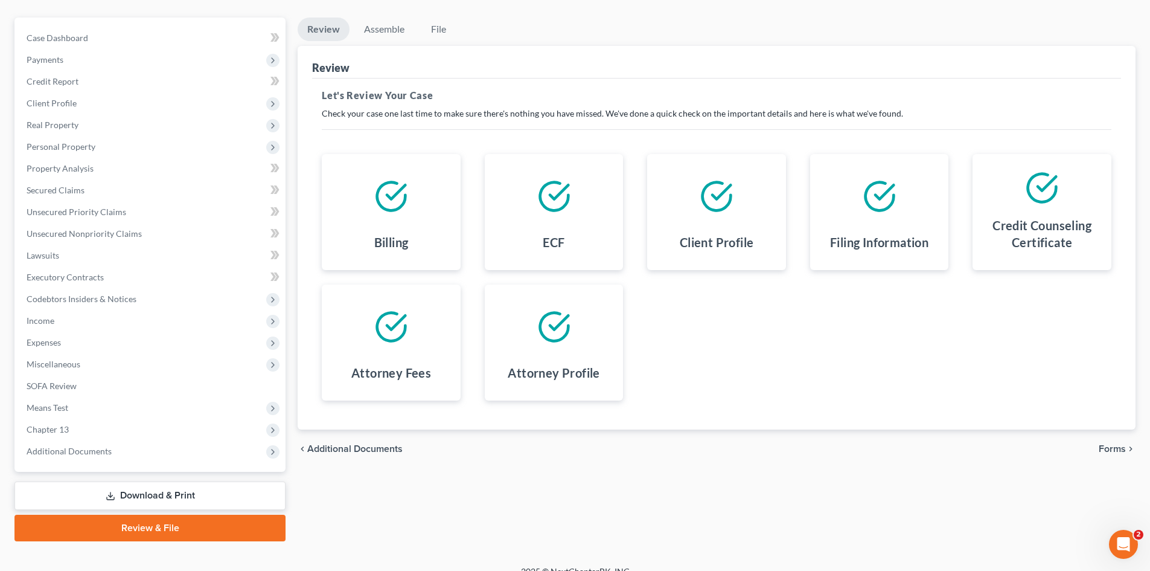
scroll to position [115, 0]
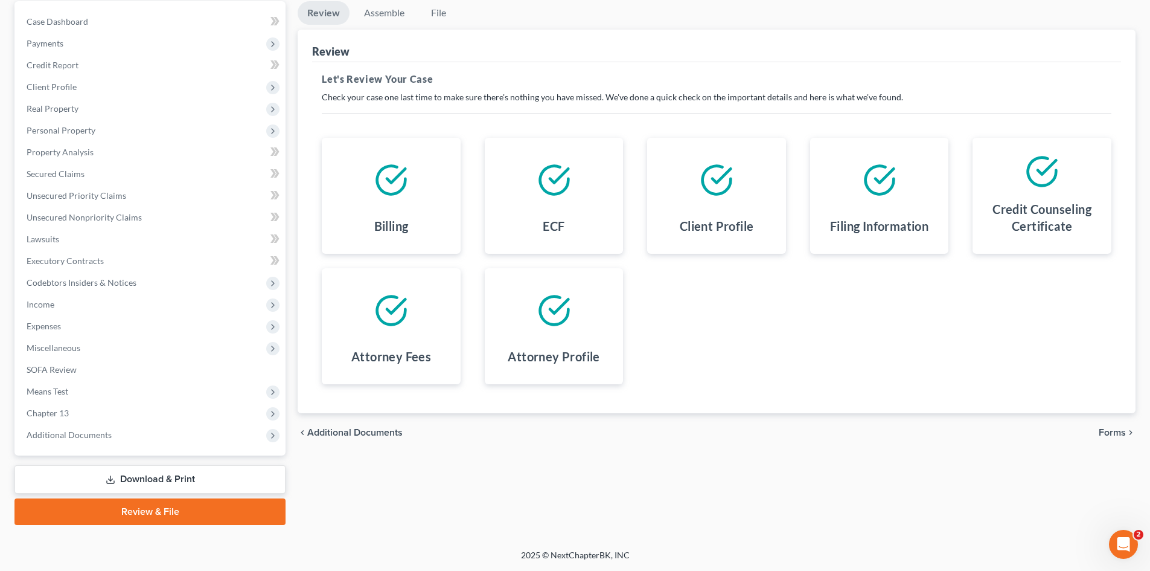
click at [1114, 432] on span "Forms" at bounding box center [1112, 433] width 27 height 10
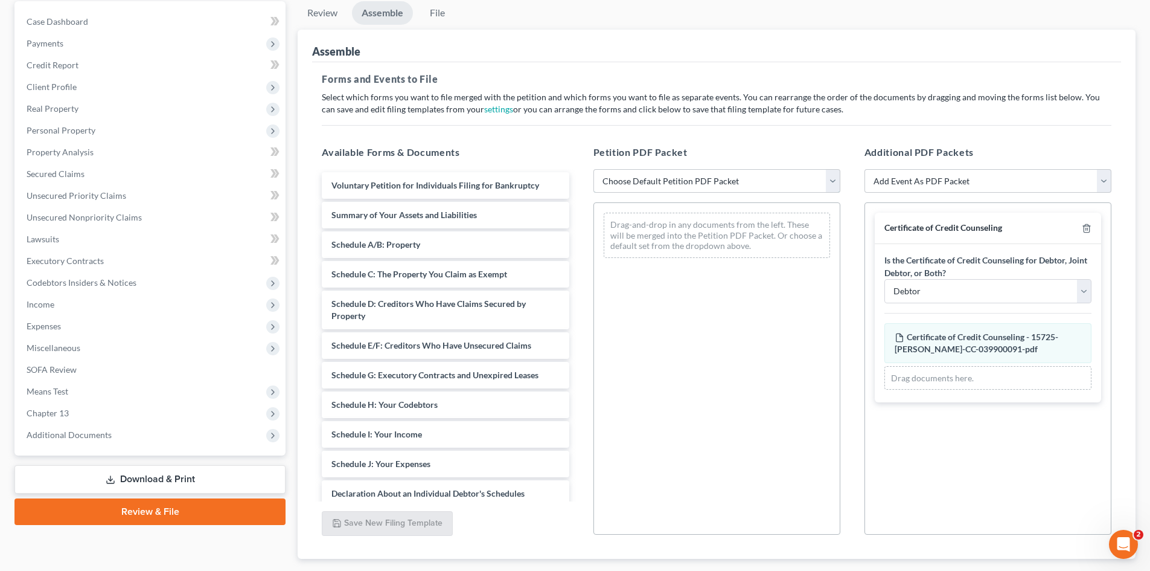
click at [835, 181] on select "Choose Default Petition PDF Packet Complete Bankruptcy Petition (all forms and …" at bounding box center [717, 181] width 247 height 24
select select "0"
click at [594, 169] on select "Choose Default Petition PDF Packet Complete Bankruptcy Petition (all forms and …" at bounding box center [717, 181] width 247 height 24
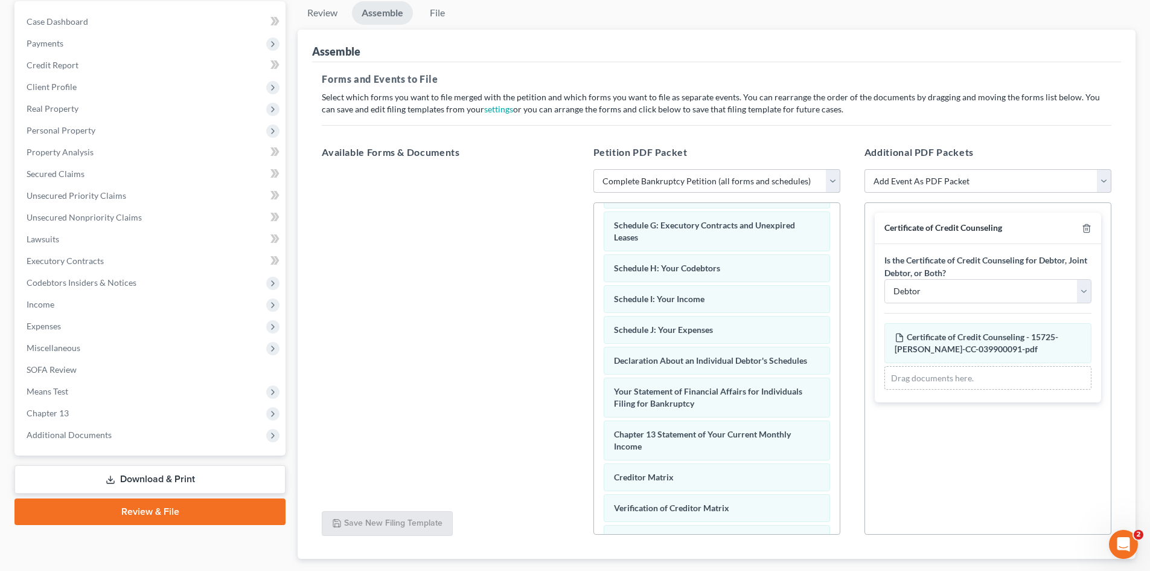
scroll to position [342, 0]
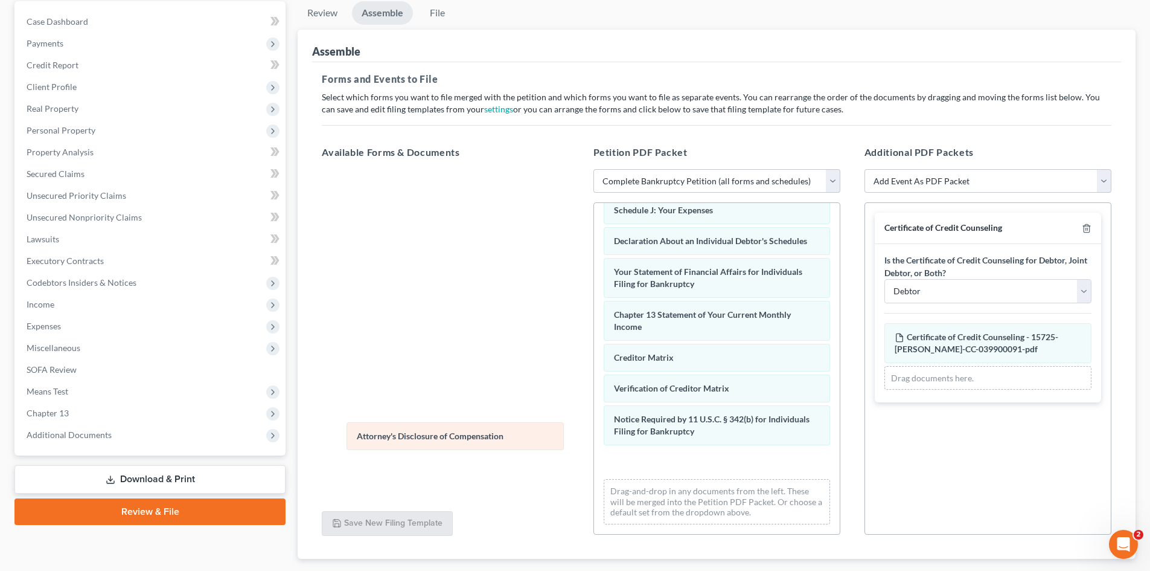
drag, startPoint x: 731, startPoint y: 459, endPoint x: 473, endPoint y: 433, distance: 259.2
click at [594, 433] on div "Attorney's Disclosure of Compensation Voluntary Petition for Individuals Filing…" at bounding box center [717, 203] width 246 height 661
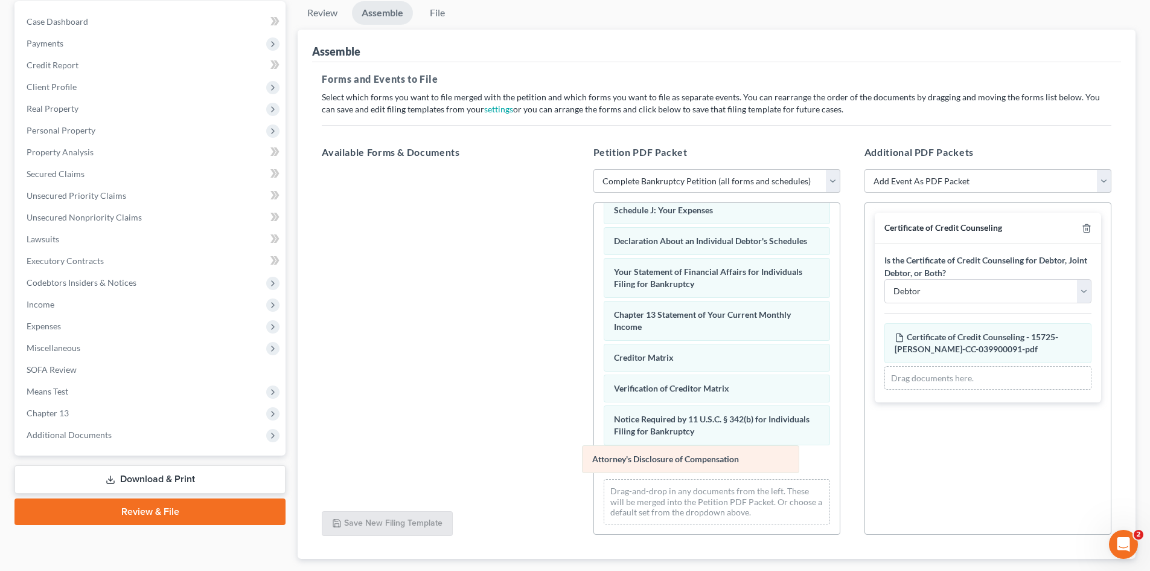
scroll to position [311, 0]
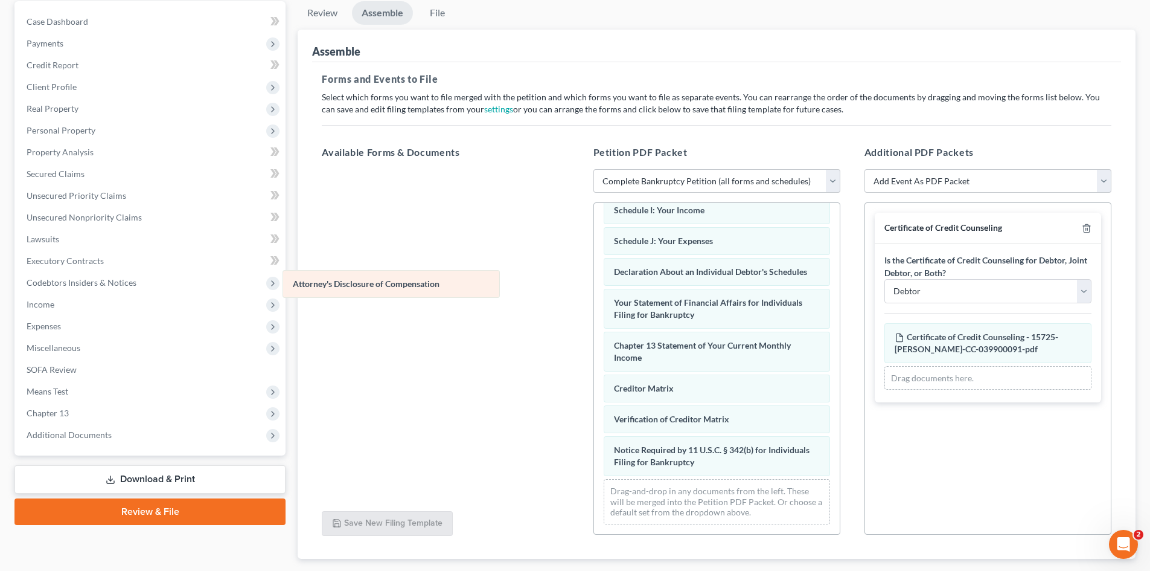
drag, startPoint x: 664, startPoint y: 458, endPoint x: 342, endPoint y: 279, distance: 368.2
click at [594, 279] on div "Attorney's Disclosure of Compensation Voluntary Petition for Individuals Filing…" at bounding box center [717, 219] width 246 height 630
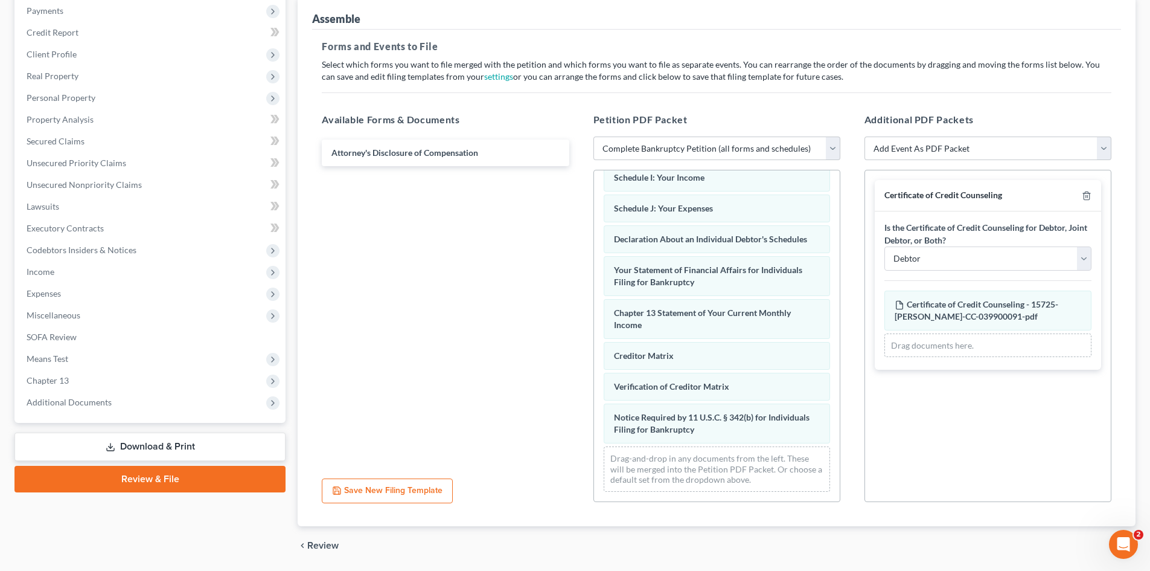
scroll to position [187, 0]
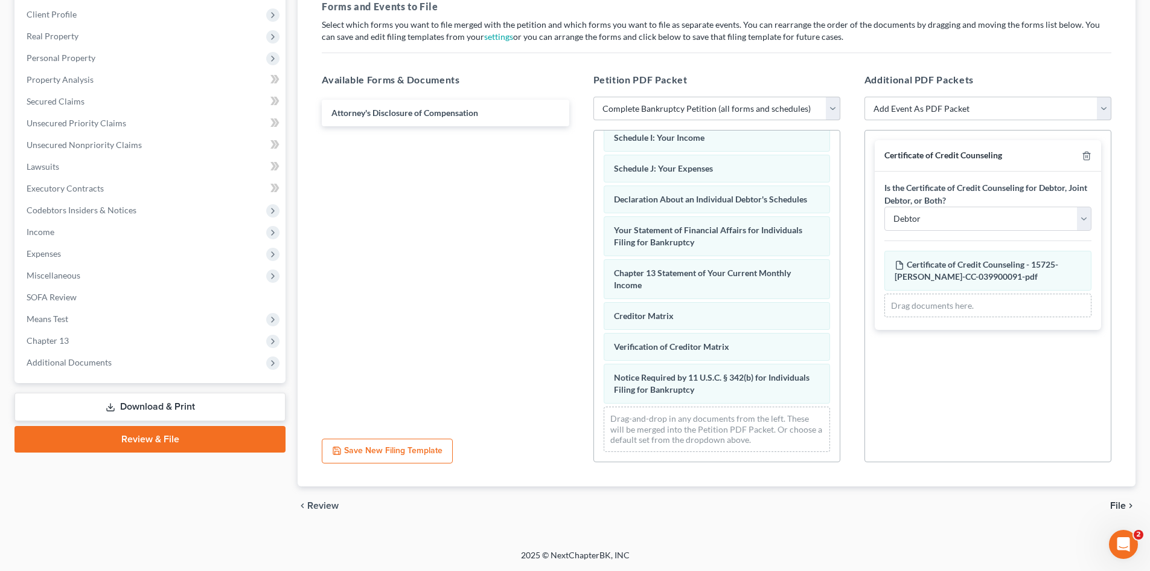
click at [1115, 504] on span "File" at bounding box center [1119, 506] width 16 height 10
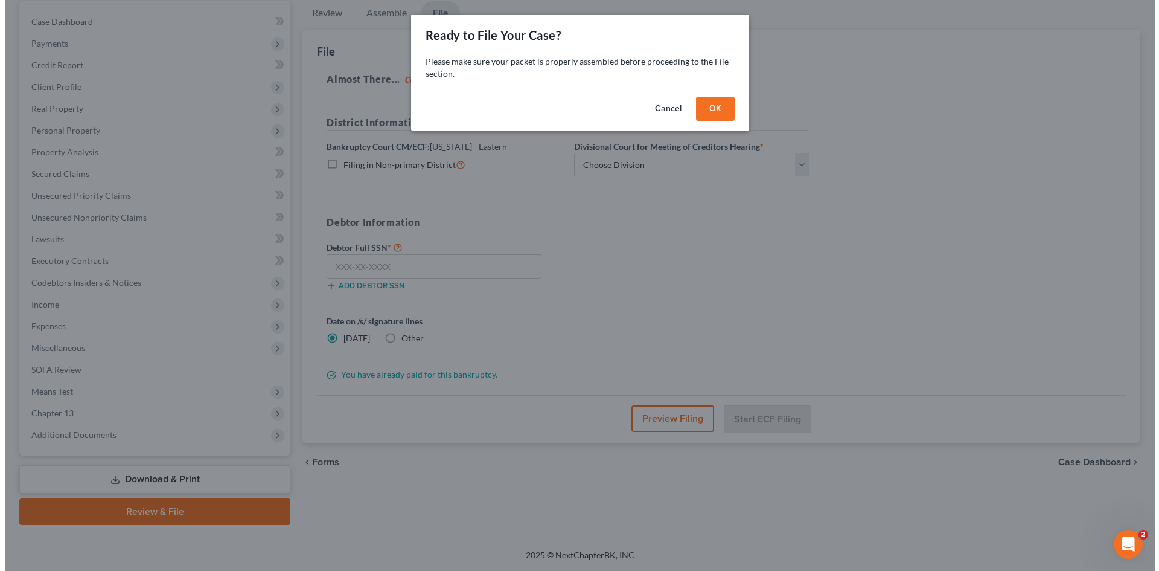
scroll to position [115, 0]
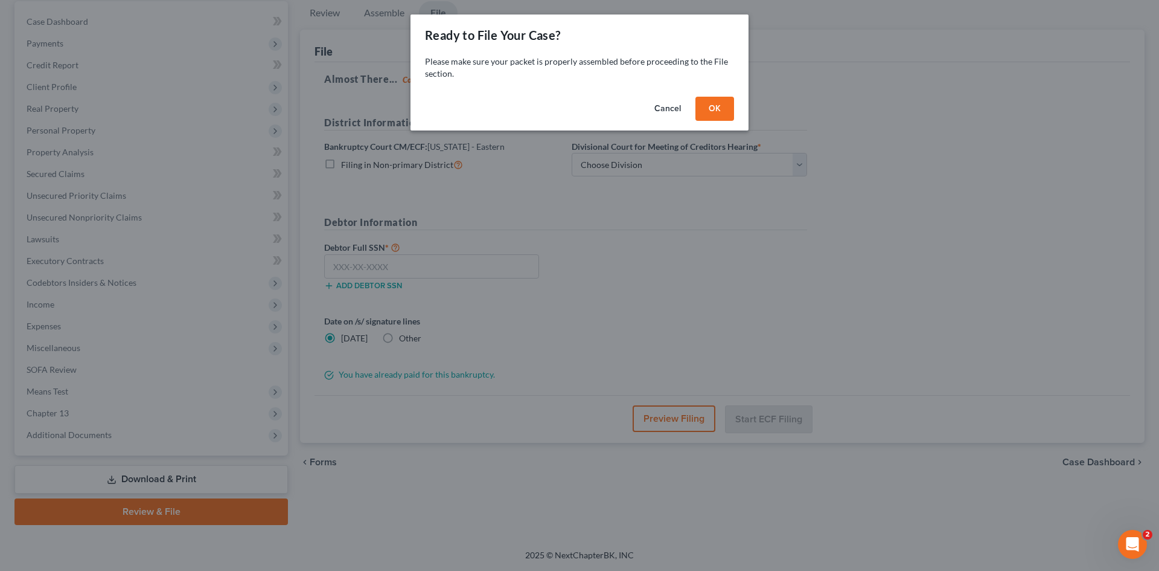
click at [716, 108] on button "OK" at bounding box center [715, 109] width 39 height 24
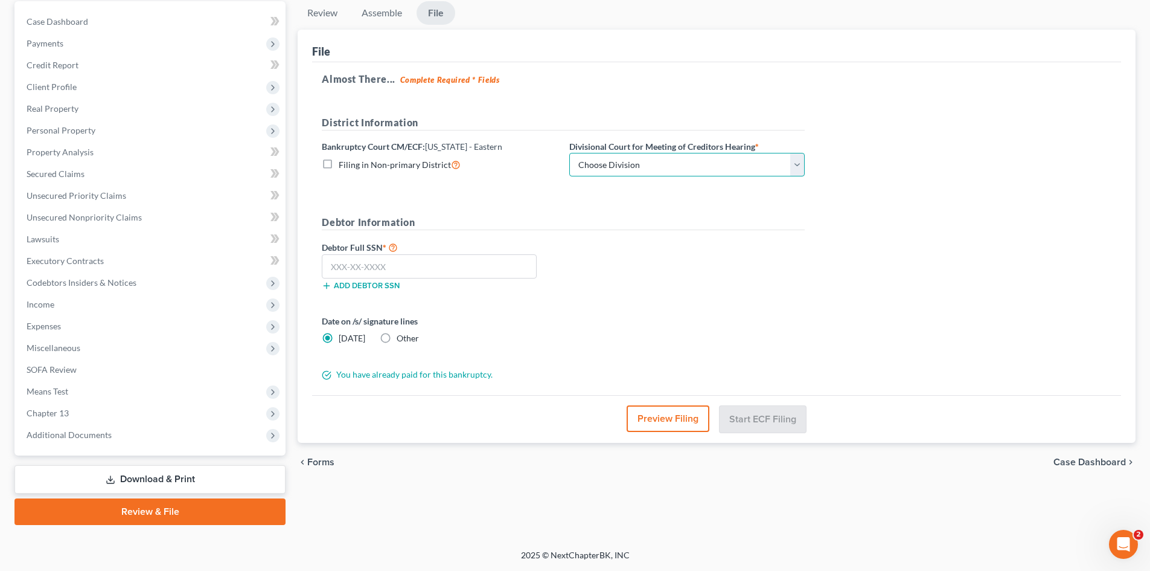
click at [689, 155] on select "Choose Division Brooklyn Central Islip" at bounding box center [687, 165] width 236 height 24
select select "0"
click at [569, 153] on select "Choose Division Brooklyn Central Islip" at bounding box center [687, 165] width 236 height 24
click at [466, 275] on input "text" at bounding box center [429, 266] width 215 height 24
type input "068-56-7778"
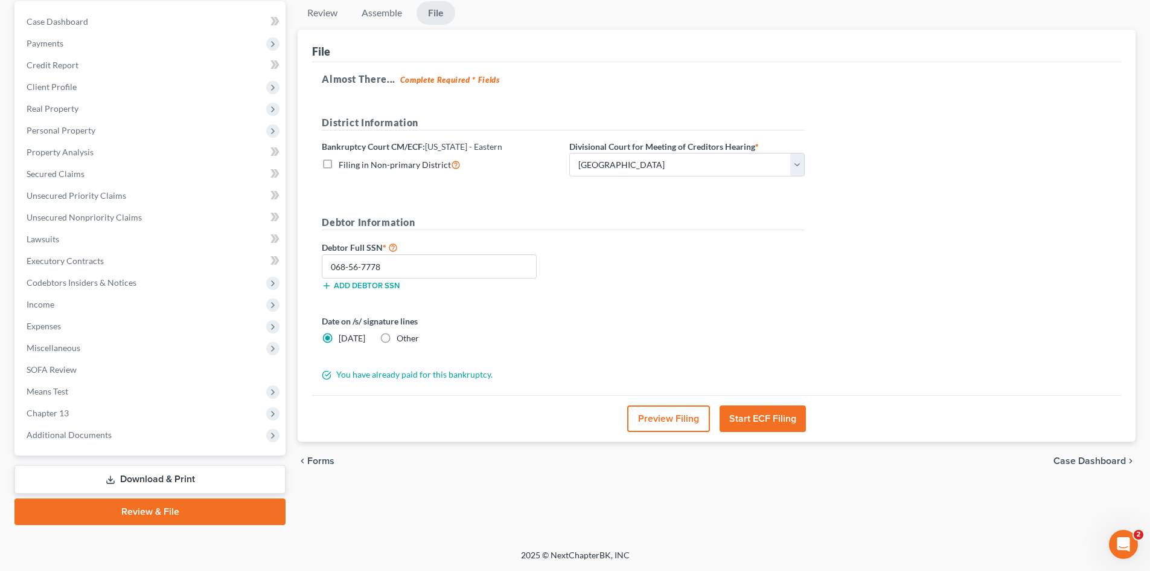
click at [765, 418] on button "Start ECF Filing" at bounding box center [763, 418] width 86 height 27
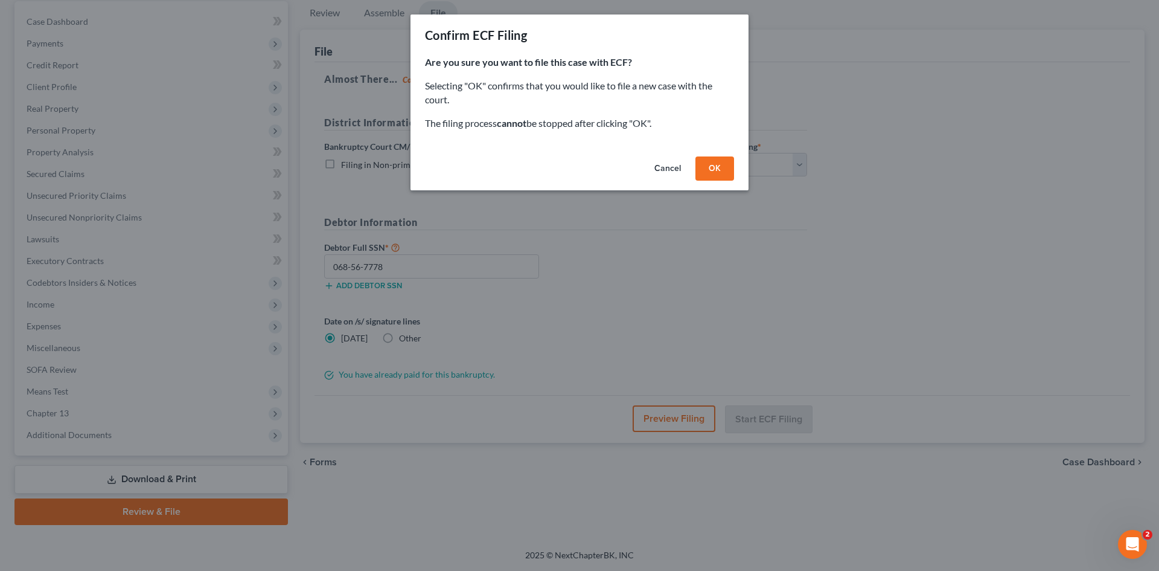
click at [718, 168] on button "OK" at bounding box center [715, 168] width 39 height 24
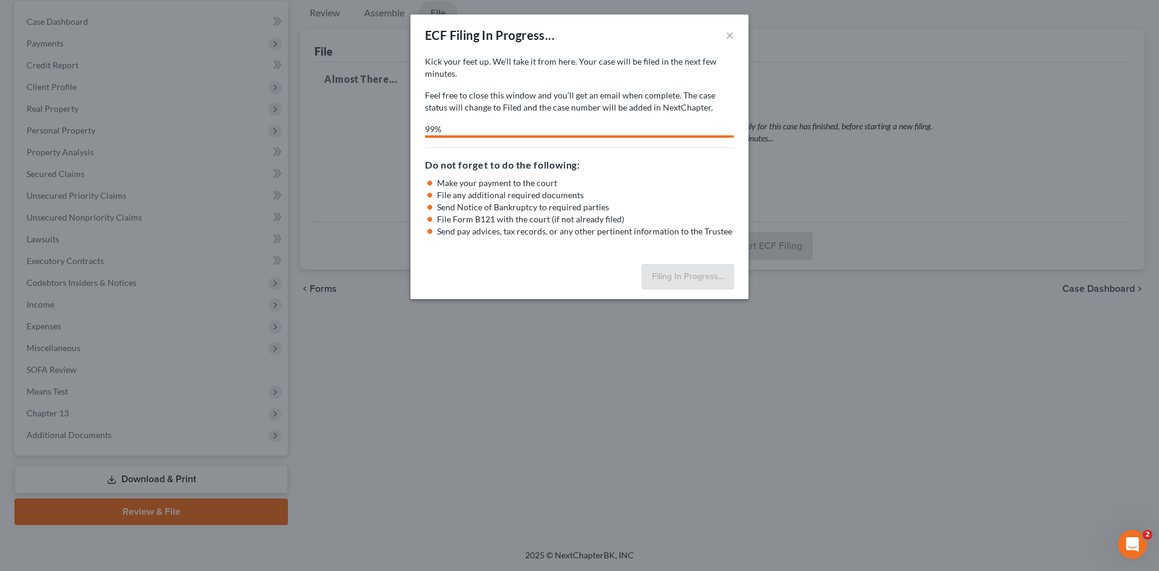
select select "0"
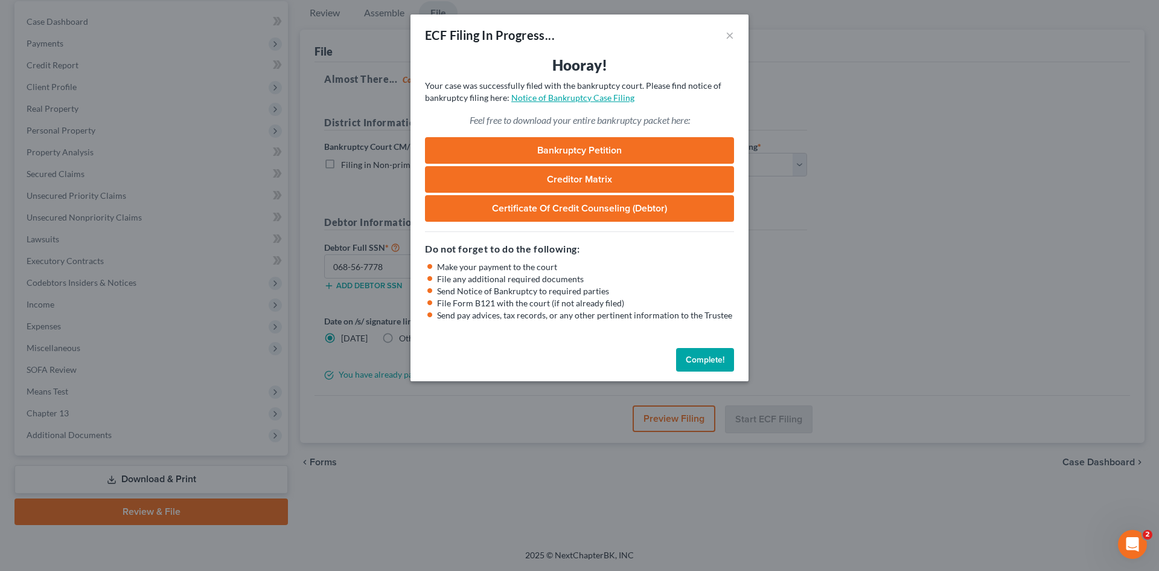
click at [556, 100] on link "Notice of Bankruptcy Case Filing" at bounding box center [572, 97] width 123 height 10
